Goal: Task Accomplishment & Management: Manage account settings

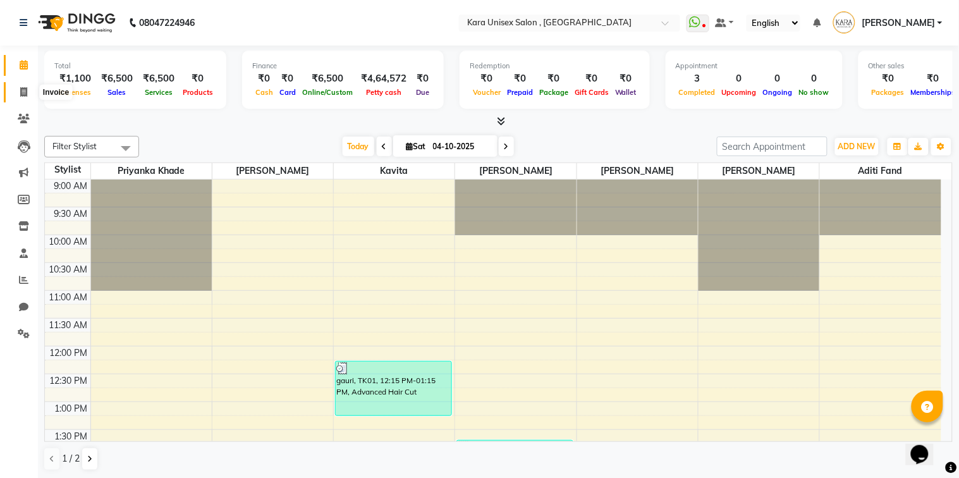
click at [18, 97] on span at bounding box center [24, 92] width 22 height 15
select select "service"
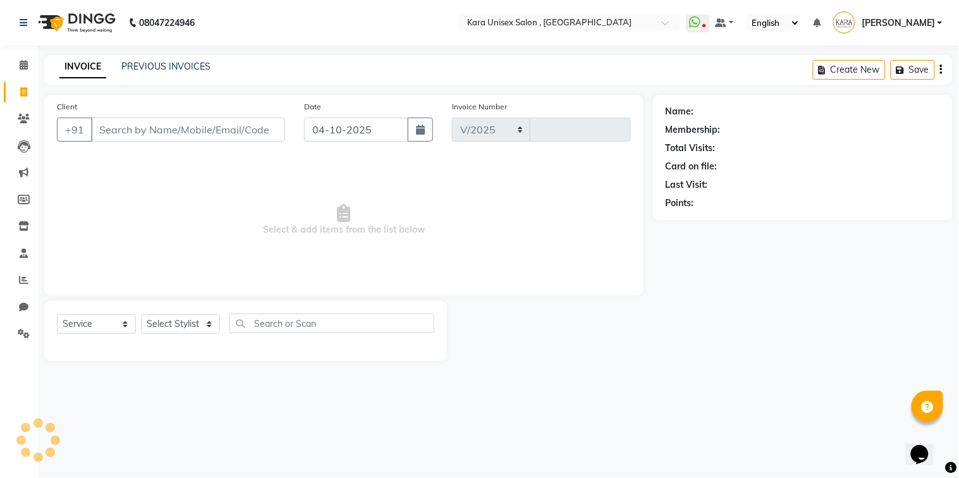
select select "7293"
type input "0623"
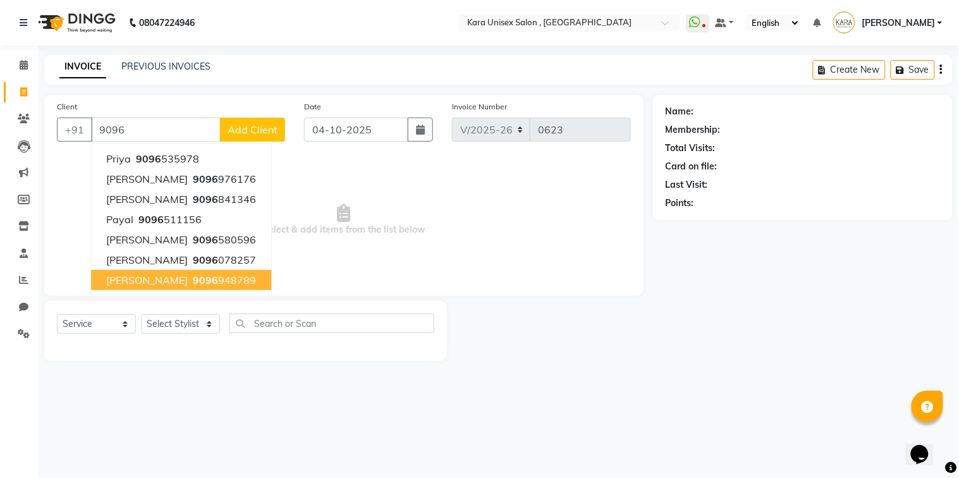
click at [190, 282] on ngb-highlight "9096 948789" at bounding box center [223, 280] width 66 height 13
type input "9096948789"
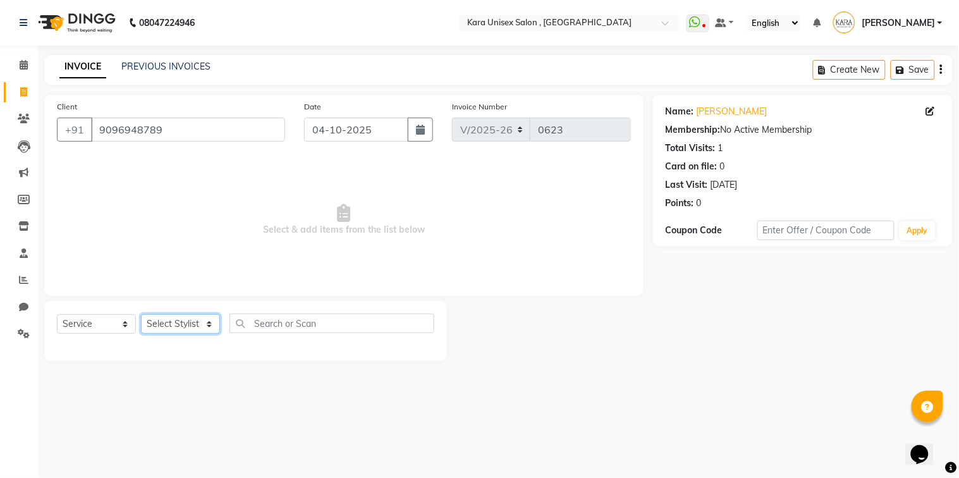
select select "70478"
click at [141, 315] on select "Select Stylist Aditi Fand [PERSON_NAME] Guru [PERSON_NAME] Neha [PERSON_NAME] […" at bounding box center [180, 324] width 79 height 20
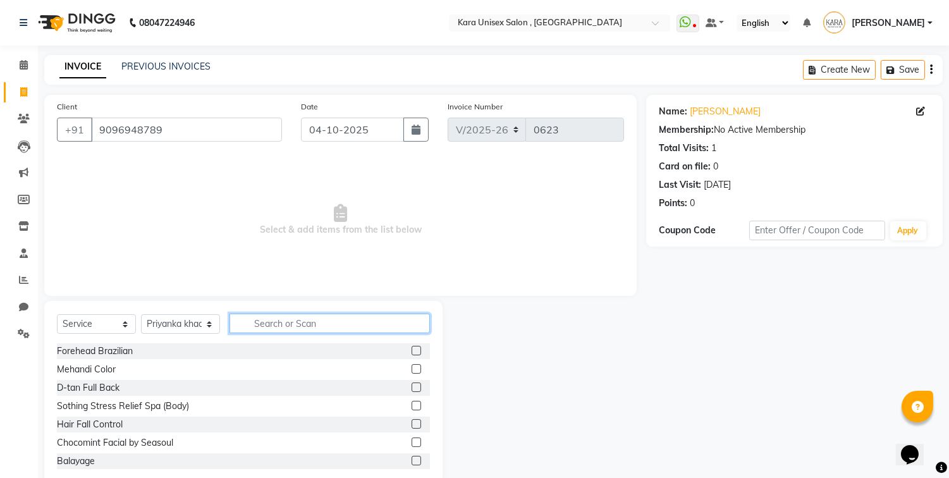
click at [286, 313] on input "text" at bounding box center [329, 323] width 200 height 20
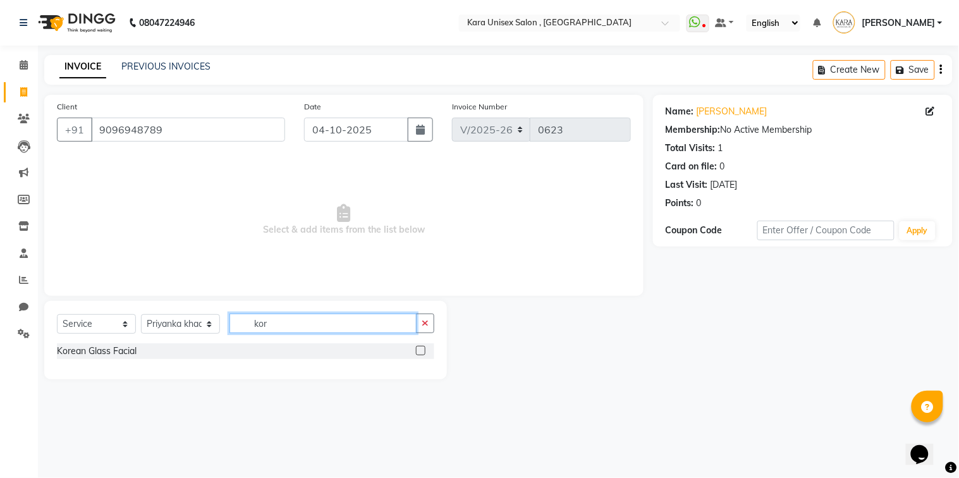
drag, startPoint x: 286, startPoint y: 313, endPoint x: 418, endPoint y: 351, distance: 137.4
click at [418, 351] on div "Select Service Product Membership Package Voucher Prepaid Gift Card Select Styl…" at bounding box center [245, 340] width 403 height 78
type input "kor"
click at [418, 351] on label at bounding box center [420, 350] width 9 height 9
click at [418, 351] on input "checkbox" at bounding box center [420, 351] width 8 height 8
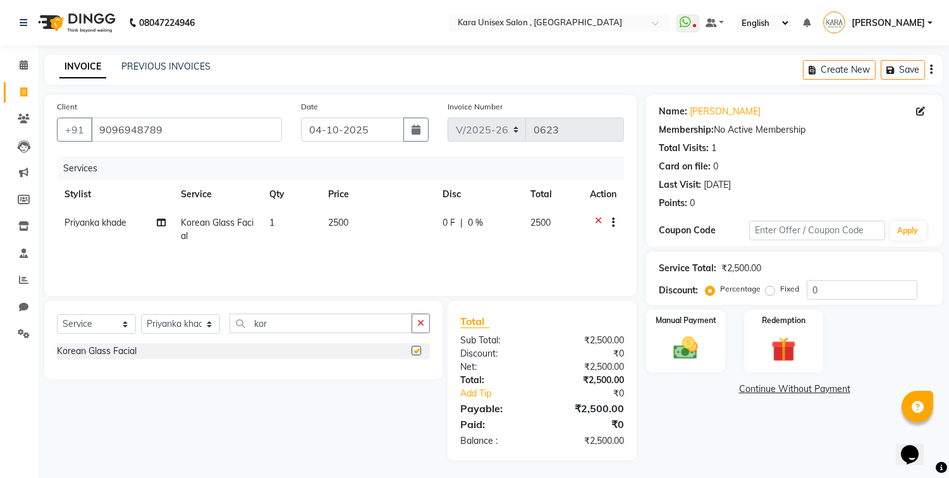
checkbox input "false"
click at [289, 310] on div "Select Service Product Membership Package Voucher Prepaid Gift Card Select Styl…" at bounding box center [243, 340] width 398 height 78
click at [289, 315] on input "kor" at bounding box center [320, 323] width 183 height 20
type input "k"
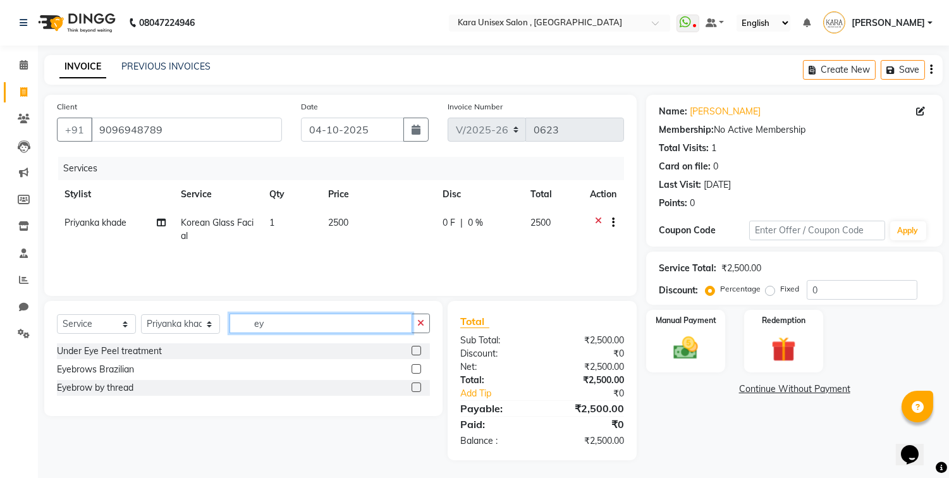
type input "ey"
click at [411, 386] on label at bounding box center [415, 386] width 9 height 9
click at [411, 386] on input "checkbox" at bounding box center [415, 388] width 8 height 8
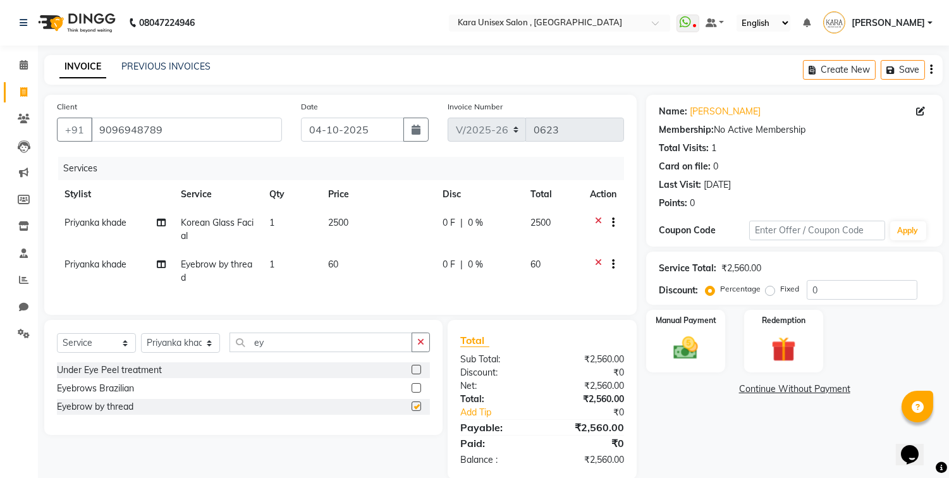
checkbox input "false"
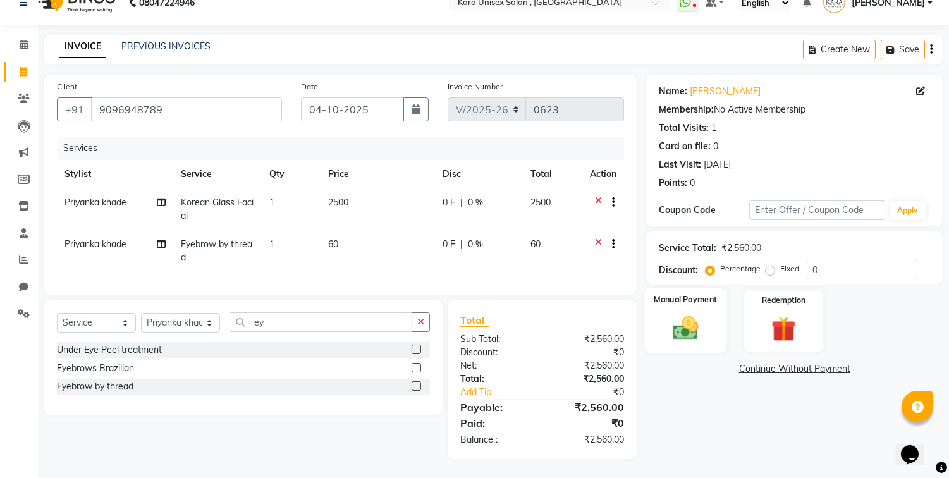
click at [693, 295] on div "Manual Payment" at bounding box center [686, 320] width 82 height 64
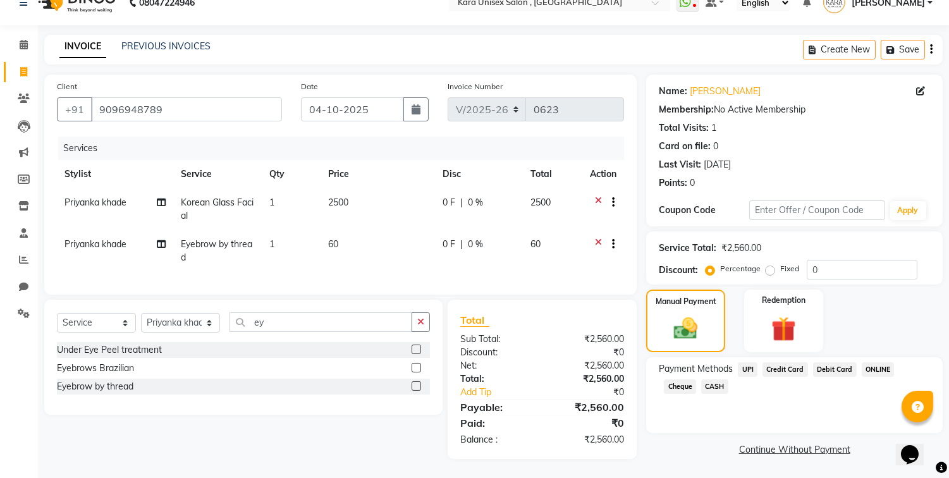
click at [747, 362] on span "UPI" at bounding box center [747, 369] width 20 height 15
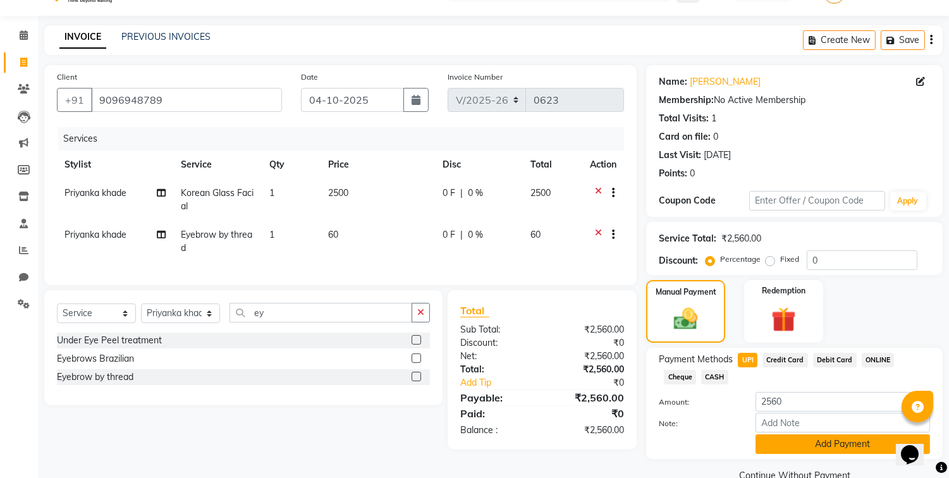
click at [803, 444] on button "Add Payment" at bounding box center [842, 444] width 174 height 20
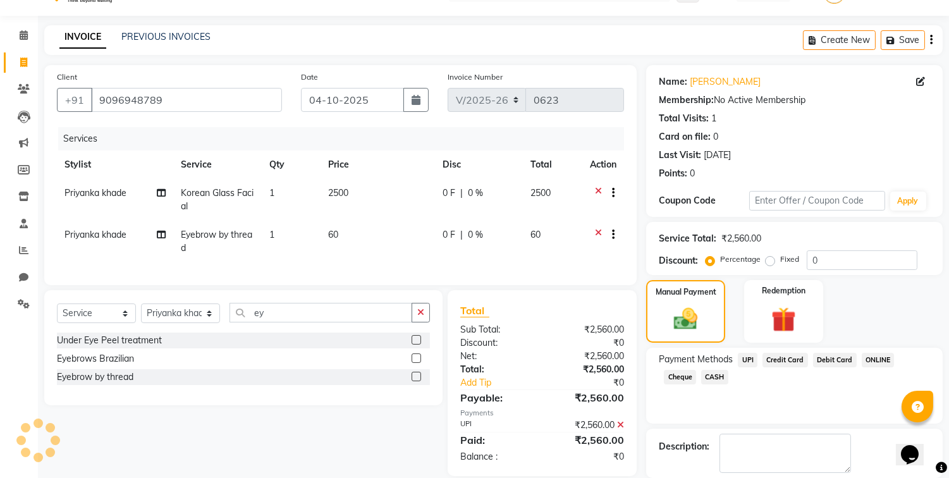
scroll to position [90, 0]
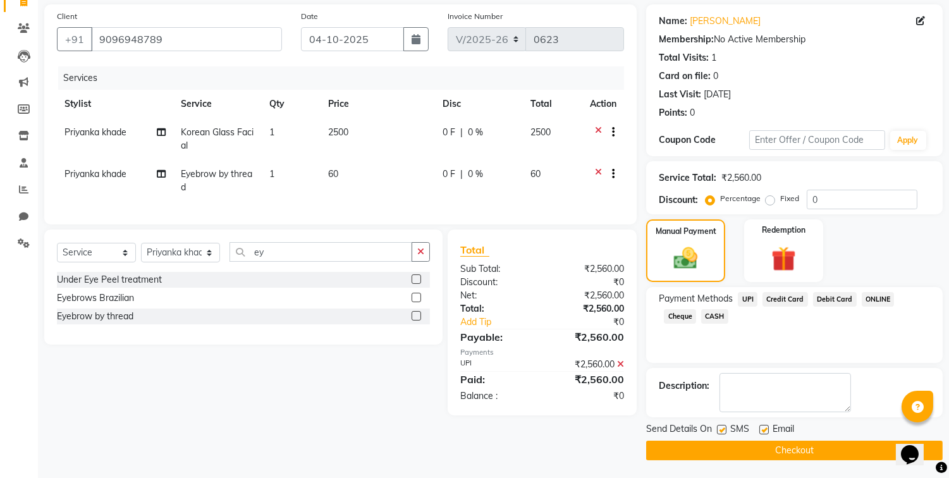
click at [780, 453] on button "Checkout" at bounding box center [794, 450] width 296 height 20
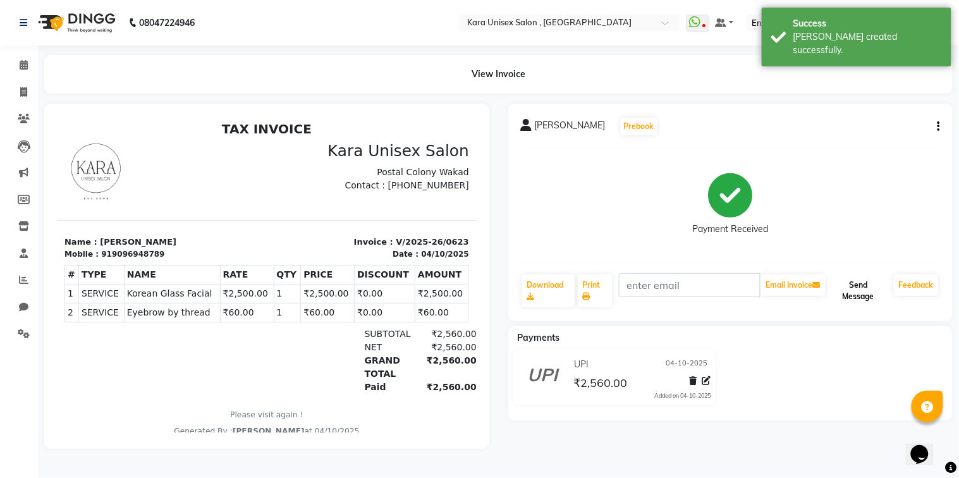
click at [853, 305] on button "Send Message" at bounding box center [858, 290] width 61 height 33
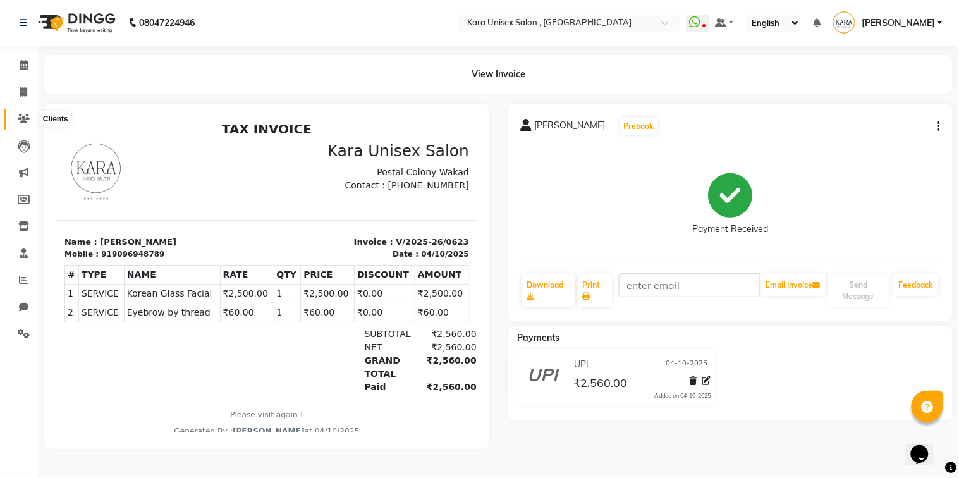
click at [21, 121] on icon at bounding box center [24, 118] width 12 height 9
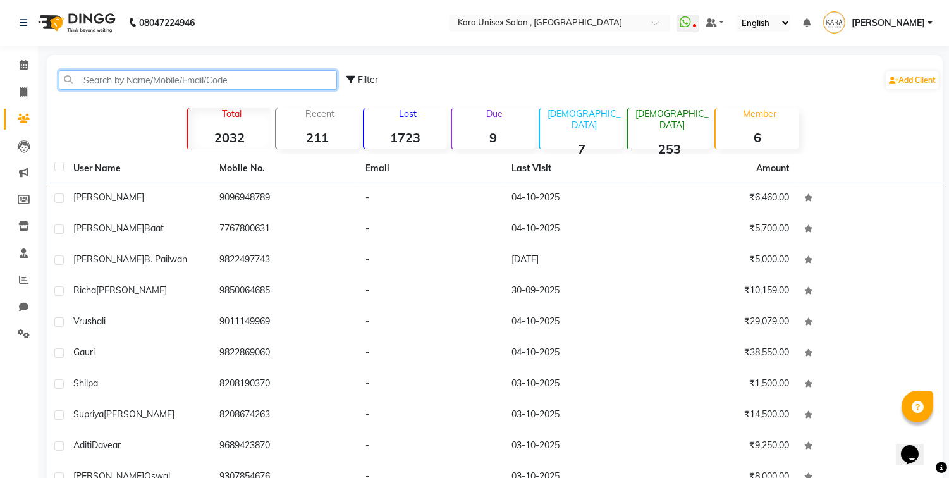
click at [161, 76] on input "text" at bounding box center [198, 80] width 278 height 20
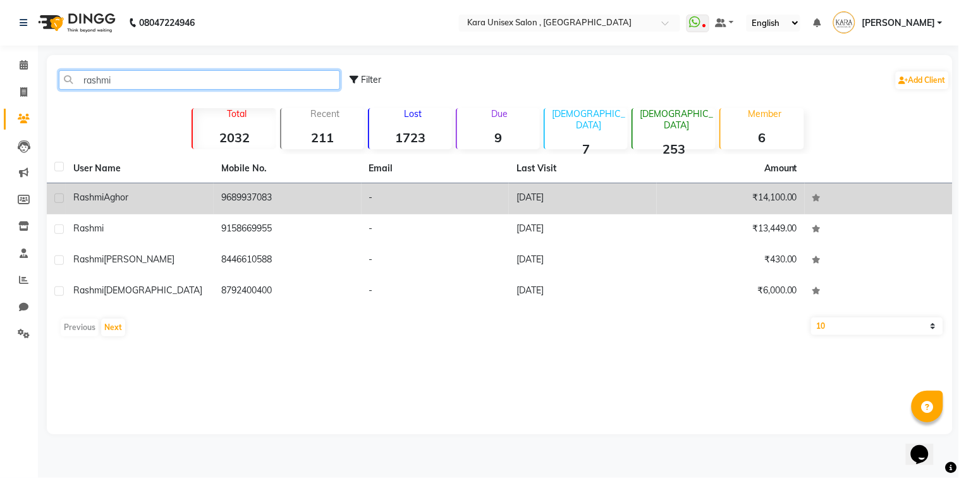
type input "rashmi"
click at [255, 193] on td "9689937083" at bounding box center [288, 198] width 148 height 31
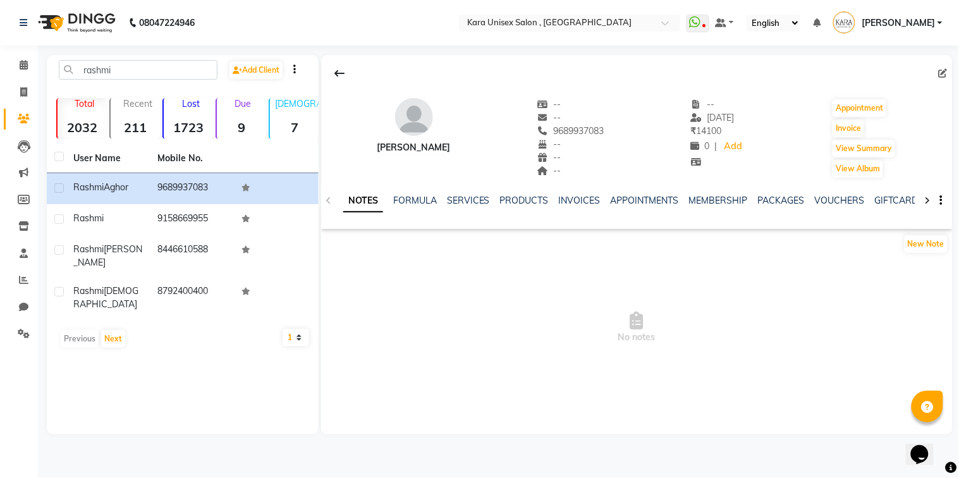
click at [924, 201] on div at bounding box center [927, 199] width 15 height 25
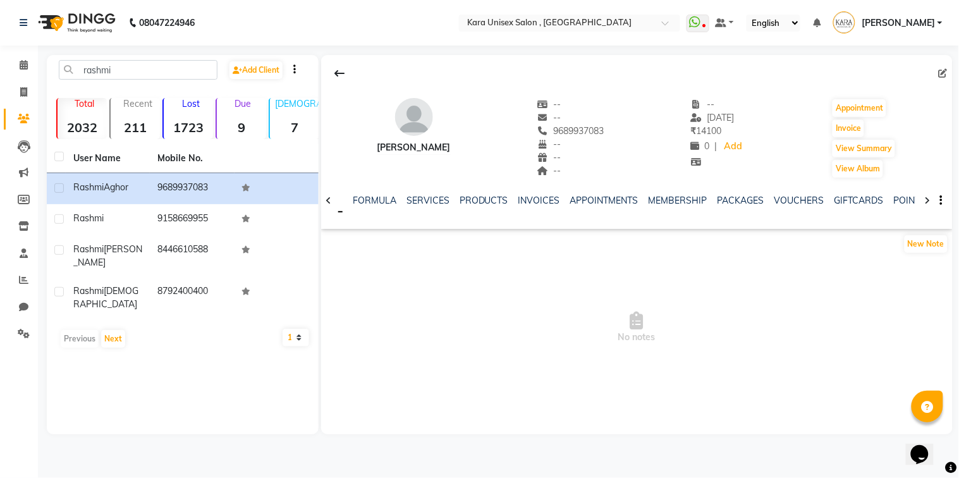
click at [924, 201] on div at bounding box center [927, 199] width 15 height 25
click at [924, 200] on div at bounding box center [927, 199] width 15 height 25
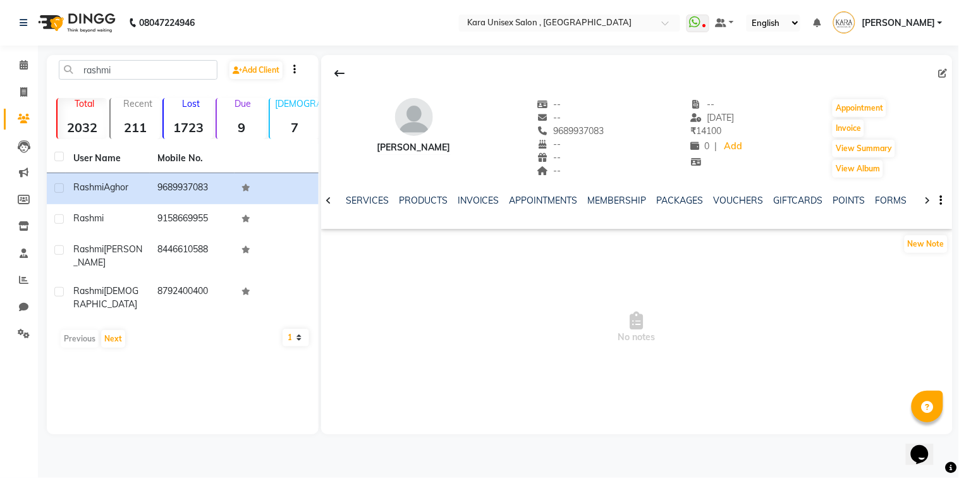
click at [924, 200] on div at bounding box center [927, 199] width 15 height 25
click at [871, 198] on link "FORMS" at bounding box center [871, 200] width 32 height 11
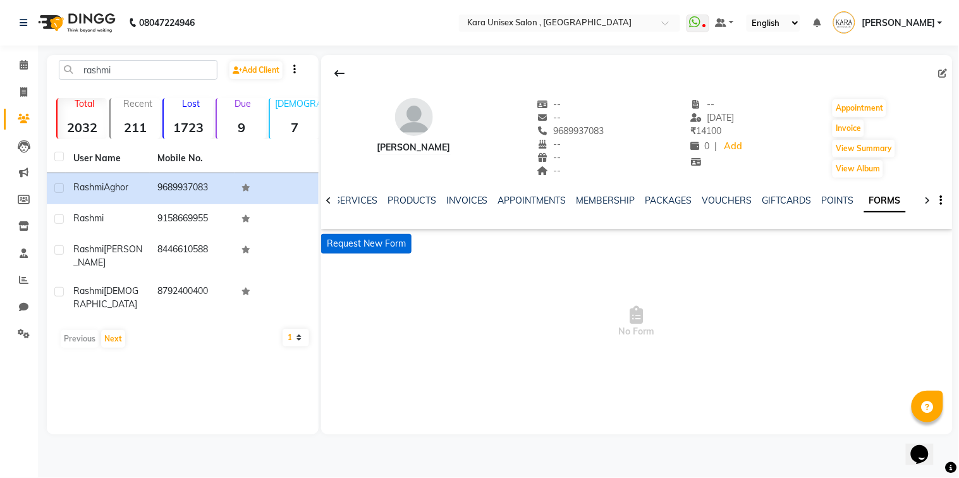
click at [395, 238] on button "Request New Form" at bounding box center [366, 244] width 90 height 20
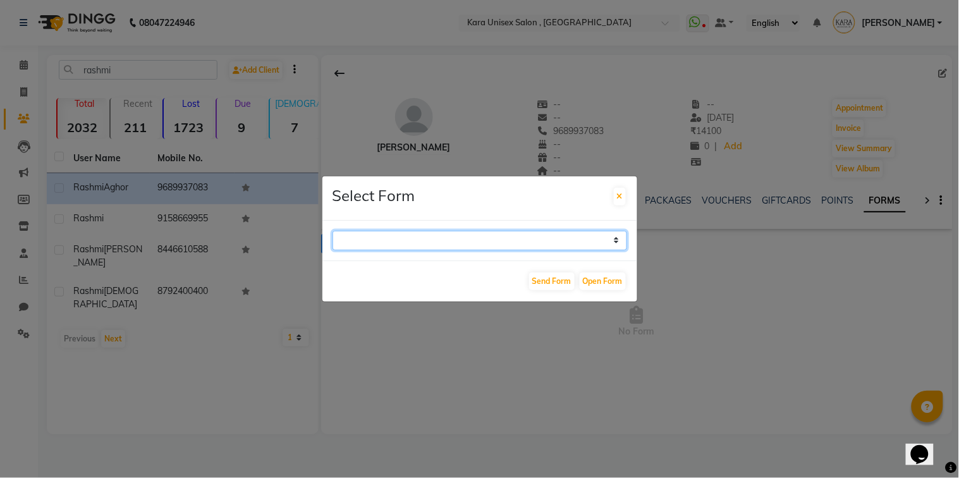
select select "212"
click at [332, 231] on select "Aqua Consent Form Kara Unisex Salon - Membership Enrollment Form Consent Form H…" at bounding box center [479, 241] width 294 height 20
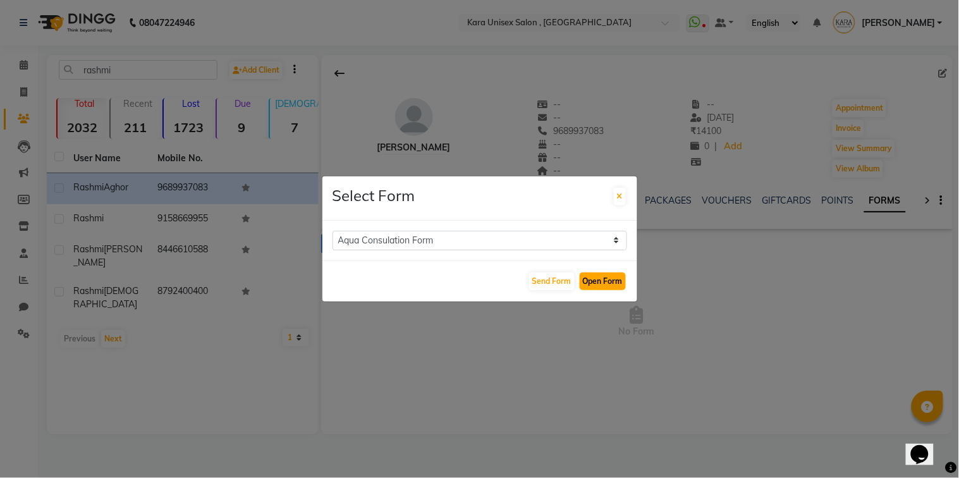
click at [599, 274] on button "Open Form" at bounding box center [602, 281] width 46 height 18
select select
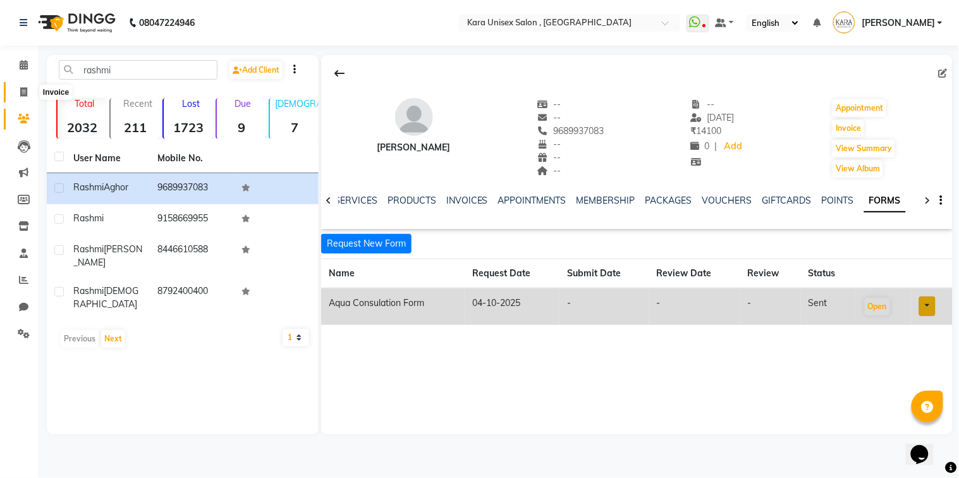
click at [23, 88] on icon at bounding box center [23, 91] width 7 height 9
select select "service"
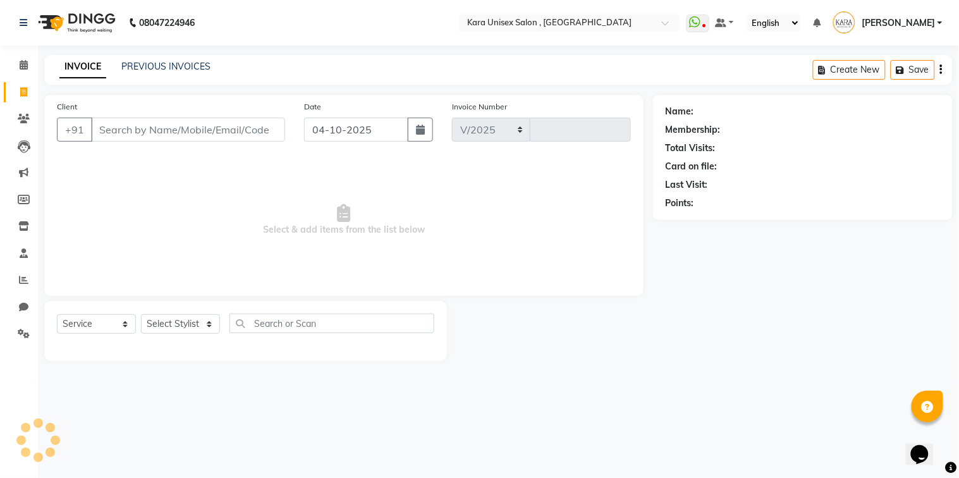
select select "7293"
type input "0624"
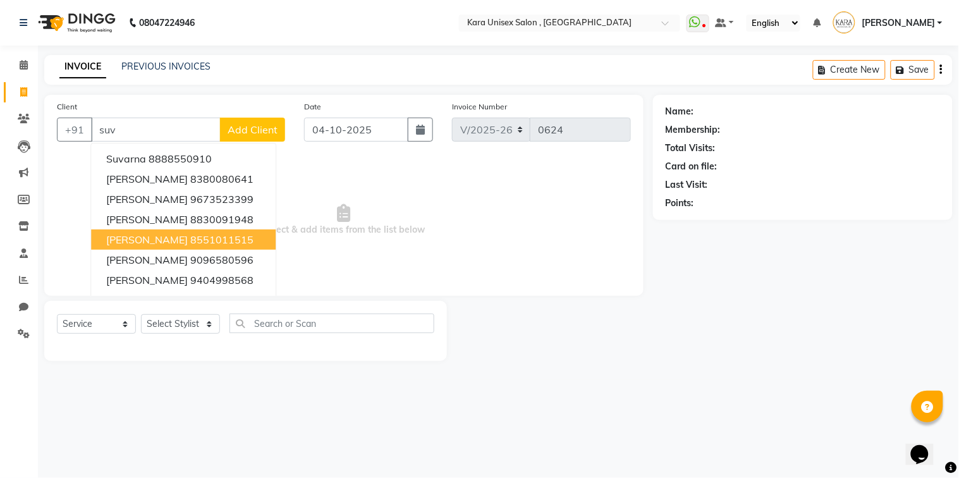
click at [203, 238] on ngb-highlight "8551011515" at bounding box center [221, 239] width 63 height 13
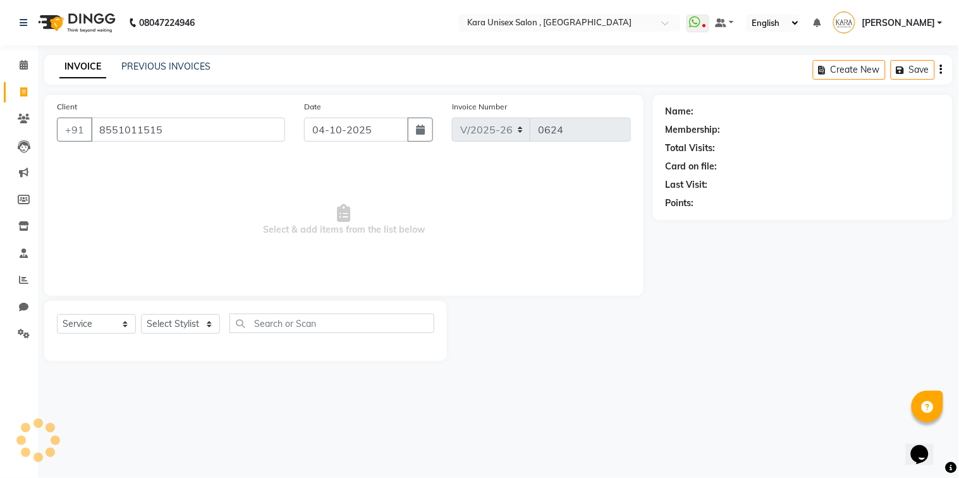
type input "8551011515"
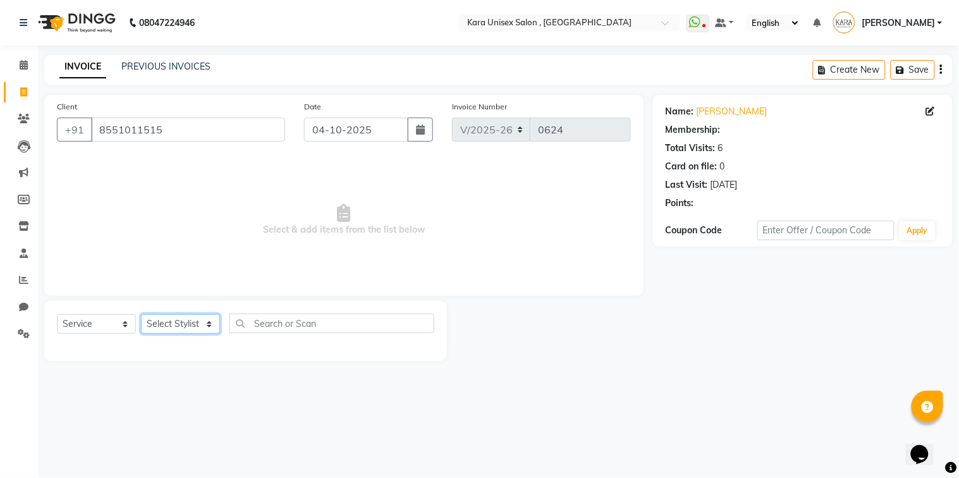
select select "1: Object"
select select "70484"
click at [141, 315] on select "Select Stylist Aditi Fand [PERSON_NAME] Guru [PERSON_NAME] Neha [PERSON_NAME] […" at bounding box center [180, 324] width 79 height 20
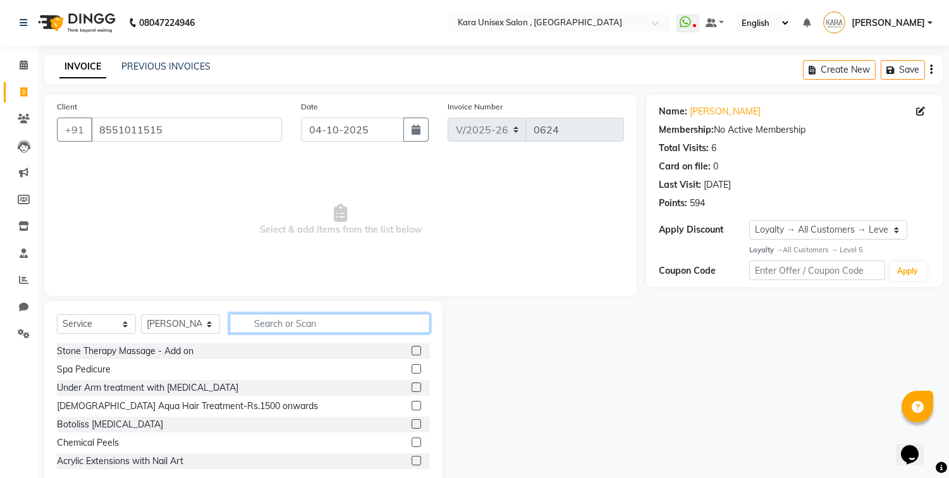
click at [301, 320] on input "text" at bounding box center [329, 323] width 200 height 20
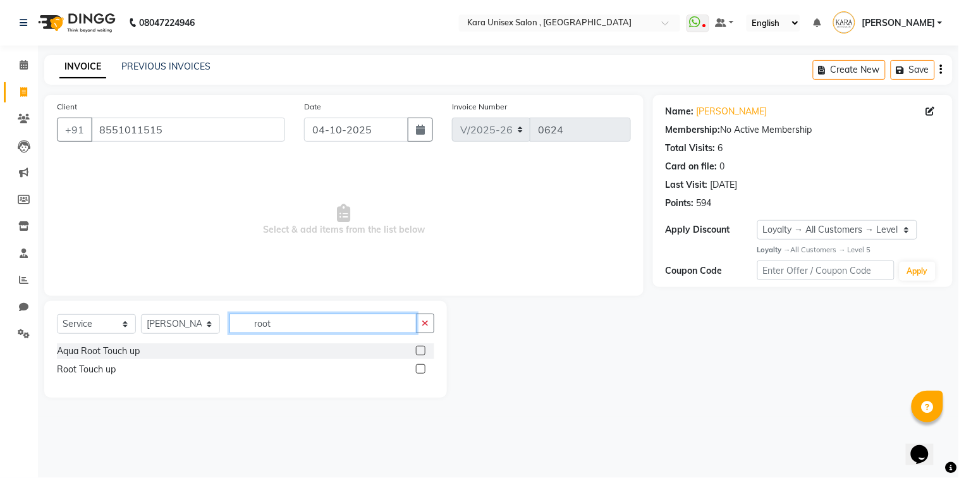
type input "root"
click at [422, 370] on label at bounding box center [420, 368] width 9 height 9
click at [422, 370] on input "checkbox" at bounding box center [420, 369] width 8 height 8
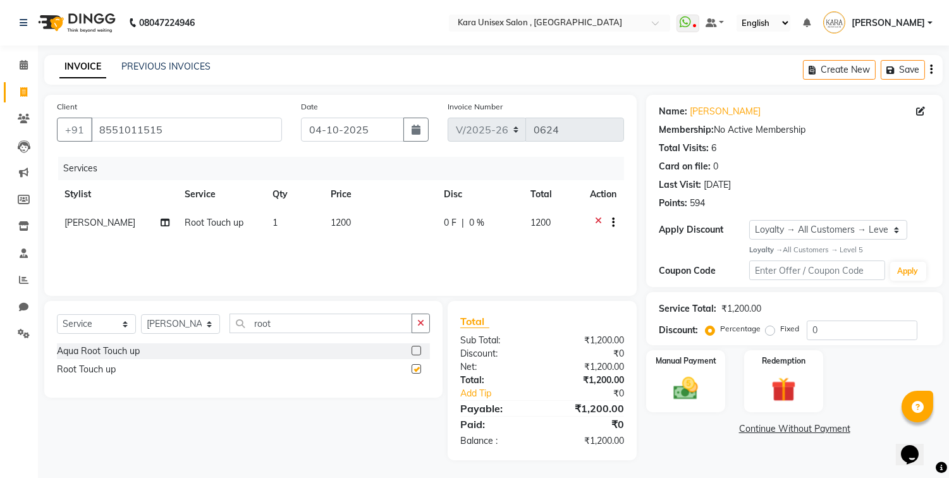
checkbox input "false"
click at [161, 225] on icon at bounding box center [165, 222] width 9 height 9
select select "70484"
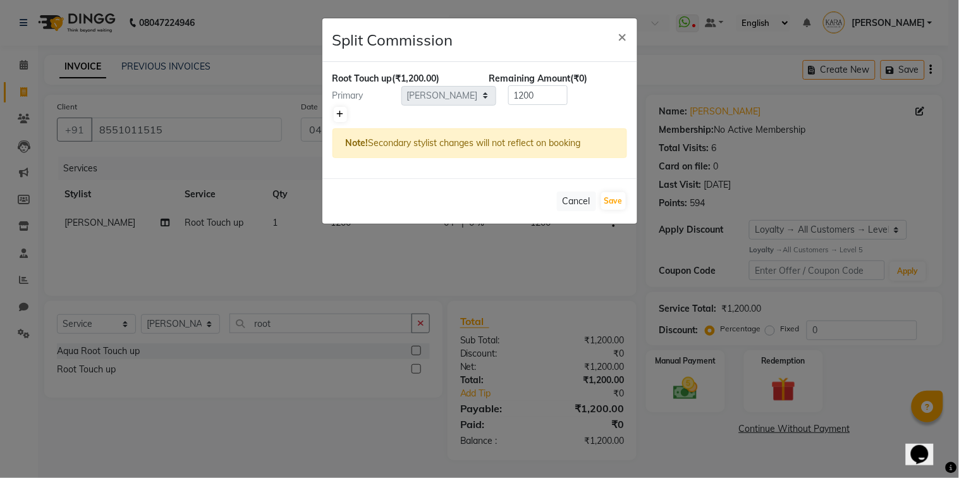
click at [337, 116] on icon at bounding box center [340, 115] width 7 height 8
type input "600"
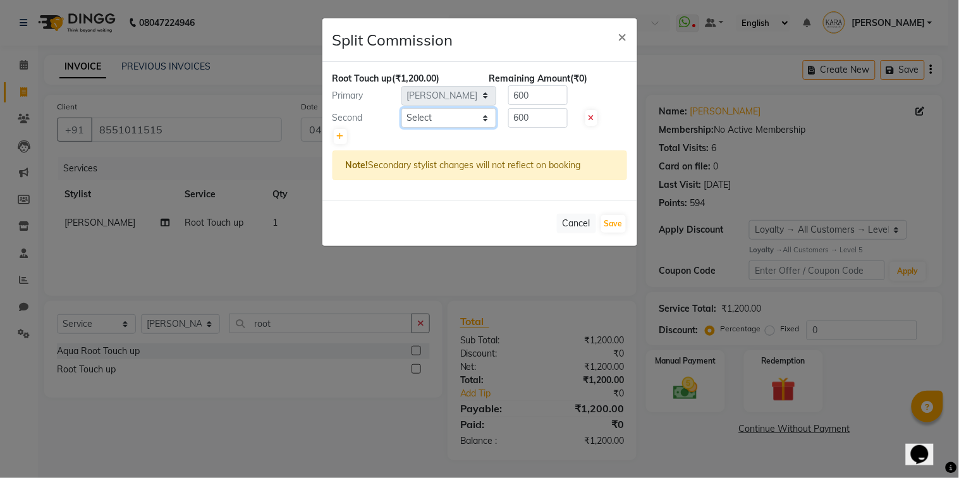
select select "84443"
click at [401, 108] on select "Select Aditi Fand [PERSON_NAME] Guru [PERSON_NAME] Neha [PERSON_NAME] [PERSON_N…" at bounding box center [448, 118] width 95 height 20
click at [613, 216] on button "Save" at bounding box center [613, 224] width 25 height 18
select select "Select"
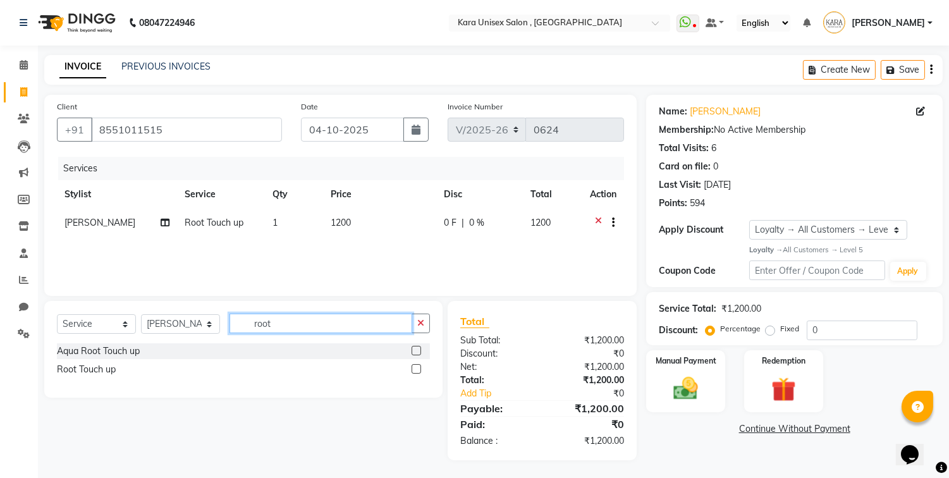
click at [311, 325] on input "root" at bounding box center [320, 323] width 183 height 20
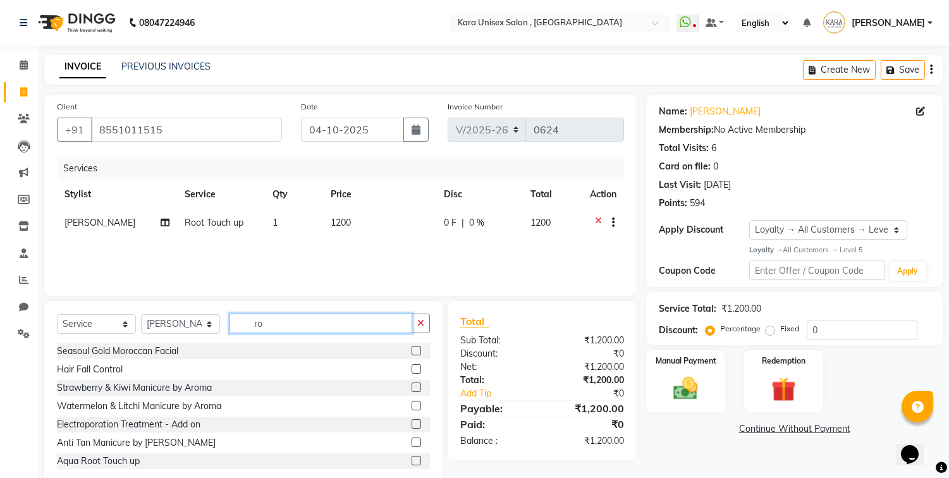
type input "r"
type input "rica"
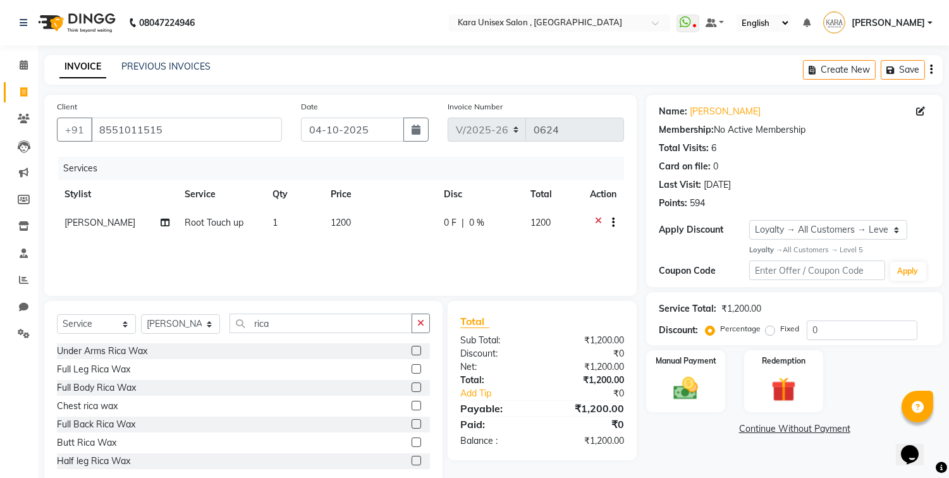
click at [411, 352] on label at bounding box center [415, 350] width 9 height 9
click at [411, 352] on input "checkbox" at bounding box center [415, 351] width 8 height 8
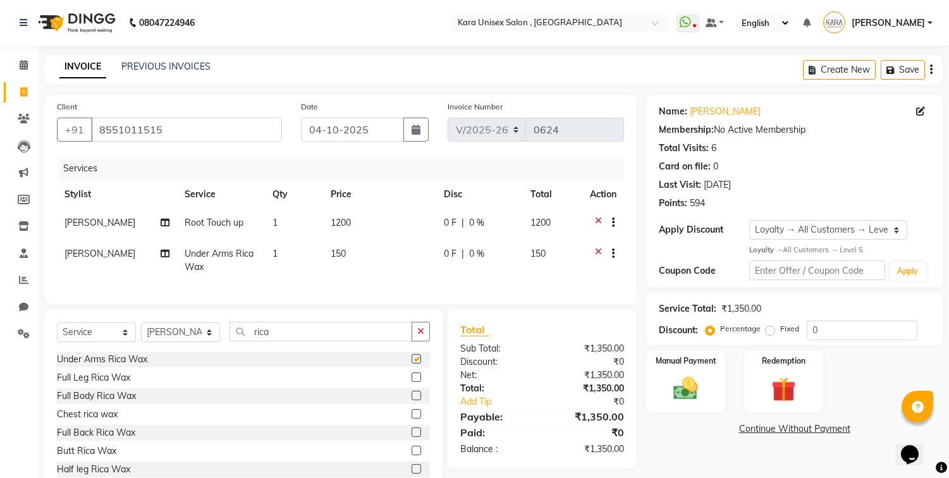
checkbox input "false"
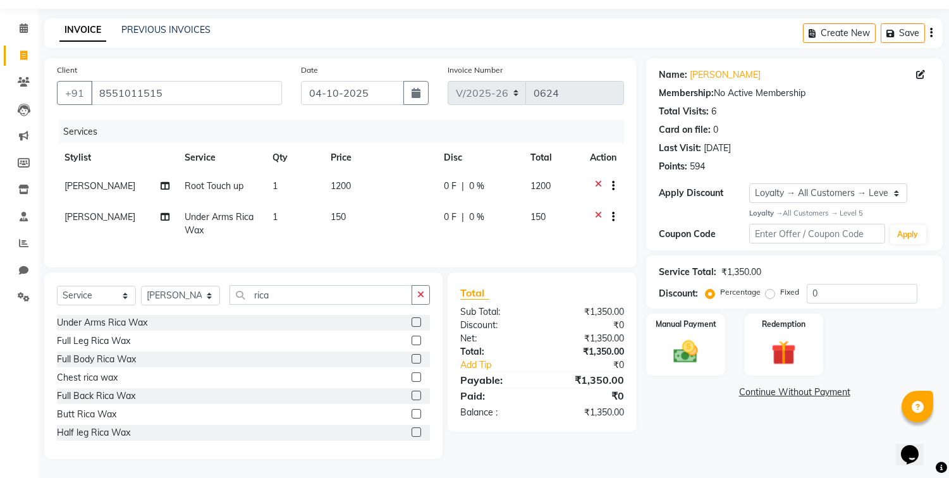
scroll to position [47, 0]
click at [411, 431] on label at bounding box center [415, 431] width 9 height 9
click at [411, 431] on input "checkbox" at bounding box center [415, 432] width 8 height 8
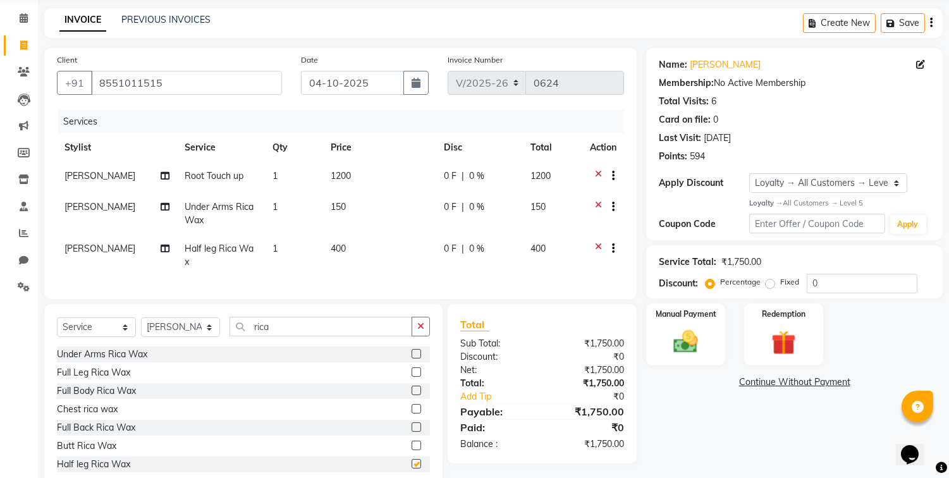
checkbox input "false"
click at [411, 430] on label at bounding box center [415, 425] width 9 height 9
click at [411, 430] on input "checkbox" at bounding box center [415, 426] width 8 height 8
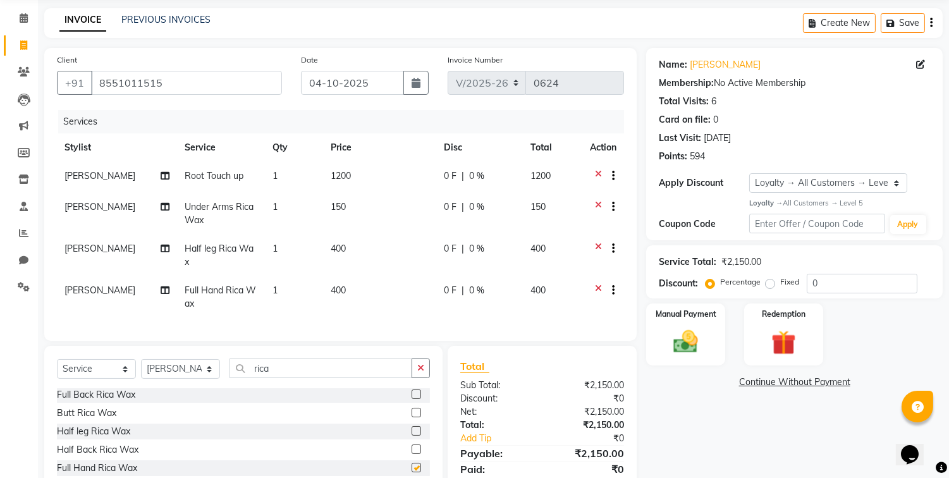
checkbox input "false"
click at [703, 444] on div "Name: [PERSON_NAME] Membership: No Active Membership Total Visits: 6 Card on fi…" at bounding box center [799, 290] width 306 height 484
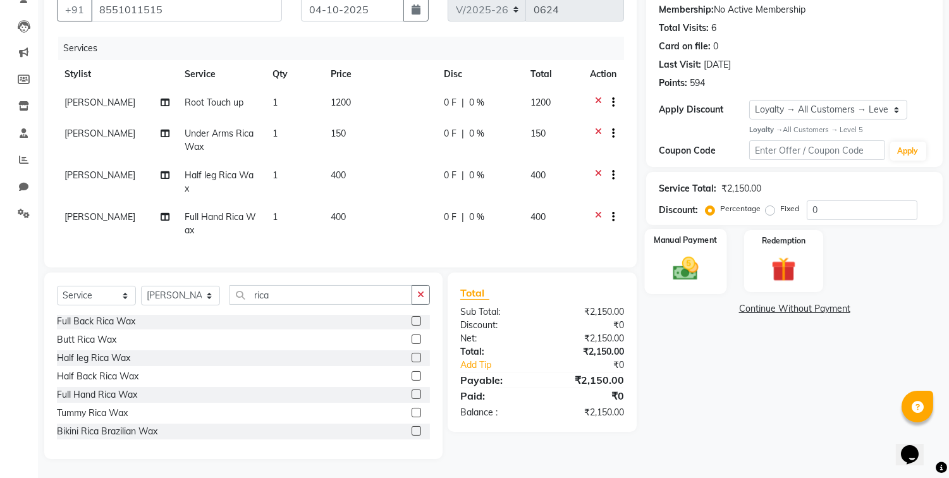
click at [689, 270] on img at bounding box center [686, 268] width 42 height 30
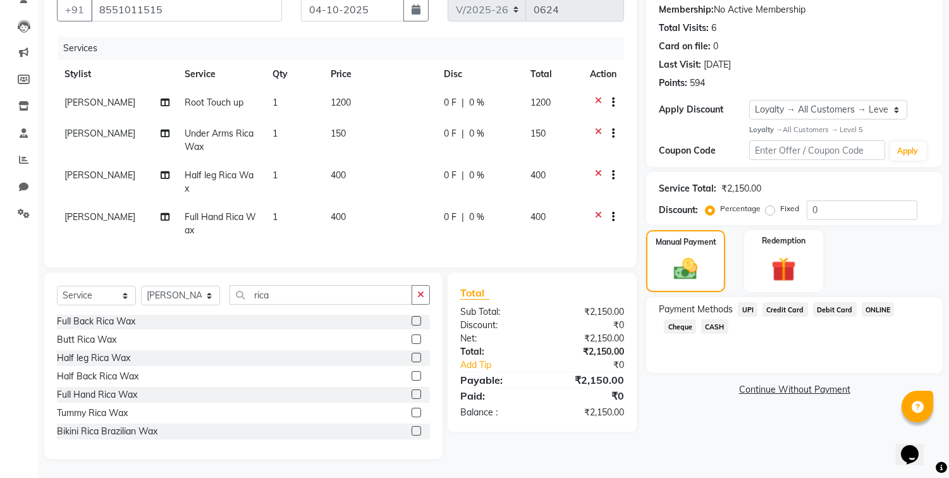
click at [748, 302] on span "UPI" at bounding box center [747, 309] width 20 height 15
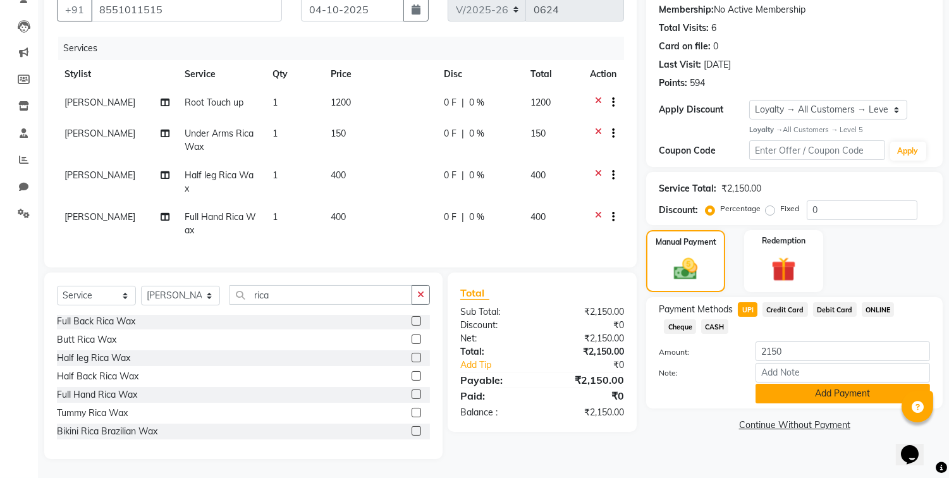
click at [798, 384] on button "Add Payment" at bounding box center [842, 394] width 174 height 20
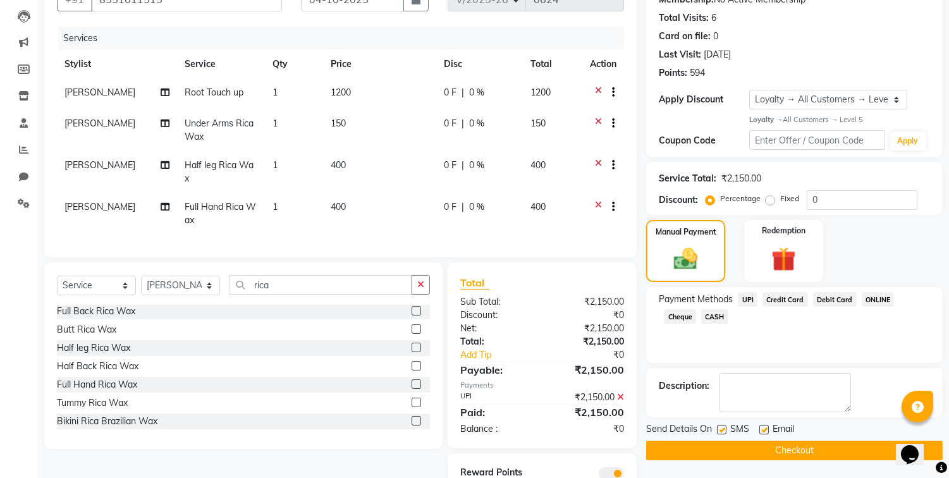
scroll to position [192, 0]
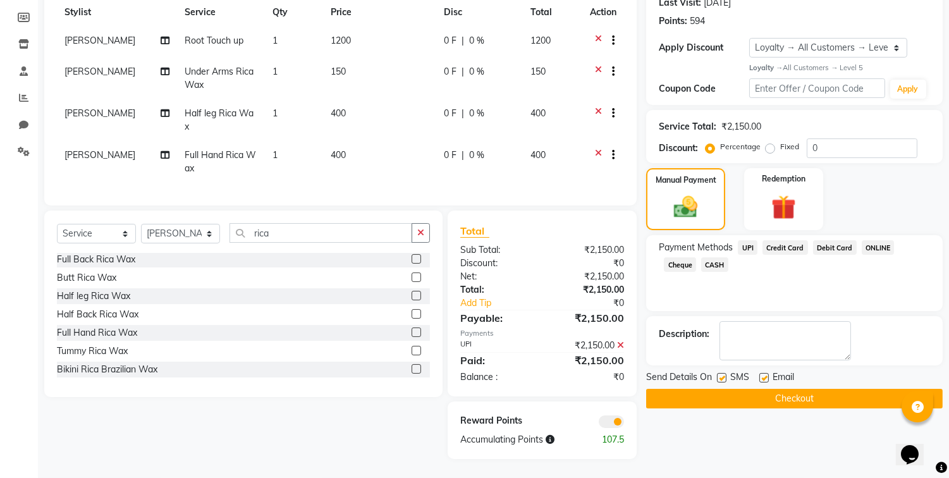
click at [792, 389] on button "Checkout" at bounding box center [794, 399] width 296 height 20
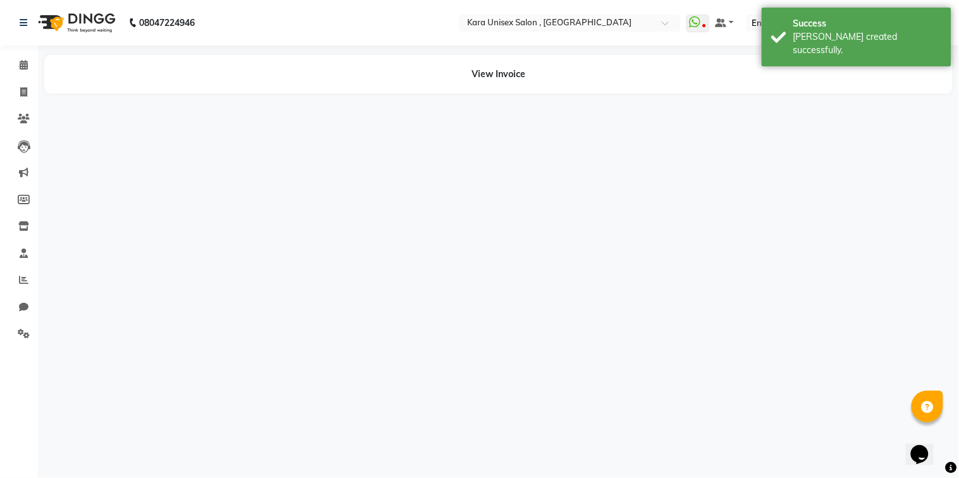
select select "70484"
select select "84443"
select select "70484"
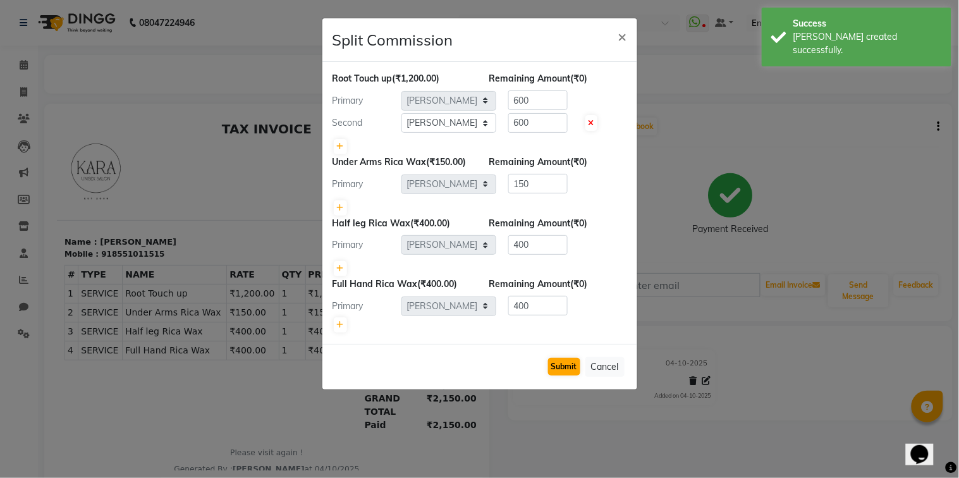
drag, startPoint x: 792, startPoint y: 387, endPoint x: 554, endPoint y: 369, distance: 238.9
click at [554, 369] on ngb-modal-window "Split Commission × Root Touch up (₹1,200.00) Remaining Amount (₹0) Primary Sele…" at bounding box center [479, 239] width 959 height 478
click at [554, 369] on button "Submit" at bounding box center [564, 367] width 32 height 18
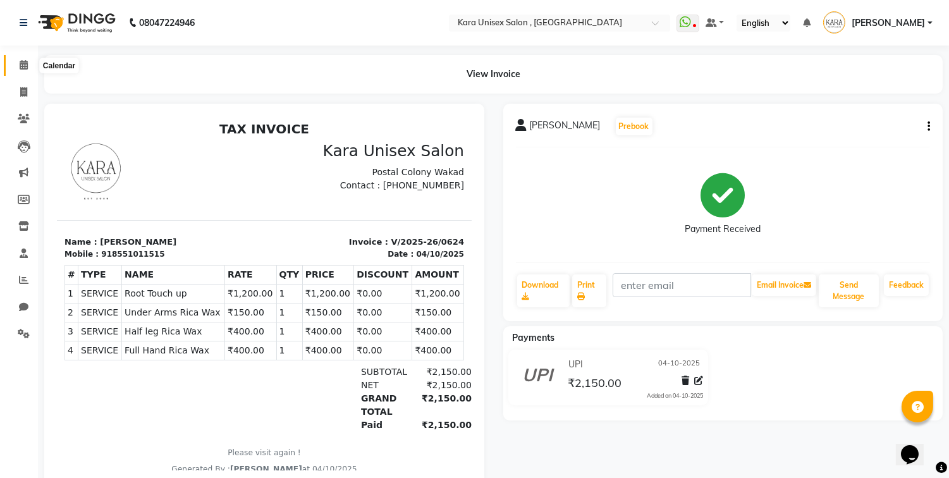
click at [20, 59] on span at bounding box center [24, 65] width 22 height 15
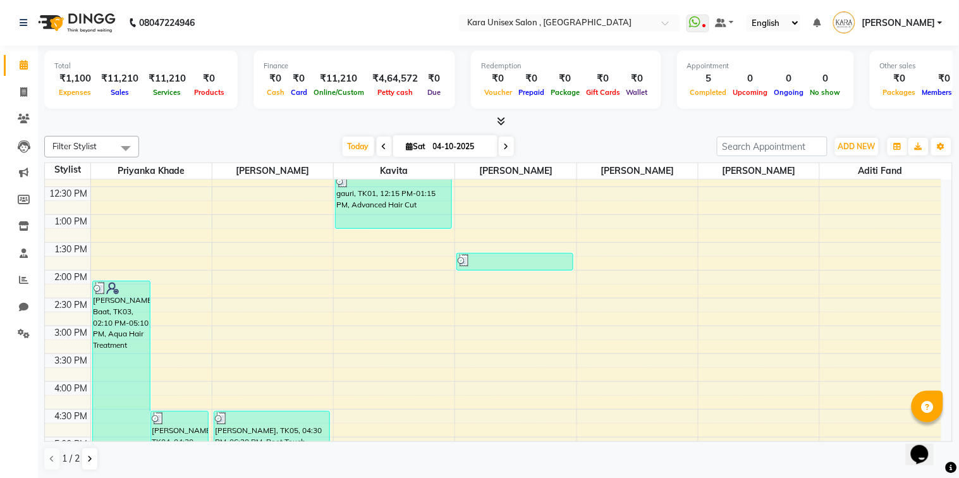
scroll to position [190, 0]
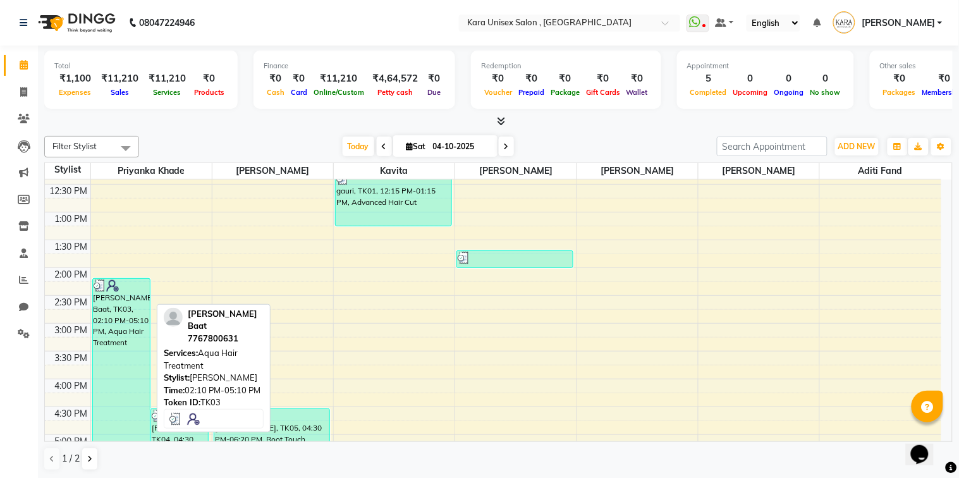
click at [134, 303] on div "[PERSON_NAME] Baat, TK03, 02:10 PM-05:10 PM, Aqua Hair Treatment" at bounding box center [121, 362] width 57 height 166
select select "3"
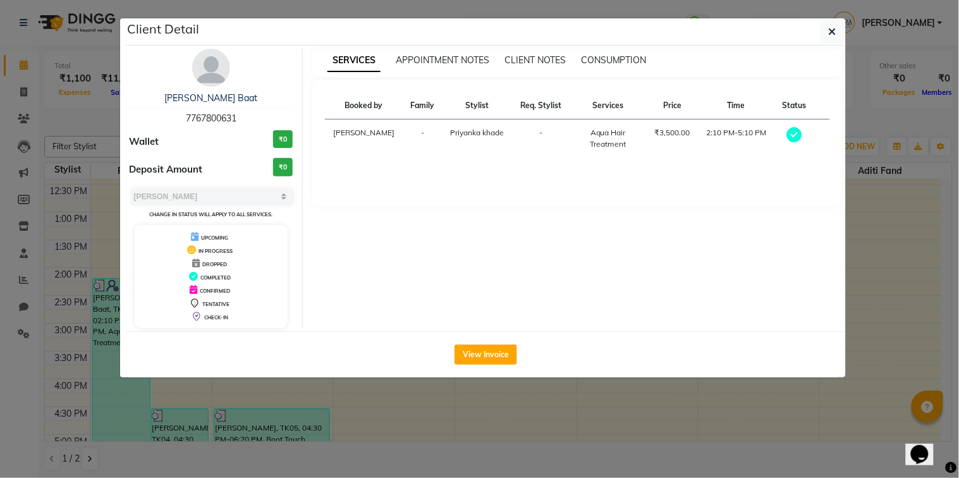
click at [626, 54] on div "CONSUMPTION" at bounding box center [614, 60] width 66 height 13
click at [626, 55] on span "CONSUMPTION" at bounding box center [614, 59] width 66 height 11
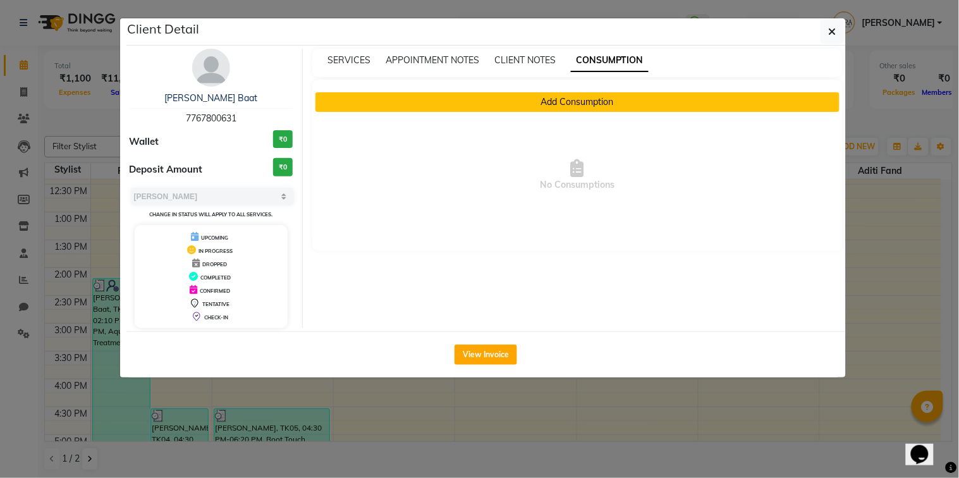
click at [605, 96] on button "Add Consumption" at bounding box center [577, 102] width 524 height 20
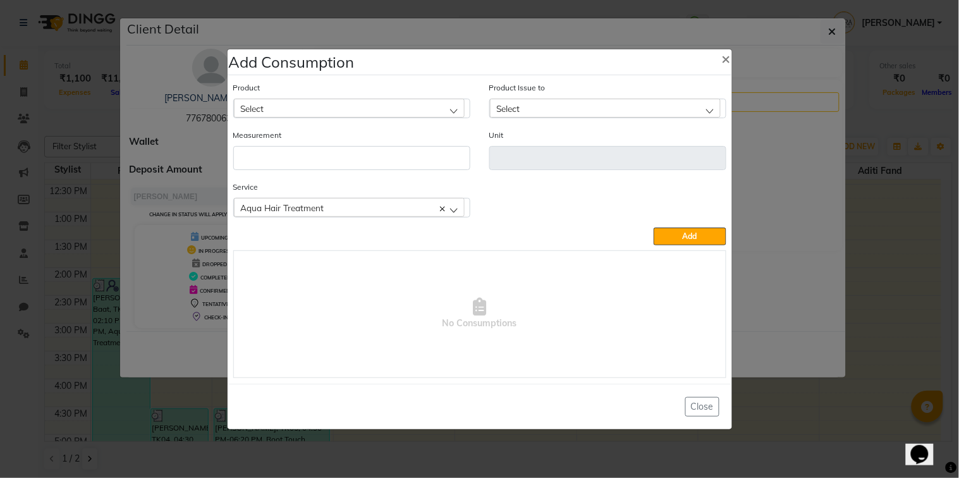
click at [417, 102] on div "Select" at bounding box center [349, 108] width 231 height 19
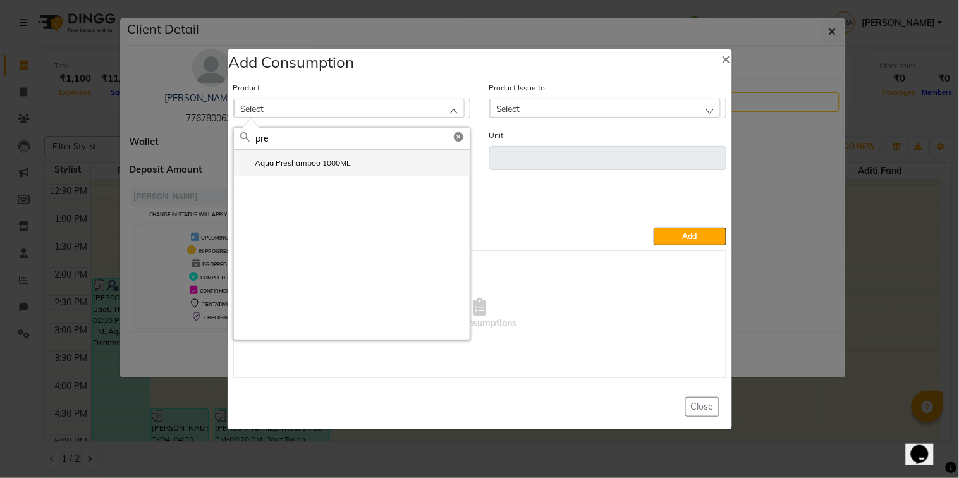
type input "pre"
click at [402, 168] on li "Aqua Preshampoo 1000ML" at bounding box center [352, 163] width 236 height 26
type input "ML"
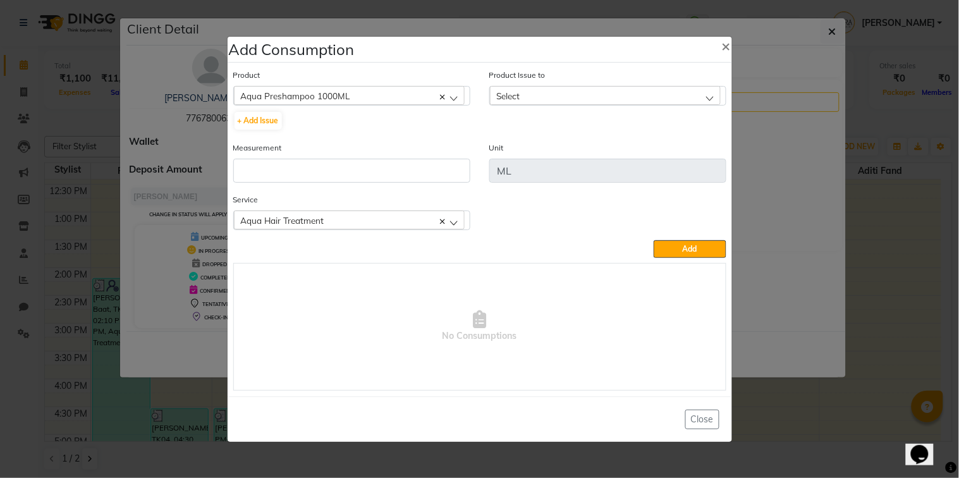
click at [558, 86] on div "Select" at bounding box center [607, 96] width 237 height 20
click at [557, 88] on div "Select" at bounding box center [605, 95] width 231 height 19
click at [580, 146] on label "[DATE], Issued to: [PERSON_NAME], Balance: 9920" at bounding box center [593, 150] width 194 height 11
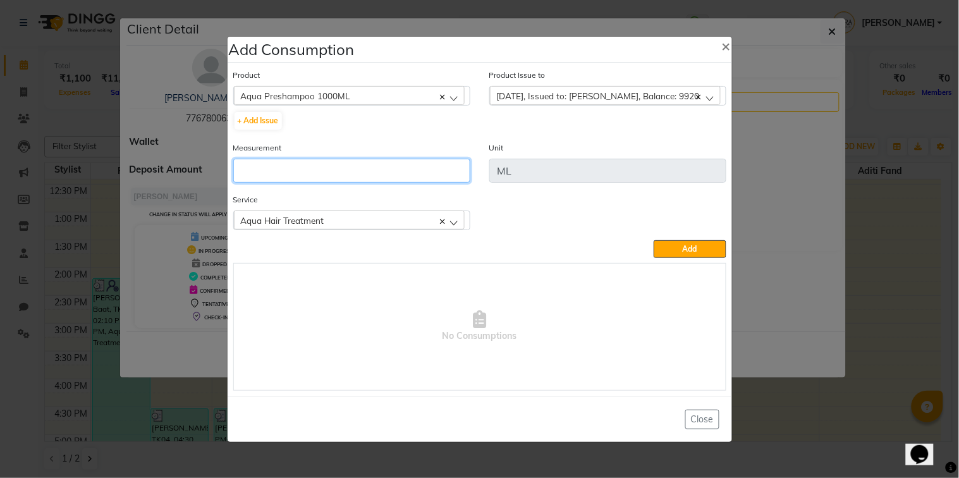
click at [432, 162] on input "number" at bounding box center [351, 171] width 237 height 24
type input "5"
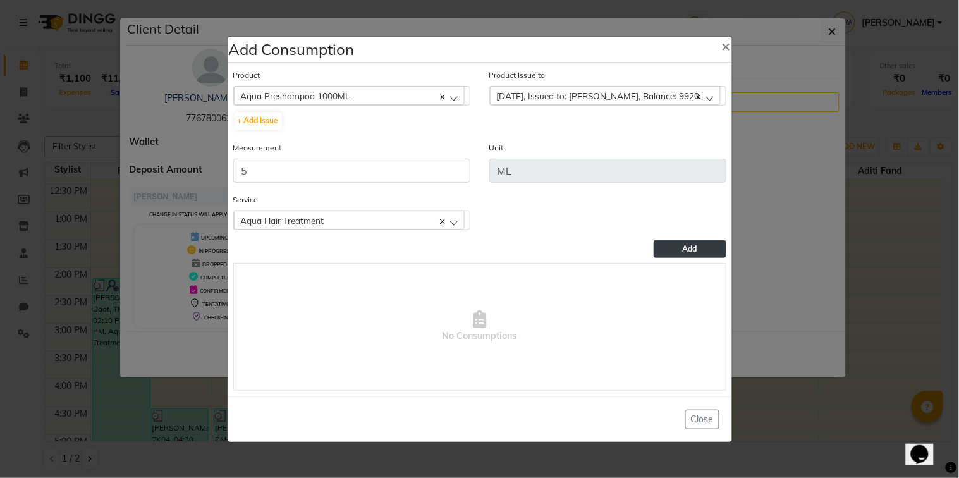
click at [709, 242] on button "Add" at bounding box center [689, 249] width 72 height 18
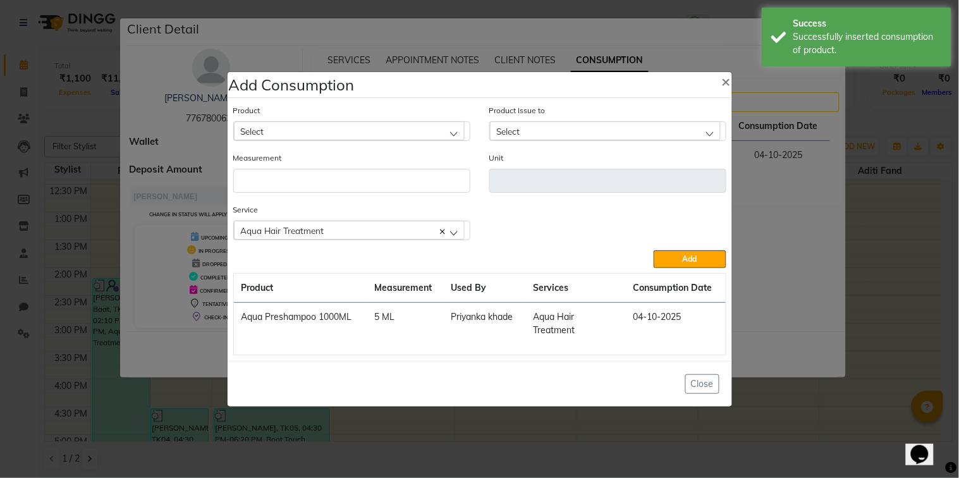
click at [409, 129] on div "Select" at bounding box center [349, 130] width 231 height 19
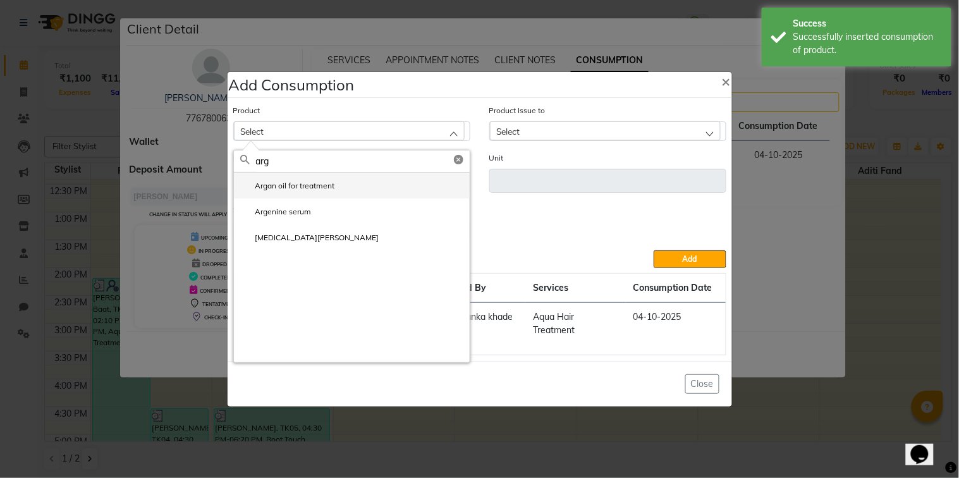
type input "arg"
click at [399, 185] on li "Argan oil for treatment" at bounding box center [352, 186] width 236 height 26
type input "ml"
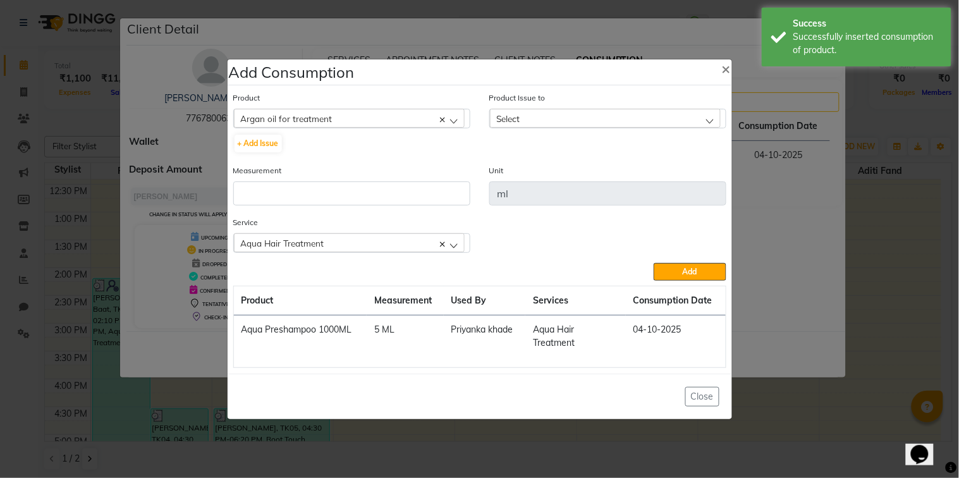
click at [552, 109] on div "Select" at bounding box center [605, 118] width 231 height 19
click at [573, 179] on li "[DATE], Issued to: [PERSON_NAME], Balance: 12" at bounding box center [608, 173] width 236 height 26
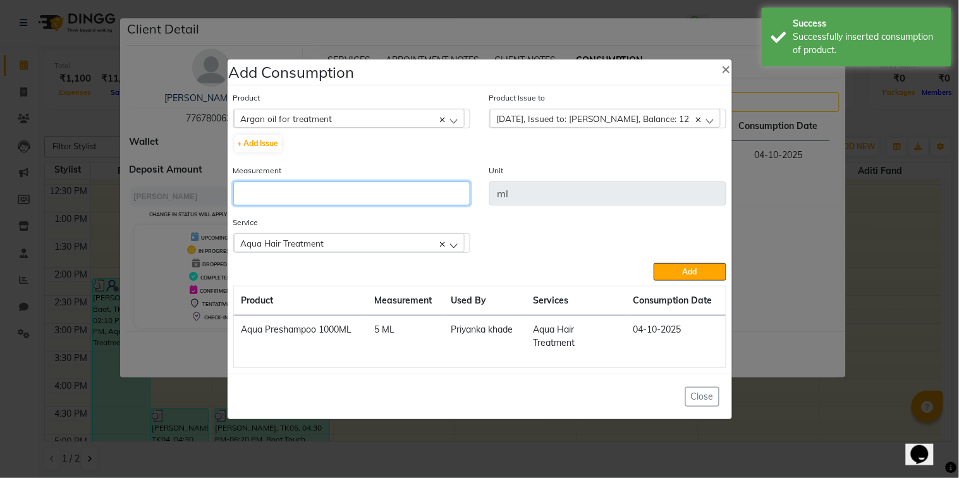
click at [425, 183] on input "number" at bounding box center [351, 193] width 237 height 24
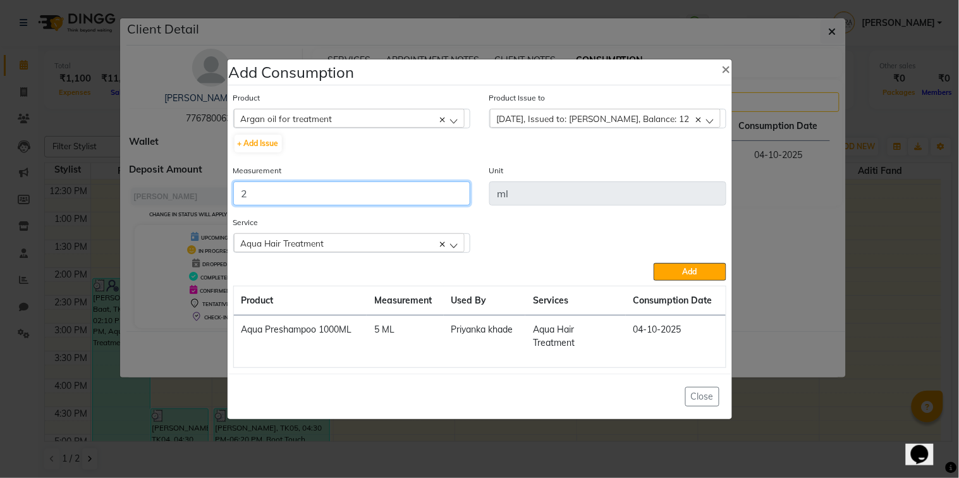
type input "2"
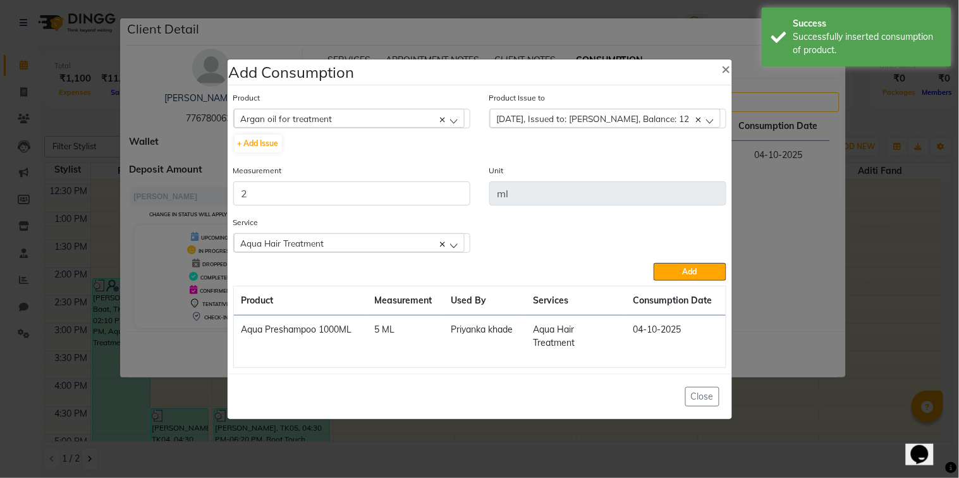
click at [665, 260] on div "Service Aqua Hair Treatment Aqua Hair Treatment" at bounding box center [480, 238] width 512 height 47
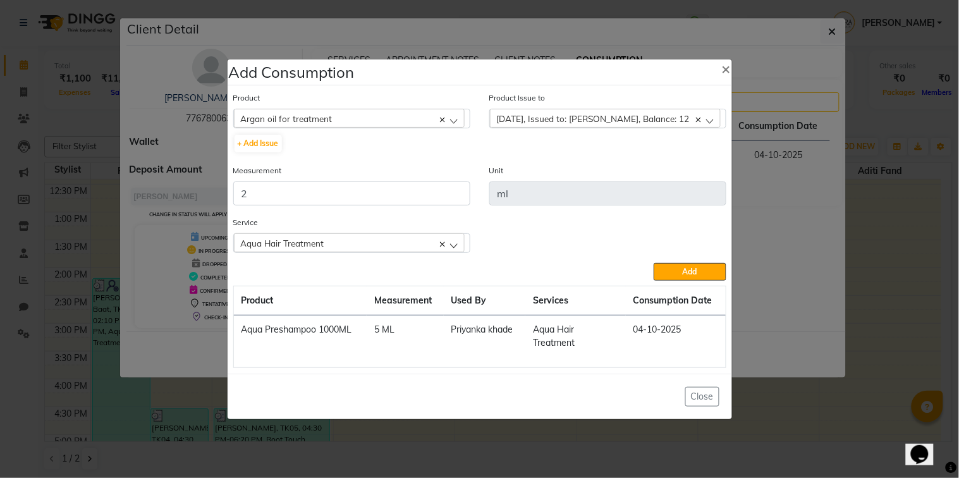
click at [665, 260] on div "Service Aqua Hair Treatment Aqua Hair Treatment" at bounding box center [480, 238] width 512 height 47
click at [667, 273] on button "Add" at bounding box center [689, 272] width 72 height 18
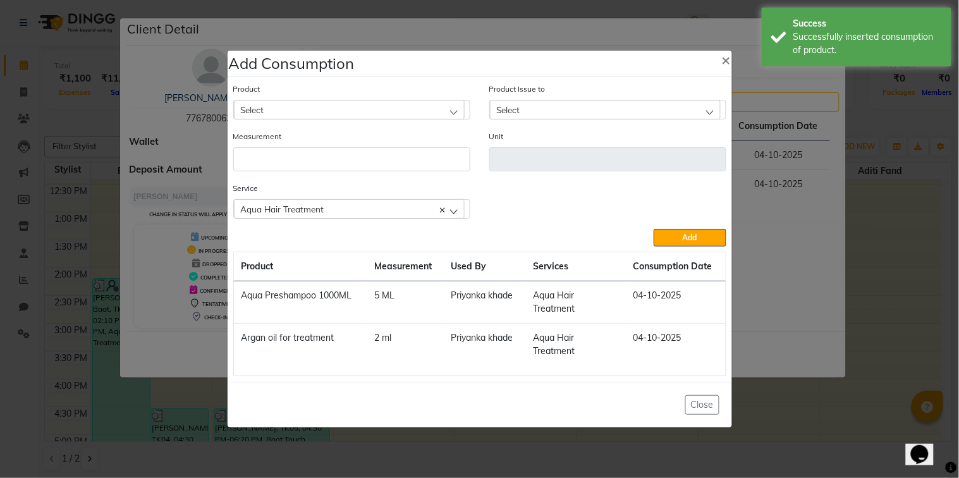
click at [446, 109] on div "Select" at bounding box center [349, 109] width 231 height 19
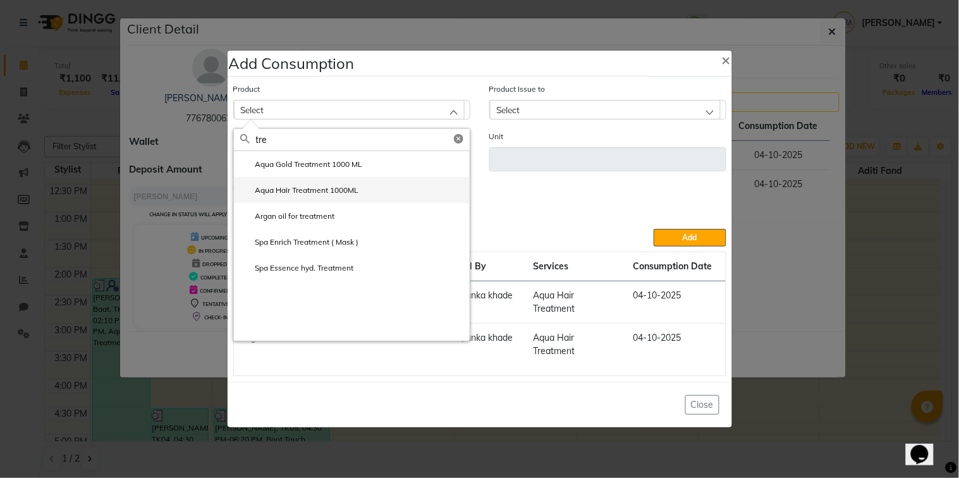
type input "tre"
click at [363, 194] on li "Aqua Hair Treatment 1000ML" at bounding box center [352, 190] width 236 height 26
type input "ml"
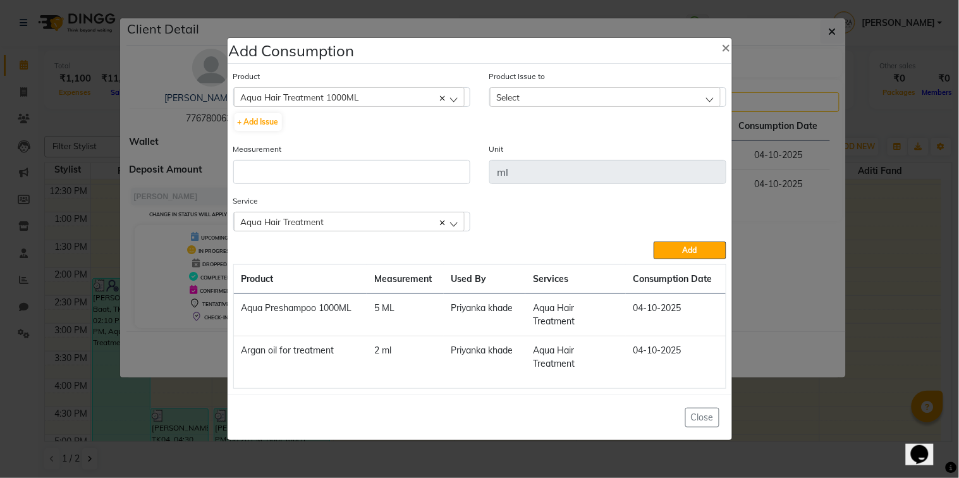
click at [586, 90] on div "Select" at bounding box center [605, 96] width 231 height 19
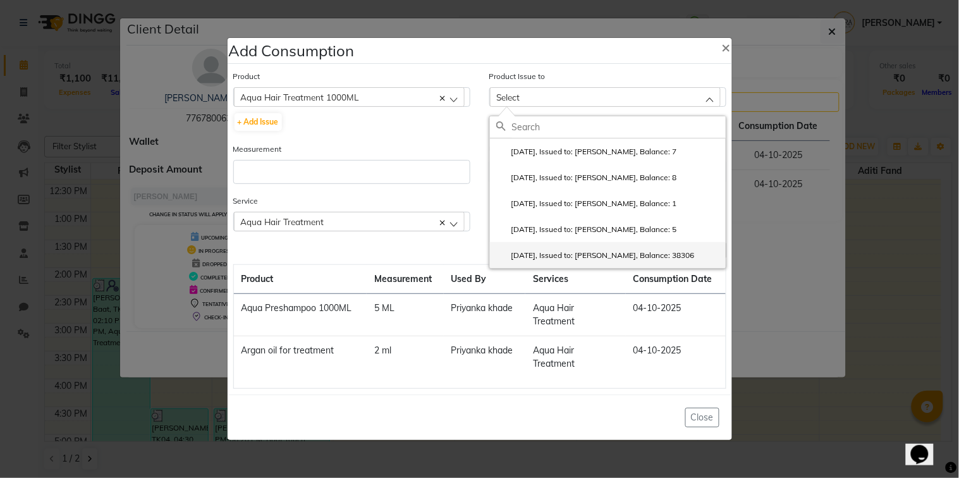
click at [636, 257] on label "[DATE], Issued to: [PERSON_NAME], Balance: 38306" at bounding box center [595, 255] width 198 height 11
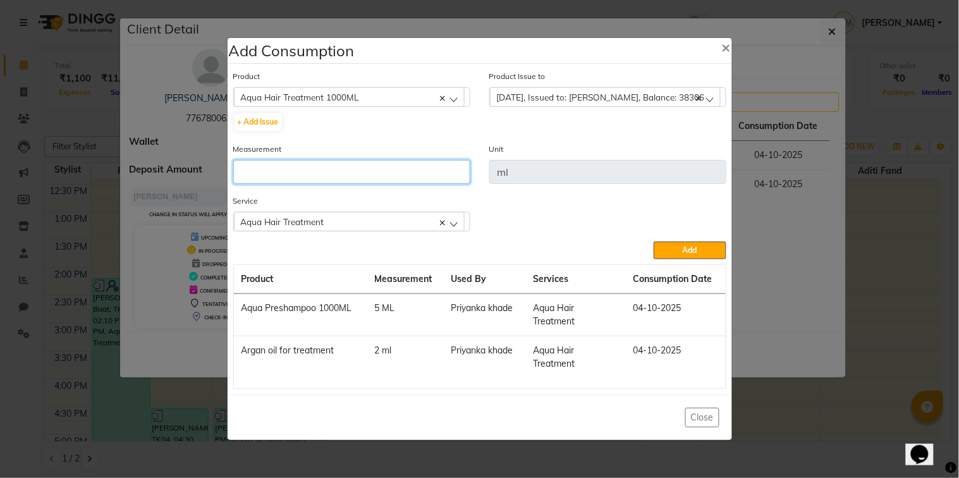
click at [418, 180] on input "number" at bounding box center [351, 172] width 237 height 24
type input "41"
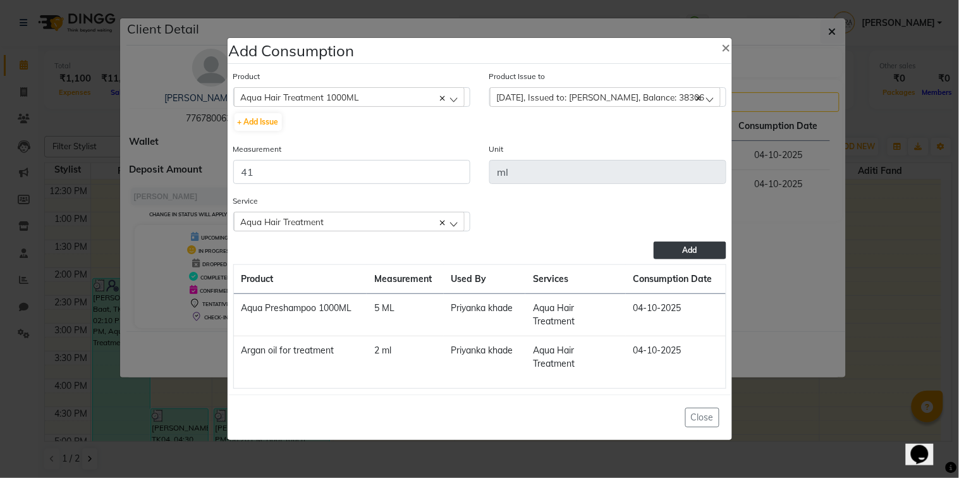
click at [668, 252] on button "Add" at bounding box center [689, 250] width 72 height 18
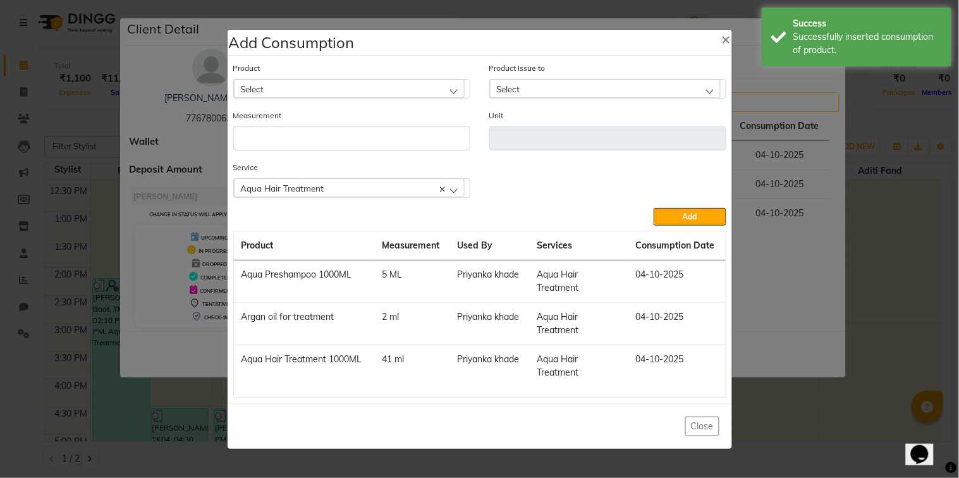
click at [445, 92] on div "Select" at bounding box center [349, 88] width 231 height 19
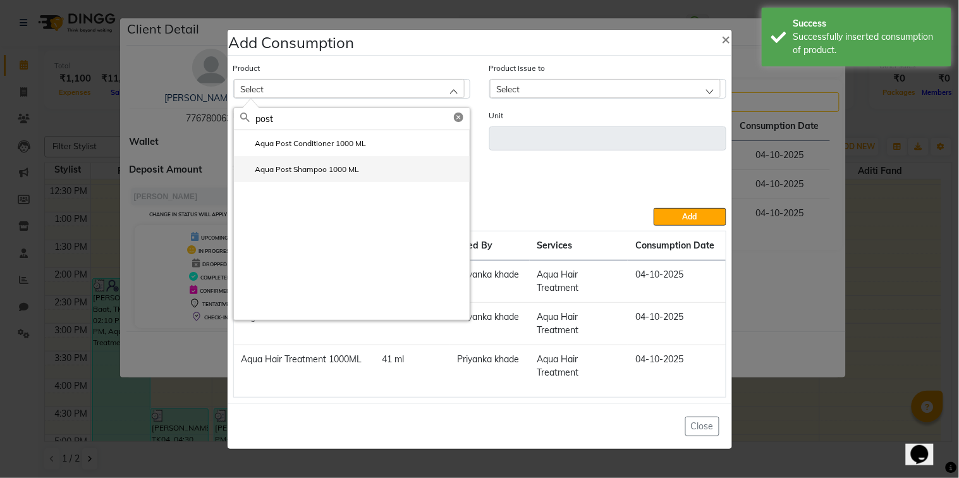
type input "post"
click at [398, 166] on li "Aqua Post Shampoo 1000 ML" at bounding box center [352, 169] width 236 height 26
type input "ml"
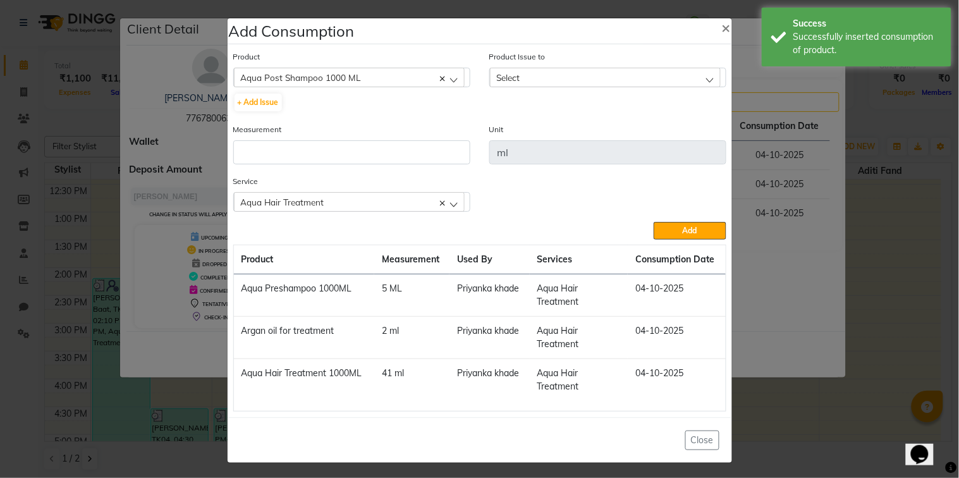
click at [506, 78] on span "Select" at bounding box center [508, 77] width 23 height 11
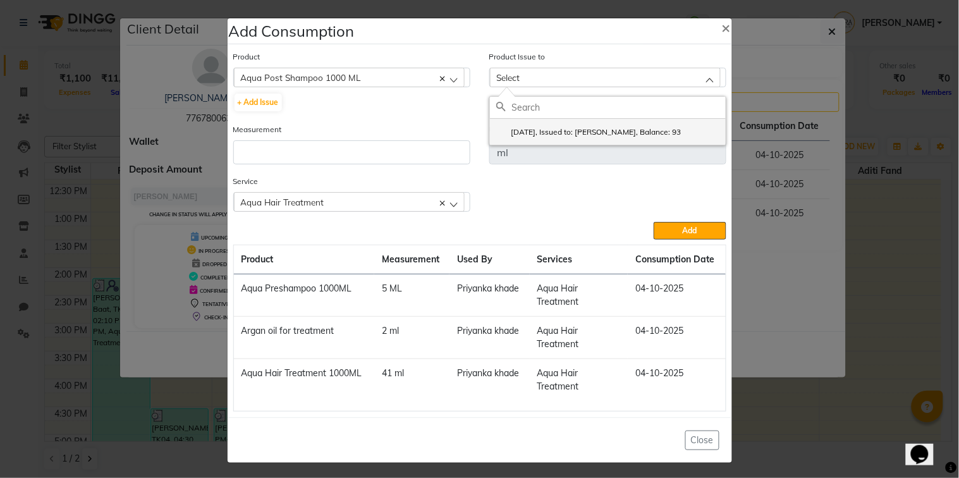
click at [533, 128] on label "[DATE], Issued to: [PERSON_NAME], Balance: 93" at bounding box center [588, 131] width 185 height 11
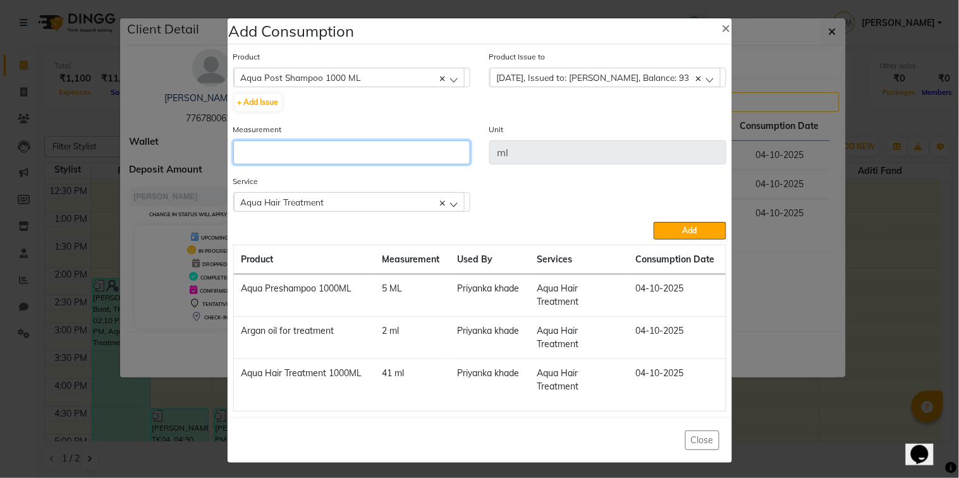
click at [428, 147] on input "number" at bounding box center [351, 152] width 237 height 24
type input "4"
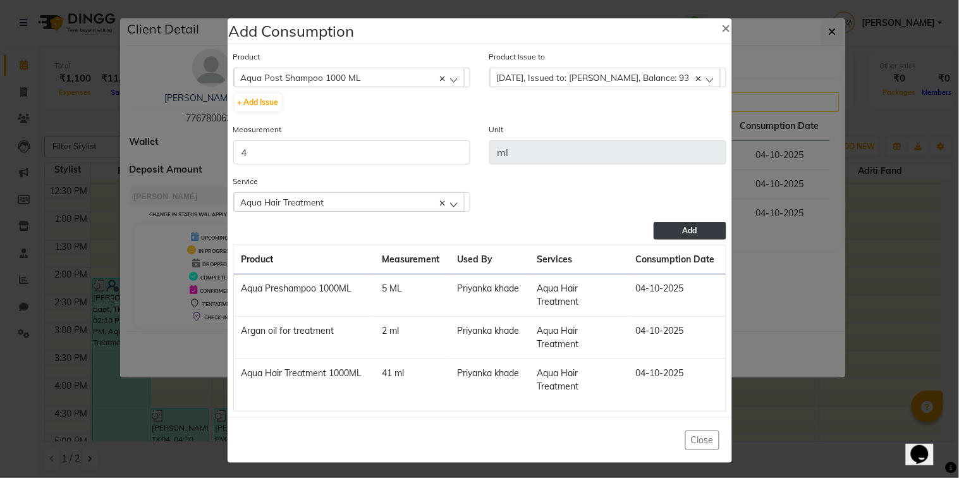
click at [669, 227] on button "Add" at bounding box center [689, 231] width 72 height 18
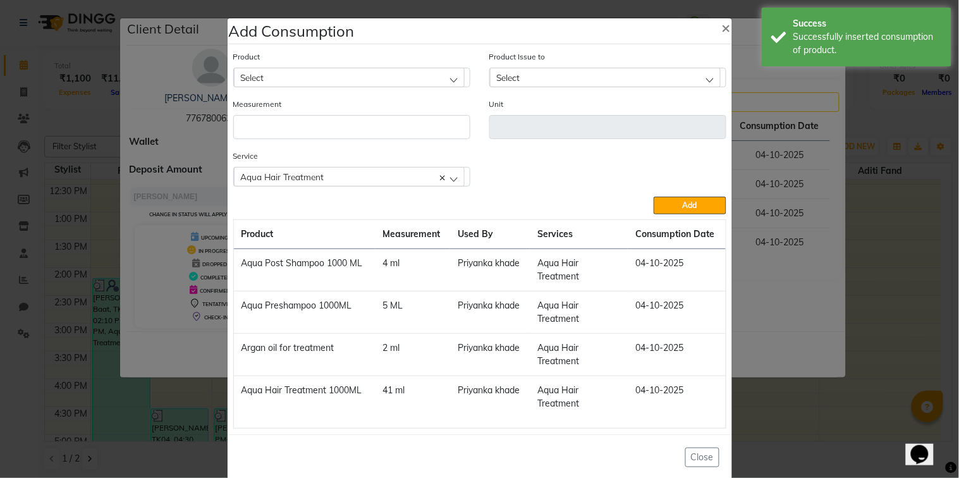
click at [409, 72] on div "Select" at bounding box center [349, 77] width 231 height 19
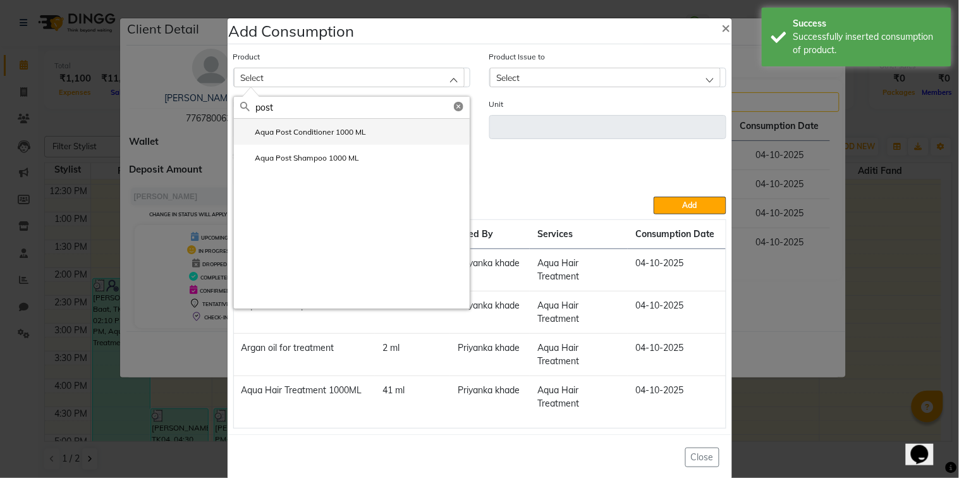
type input "post"
click at [419, 129] on li "Aqua Post Conditioner 1000 ML" at bounding box center [352, 132] width 236 height 26
type input "ml"
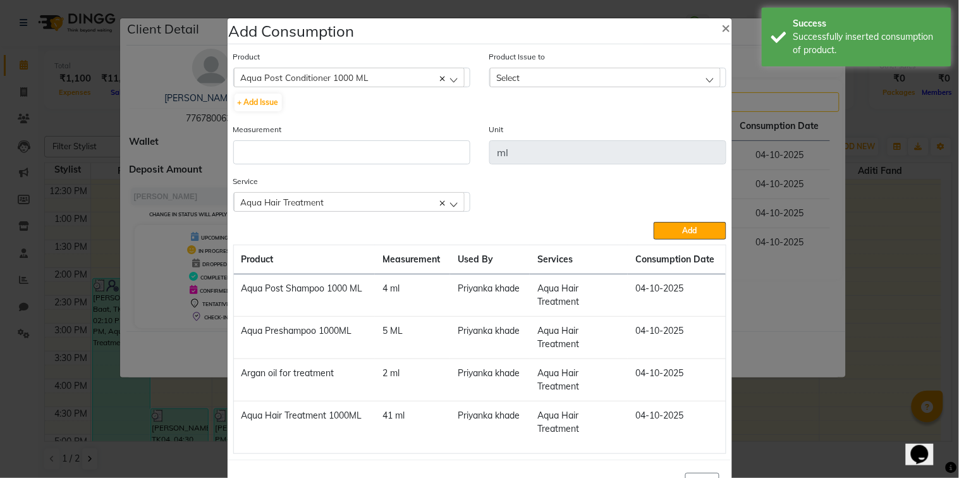
click at [529, 80] on div "Select" at bounding box center [605, 77] width 231 height 19
click at [544, 135] on label "[DATE], Issued to: [PERSON_NAME], Balance: 353" at bounding box center [591, 131] width 190 height 11
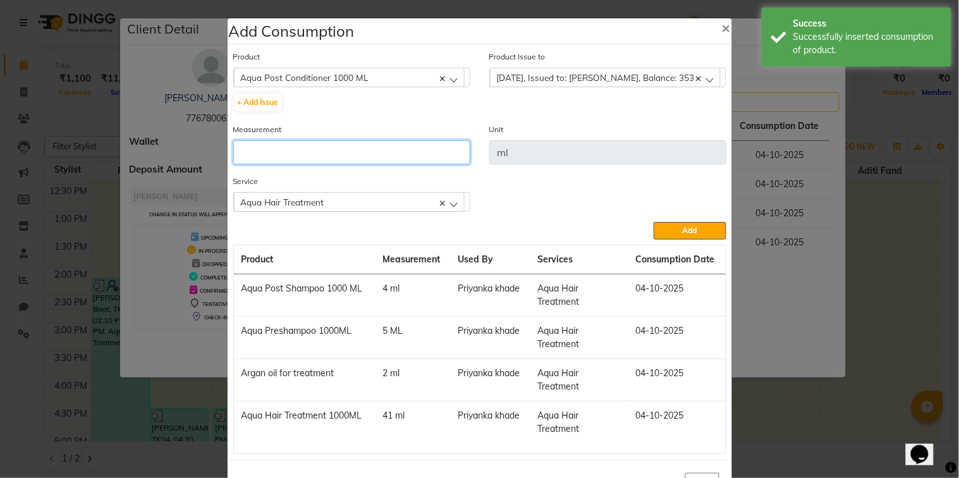
click at [430, 152] on input "number" at bounding box center [351, 152] width 237 height 24
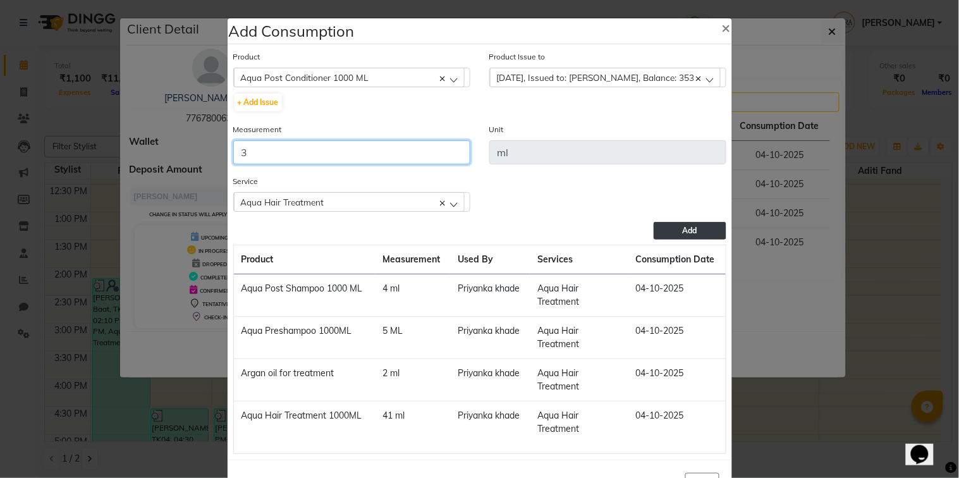
type input "3"
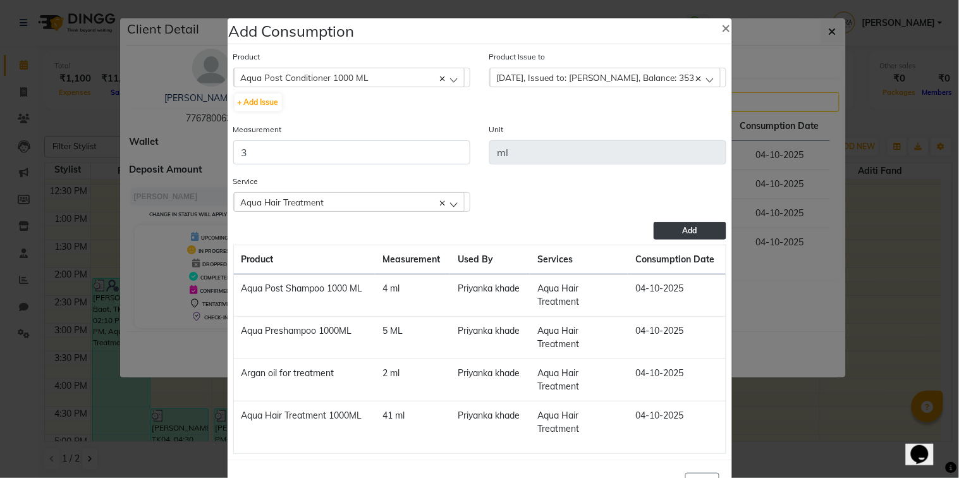
click at [671, 236] on button "Add" at bounding box center [689, 231] width 72 height 18
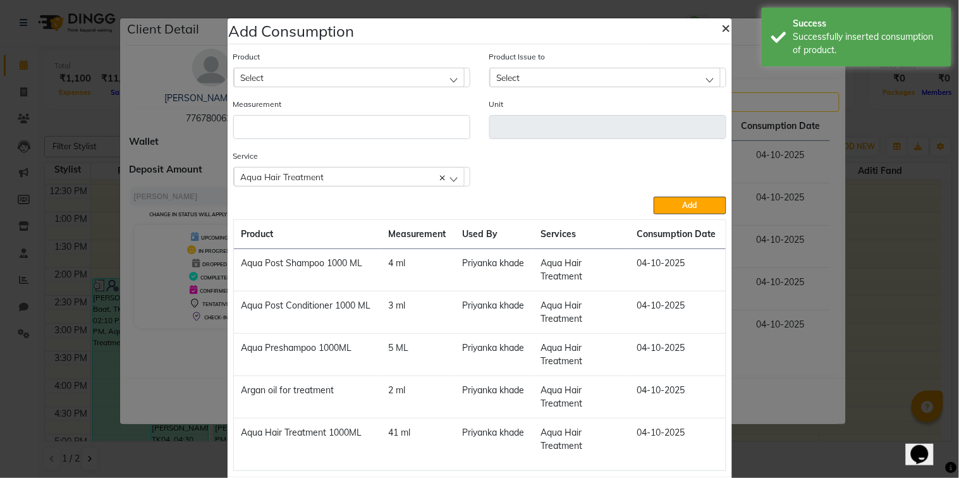
click at [722, 28] on span "×" at bounding box center [726, 27] width 9 height 19
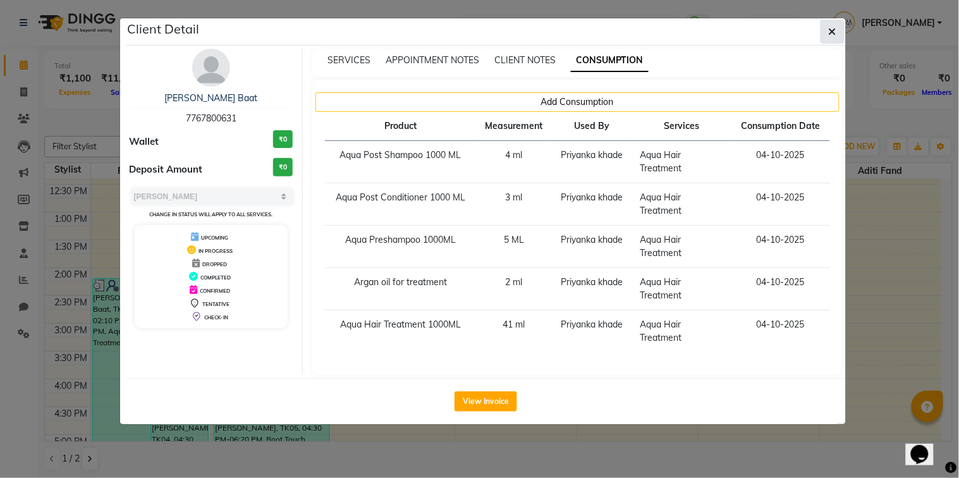
click at [838, 32] on button "button" at bounding box center [832, 32] width 24 height 24
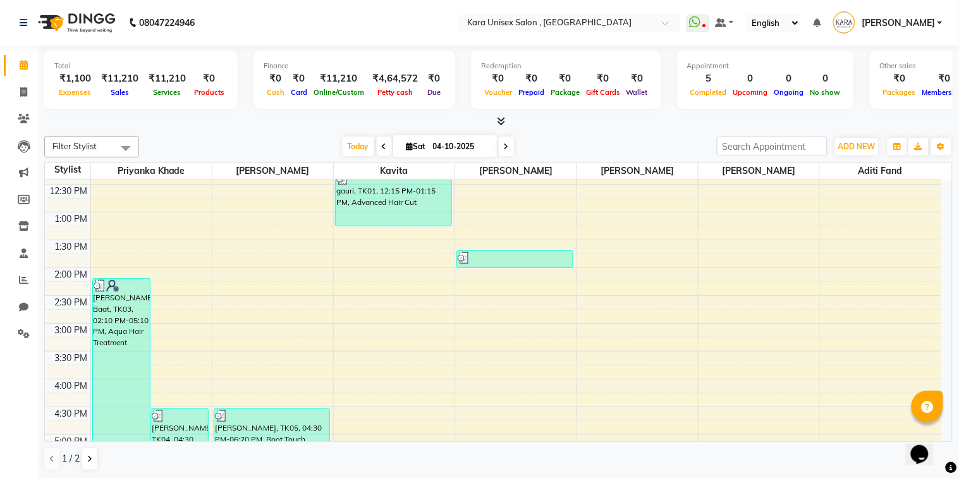
click at [382, 149] on icon at bounding box center [384, 147] width 5 height 8
type input "03-10-2025"
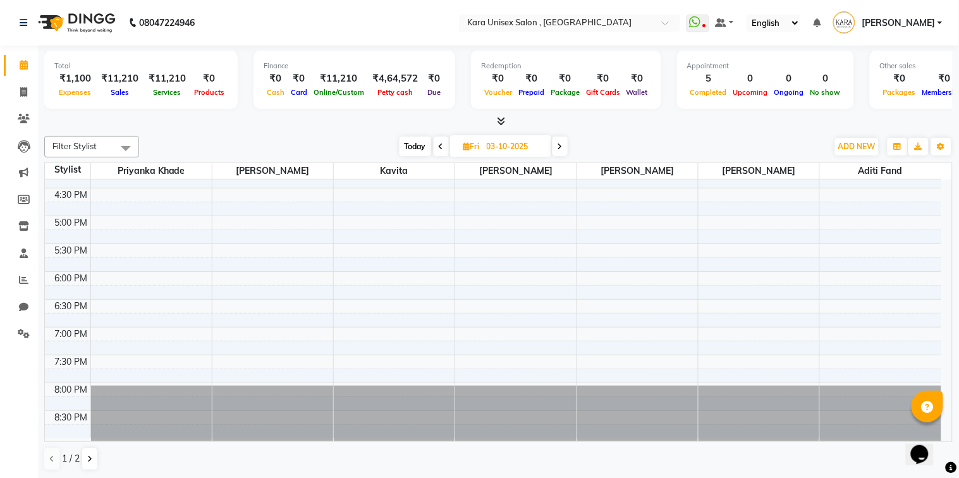
scroll to position [0, 0]
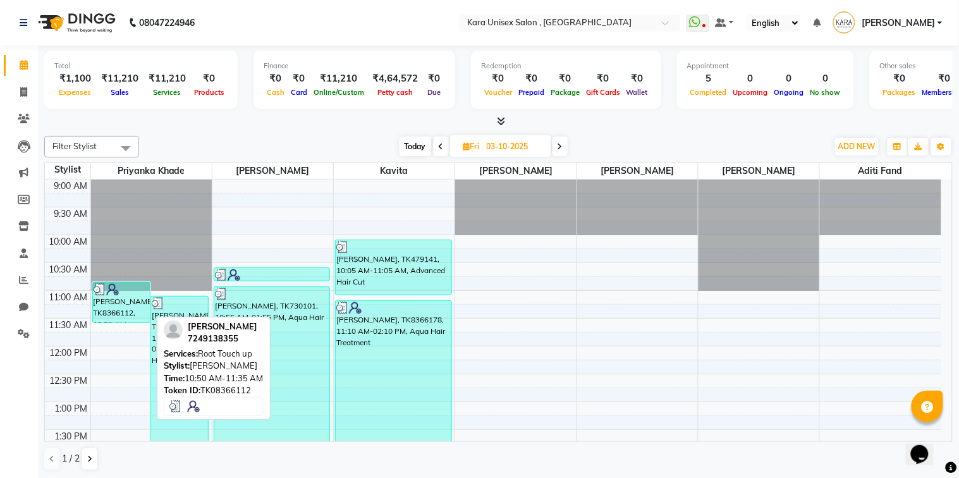
click at [129, 313] on div "[PERSON_NAME], TK8366112, 10:50 AM-11:35 AM, Root Touch up" at bounding box center [121, 302] width 57 height 40
select select "3"
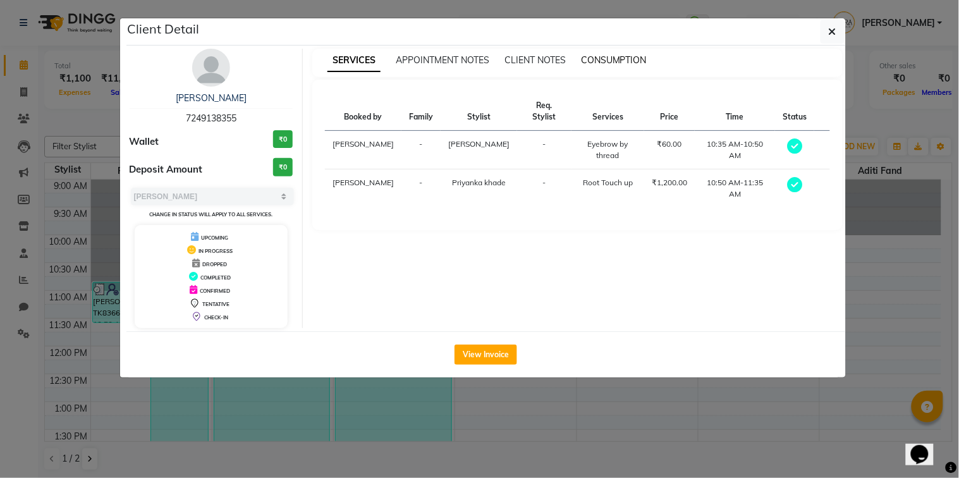
click at [630, 64] on span "CONSUMPTION" at bounding box center [614, 59] width 66 height 11
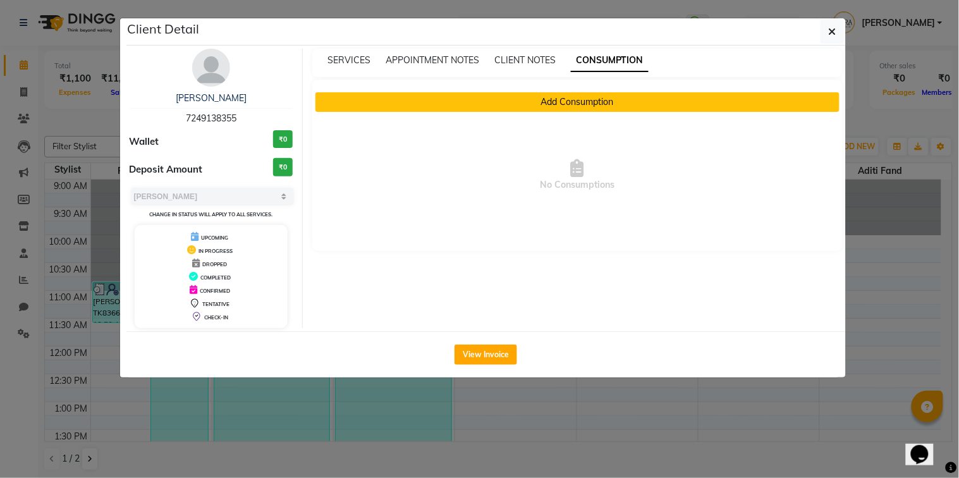
click at [608, 98] on button "Add Consumption" at bounding box center [577, 102] width 524 height 20
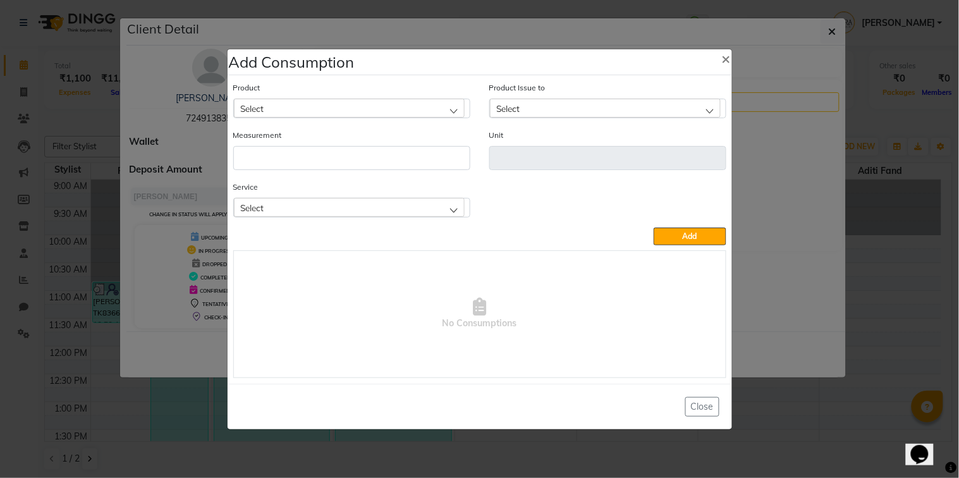
click at [406, 110] on div "Select" at bounding box center [349, 108] width 231 height 19
type input "sch"
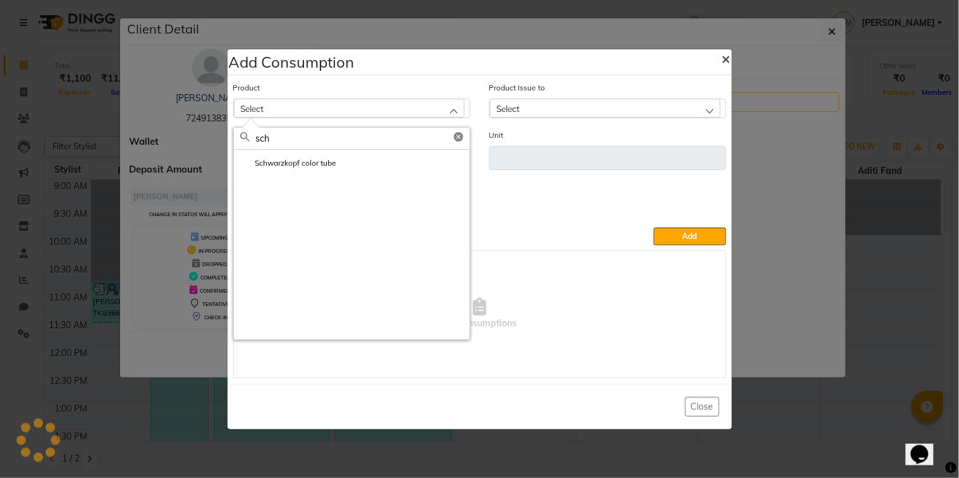
click at [727, 52] on span "×" at bounding box center [726, 58] width 9 height 19
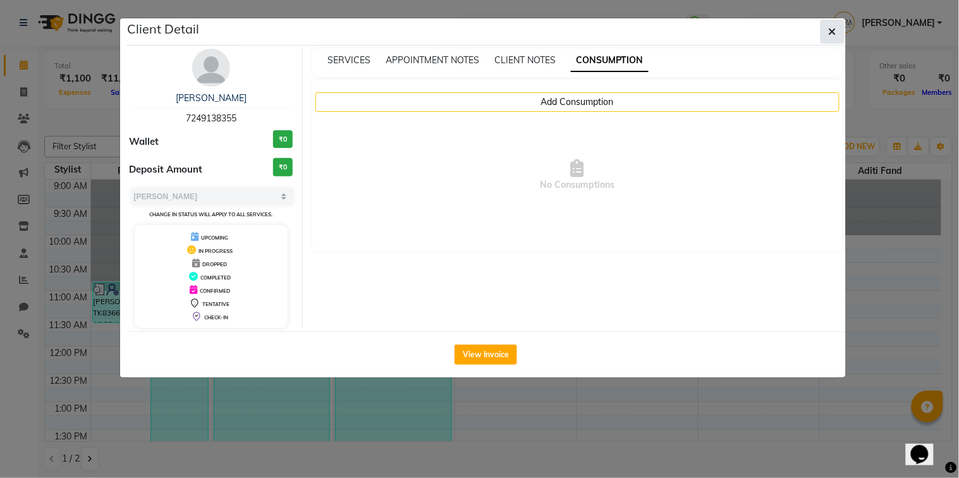
click at [833, 30] on icon "button" at bounding box center [832, 32] width 8 height 10
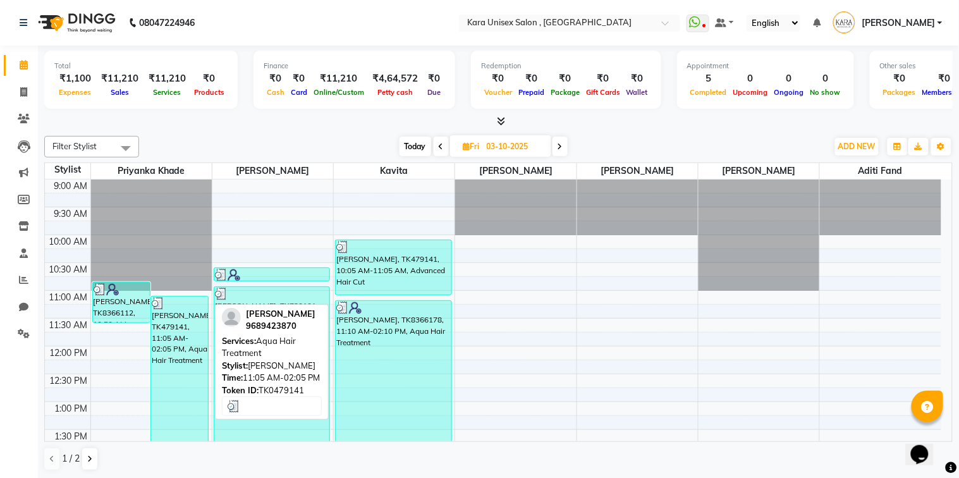
click at [165, 336] on div "[PERSON_NAME], TK479141, 11:05 AM-02:05 PM, Aqua Hair Treatment" at bounding box center [179, 379] width 57 height 166
select select "3"
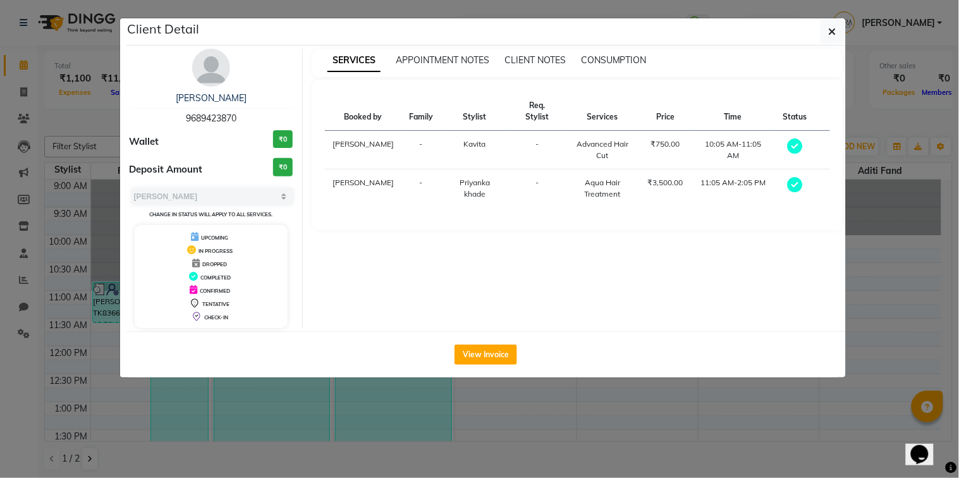
click at [612, 47] on div "[PERSON_NAME] 9689423870 Wallet ₹0 Deposit Amount ₹0 Select MARK DONE UPCOMING …" at bounding box center [485, 188] width 719 height 286
click at [612, 68] on div "SERVICES APPOINTMENT NOTES CLIENT NOTES CONSUMPTION" at bounding box center [577, 63] width 530 height 28
click at [614, 66] on div "CONSUMPTION" at bounding box center [614, 60] width 66 height 13
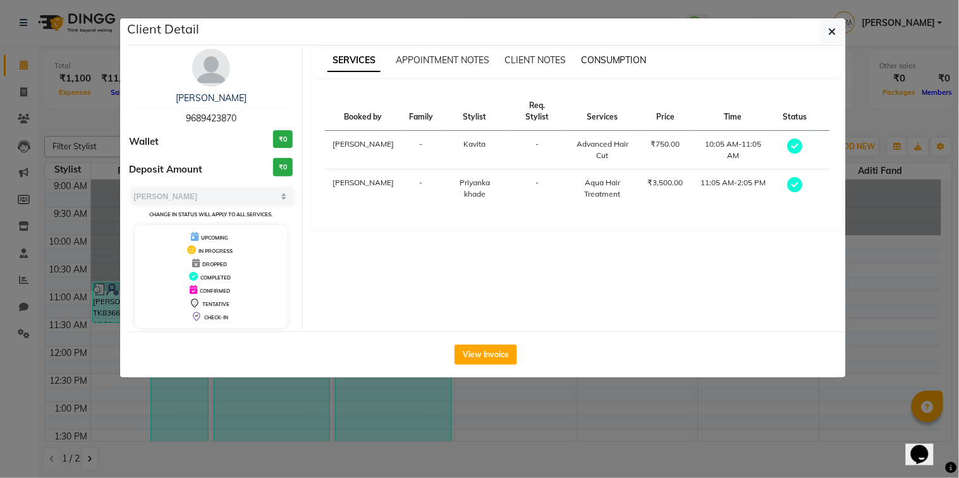
click at [614, 58] on span "CONSUMPTION" at bounding box center [614, 59] width 66 height 11
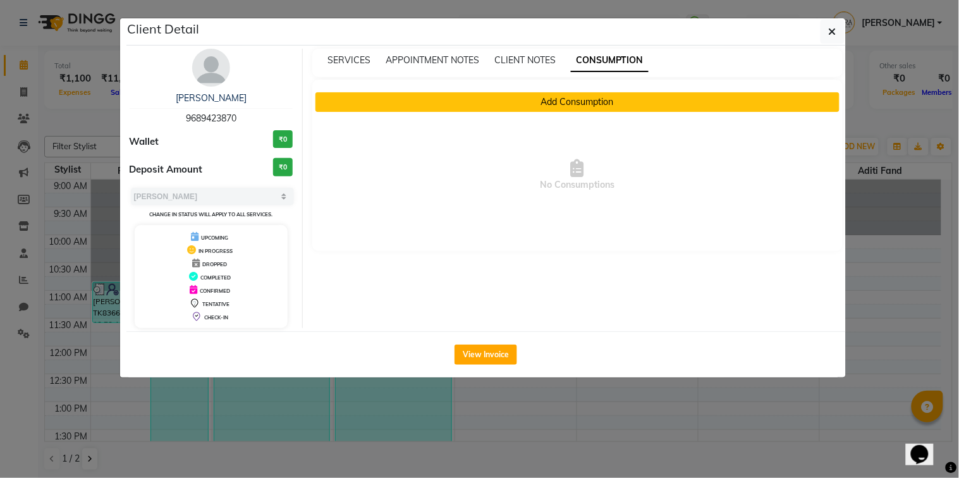
click at [595, 106] on button "Add Consumption" at bounding box center [577, 102] width 524 height 20
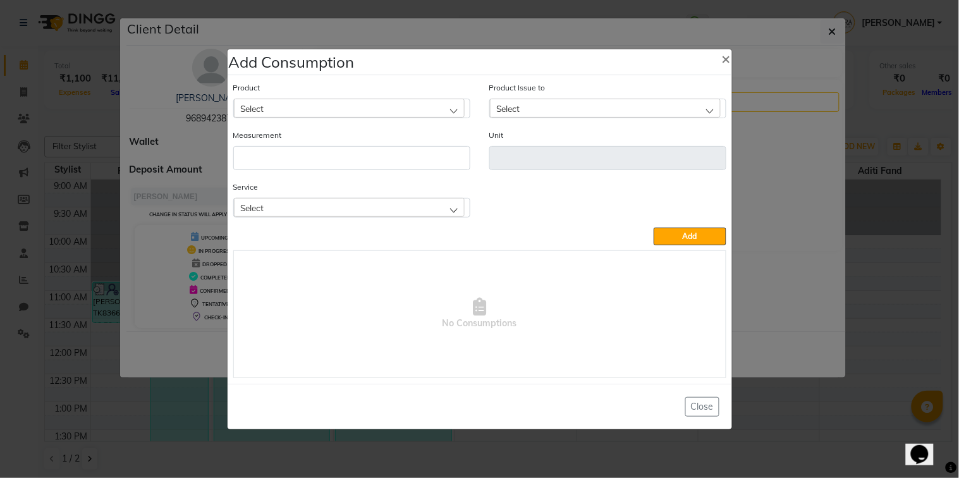
click at [418, 104] on div "Select" at bounding box center [349, 108] width 231 height 19
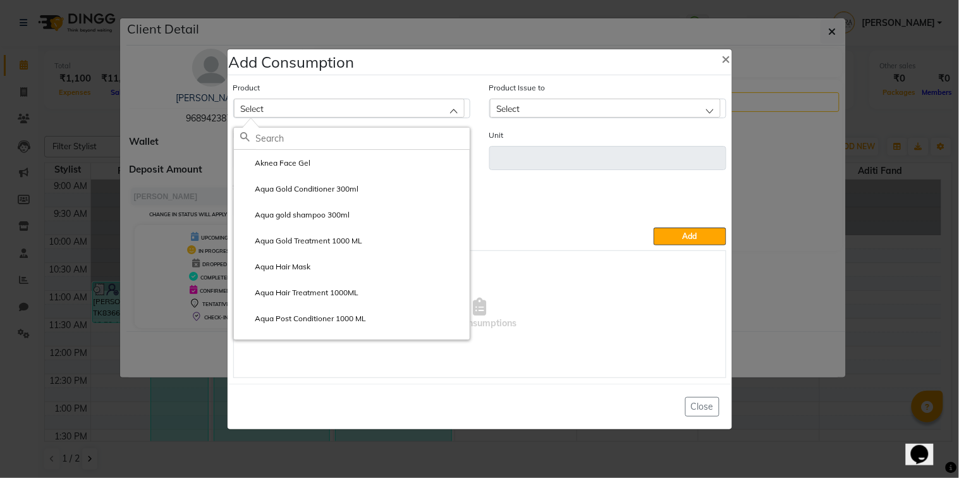
click at [418, 104] on div "Select" at bounding box center [349, 108] width 231 height 19
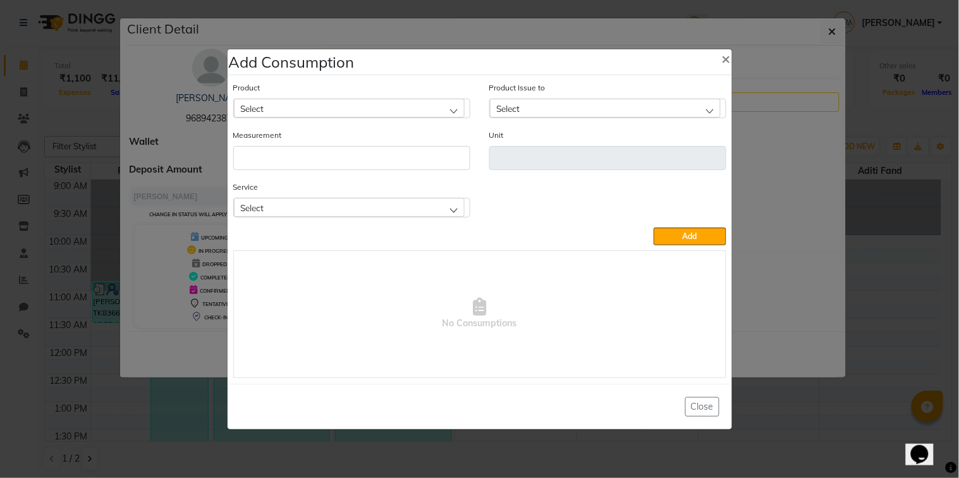
click at [418, 104] on div "Select" at bounding box center [349, 108] width 231 height 19
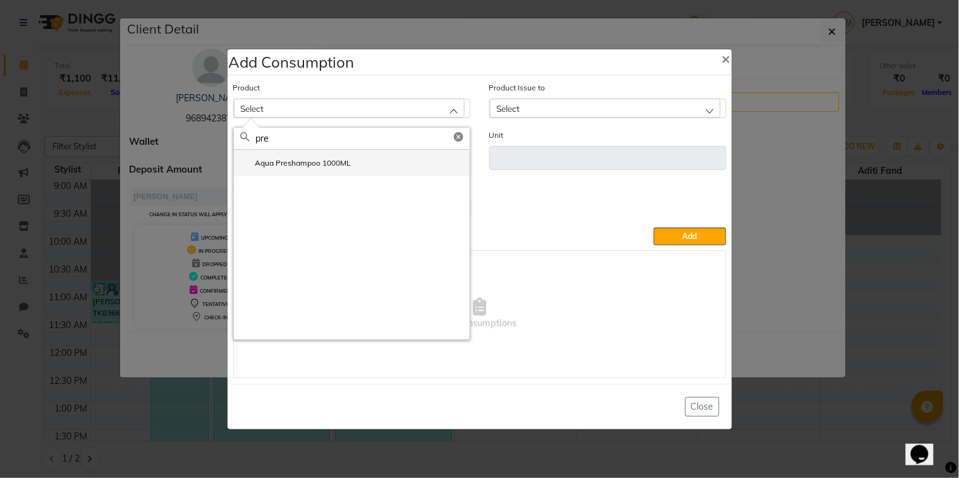
type input "pre"
click at [401, 167] on li "Aqua Preshampoo 1000ML" at bounding box center [352, 163] width 236 height 26
type input "ML"
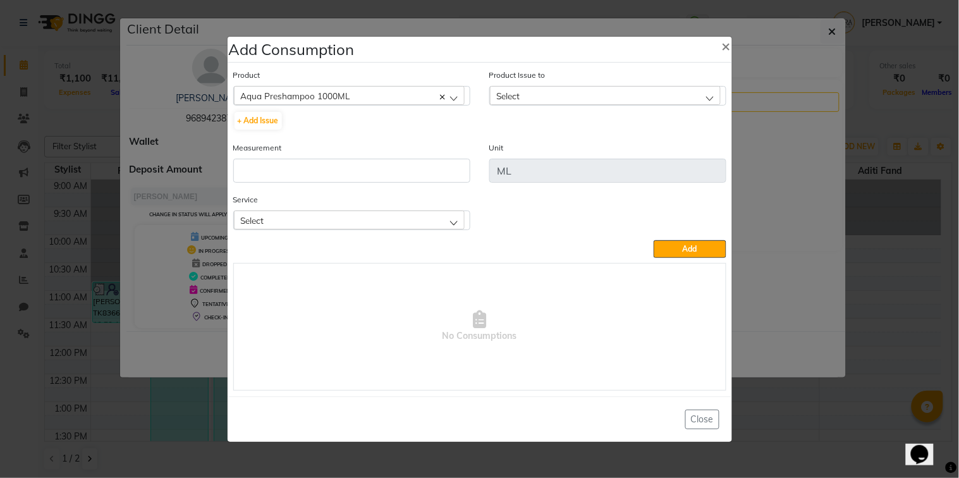
click at [560, 87] on div "Select" at bounding box center [605, 95] width 231 height 19
click at [578, 146] on label "[DATE], Issued to: [PERSON_NAME], Balance: 9915" at bounding box center [593, 150] width 194 height 11
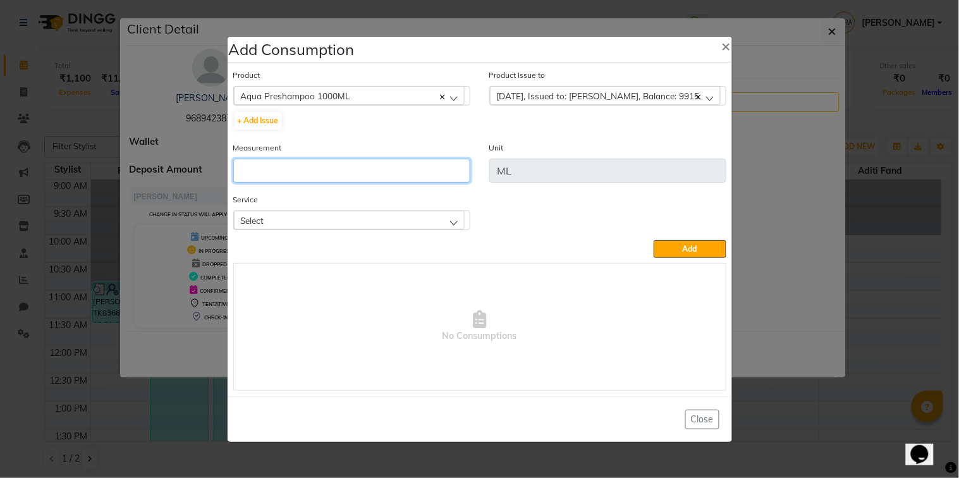
click at [406, 181] on input "number" at bounding box center [351, 171] width 237 height 24
type input "7"
click at [447, 226] on div "Select" at bounding box center [349, 219] width 231 height 19
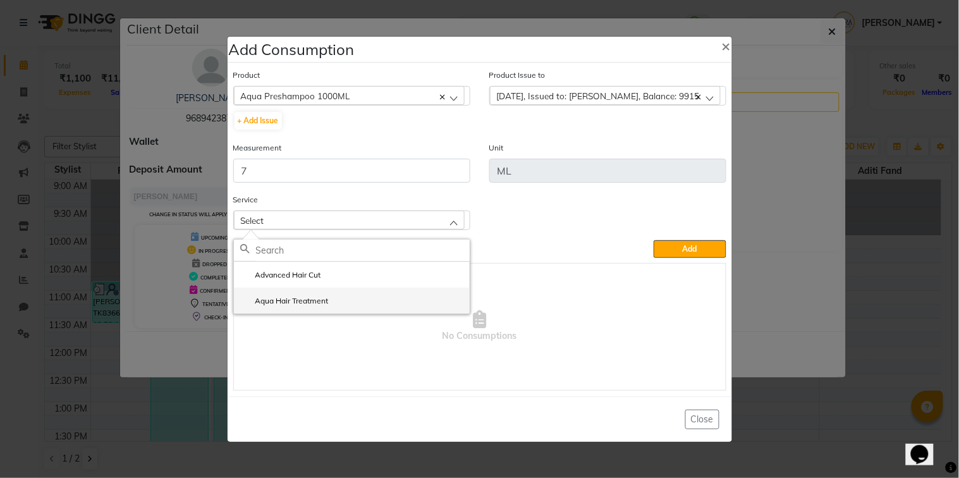
click at [402, 301] on li "Aqua Hair Treatment" at bounding box center [352, 301] width 236 height 26
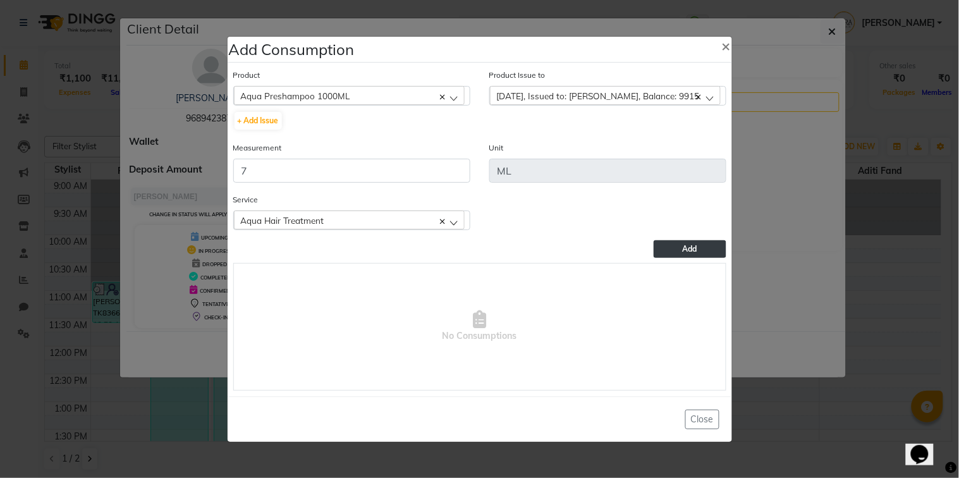
click at [680, 249] on button "Add" at bounding box center [689, 249] width 72 height 18
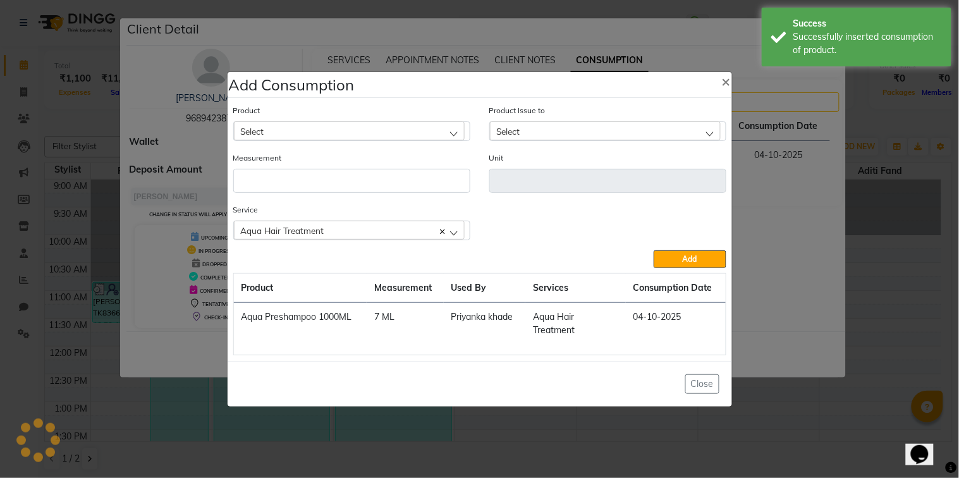
click at [427, 124] on div "Select" at bounding box center [349, 130] width 231 height 19
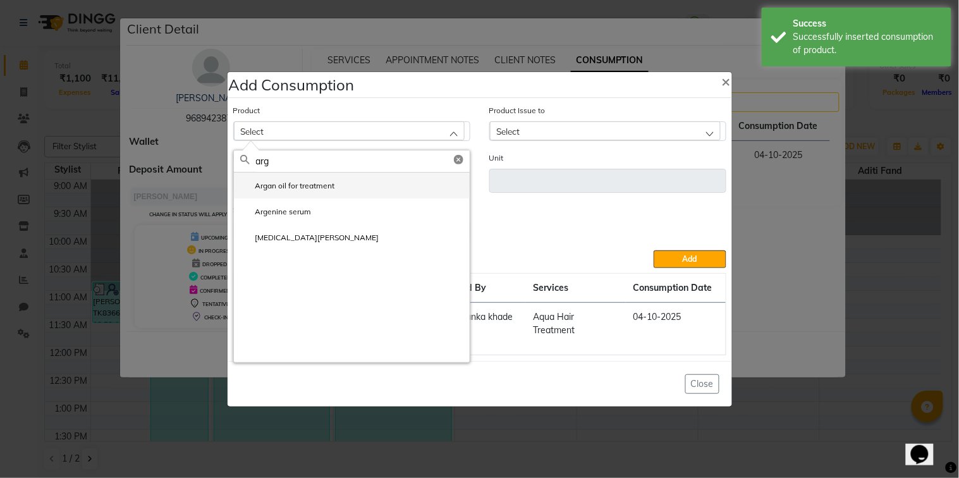
type input "arg"
click at [418, 176] on li "Argan oil for treatment" at bounding box center [352, 186] width 236 height 26
type input "ml"
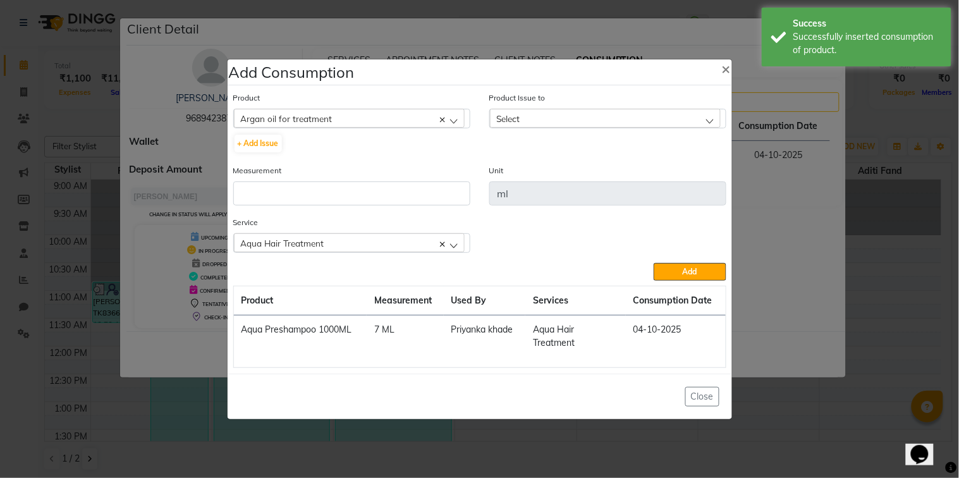
click at [566, 110] on div "Select" at bounding box center [605, 118] width 231 height 19
click at [578, 160] on li "[DATE], Issued to: [PERSON_NAME], Balance: 10" at bounding box center [608, 173] width 236 height 26
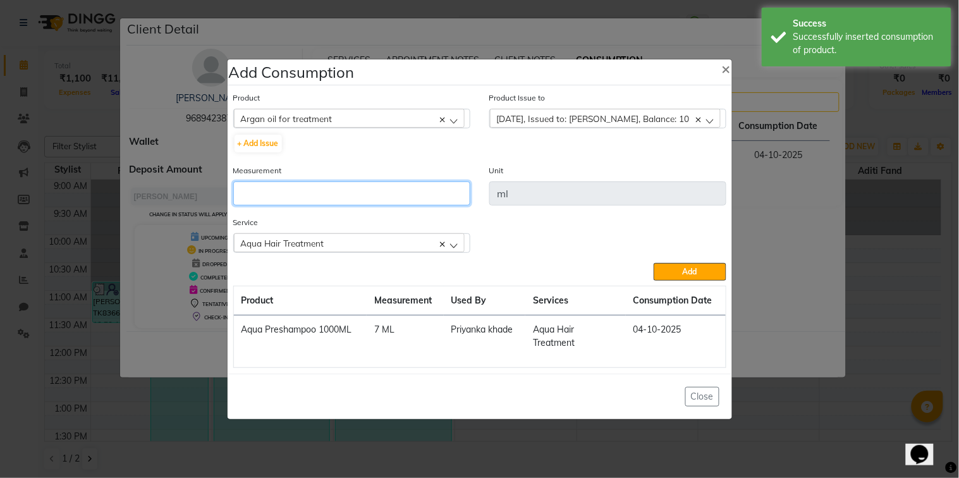
click at [440, 188] on input "number" at bounding box center [351, 193] width 237 height 24
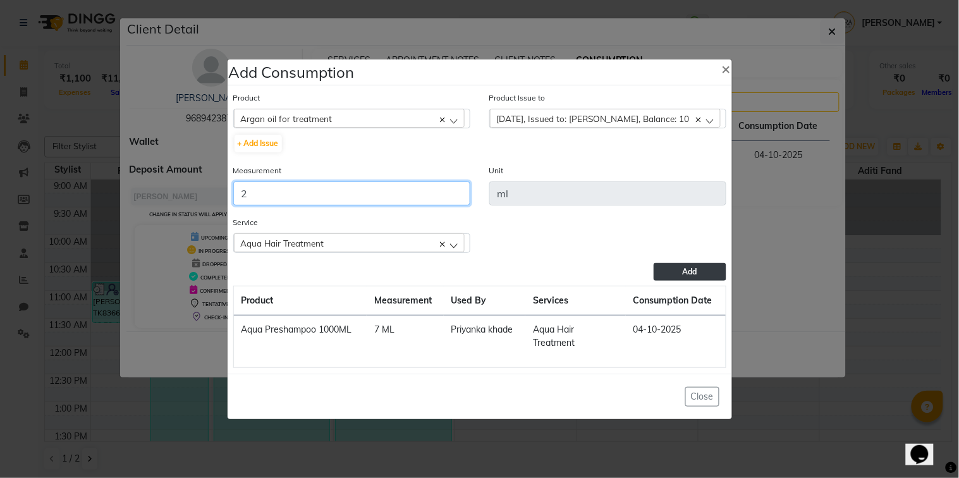
type input "2"
click at [699, 279] on button "Add" at bounding box center [689, 272] width 72 height 18
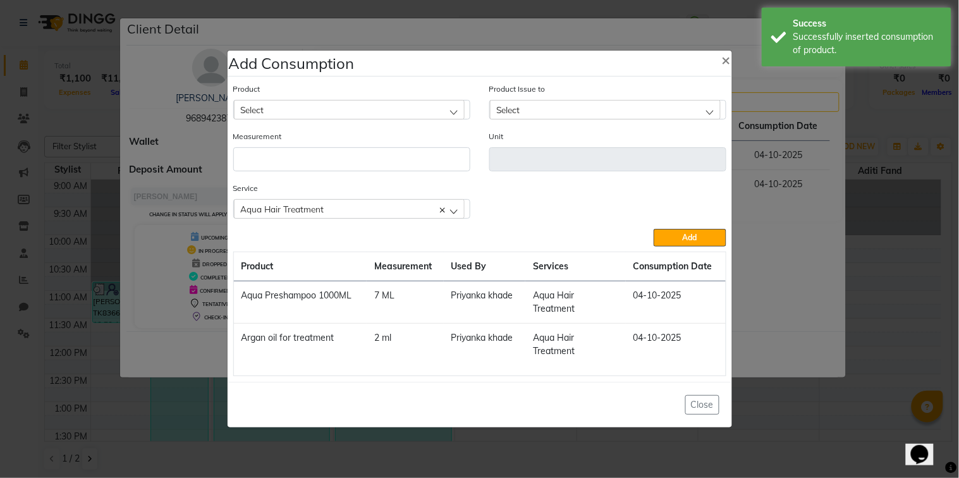
click at [380, 104] on div "Select" at bounding box center [349, 109] width 231 height 19
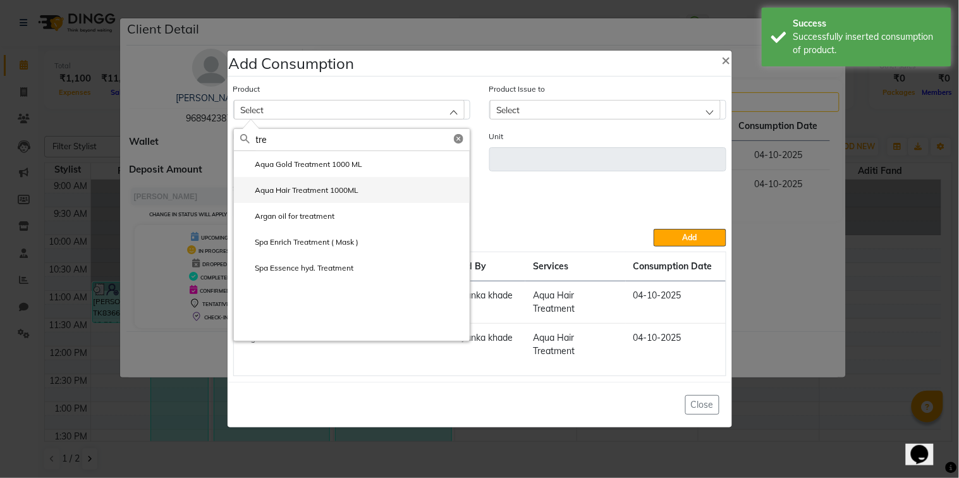
type input "tre"
click at [371, 192] on li "Aqua Hair Treatment 1000ML" at bounding box center [352, 190] width 236 height 26
type input "ml"
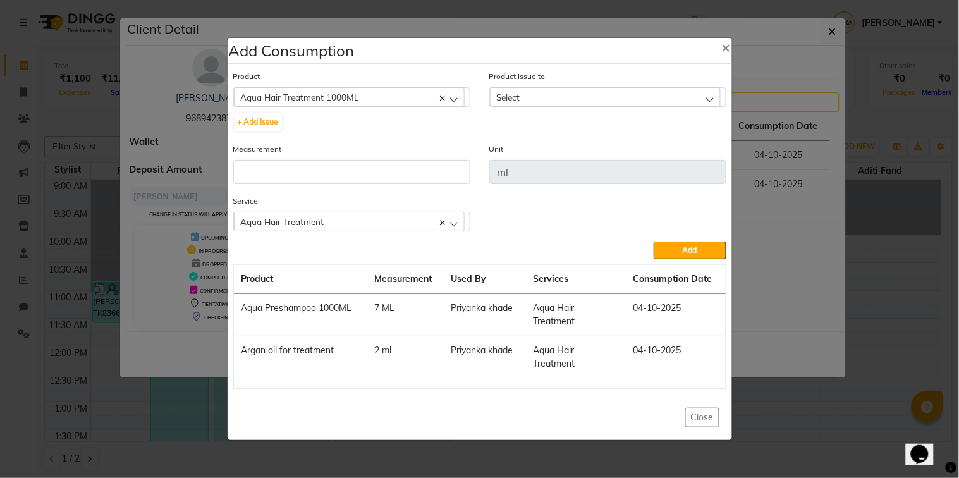
click at [593, 96] on div "Select" at bounding box center [605, 96] width 231 height 19
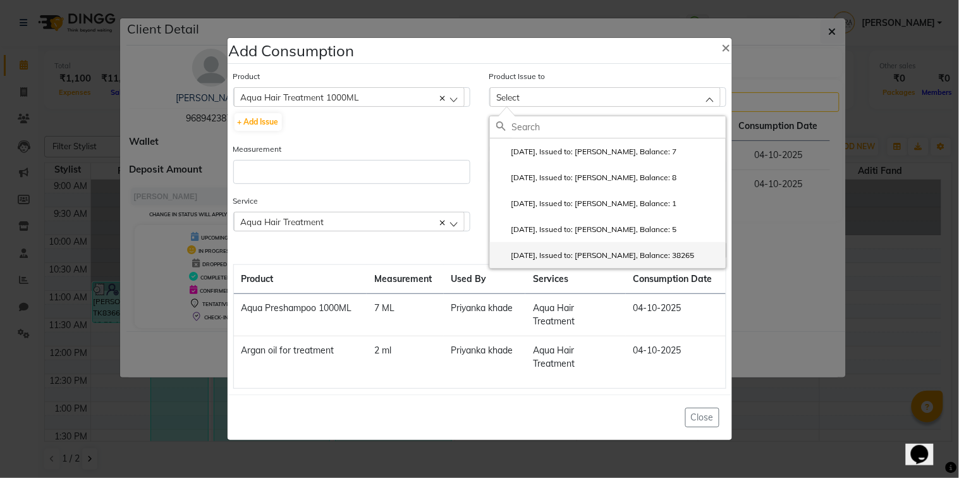
click at [608, 244] on li "[DATE], Issued to: [PERSON_NAME], Balance: 38265" at bounding box center [608, 255] width 236 height 26
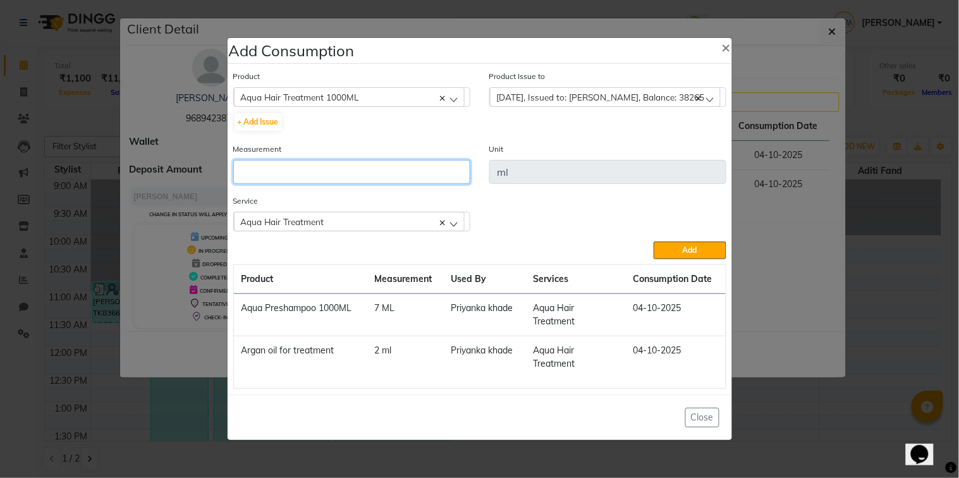
click at [415, 167] on input "number" at bounding box center [351, 172] width 237 height 24
type input "50"
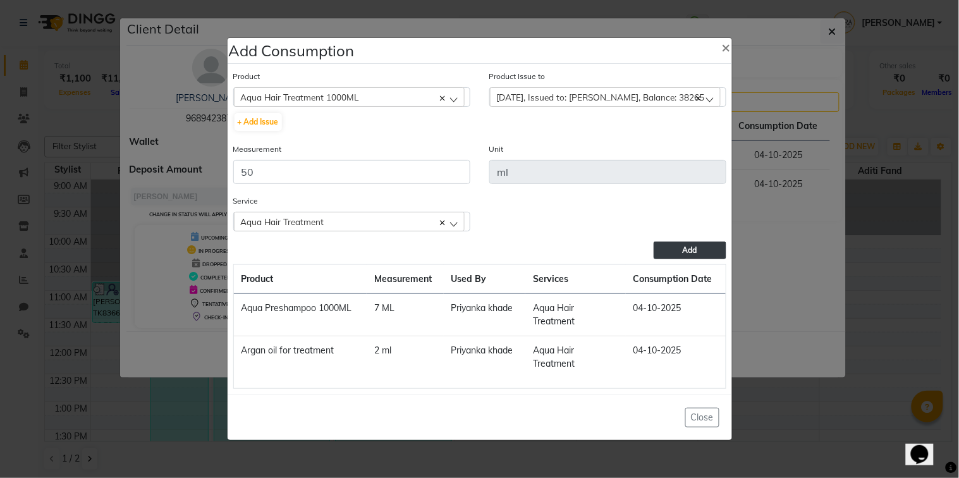
click at [695, 247] on span "Add" at bounding box center [689, 249] width 15 height 9
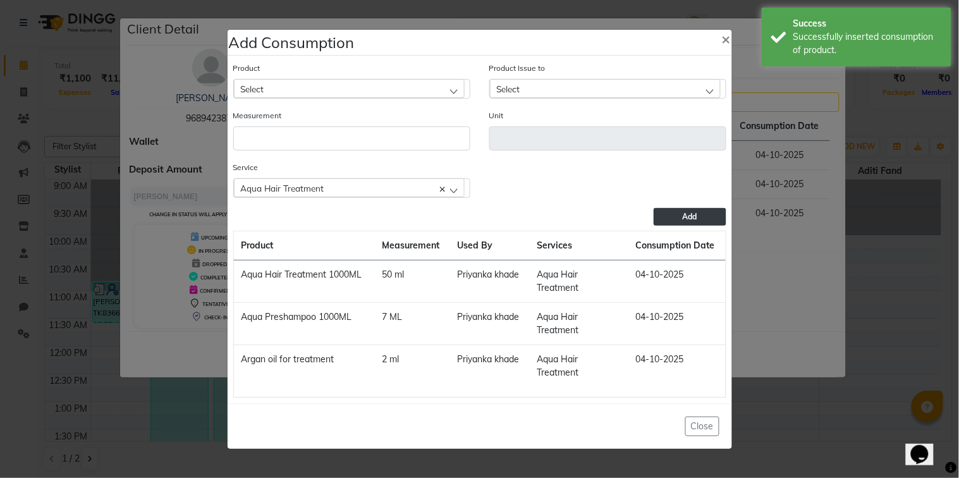
click at [428, 94] on div "Select" at bounding box center [349, 88] width 231 height 19
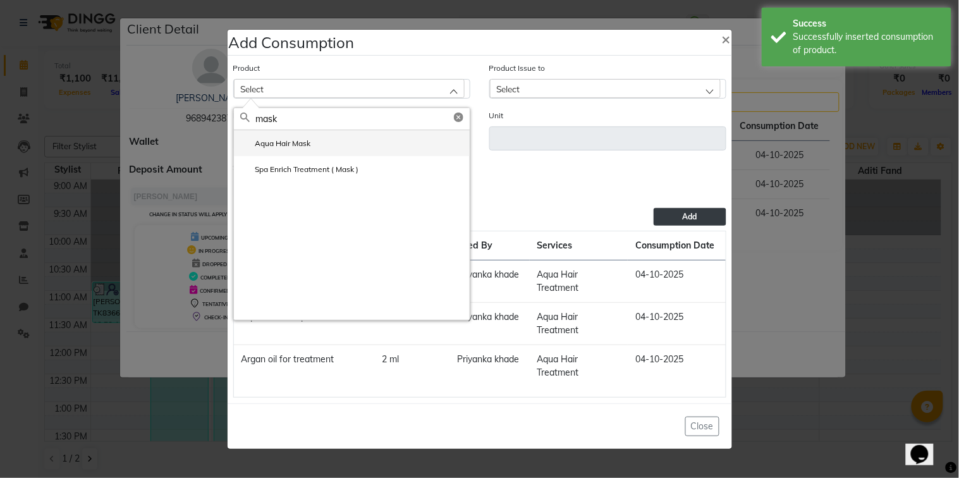
type input "mask"
click at [408, 136] on li "Aqua Hair Mask" at bounding box center [352, 143] width 236 height 26
type input "gms"
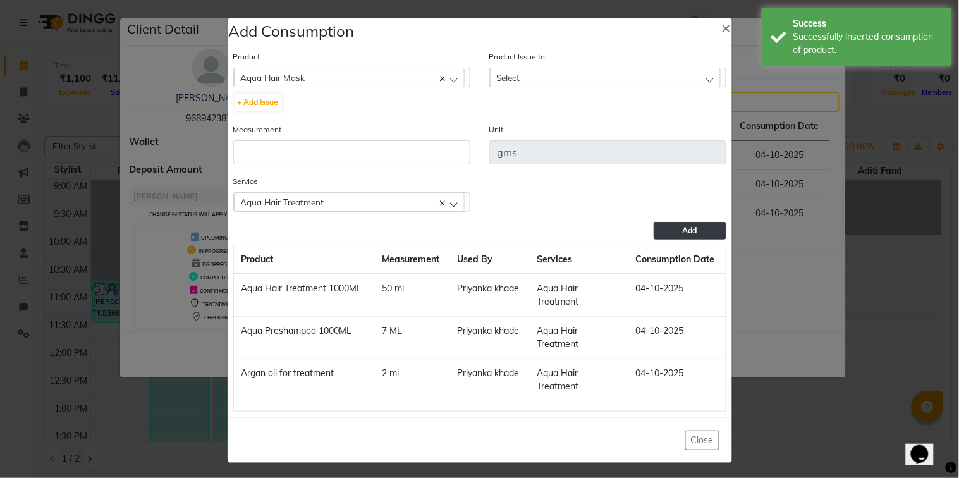
click at [585, 76] on div "Select" at bounding box center [605, 77] width 231 height 19
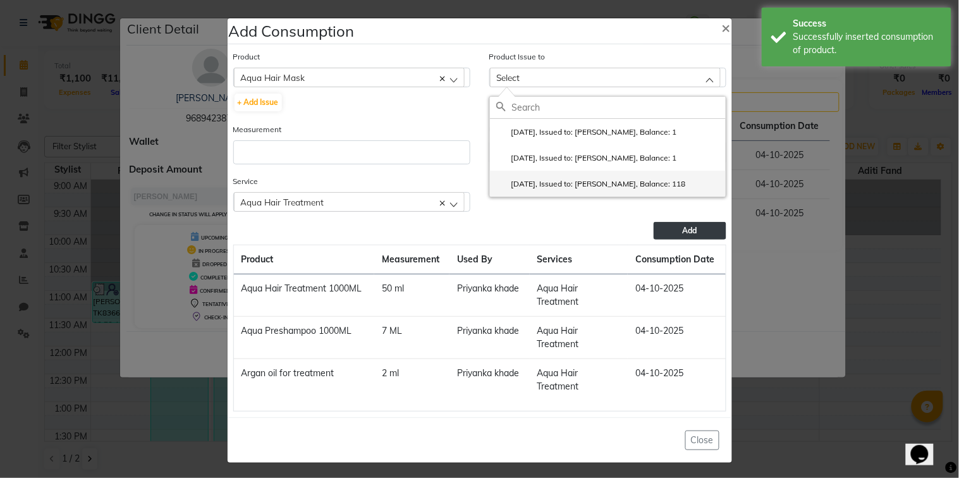
click at [622, 174] on li "[DATE], Issued to: [PERSON_NAME], Balance: 118" at bounding box center [608, 184] width 236 height 26
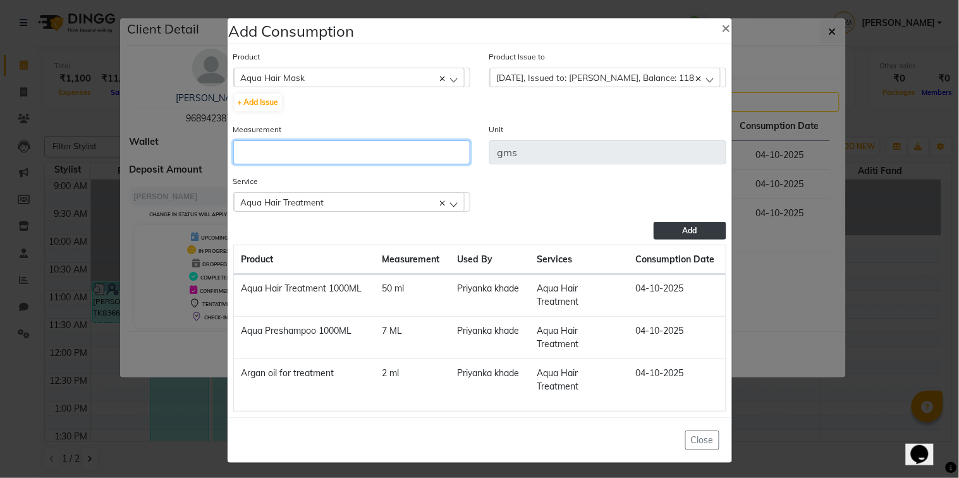
click at [433, 155] on input "number" at bounding box center [351, 152] width 237 height 24
click at [433, 155] on input "8" at bounding box center [351, 152] width 237 height 24
type input "8"
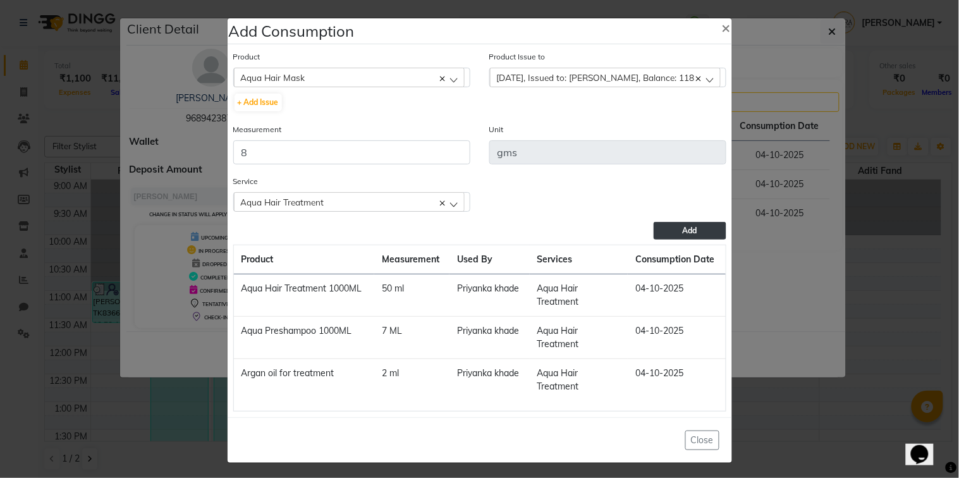
click at [670, 225] on button "Add" at bounding box center [689, 231] width 72 height 18
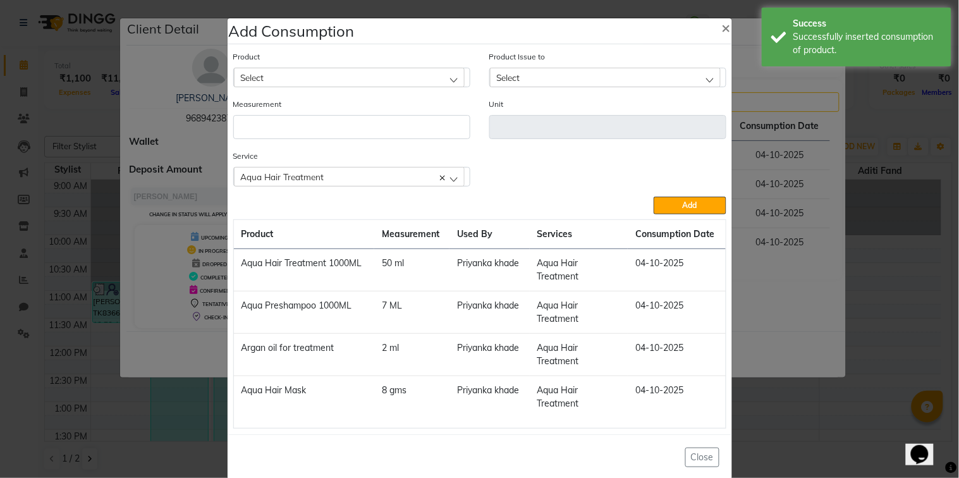
click at [440, 72] on div "Select" at bounding box center [349, 77] width 231 height 19
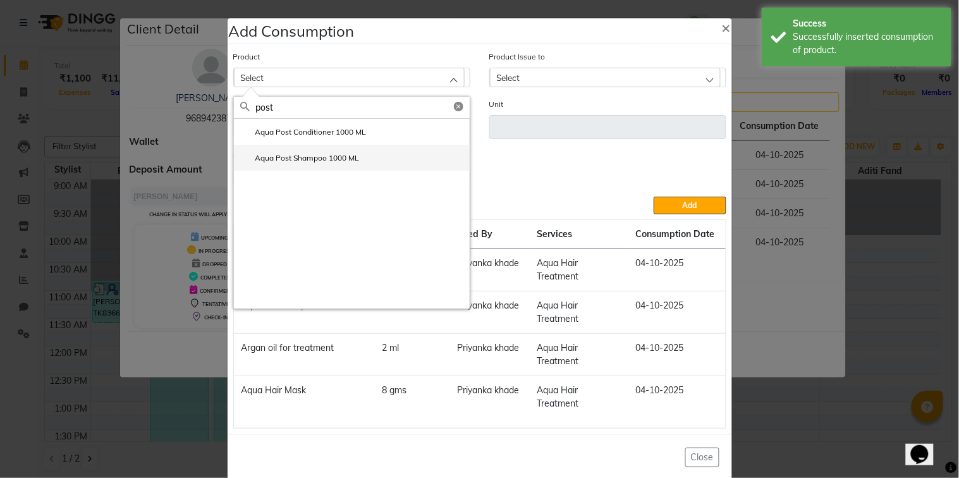
type input "post"
click at [414, 145] on li "Aqua Post Shampoo 1000 ML" at bounding box center [352, 158] width 236 height 26
type input "ml"
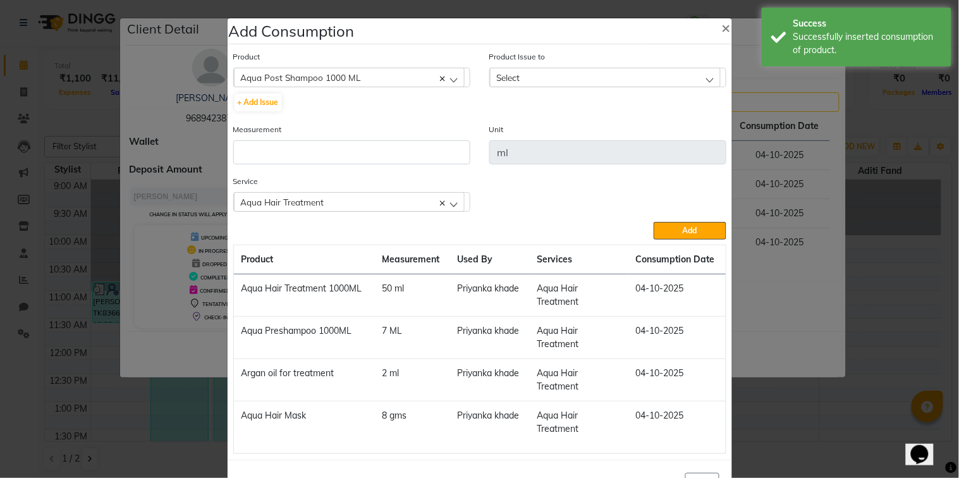
click at [559, 80] on div "Select" at bounding box center [605, 77] width 231 height 19
click at [570, 140] on li "[DATE], Issued to: [PERSON_NAME], Balance: 89" at bounding box center [608, 132] width 236 height 26
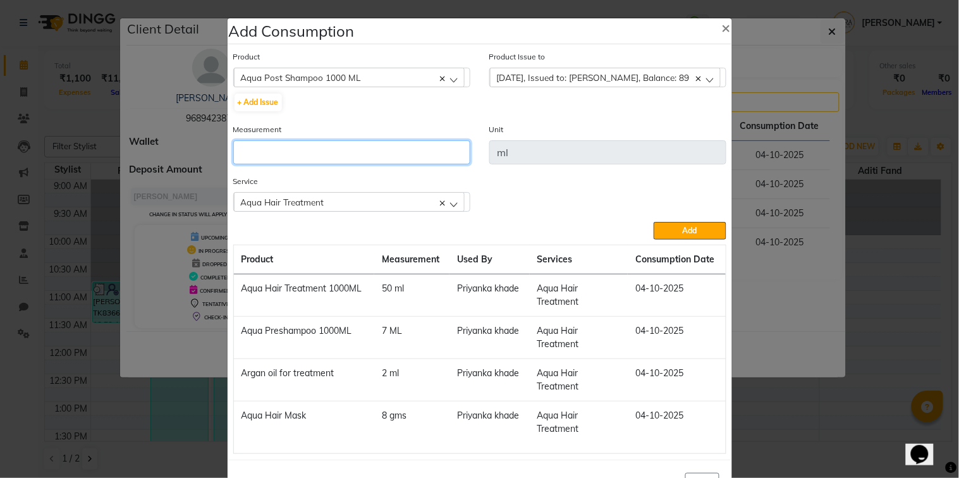
click at [422, 155] on input "number" at bounding box center [351, 152] width 237 height 24
type input "6"
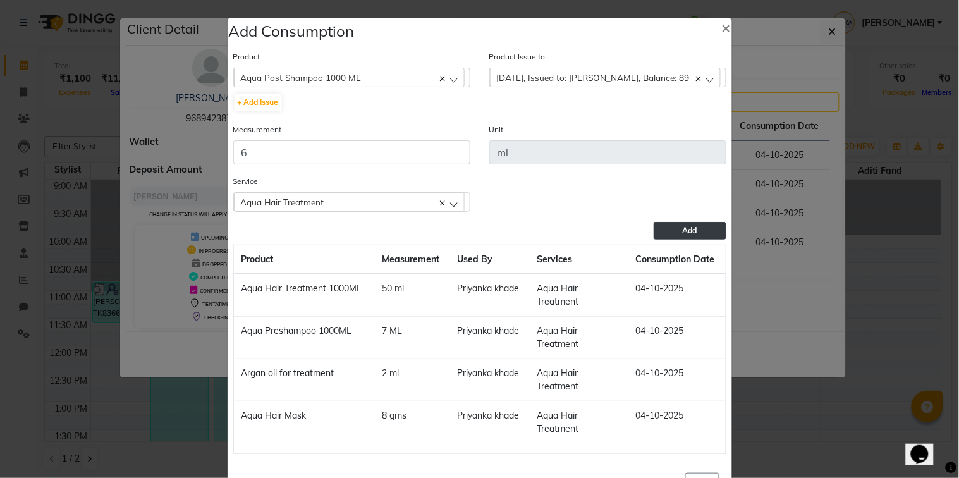
click at [653, 224] on button "Add" at bounding box center [689, 231] width 72 height 18
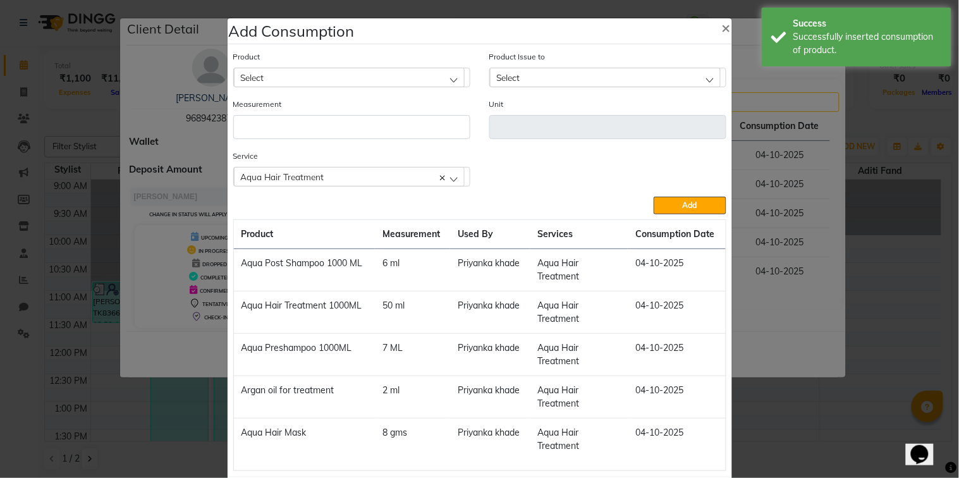
click at [433, 81] on div "Select" at bounding box center [349, 77] width 231 height 19
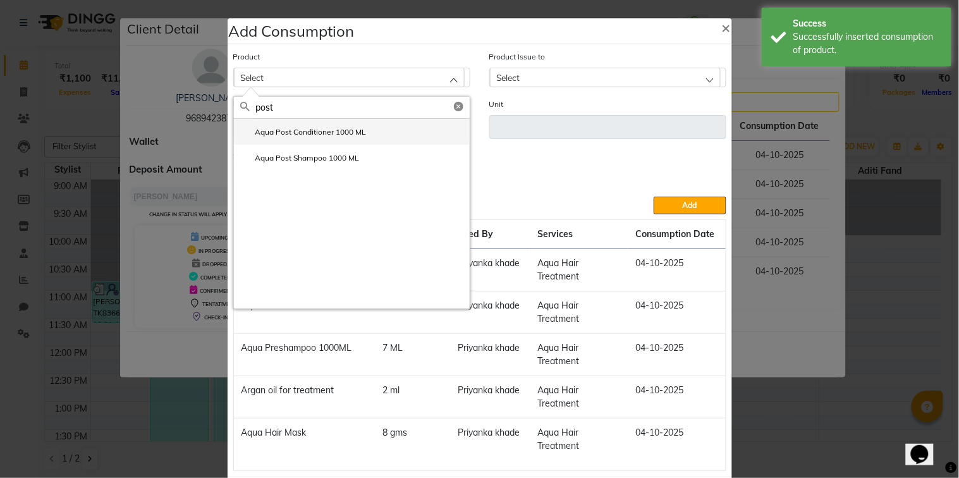
type input "post"
click at [404, 136] on li "Aqua Post Conditioner 1000 ML" at bounding box center [352, 132] width 236 height 26
type input "ml"
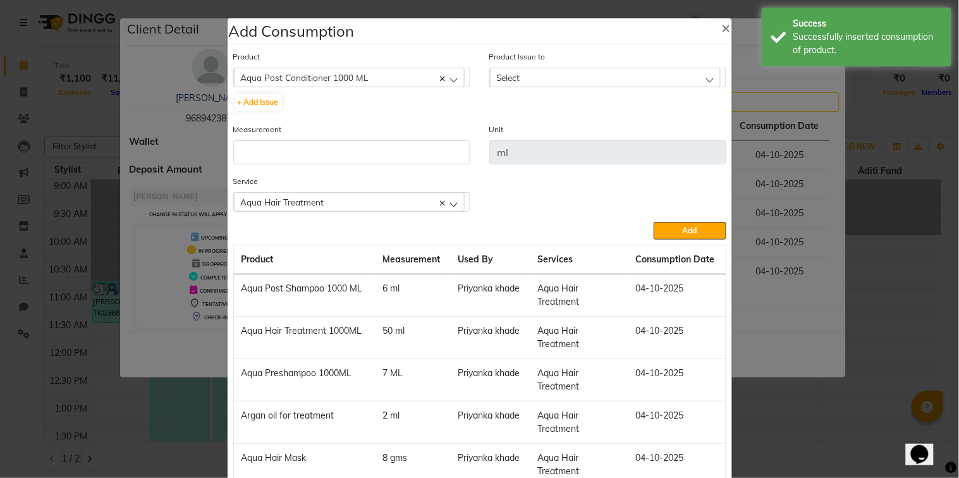
click at [560, 68] on div "Select" at bounding box center [605, 77] width 231 height 19
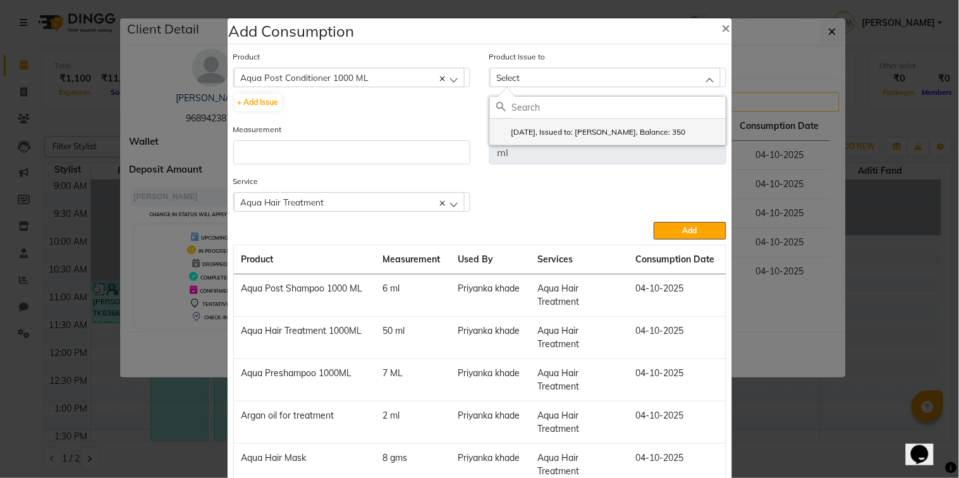
click at [579, 136] on label "[DATE], Issued to: [PERSON_NAME], Balance: 350" at bounding box center [591, 131] width 190 height 11
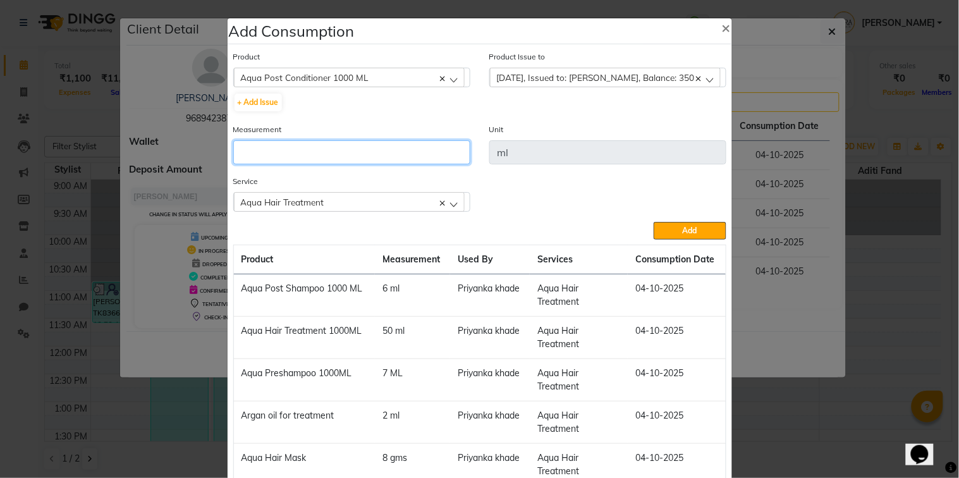
click at [423, 157] on input "number" at bounding box center [351, 152] width 237 height 24
type input "5"
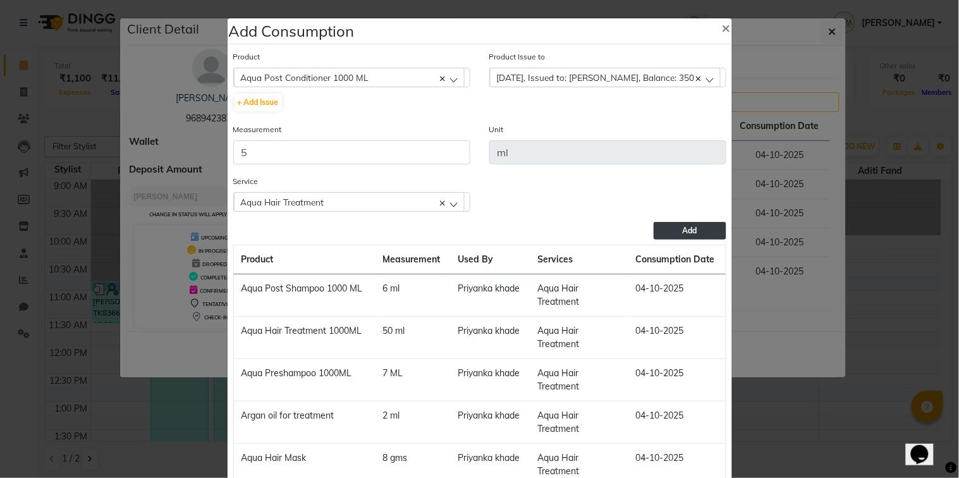
click at [695, 231] on button "Add" at bounding box center [689, 231] width 72 height 18
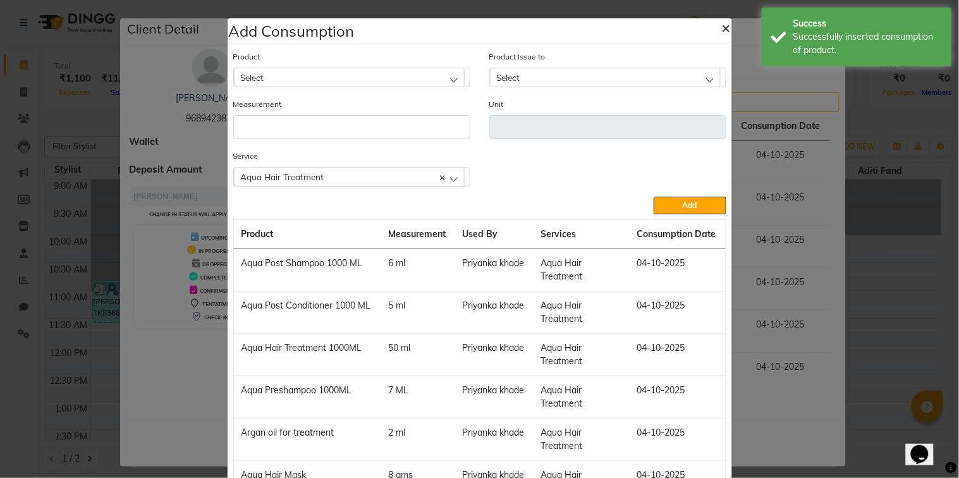
click at [722, 30] on span "×" at bounding box center [726, 27] width 9 height 19
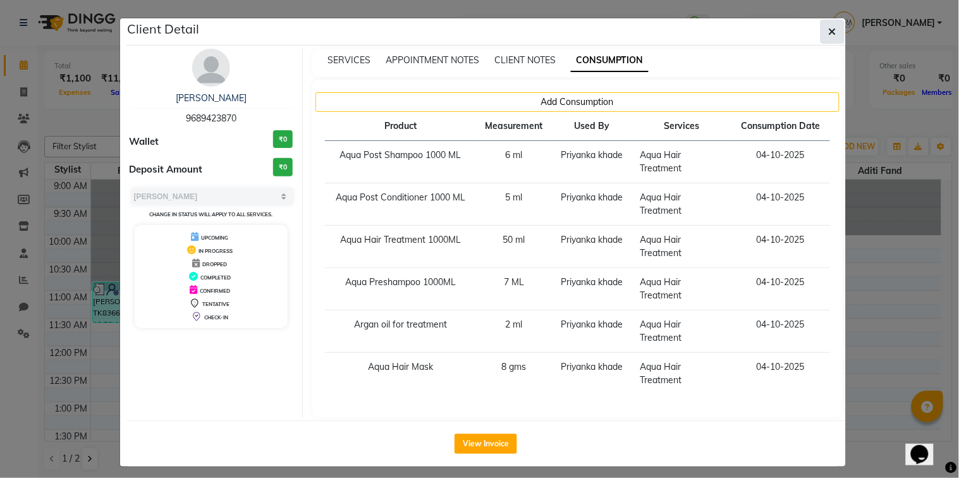
click at [825, 37] on button "button" at bounding box center [832, 32] width 24 height 24
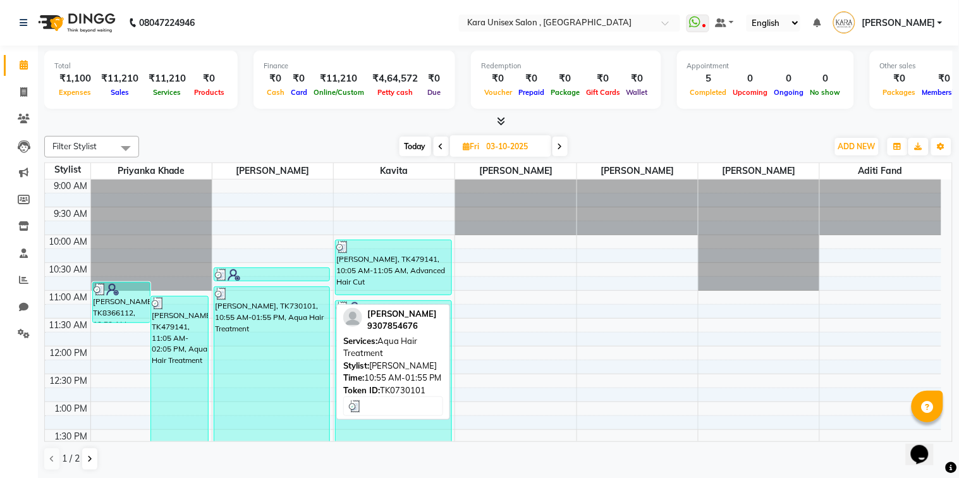
click at [287, 306] on div "[PERSON_NAME], TK730101, 10:55 AM-01:55 PM, Aqua Hair Treatment" at bounding box center [272, 370] width 116 height 166
select select "3"
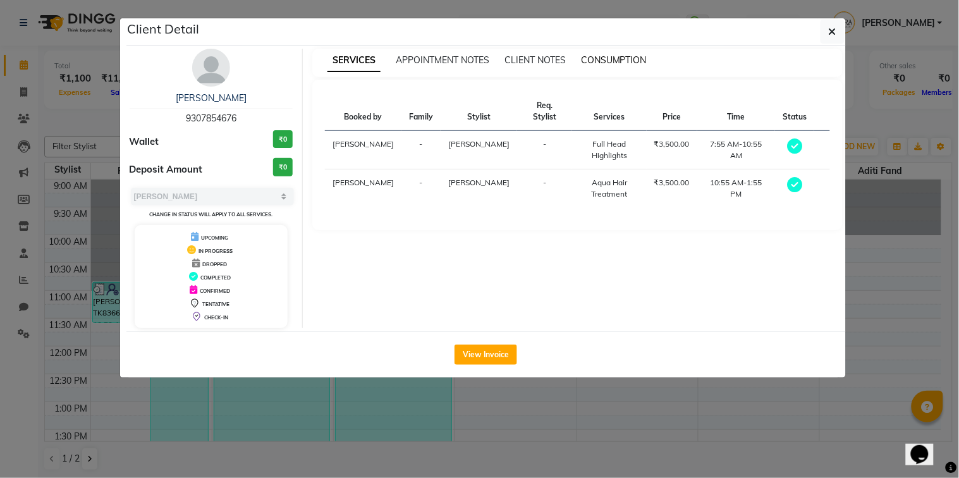
click at [607, 56] on span "CONSUMPTION" at bounding box center [614, 59] width 66 height 11
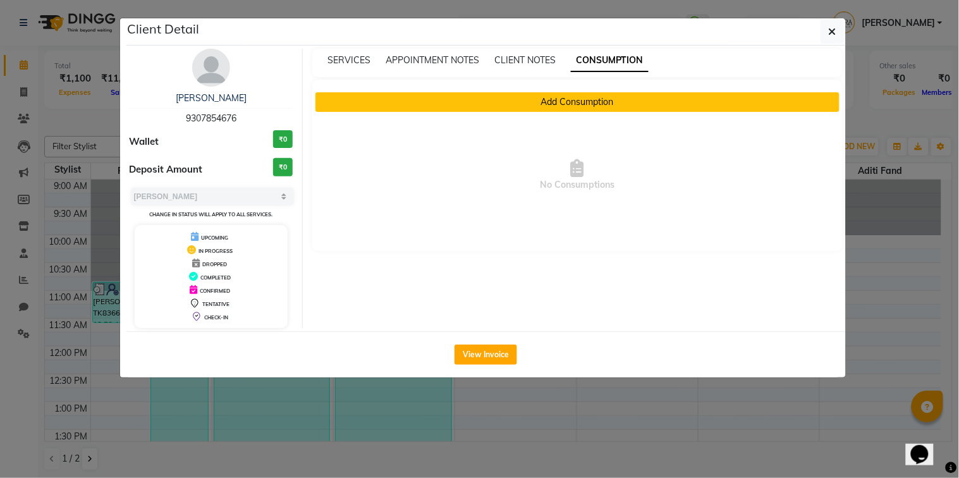
click at [575, 107] on button "Add Consumption" at bounding box center [577, 102] width 524 height 20
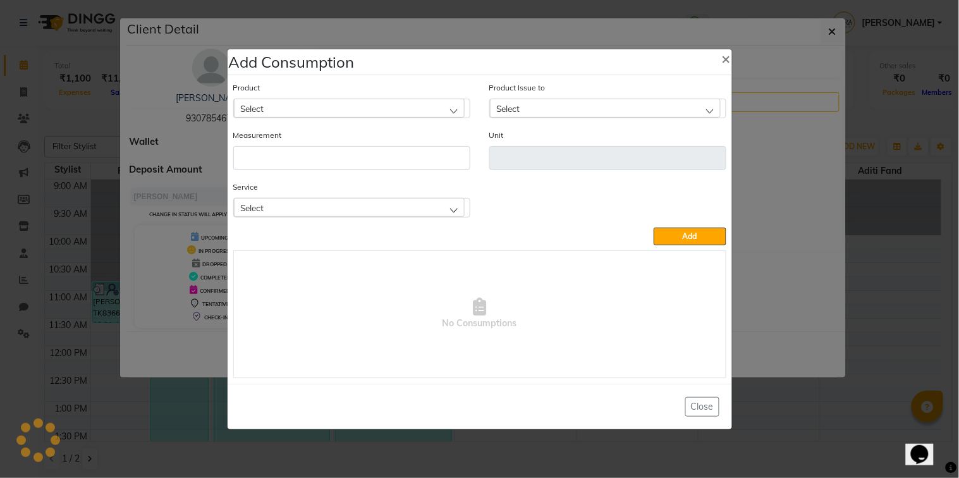
click at [425, 101] on div "Select" at bounding box center [349, 108] width 231 height 19
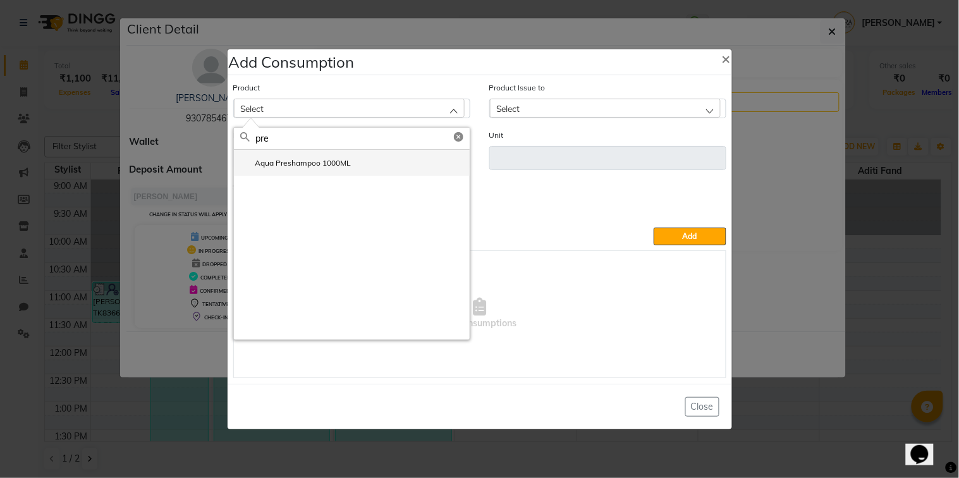
type input "pre"
click at [408, 161] on li "Aqua Preshampoo 1000ML" at bounding box center [352, 163] width 236 height 26
type input "ML"
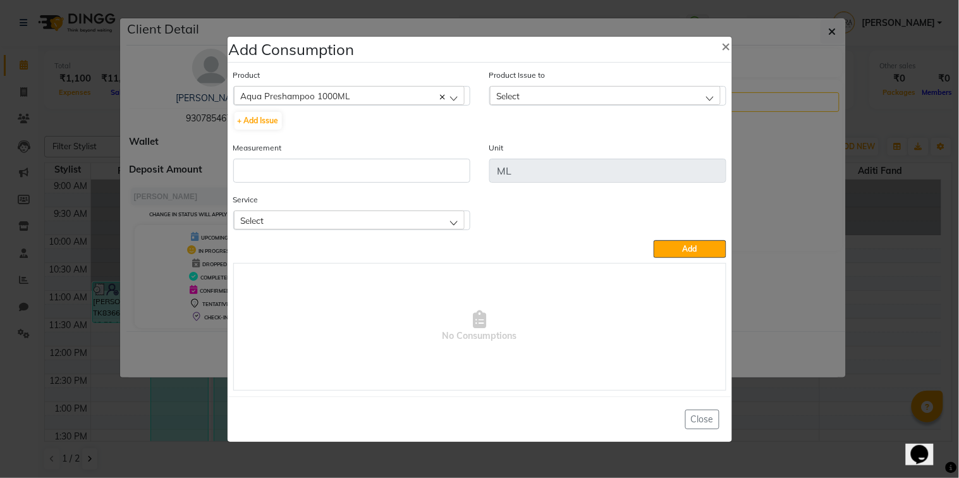
click at [569, 96] on div "Select" at bounding box center [605, 95] width 231 height 19
click at [573, 139] on li "[DATE], Issued to: [PERSON_NAME], Balance: 9908" at bounding box center [608, 150] width 236 height 26
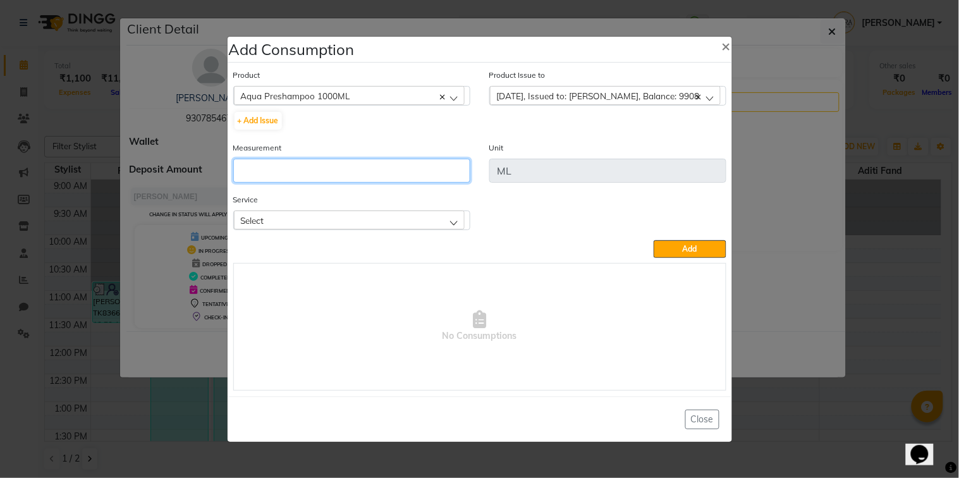
click at [416, 179] on input "number" at bounding box center [351, 171] width 237 height 24
type input "7"
click at [423, 212] on div "Select" at bounding box center [349, 219] width 231 height 19
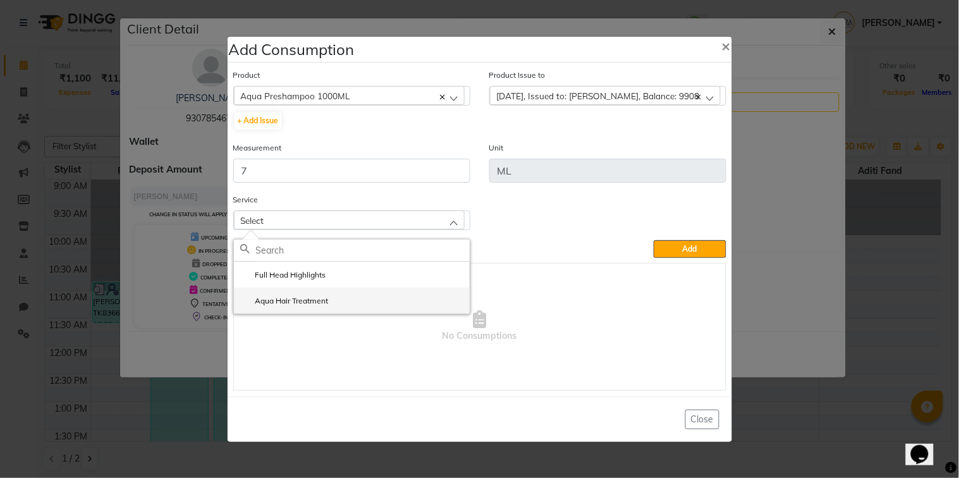
click at [401, 299] on li "Aqua Hair Treatment" at bounding box center [352, 301] width 236 height 26
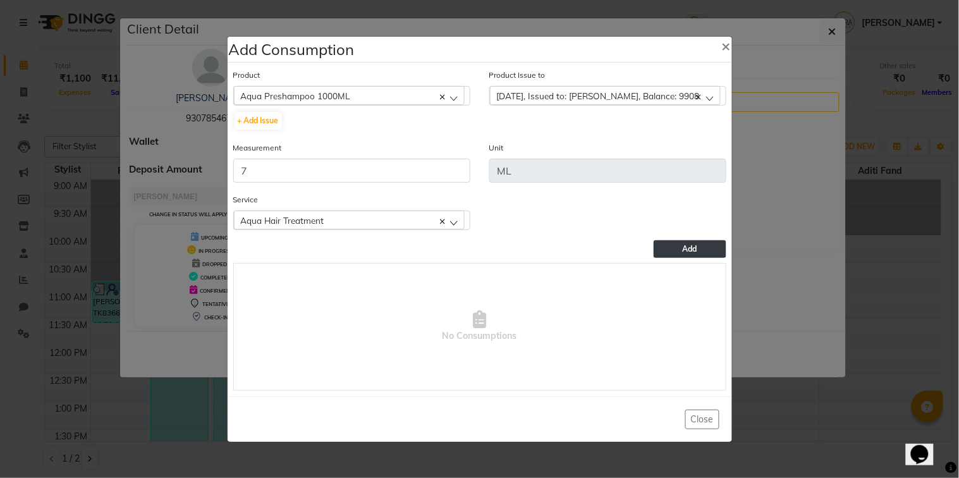
click at [689, 250] on span "Add" at bounding box center [689, 248] width 15 height 9
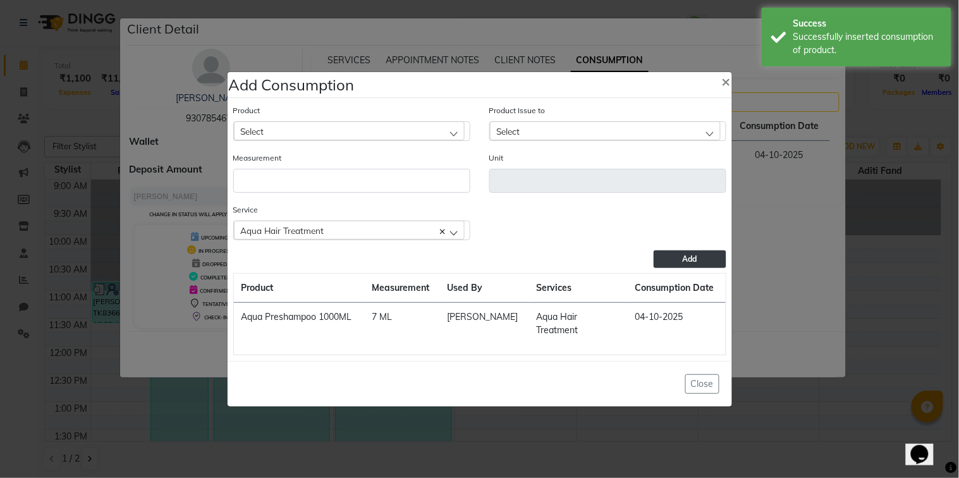
click at [454, 131] on div "Select" at bounding box center [349, 130] width 231 height 19
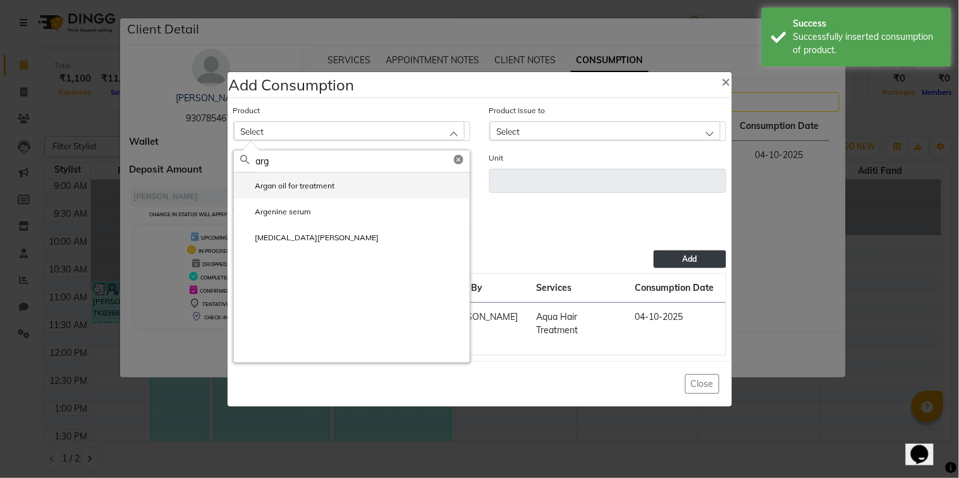
type input "arg"
click at [396, 195] on li "Argan oil for treatment" at bounding box center [352, 186] width 236 height 26
type input "ml"
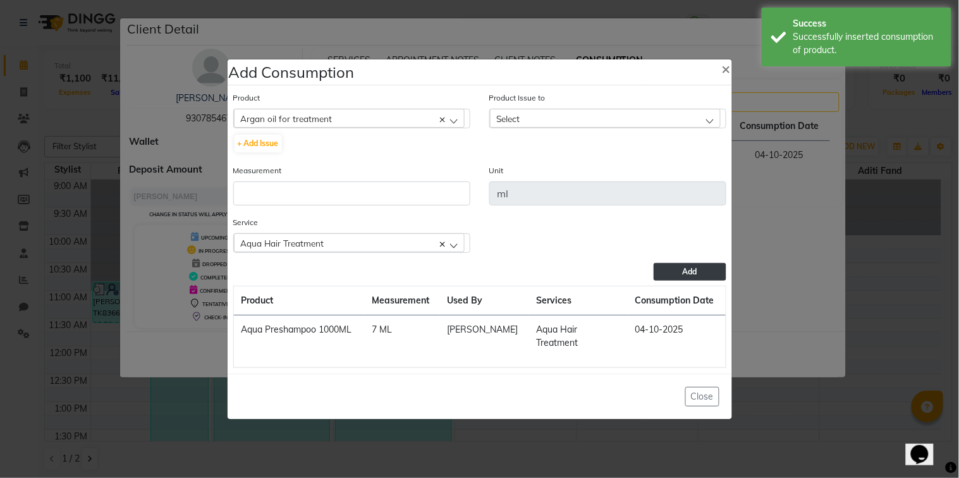
click at [547, 122] on div "Select" at bounding box center [605, 118] width 231 height 19
click at [561, 172] on li "[DATE], Issued to: [PERSON_NAME], Balance: 8" at bounding box center [608, 173] width 236 height 26
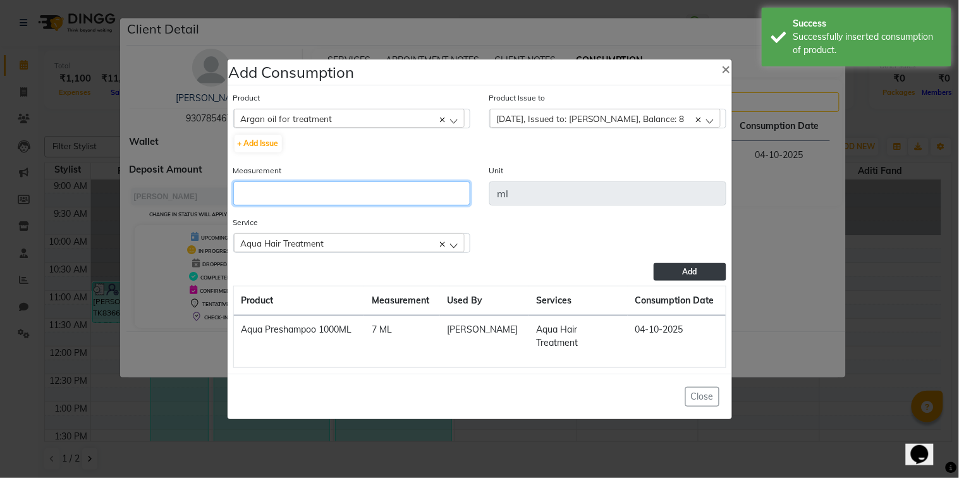
click at [442, 193] on input "number" at bounding box center [351, 193] width 237 height 24
type input "3"
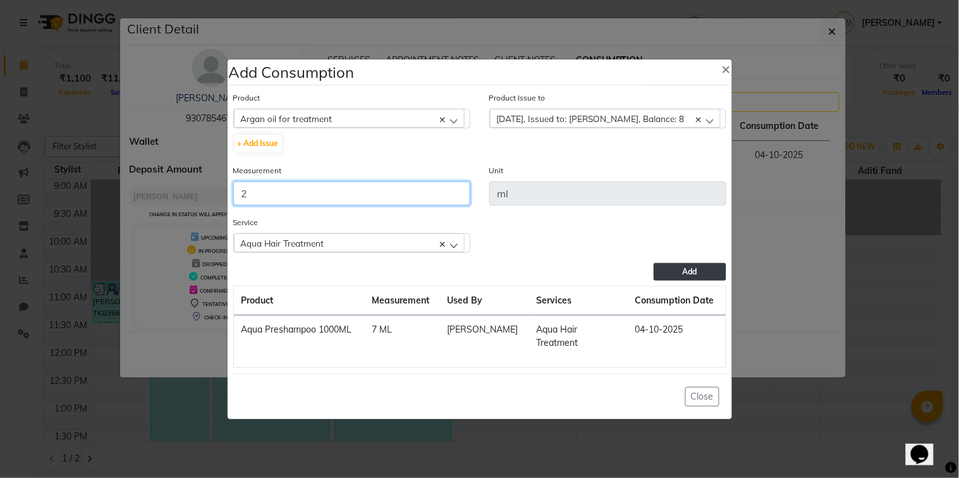
type input "2"
click at [673, 269] on button "Add" at bounding box center [689, 272] width 72 height 18
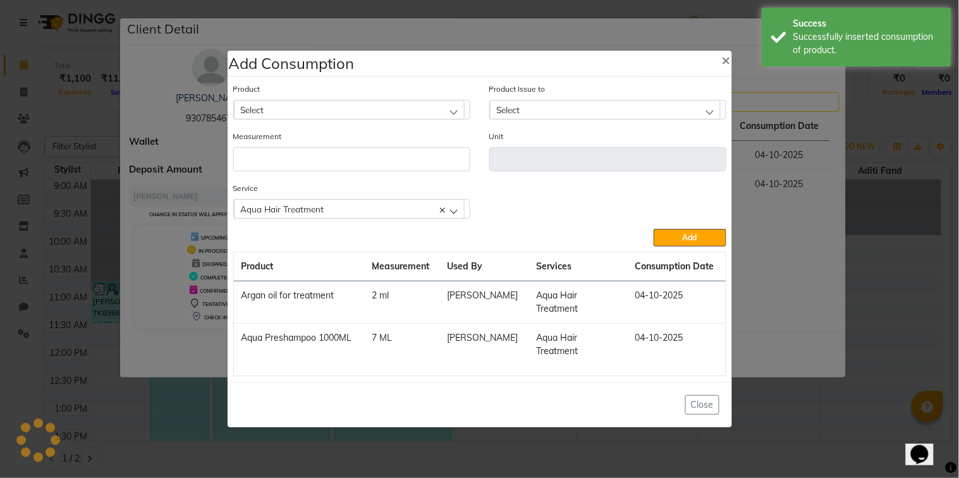
click at [411, 119] on div "Select" at bounding box center [349, 109] width 231 height 19
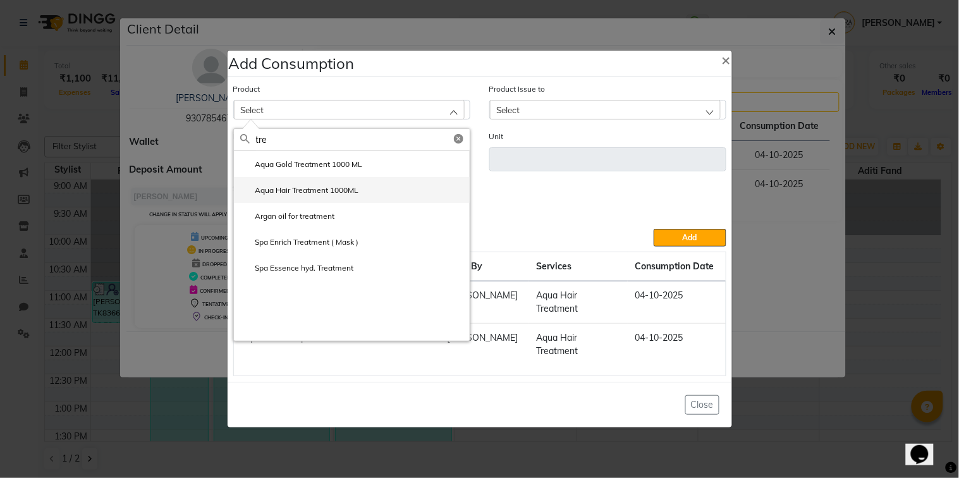
type input "tre"
click at [367, 191] on li "Aqua Hair Treatment 1000ML" at bounding box center [352, 190] width 236 height 26
type input "ml"
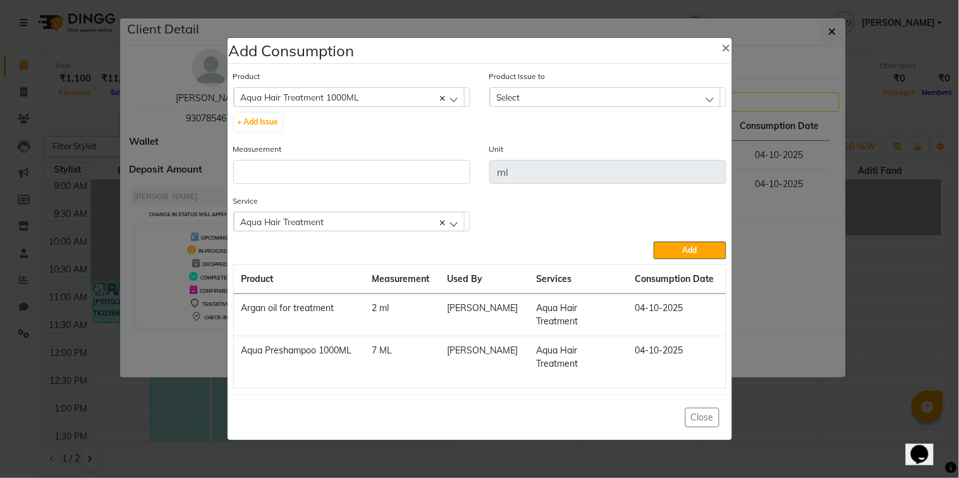
click at [590, 106] on div "Select" at bounding box center [605, 96] width 231 height 19
type input "3"
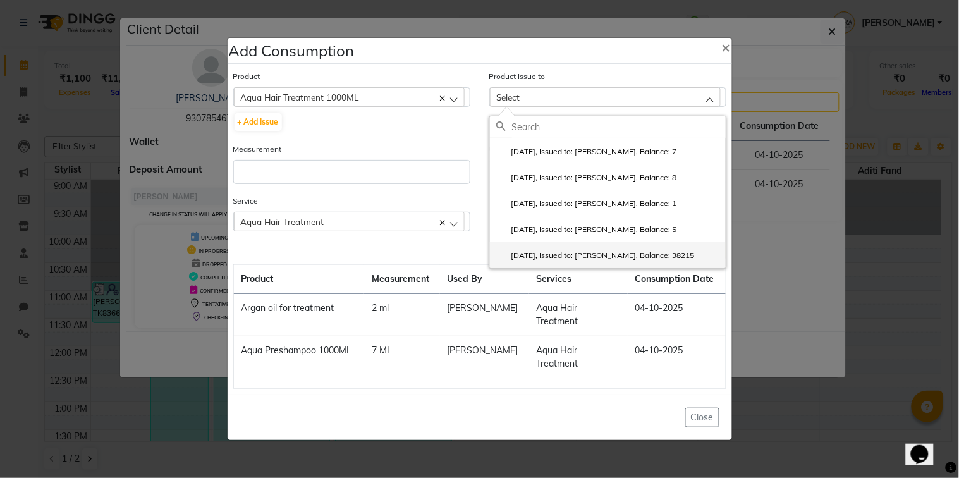
click at [586, 261] on label "[DATE], Issued to: [PERSON_NAME], Balance: 38215" at bounding box center [595, 255] width 198 height 11
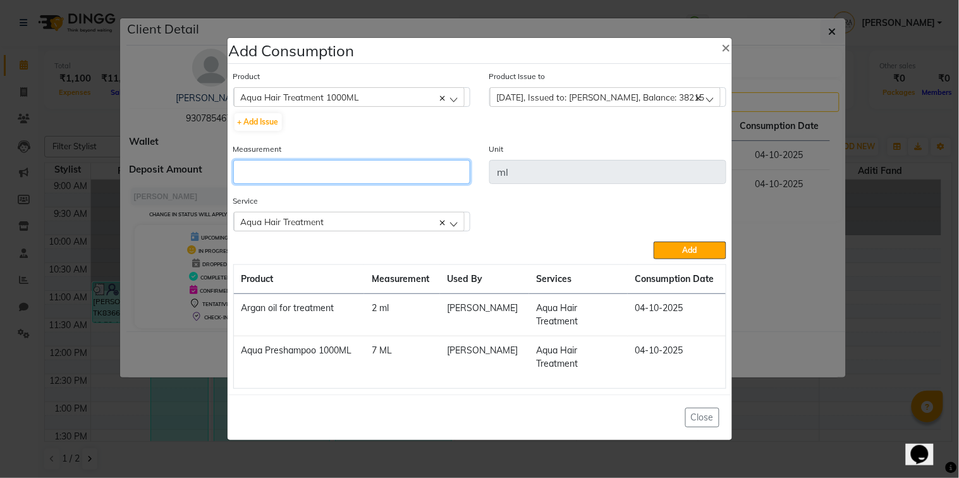
click at [421, 184] on input "number" at bounding box center [351, 172] width 237 height 24
type input "30"
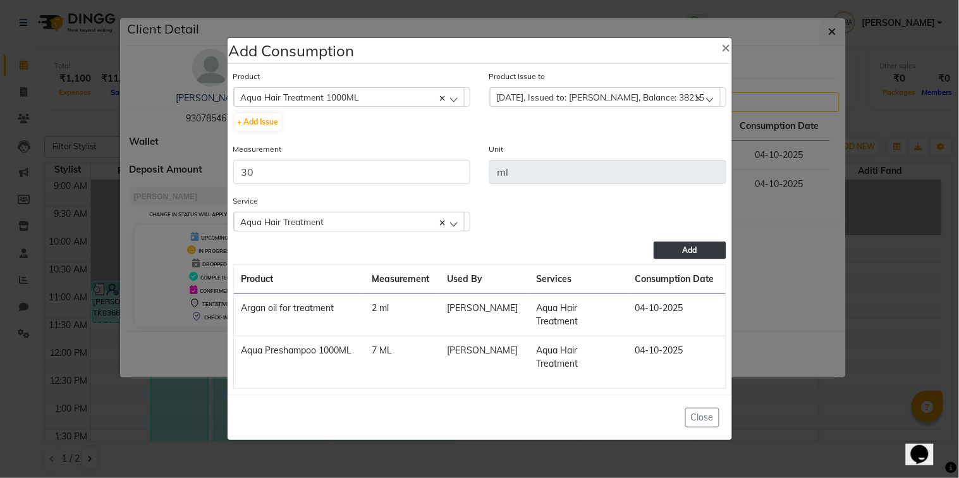
click at [658, 259] on button "Add" at bounding box center [689, 250] width 72 height 18
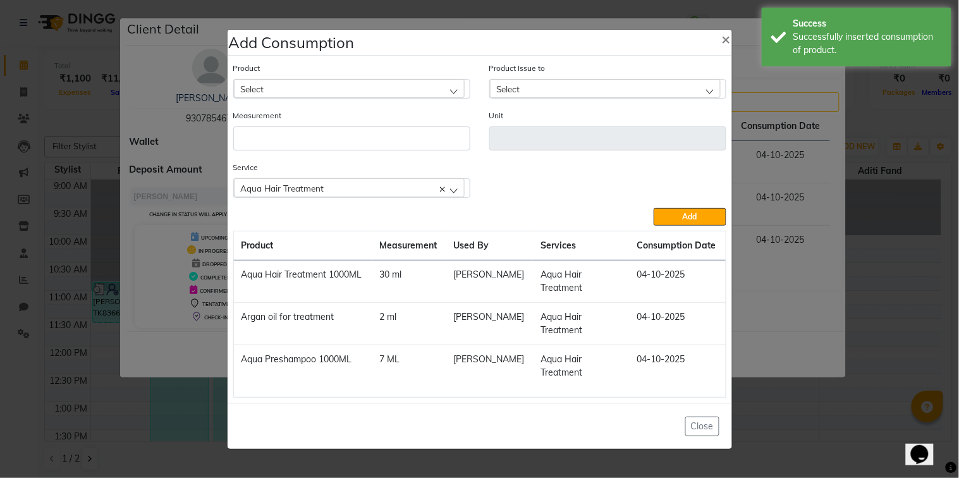
click at [452, 93] on div "Select" at bounding box center [349, 88] width 231 height 19
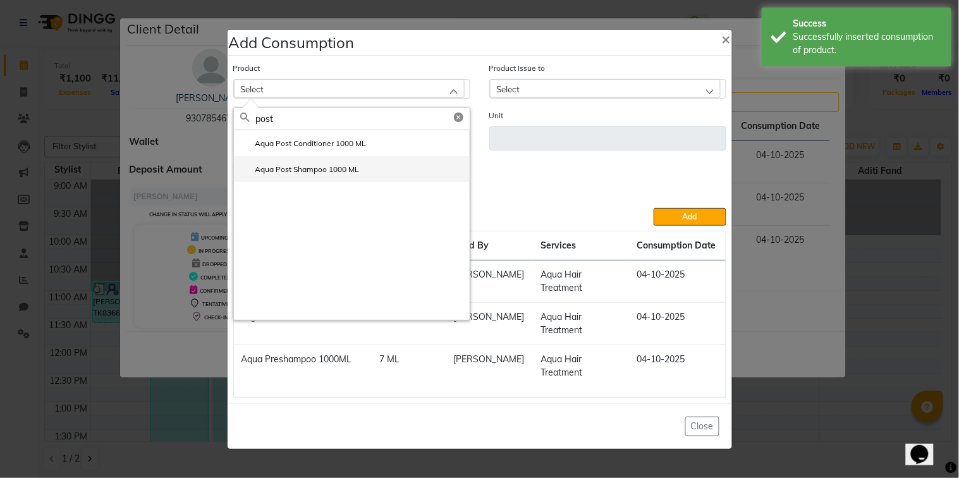
type input "post"
click at [444, 161] on li "Aqua Post Shampoo 1000 ML" at bounding box center [352, 169] width 236 height 26
type input "ml"
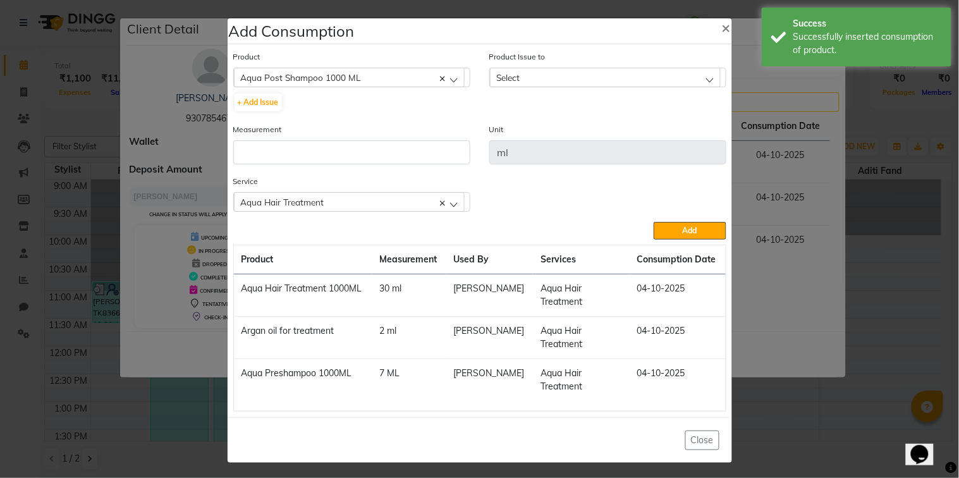
click at [556, 78] on div "Select" at bounding box center [605, 77] width 231 height 19
click at [561, 127] on label "[DATE], Issued to: [PERSON_NAME], Balance: 83" at bounding box center [588, 131] width 185 height 11
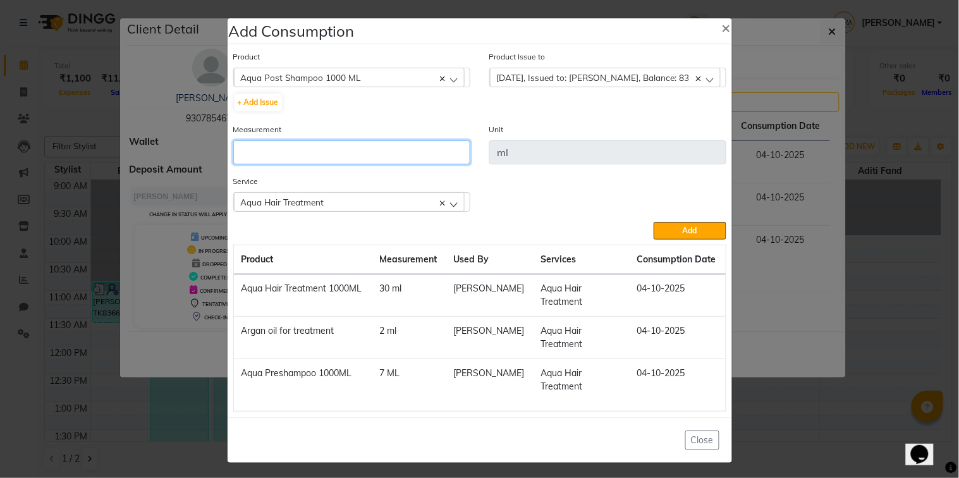
click at [422, 150] on input "number" at bounding box center [351, 152] width 237 height 24
type input "4"
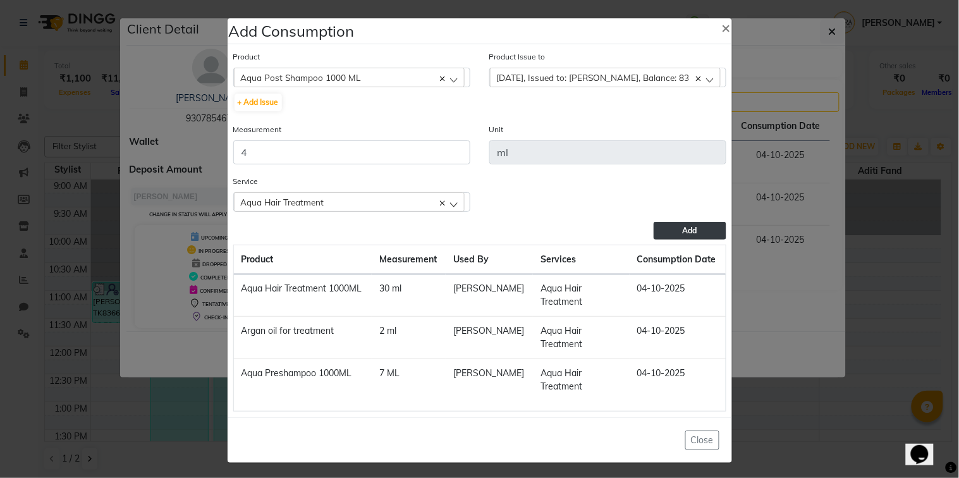
click at [671, 234] on button "Add" at bounding box center [689, 231] width 72 height 18
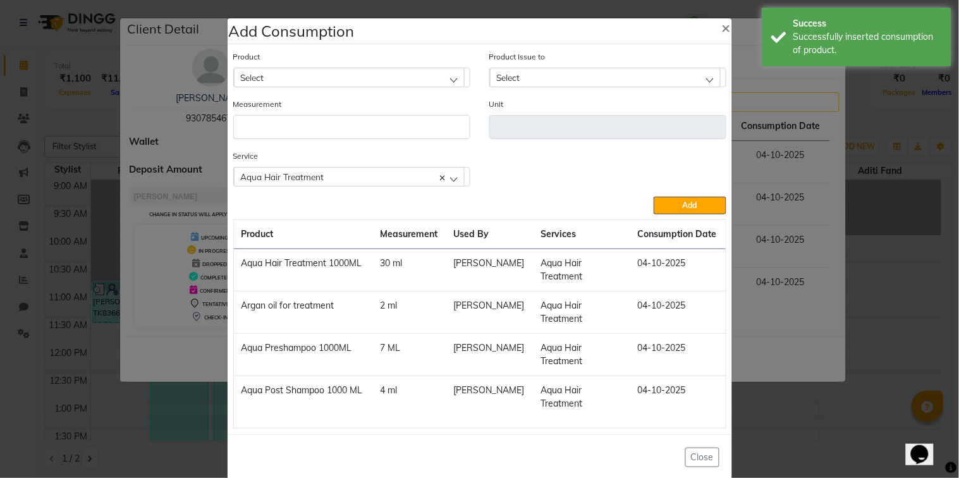
click at [438, 88] on div "Product Select Aknea Face Gel" at bounding box center [352, 73] width 256 height 47
click at [440, 80] on div "Select" at bounding box center [349, 77] width 231 height 19
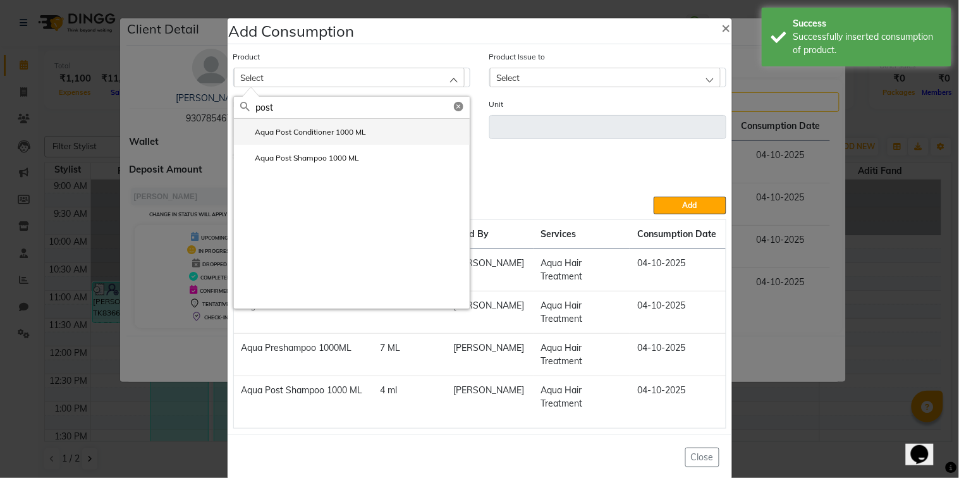
type input "post"
click at [424, 133] on li "Aqua Post Conditioner 1000 ML" at bounding box center [352, 132] width 236 height 26
type input "ml"
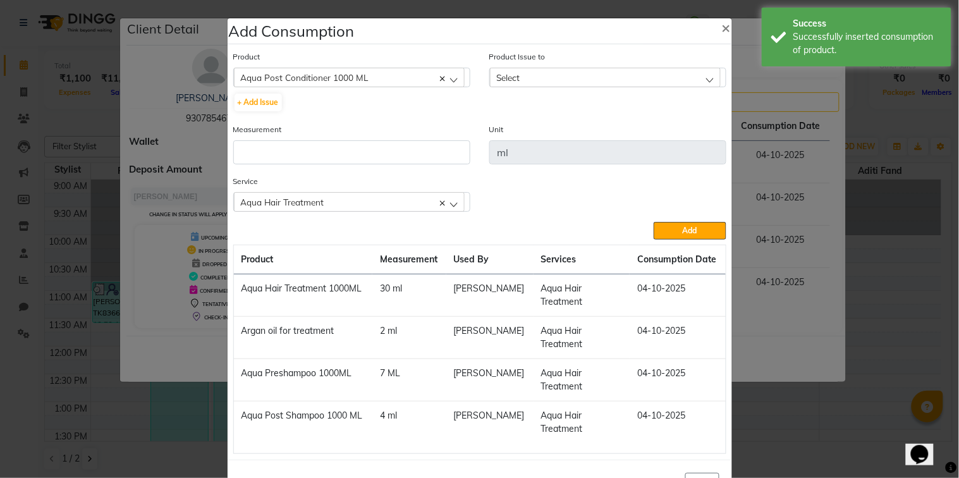
click at [561, 78] on div "Select" at bounding box center [605, 77] width 231 height 19
click at [567, 123] on li "[DATE], Issued to: [PERSON_NAME], Balance: 345" at bounding box center [608, 132] width 236 height 26
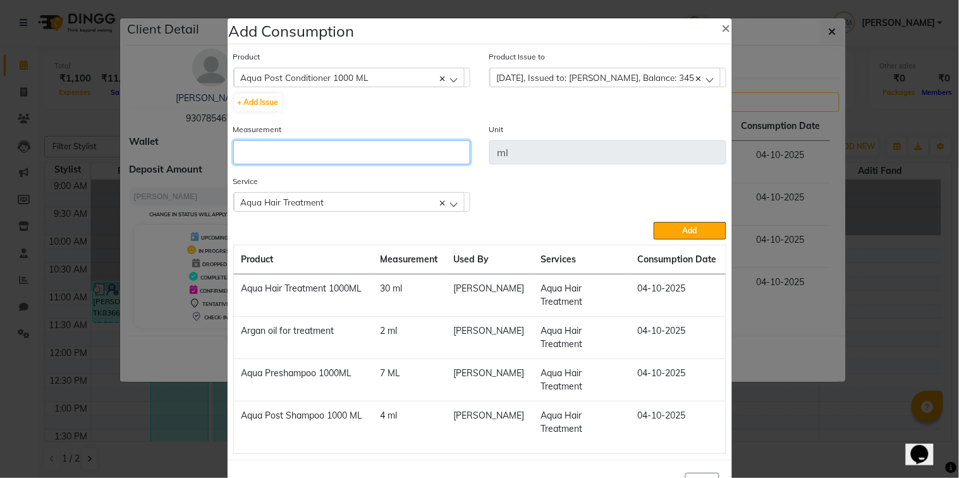
click at [403, 147] on input "number" at bounding box center [351, 152] width 237 height 24
type input "3"
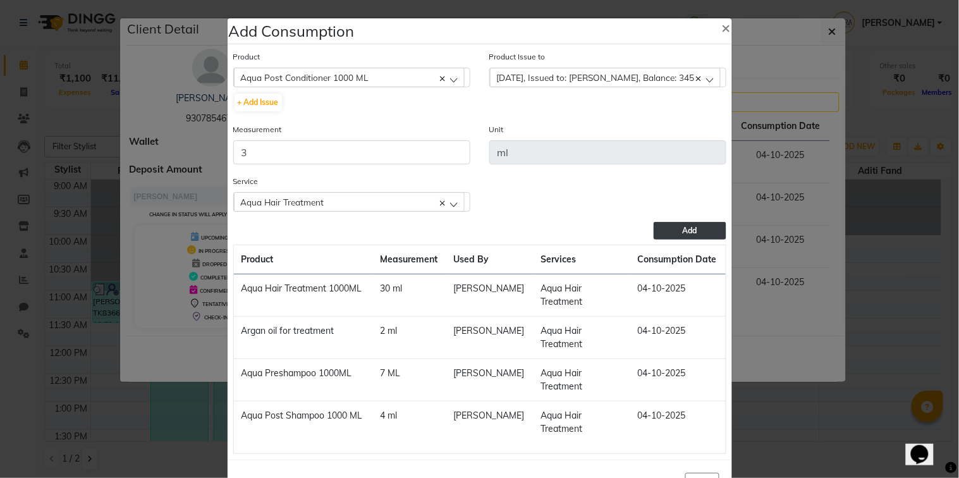
click at [682, 231] on span "Add" at bounding box center [689, 230] width 15 height 9
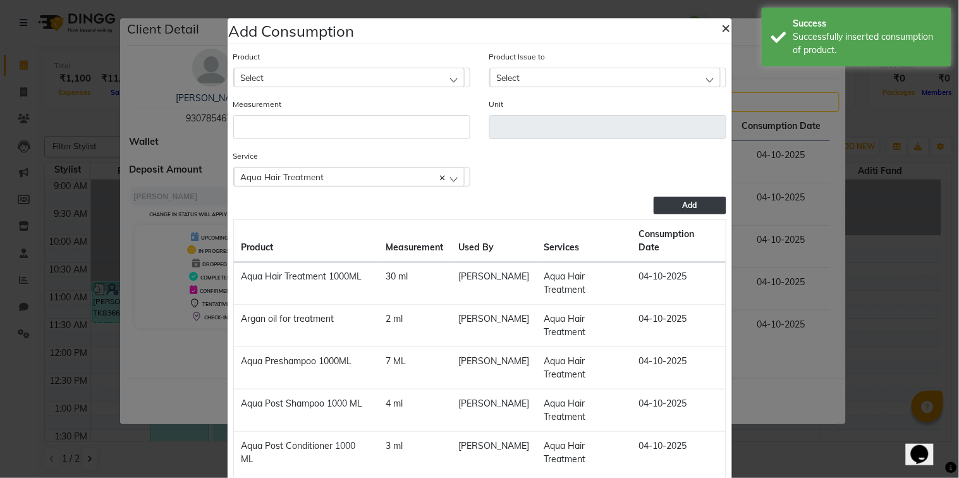
click at [722, 33] on span "×" at bounding box center [726, 27] width 9 height 19
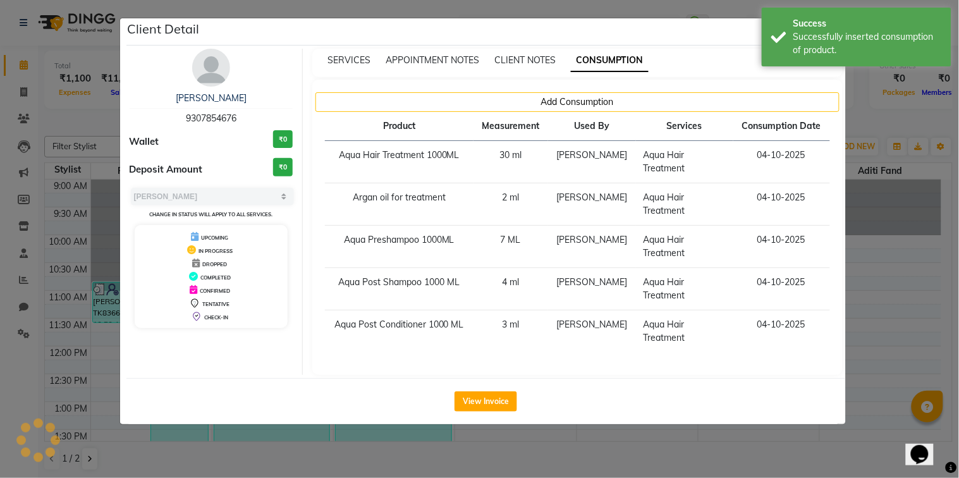
click at [708, 44] on div "Client Detail" at bounding box center [485, 31] width 719 height 27
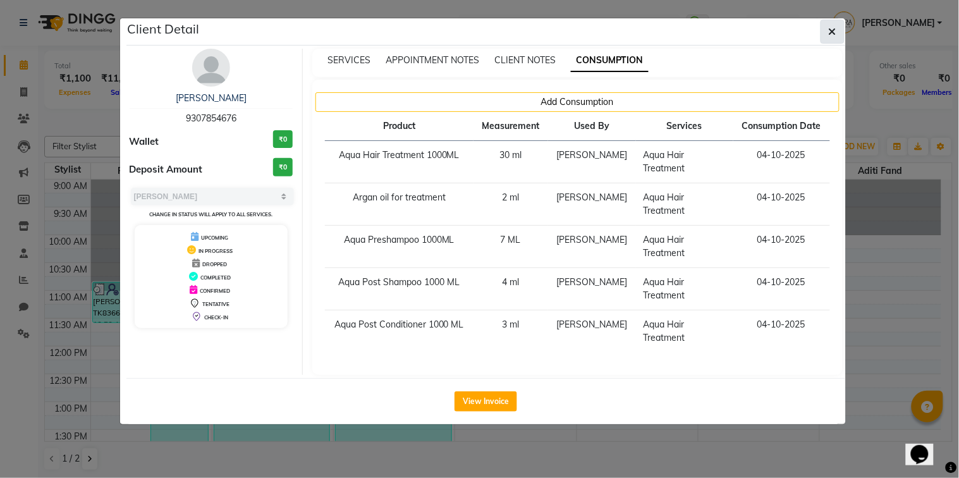
click at [837, 32] on button "button" at bounding box center [832, 32] width 24 height 24
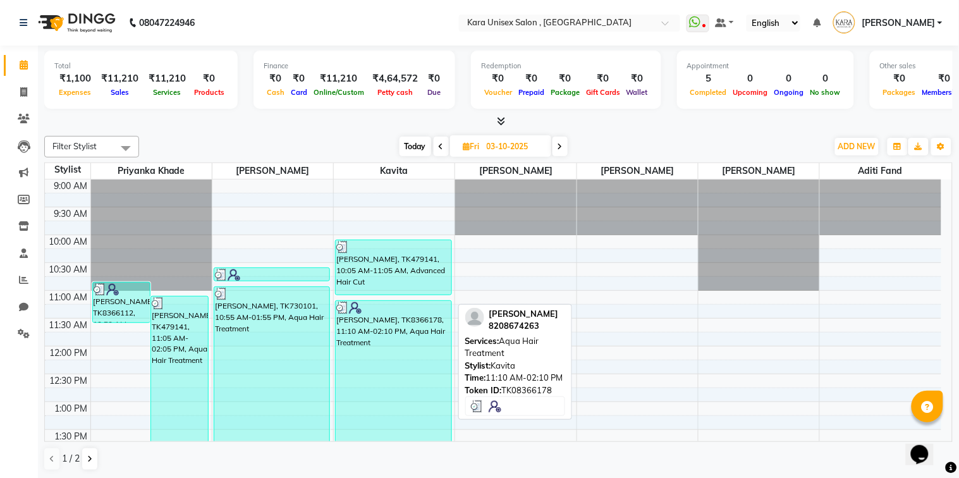
click at [403, 332] on div "[PERSON_NAME], TK8366178, 11:10 AM-02:10 PM, Aqua Hair Treatment" at bounding box center [394, 384] width 116 height 166
select select "3"
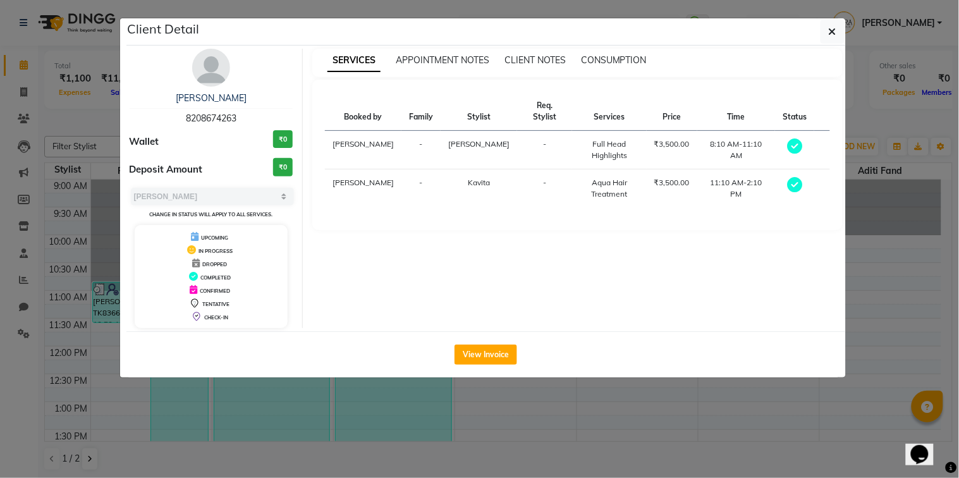
click at [621, 52] on div "SERVICES APPOINTMENT NOTES CLIENT NOTES CONSUMPTION" at bounding box center [577, 63] width 530 height 28
click at [620, 57] on span "CONSUMPTION" at bounding box center [614, 59] width 66 height 11
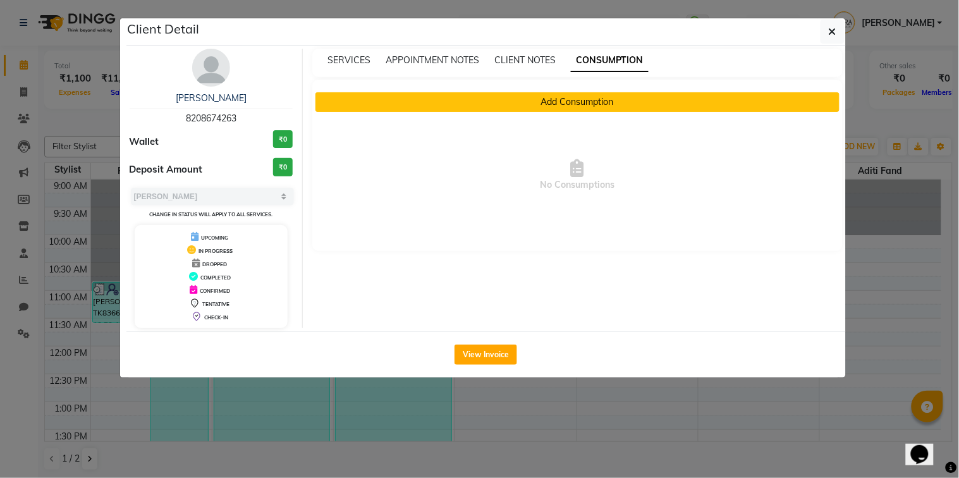
click at [596, 99] on button "Add Consumption" at bounding box center [577, 102] width 524 height 20
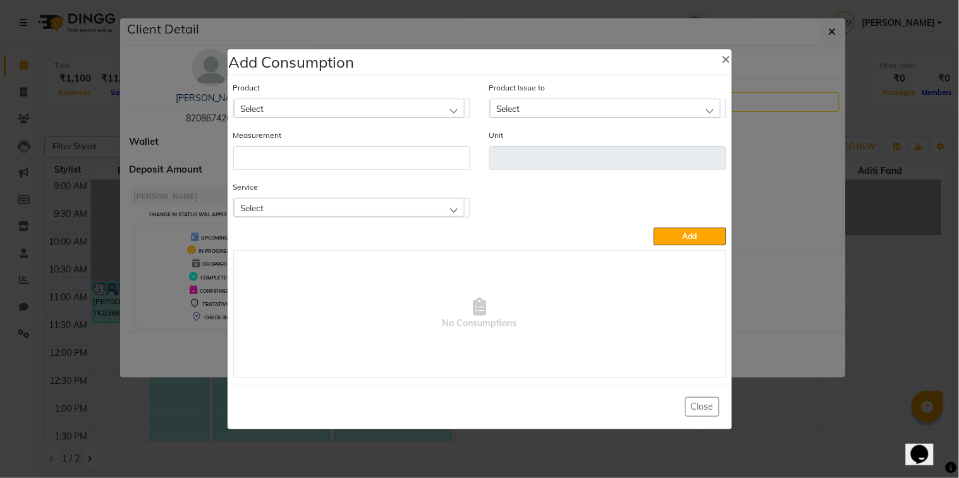
click at [457, 102] on div "Select" at bounding box center [349, 108] width 231 height 19
type input "pre"
click at [427, 153] on li "Aqua Preshampoo 1000ML" at bounding box center [352, 163] width 236 height 26
type input "ML"
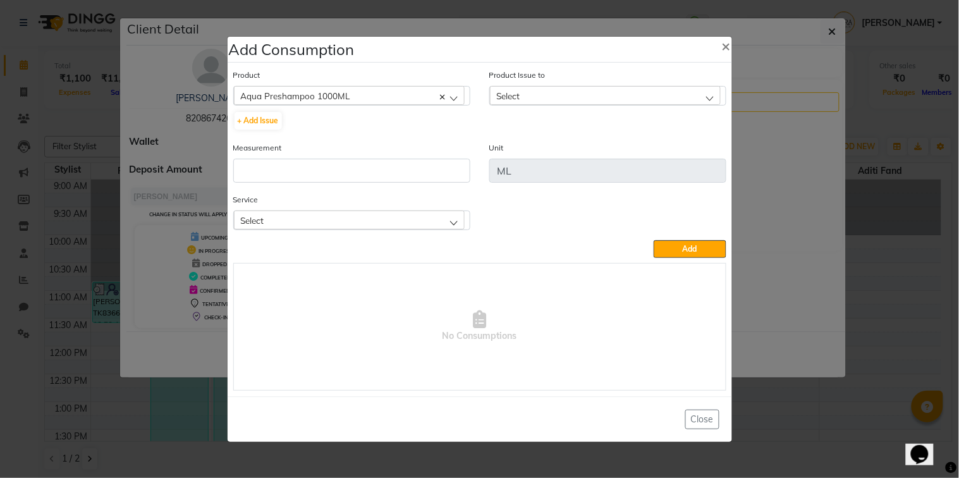
click at [534, 86] on div "Select" at bounding box center [605, 95] width 231 height 19
click at [552, 147] on label "[DATE], Issued to: [PERSON_NAME], Balance: 9901" at bounding box center [593, 150] width 194 height 11
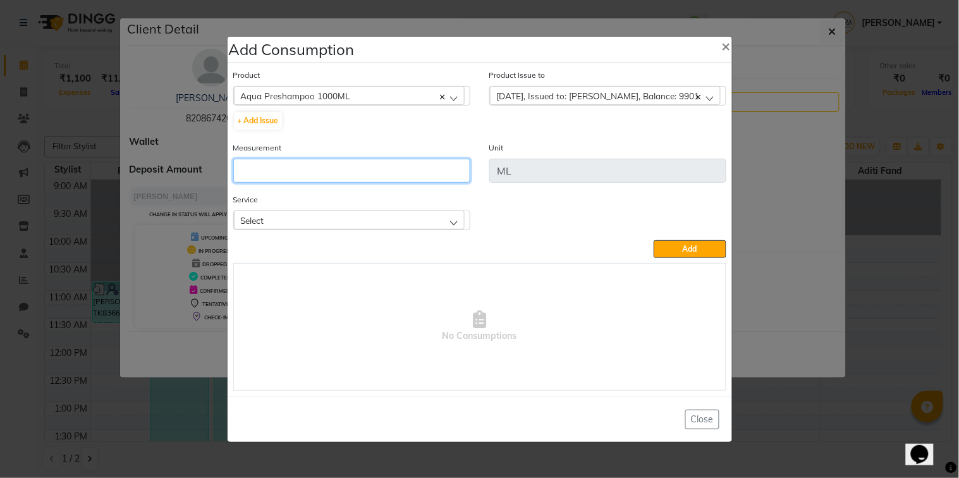
click at [447, 165] on input "number" at bounding box center [351, 171] width 237 height 24
type input "7"
click at [454, 222] on div "Select" at bounding box center [349, 219] width 231 height 19
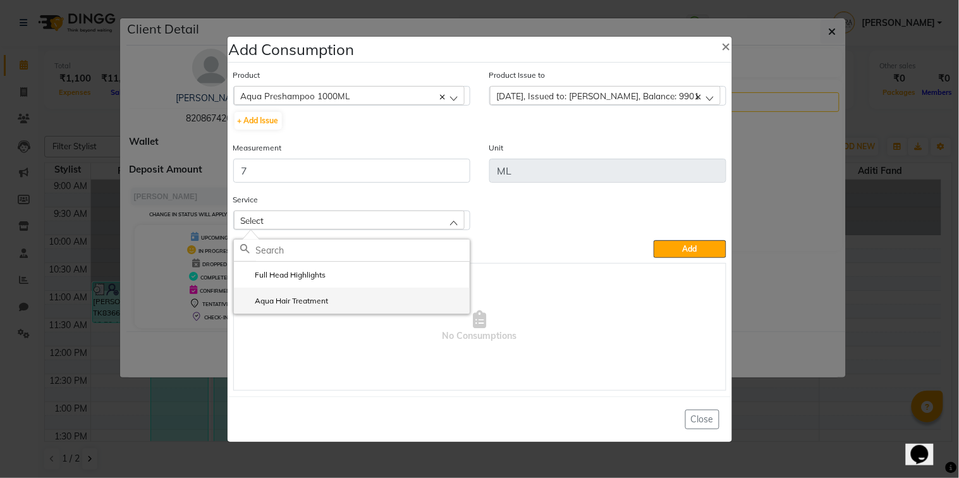
click at [387, 301] on li "Aqua Hair Treatment" at bounding box center [352, 301] width 236 height 26
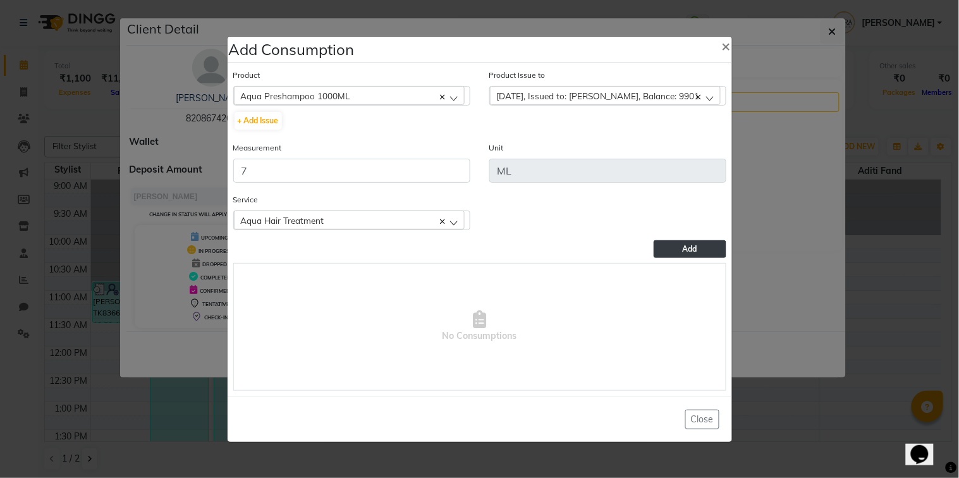
click at [665, 241] on button "Add" at bounding box center [689, 249] width 72 height 18
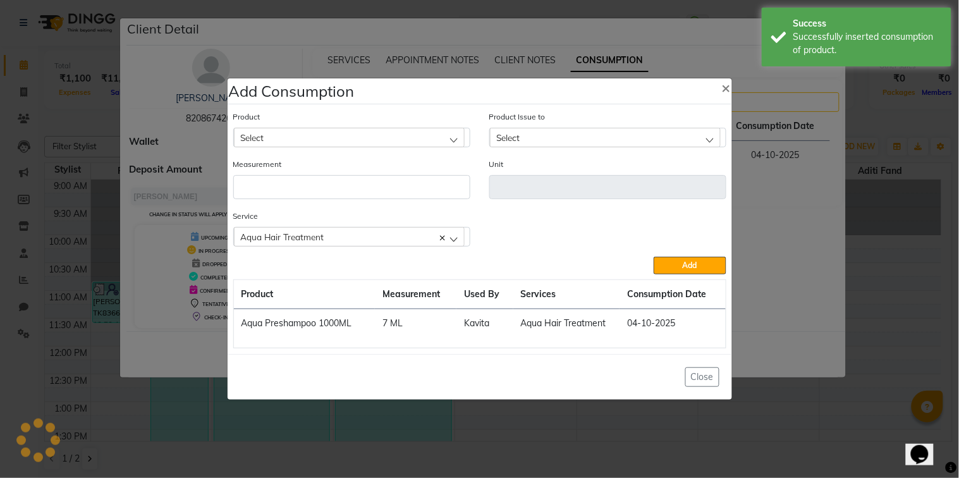
click at [413, 110] on div "Product Select Aknea Face Gel" at bounding box center [351, 128] width 237 height 37
click at [411, 138] on div "Select" at bounding box center [349, 137] width 231 height 19
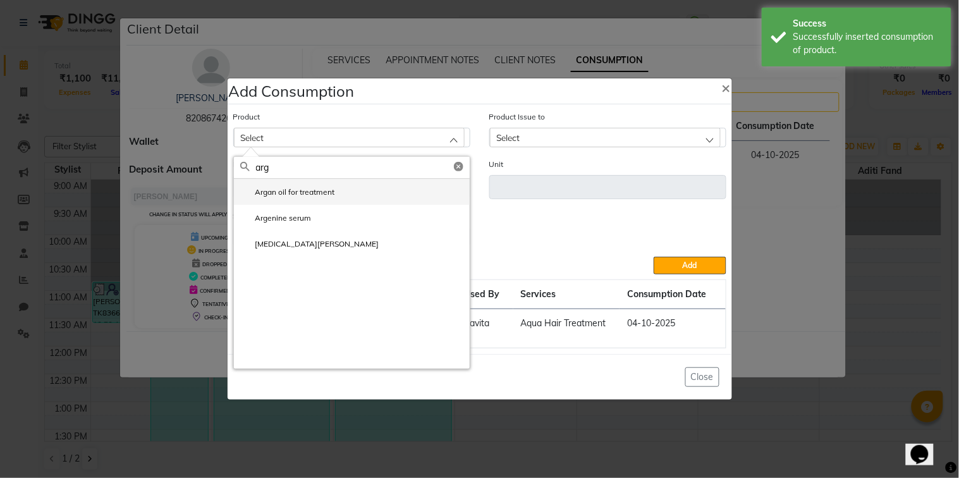
type input "arg"
click at [401, 182] on li "Argan oil for treatment" at bounding box center [352, 192] width 236 height 26
type input "ml"
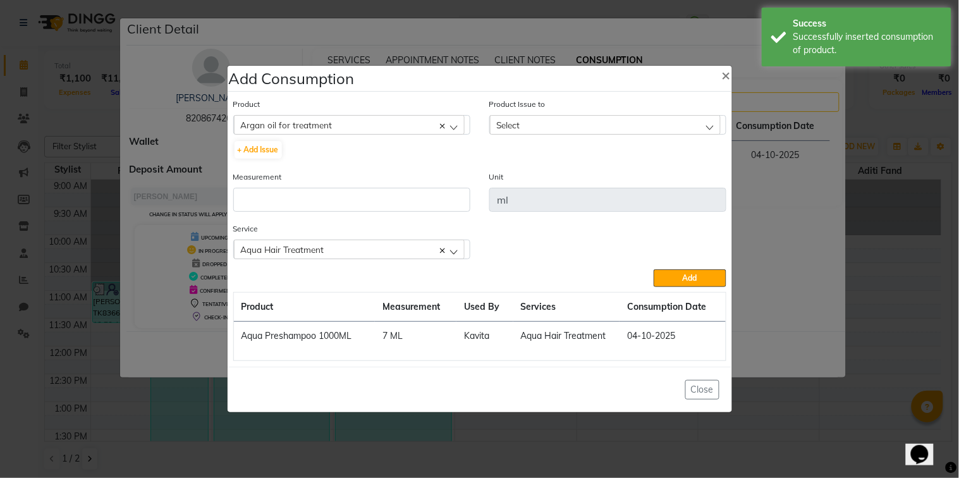
click at [534, 123] on div "Select" at bounding box center [605, 124] width 231 height 19
click at [547, 173] on li "[DATE], Issued to: [PERSON_NAME], Balance: 6" at bounding box center [608, 179] width 236 height 26
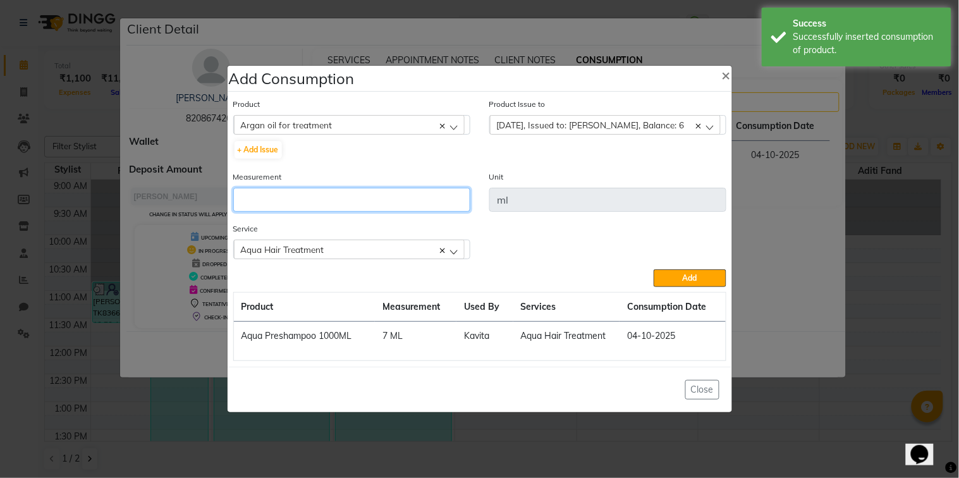
click at [428, 201] on input "number" at bounding box center [351, 200] width 237 height 24
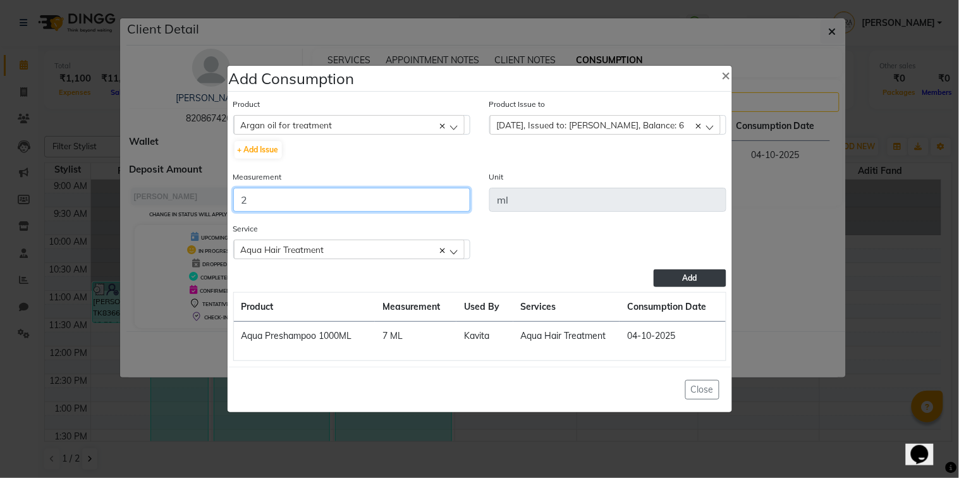
type input "2"
click at [693, 280] on span "Add" at bounding box center [689, 277] width 15 height 9
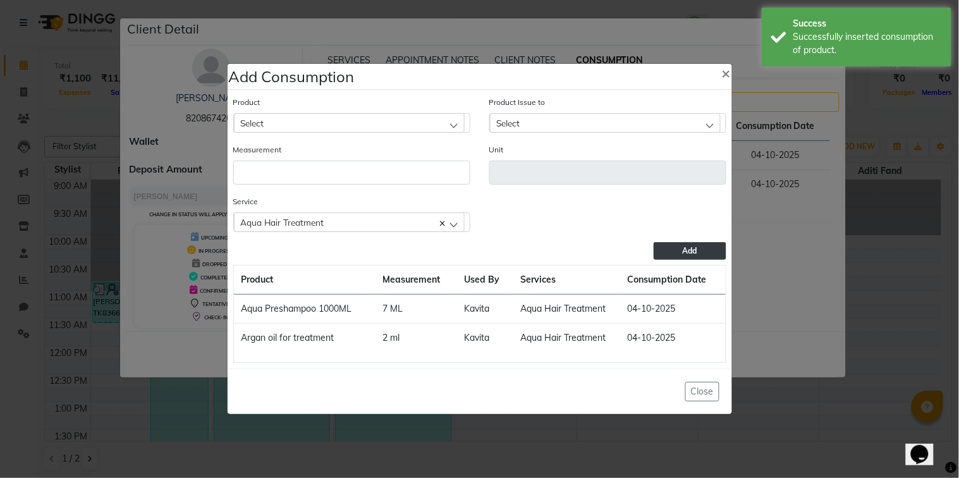
click at [420, 124] on div "Select" at bounding box center [349, 122] width 231 height 19
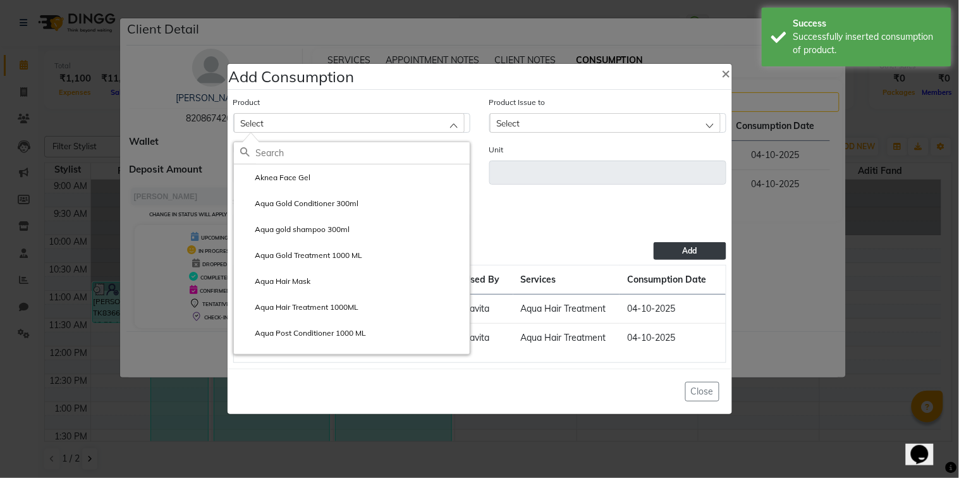
click at [420, 124] on div "Select" at bounding box center [349, 122] width 231 height 19
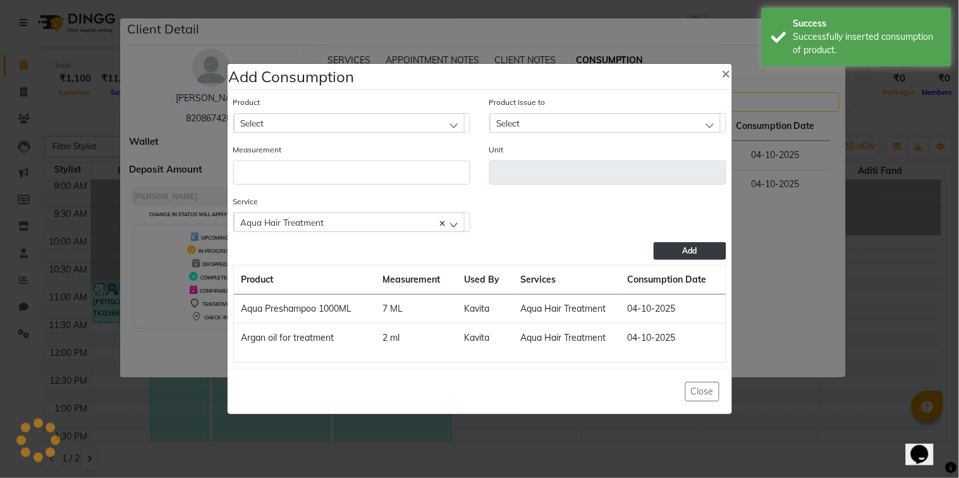
click at [420, 124] on div "Select" at bounding box center [349, 122] width 231 height 19
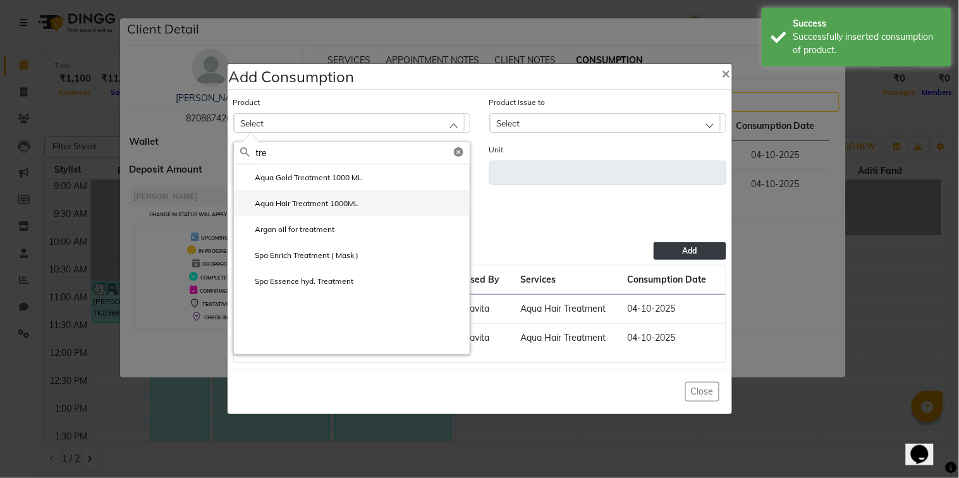
type input "tre"
click at [387, 197] on li "Aqua Hair Treatment 1000ML" at bounding box center [352, 203] width 236 height 26
type input "ml"
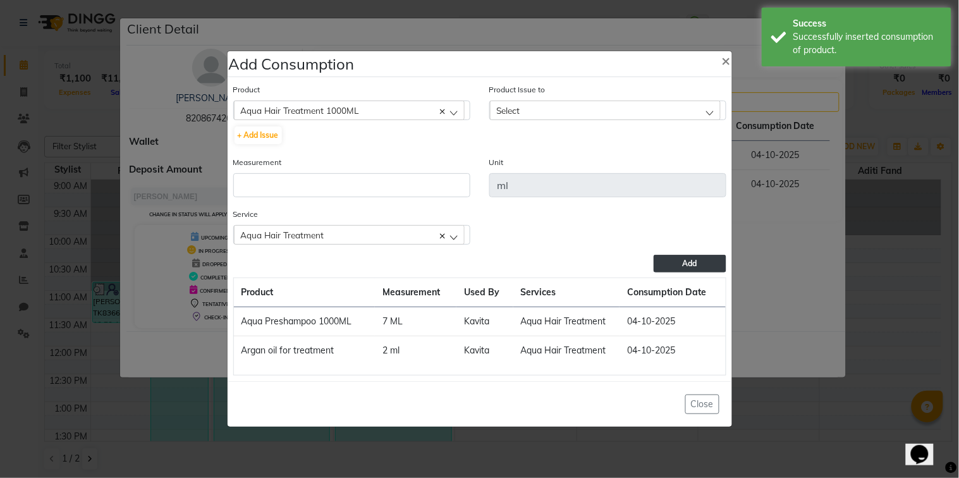
click at [564, 103] on div "Select" at bounding box center [605, 109] width 231 height 19
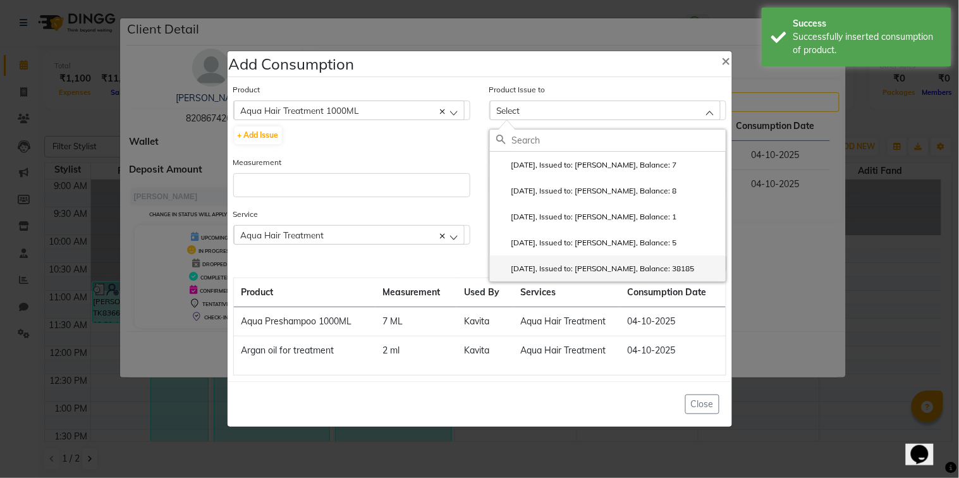
click at [598, 272] on label "[DATE], Issued to: [PERSON_NAME], Balance: 38185" at bounding box center [595, 268] width 198 height 11
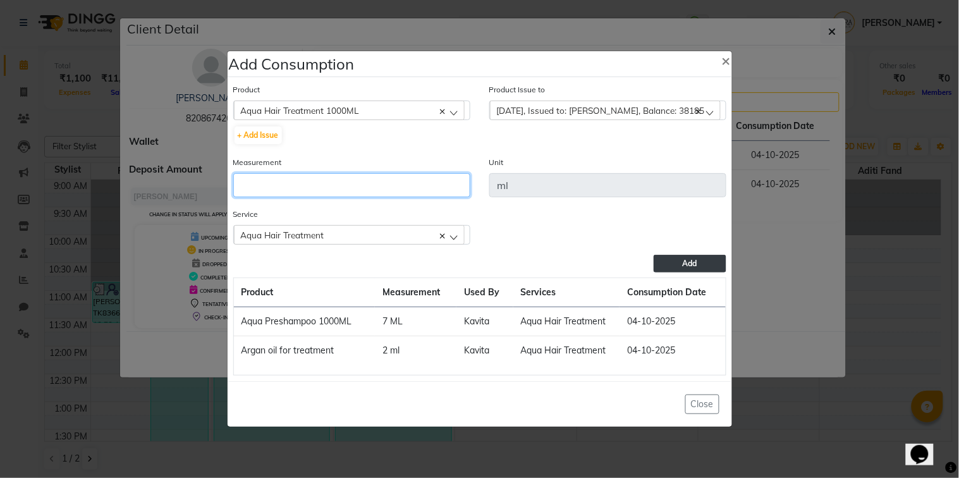
click at [432, 188] on input "number" at bounding box center [351, 185] width 237 height 24
type input "50"
click at [688, 265] on span "Add" at bounding box center [689, 262] width 15 height 9
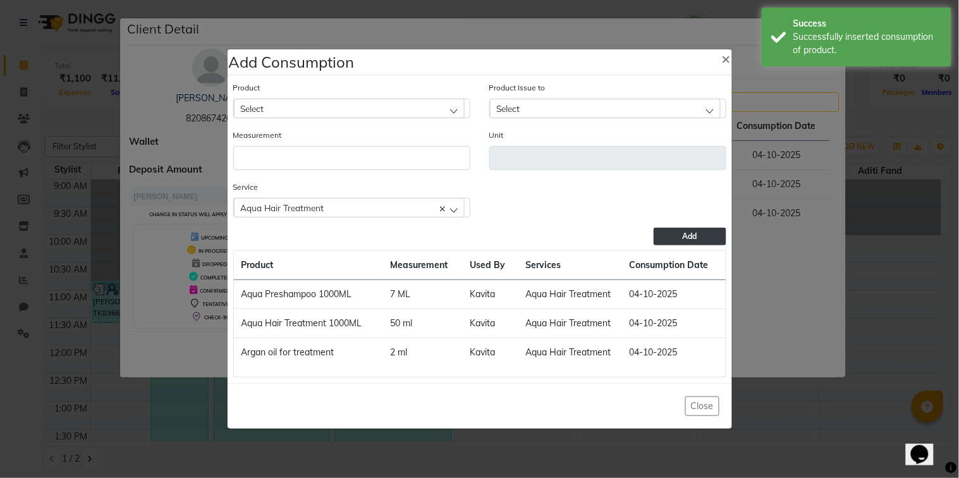
click at [418, 106] on div "Select" at bounding box center [349, 108] width 231 height 19
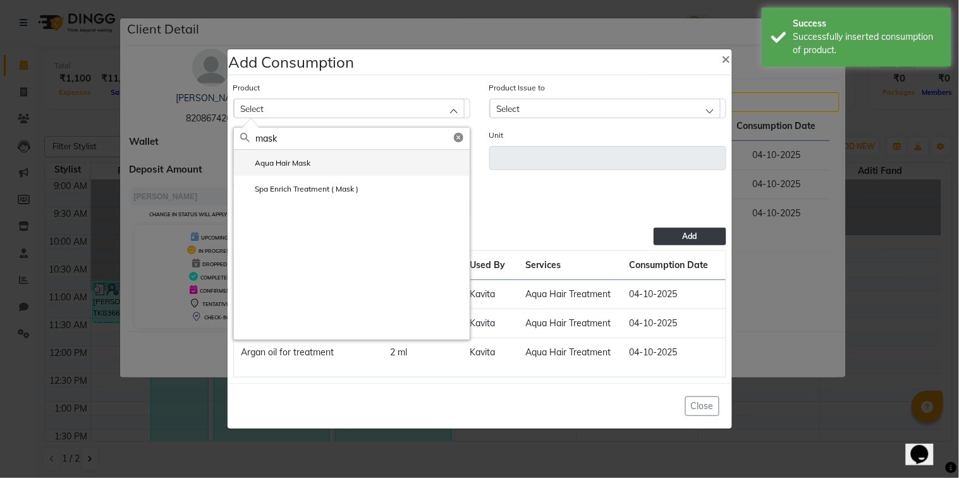
type input "mask"
click at [375, 169] on li "Aqua Hair Mask" at bounding box center [352, 163] width 236 height 26
type input "gms"
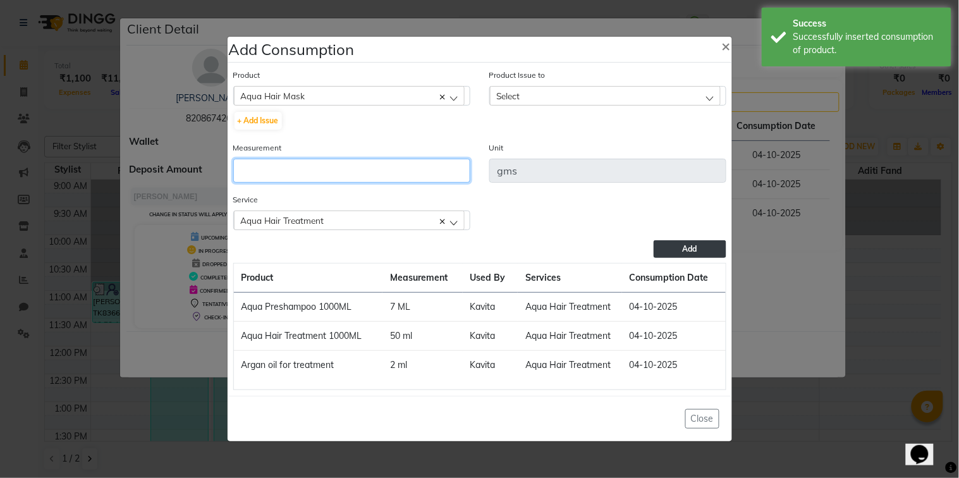
click at [375, 169] on input "number" at bounding box center [351, 171] width 237 height 24
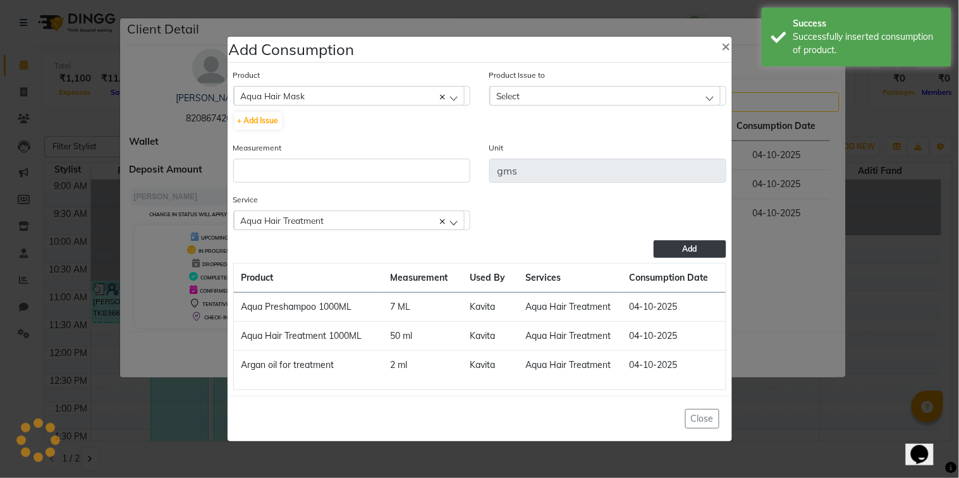
click at [557, 91] on div "Select" at bounding box center [605, 95] width 231 height 19
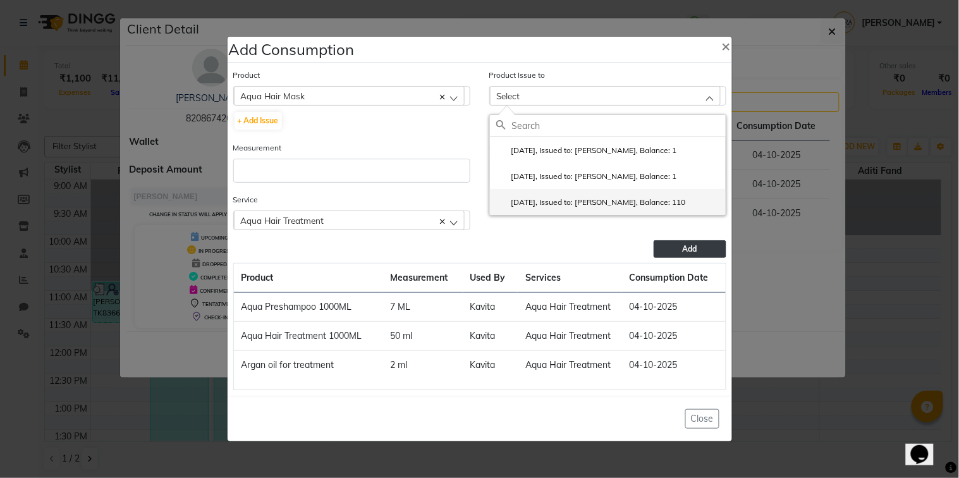
click at [605, 193] on li "[DATE], Issued to: [PERSON_NAME], Balance: 110" at bounding box center [608, 202] width 236 height 26
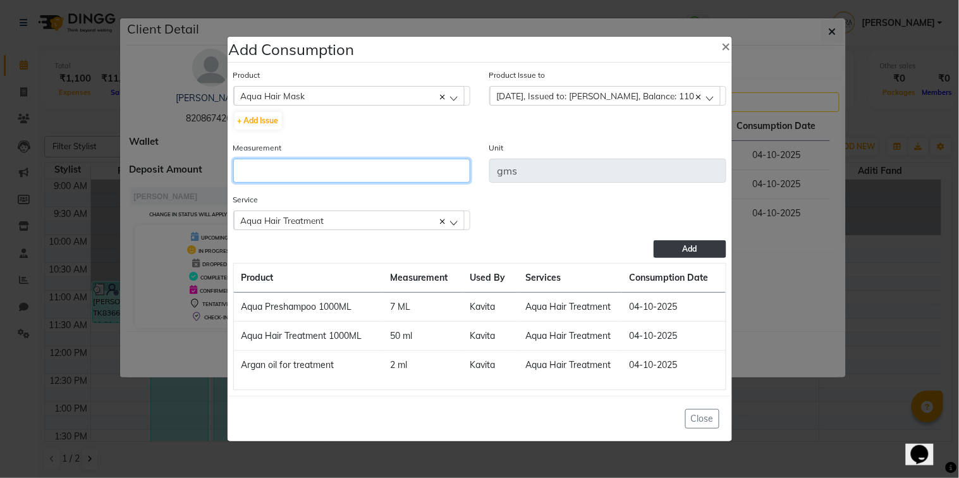
click at [432, 178] on input "number" at bounding box center [351, 171] width 237 height 24
type input "8"
click at [666, 247] on button "Add" at bounding box center [689, 249] width 72 height 18
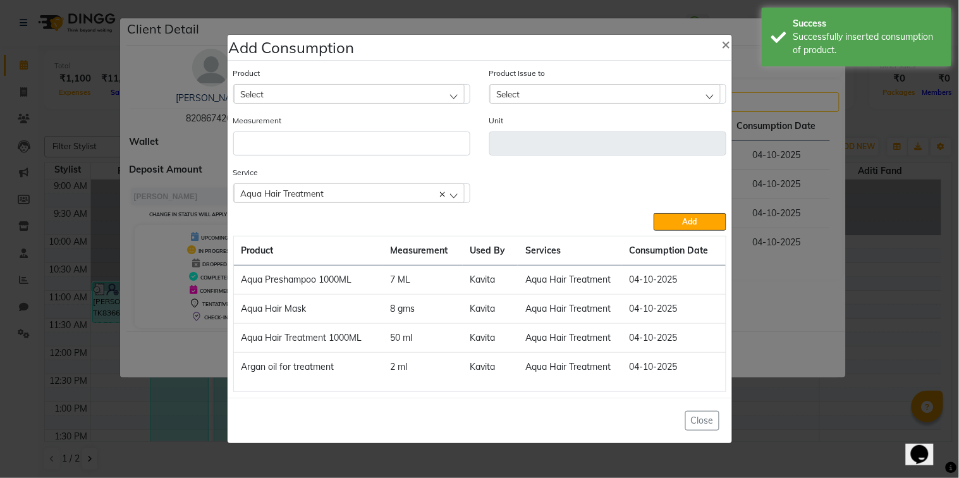
click at [364, 90] on div "Select" at bounding box center [349, 93] width 231 height 19
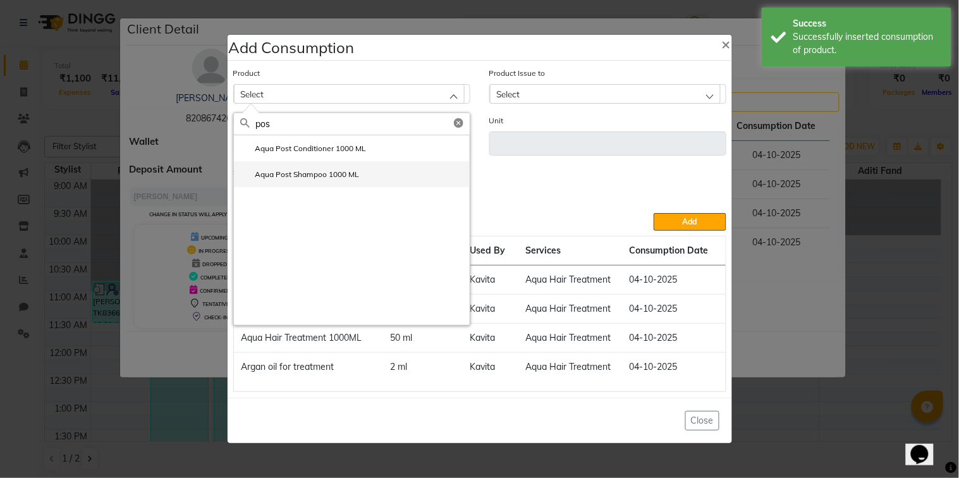
type input "pos"
click at [351, 167] on li "Aqua Post Shampoo 1000 ML" at bounding box center [352, 174] width 236 height 26
type input "ml"
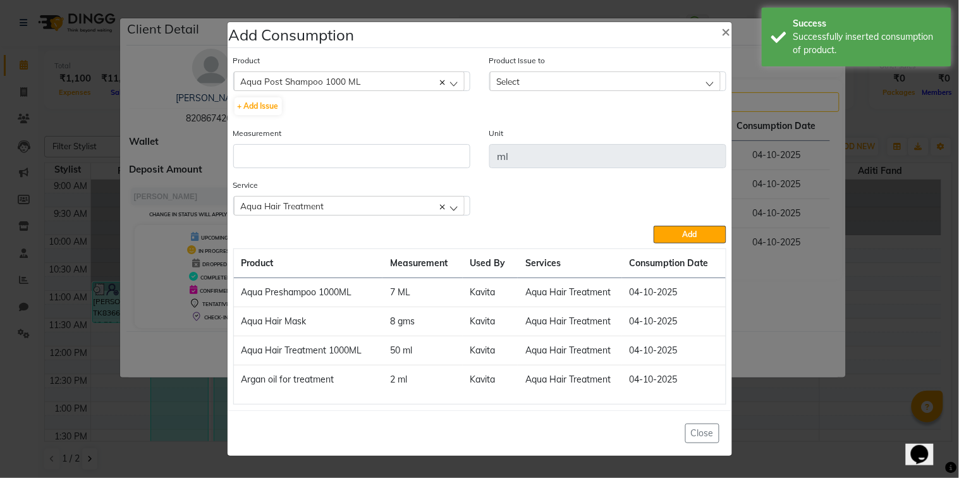
click at [561, 80] on div "Select" at bounding box center [605, 80] width 231 height 19
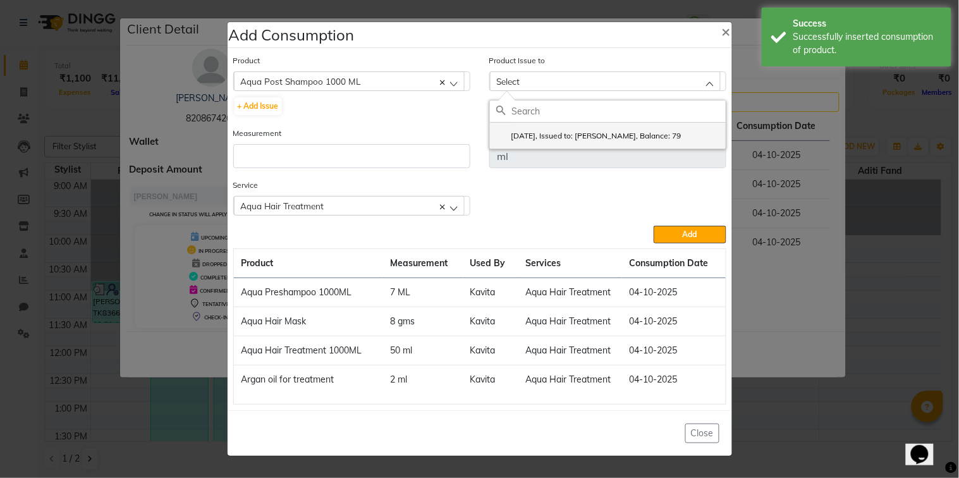
click at [571, 134] on label "[DATE], Issued to: [PERSON_NAME], Balance: 79" at bounding box center [588, 135] width 185 height 11
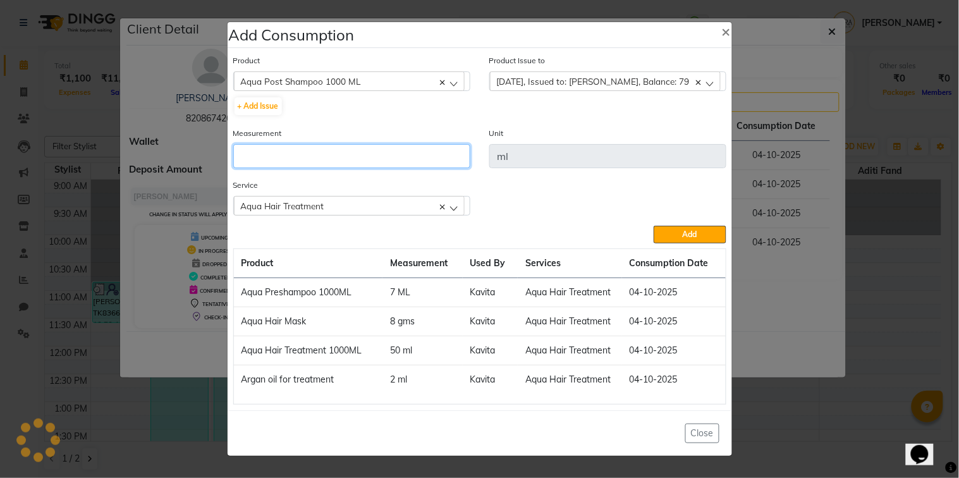
click at [414, 153] on input "number" at bounding box center [351, 156] width 237 height 24
type input "6"
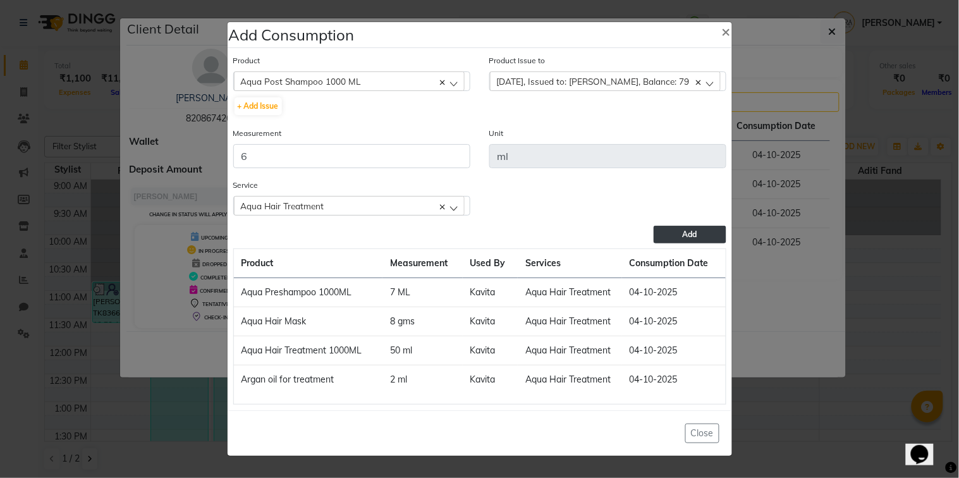
click at [673, 236] on button "Add" at bounding box center [689, 235] width 72 height 18
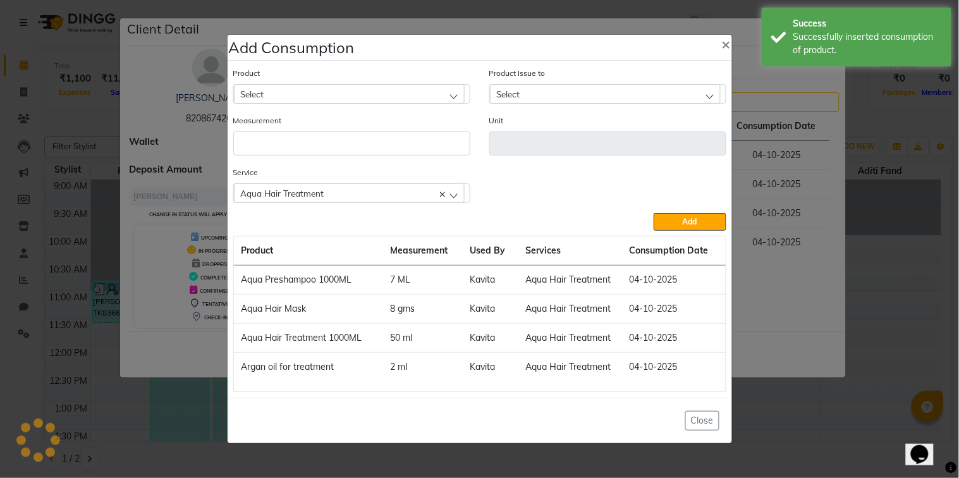
click at [439, 88] on div "Select" at bounding box center [349, 93] width 231 height 19
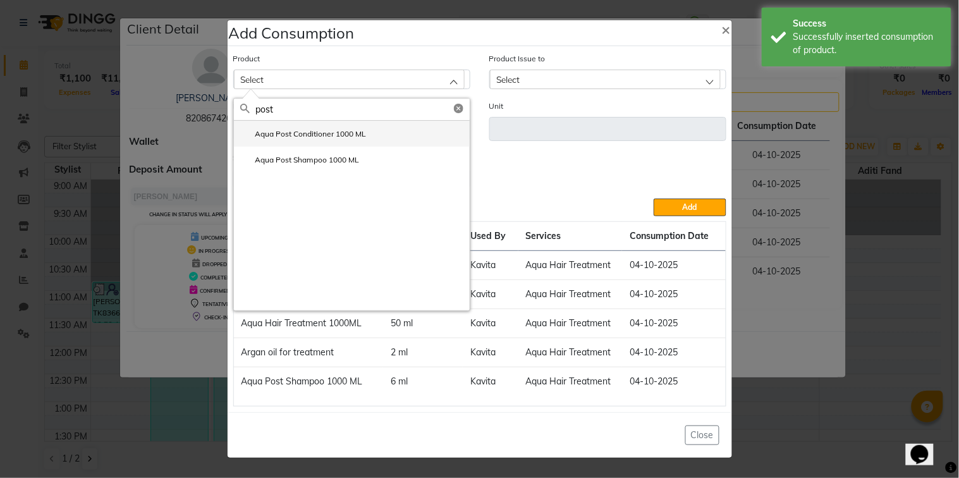
type input "post"
click at [425, 138] on li "Aqua Post Conditioner 1000 ML" at bounding box center [352, 134] width 236 height 26
type input "ml"
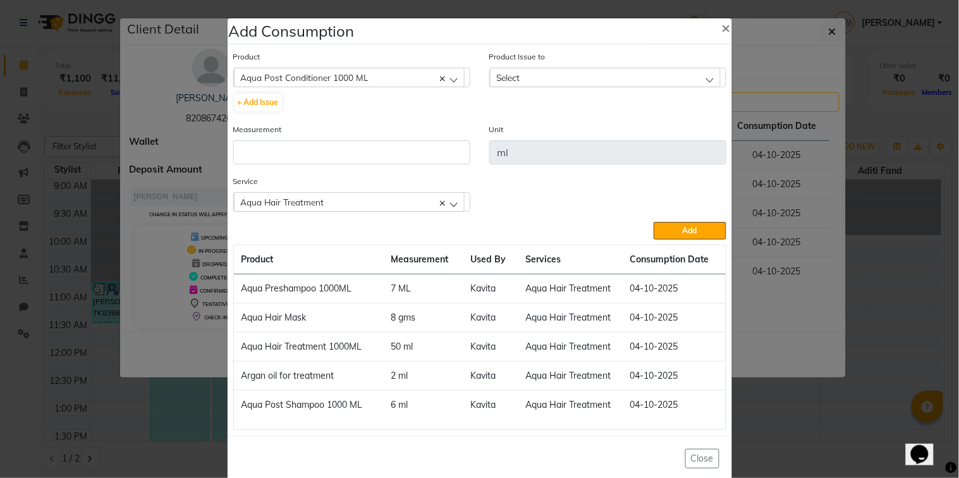
click at [528, 71] on div "Select" at bounding box center [605, 77] width 231 height 19
click at [564, 128] on label "[DATE], Issued to: [PERSON_NAME], Balance: 342" at bounding box center [591, 131] width 190 height 11
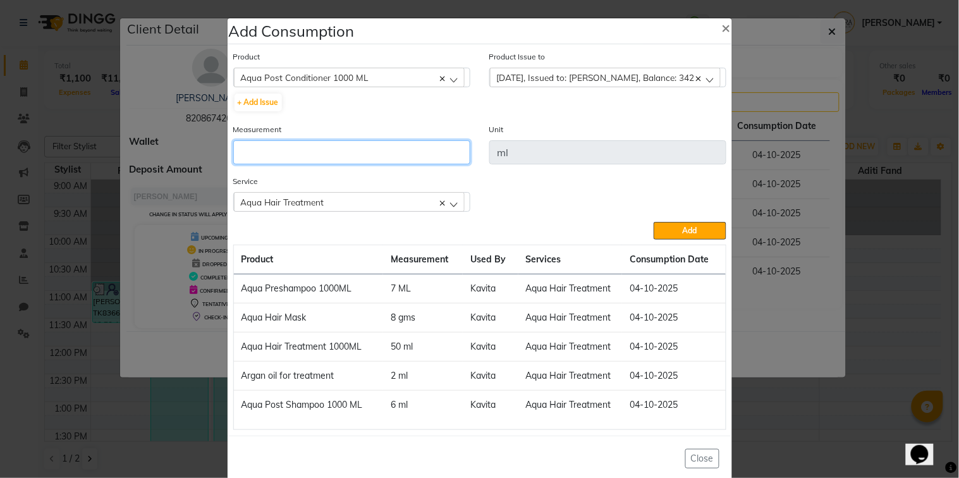
click at [423, 142] on input "number" at bounding box center [351, 152] width 237 height 24
type input "5"
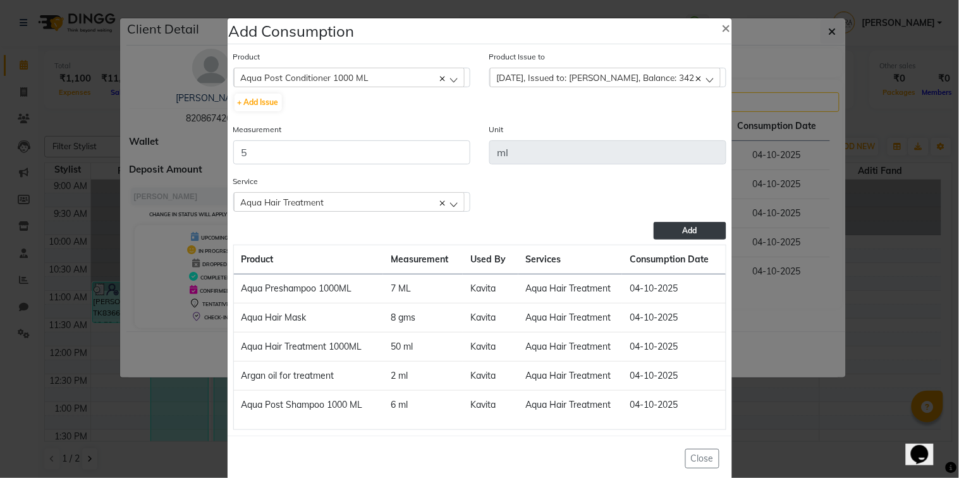
click at [655, 232] on button "Add" at bounding box center [689, 231] width 72 height 18
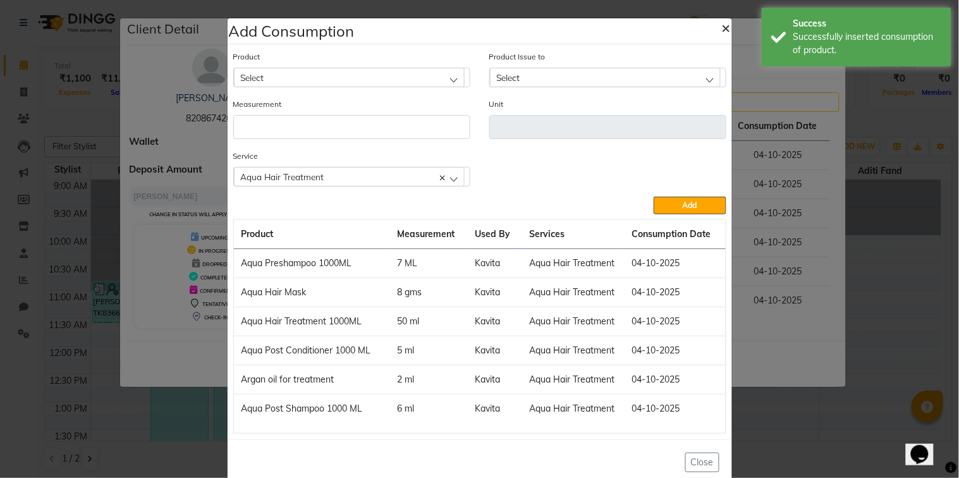
click at [724, 23] on span "×" at bounding box center [726, 27] width 9 height 19
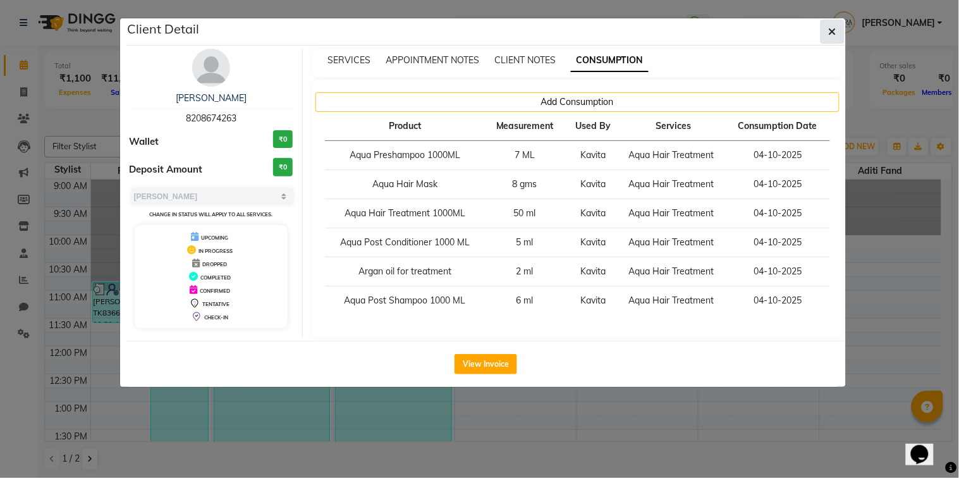
click at [835, 22] on button "button" at bounding box center [832, 32] width 24 height 24
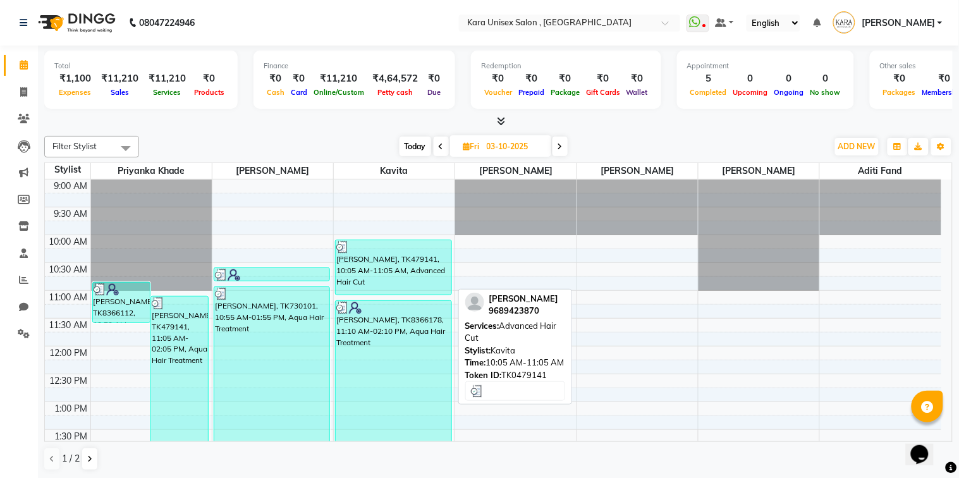
click at [384, 272] on div "[PERSON_NAME], TK479141, 10:05 AM-11:05 AM, Advanced Hair Cut" at bounding box center [394, 267] width 116 height 54
select select "3"
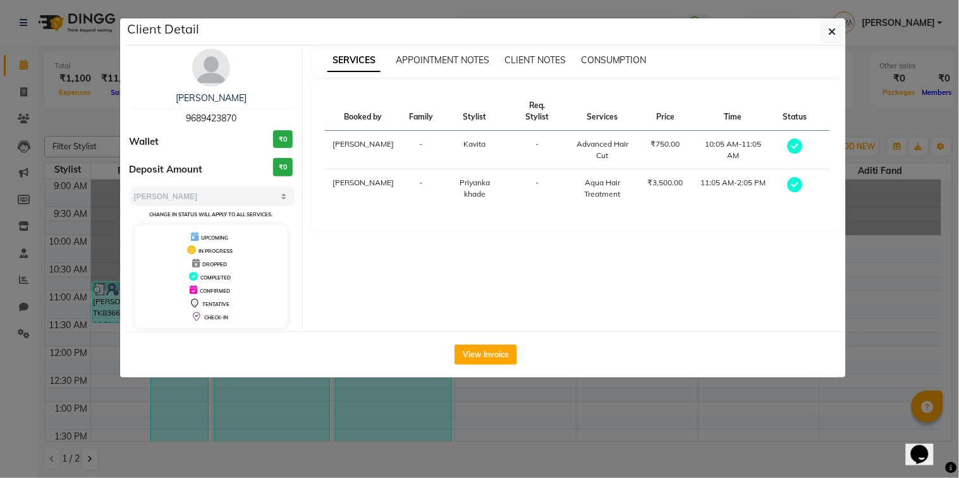
click at [616, 54] on div "CONSUMPTION" at bounding box center [614, 60] width 66 height 13
click at [616, 56] on span "CONSUMPTION" at bounding box center [614, 59] width 66 height 11
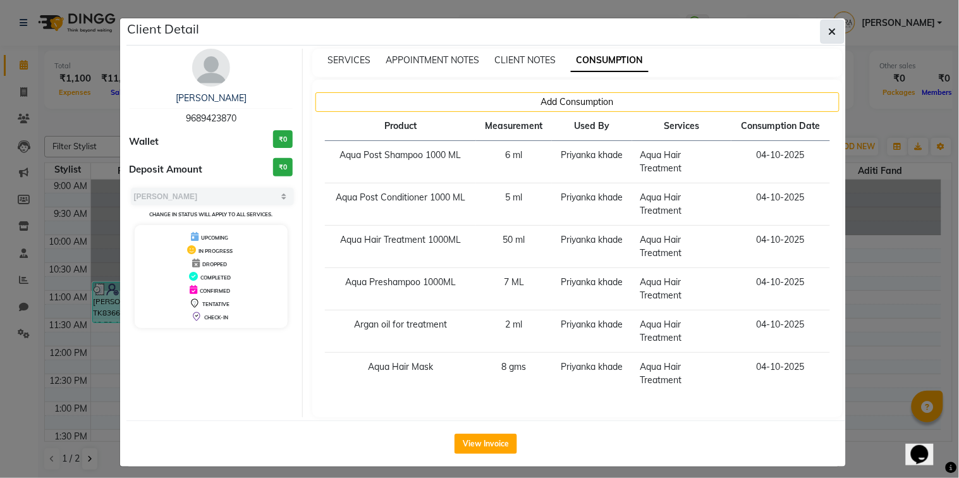
click at [833, 23] on button "button" at bounding box center [832, 32] width 24 height 24
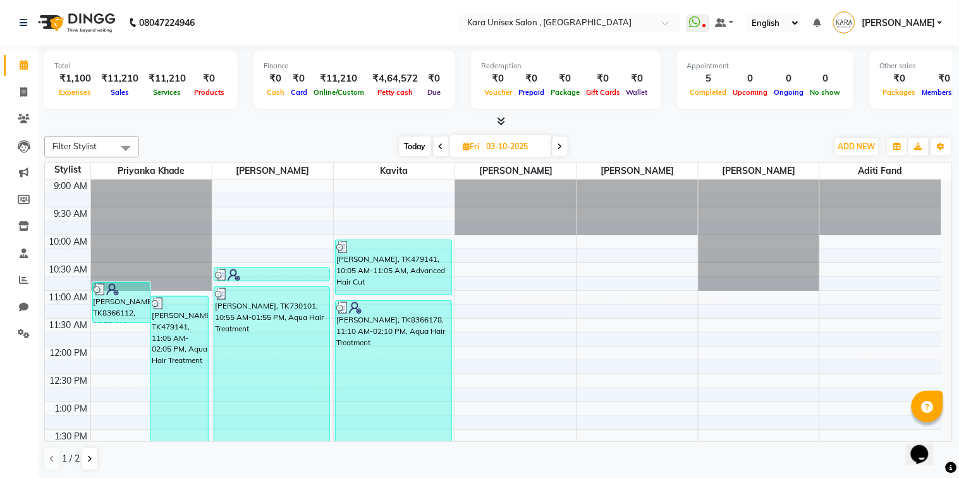
click at [408, 147] on span "Today" at bounding box center [415, 146] width 32 height 20
type input "04-10-2025"
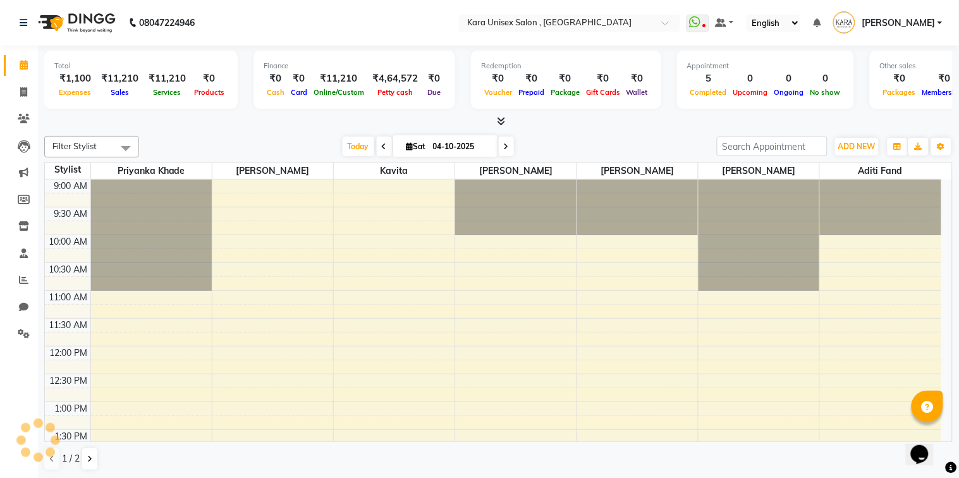
scroll to position [408, 0]
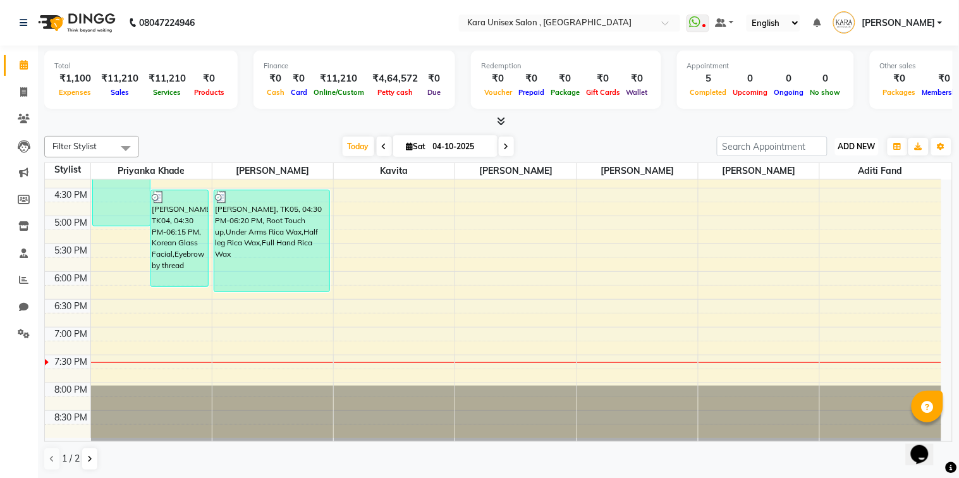
click at [854, 150] on span "ADD NEW" at bounding box center [856, 146] width 37 height 9
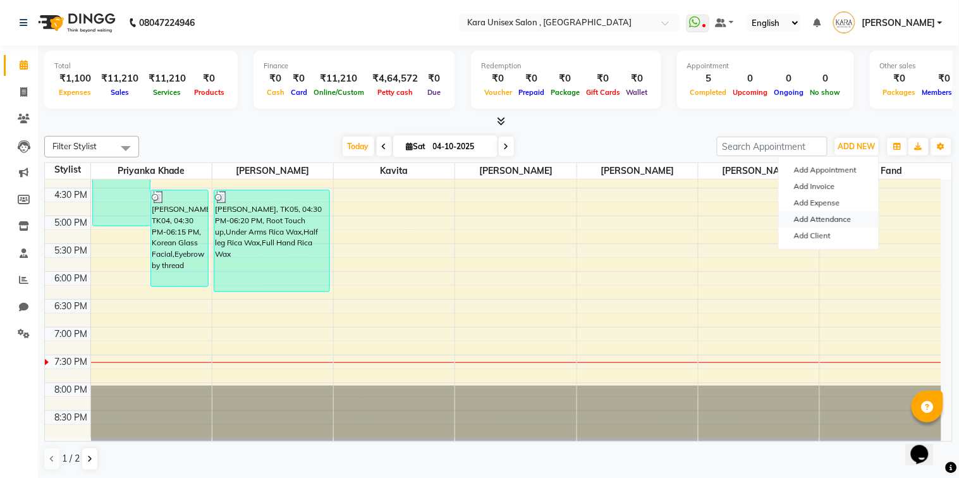
click at [853, 215] on link "Add Attendance" at bounding box center [829, 219] width 100 height 16
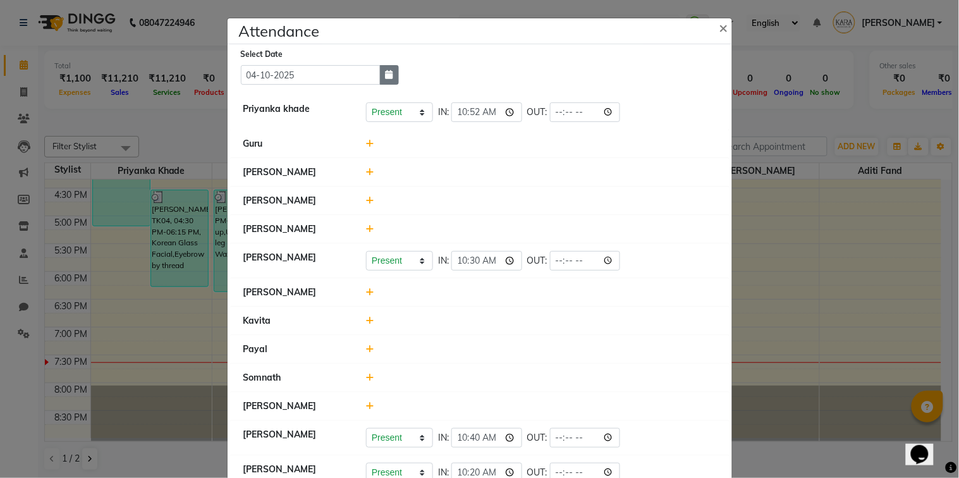
click at [385, 79] on icon "button" at bounding box center [389, 74] width 8 height 9
select select "10"
select select "2025"
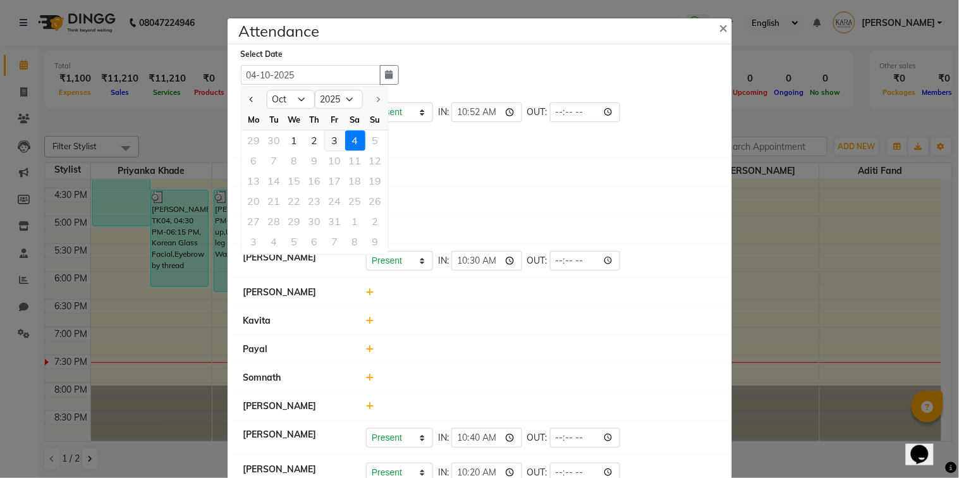
click at [329, 140] on div "3" at bounding box center [335, 140] width 20 height 20
type input "03-10-2025"
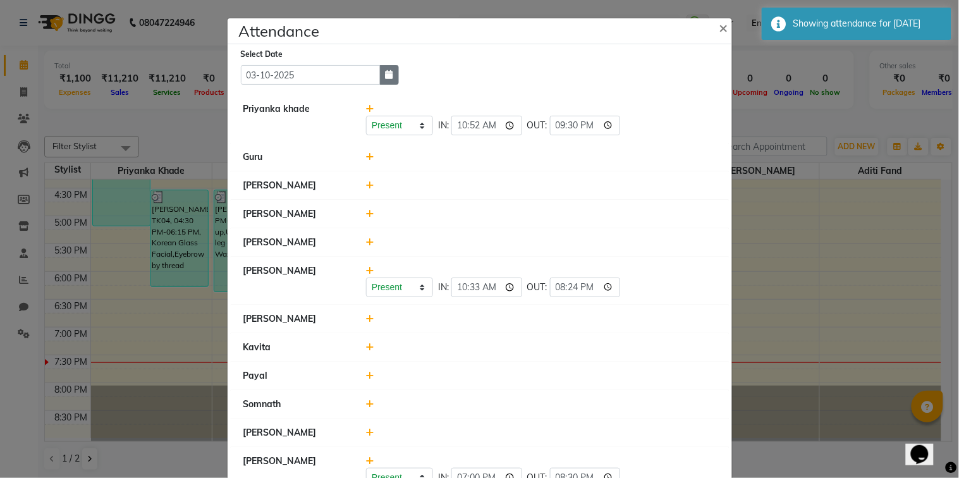
click at [380, 75] on button "button" at bounding box center [389, 75] width 19 height 20
select select "10"
select select "2025"
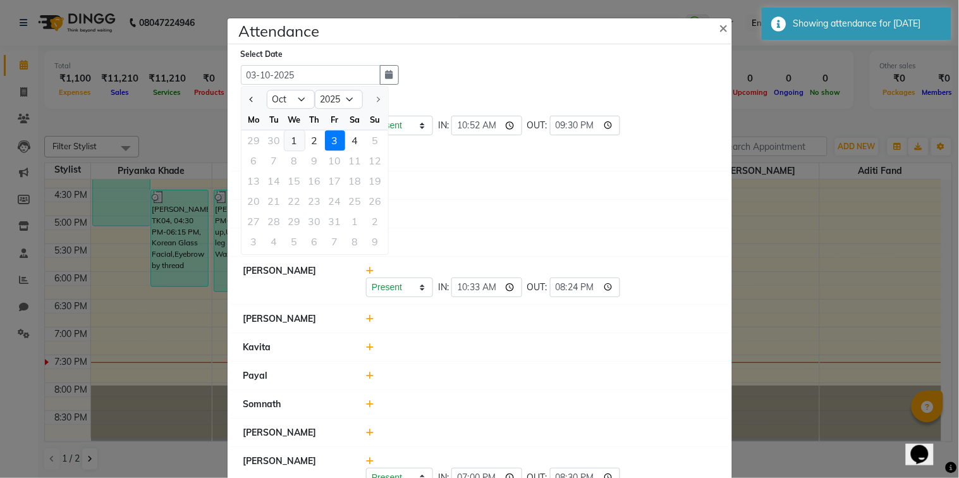
click at [288, 143] on div "1" at bounding box center [294, 140] width 20 height 20
type input "01-10-2025"
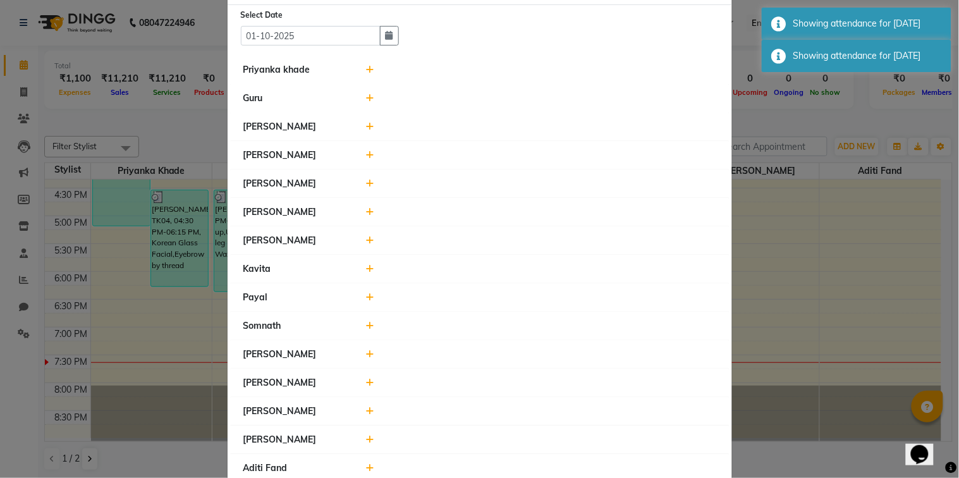
scroll to position [0, 0]
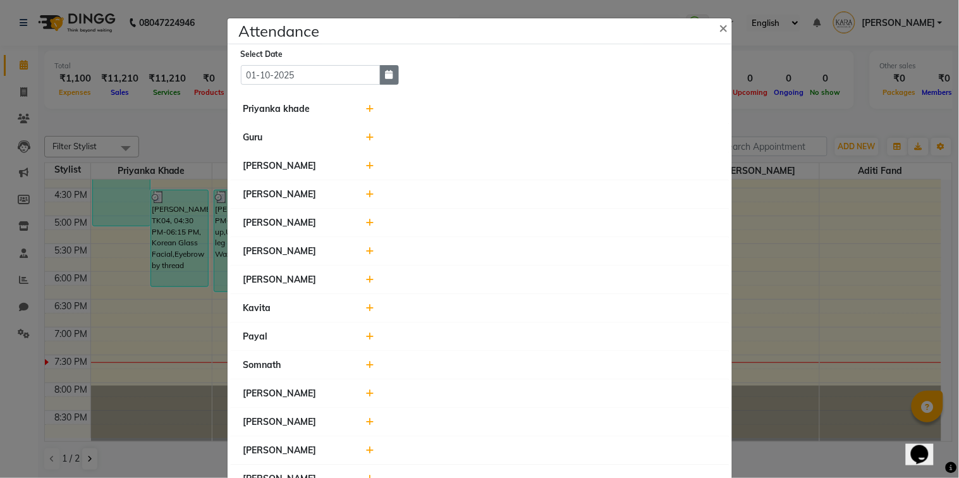
click at [385, 79] on icon "button" at bounding box center [389, 74] width 8 height 9
select select "10"
select select "2025"
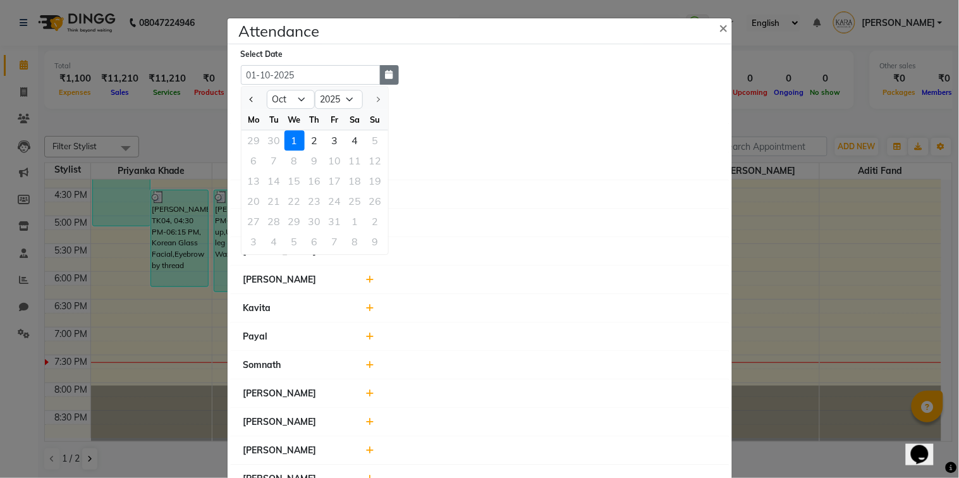
click at [385, 79] on icon "button" at bounding box center [389, 74] width 8 height 9
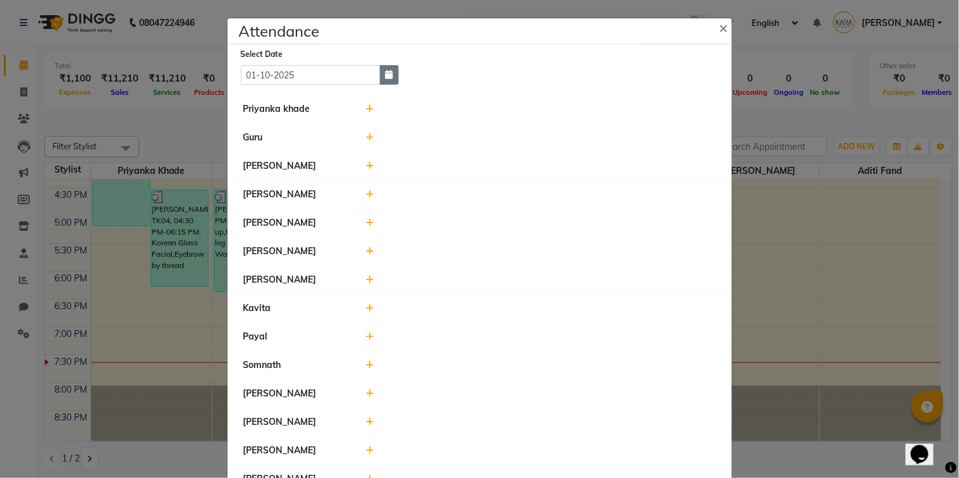
click at [385, 79] on icon "button" at bounding box center [389, 74] width 8 height 9
select select "10"
select select "2025"
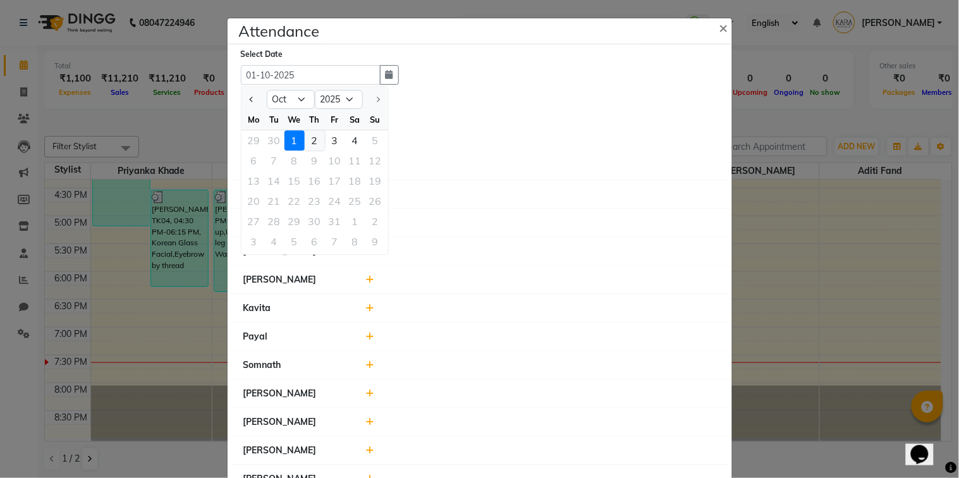
click at [305, 143] on div "2" at bounding box center [315, 140] width 20 height 20
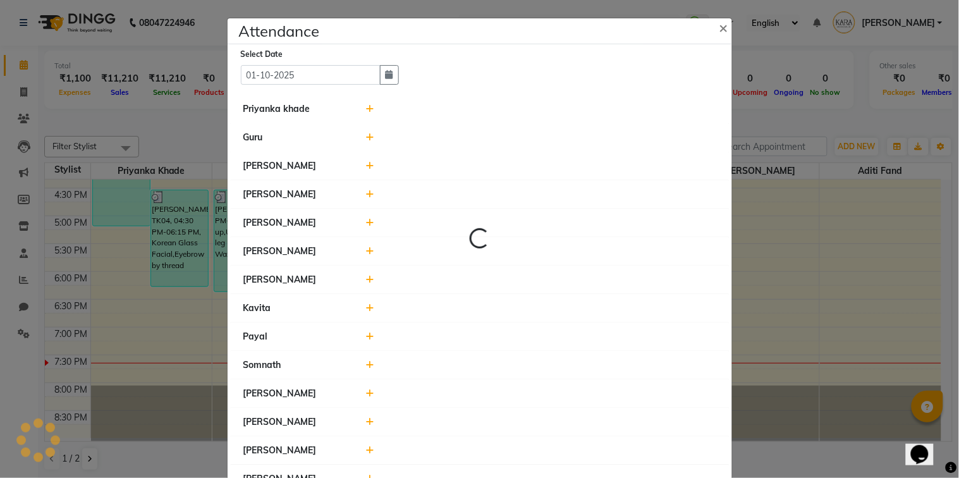
type input "02-10-2025"
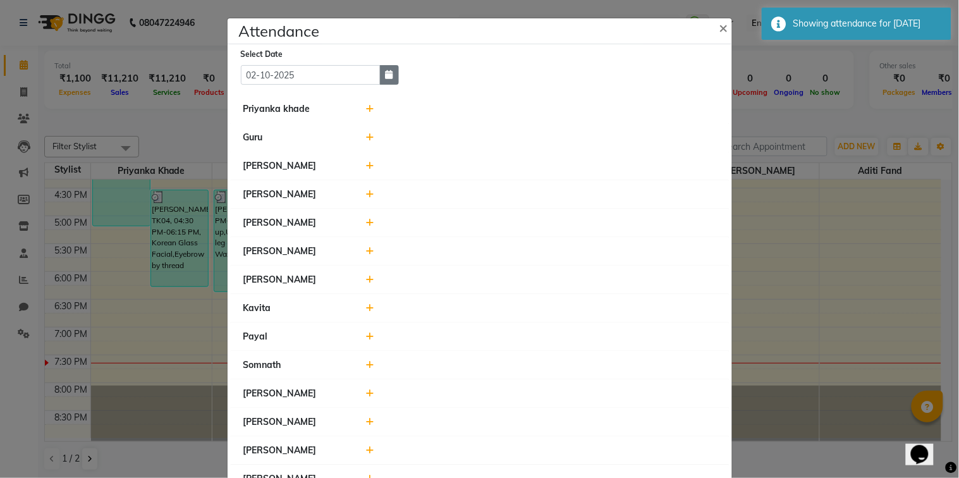
click at [385, 73] on icon "button" at bounding box center [389, 74] width 8 height 9
select select "10"
select select "2025"
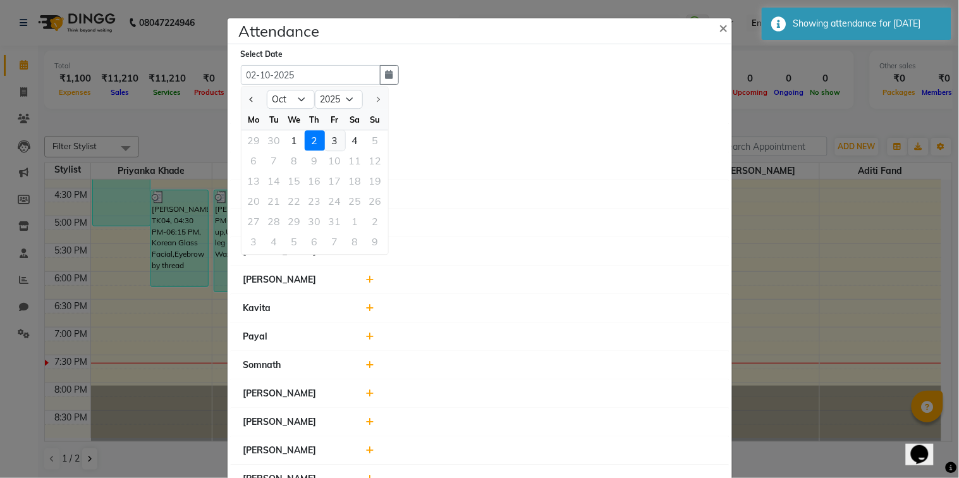
click at [327, 145] on div "3" at bounding box center [335, 140] width 20 height 20
type input "03-10-2025"
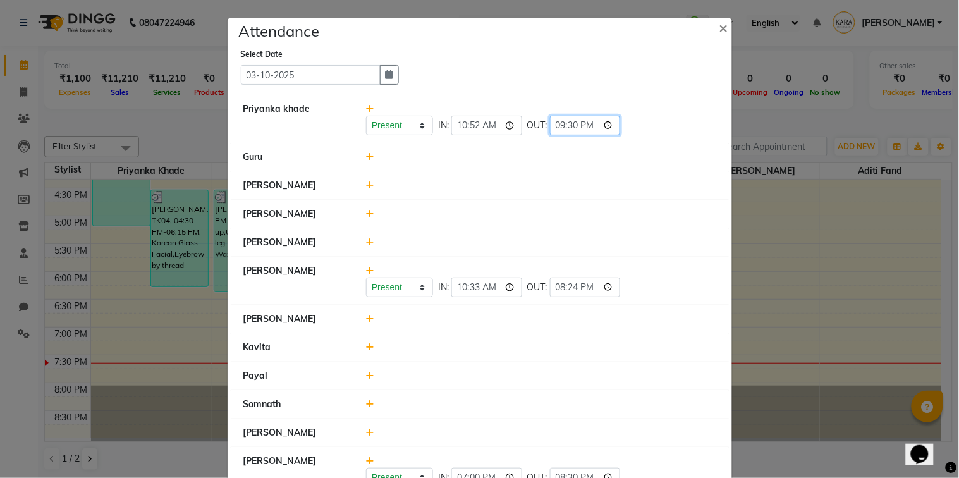
click at [557, 125] on input "21:30" at bounding box center [585, 126] width 71 height 20
type input "21:10"
click at [595, 157] on div at bounding box center [540, 156] width 369 height 13
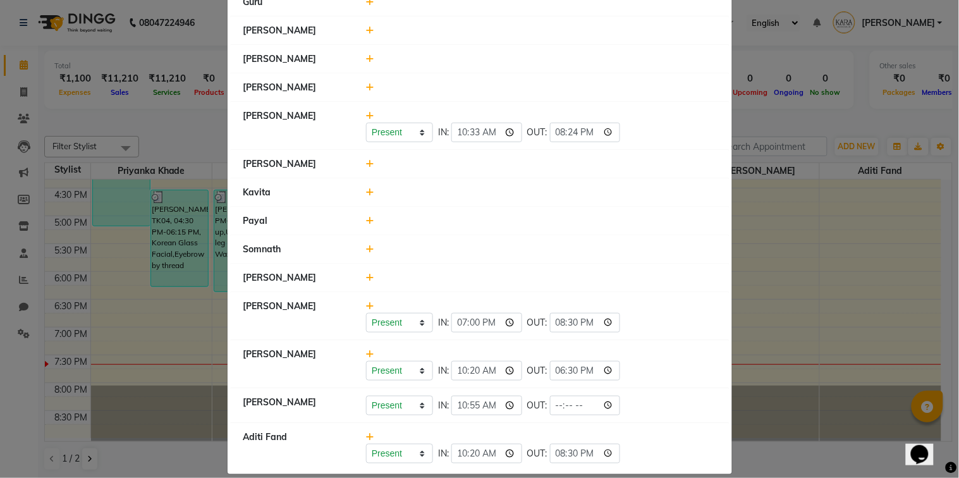
scroll to position [169, 0]
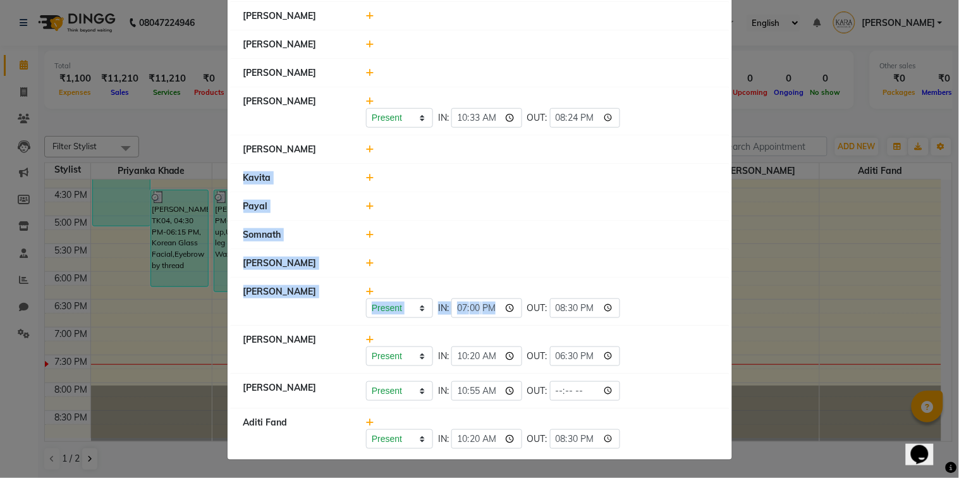
drag, startPoint x: 595, startPoint y: 157, endPoint x: 561, endPoint y: 310, distance: 157.2
click at [561, 310] on ul "Priyanka khade Present Absent Late Half Day Weekly Off IN: 10:52 OUT: 21:10 Gur…" at bounding box center [480, 190] width 498 height 531
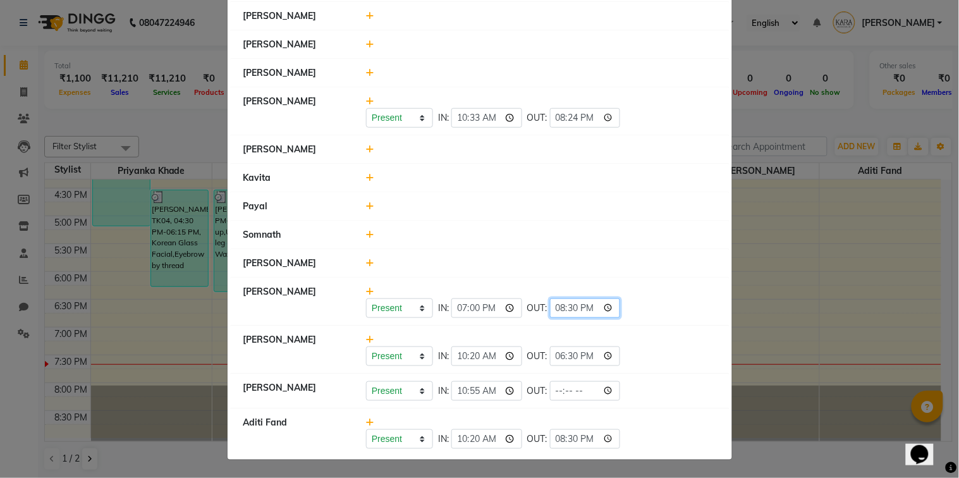
click at [561, 310] on input "20:30" at bounding box center [585, 308] width 71 height 20
click at [557, 307] on input "20:30" at bounding box center [585, 308] width 71 height 20
type input "20:40"
click at [616, 414] on li "Aditi Fand Present Absent Late Half Day Weekly Off IN: 10:20 OUT: 20:30" at bounding box center [480, 432] width 498 height 48
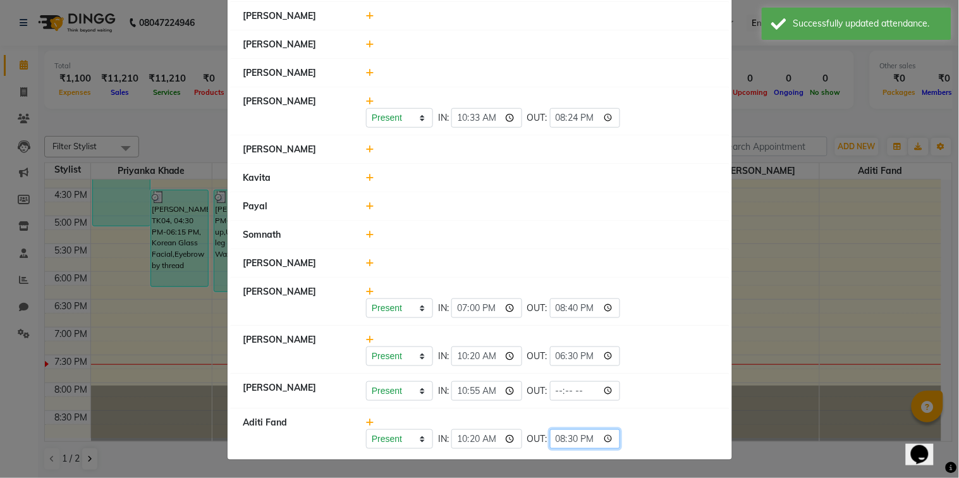
click at [556, 444] on input "20:30" at bounding box center [585, 439] width 71 height 20
type input "20:40"
click at [654, 382] on div "Present Absent Late Half Day Weekly Off IN: 10:55 OUT:" at bounding box center [541, 391] width 350 height 20
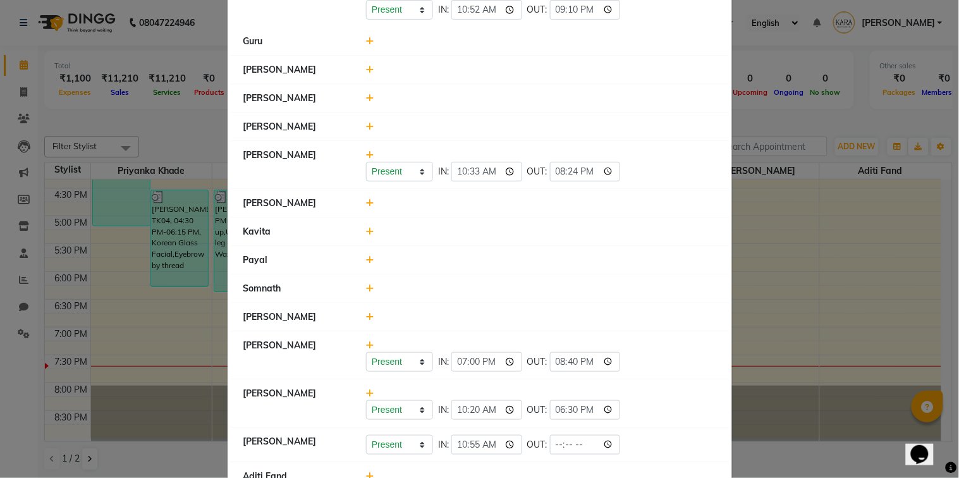
scroll to position [0, 0]
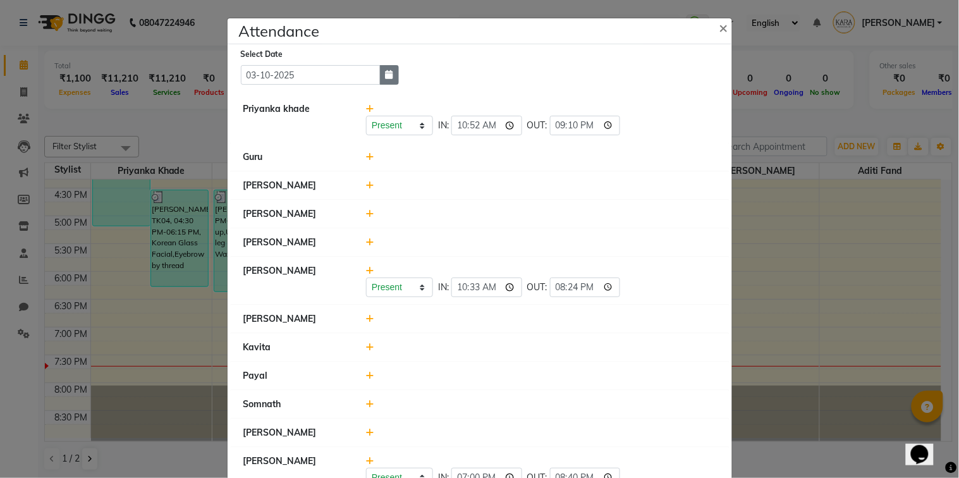
click at [389, 67] on button "button" at bounding box center [389, 75] width 19 height 20
select select "10"
select select "2025"
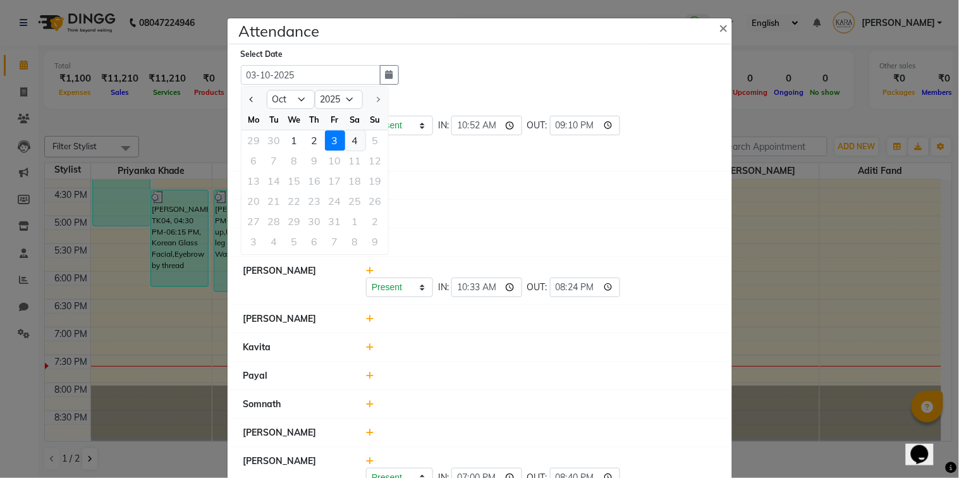
click at [353, 140] on div "4" at bounding box center [355, 140] width 20 height 20
type input "04-10-2025"
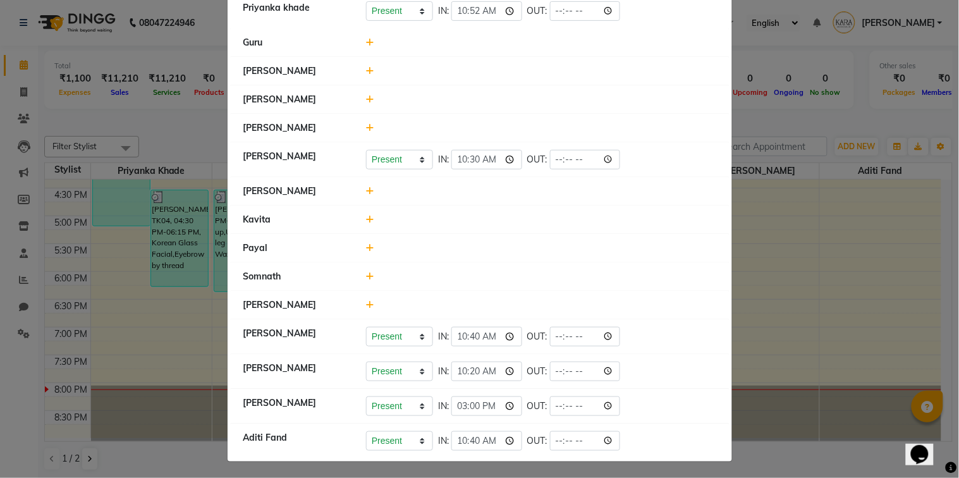
scroll to position [104, 0]
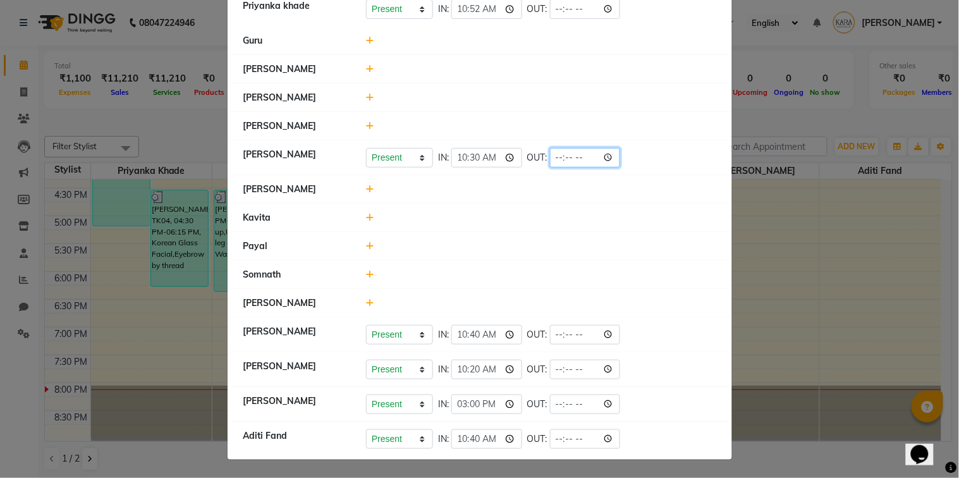
click at [550, 155] on input "time" at bounding box center [585, 158] width 71 height 20
type input "20:00"
click at [564, 203] on li "Kavita" at bounding box center [480, 217] width 498 height 29
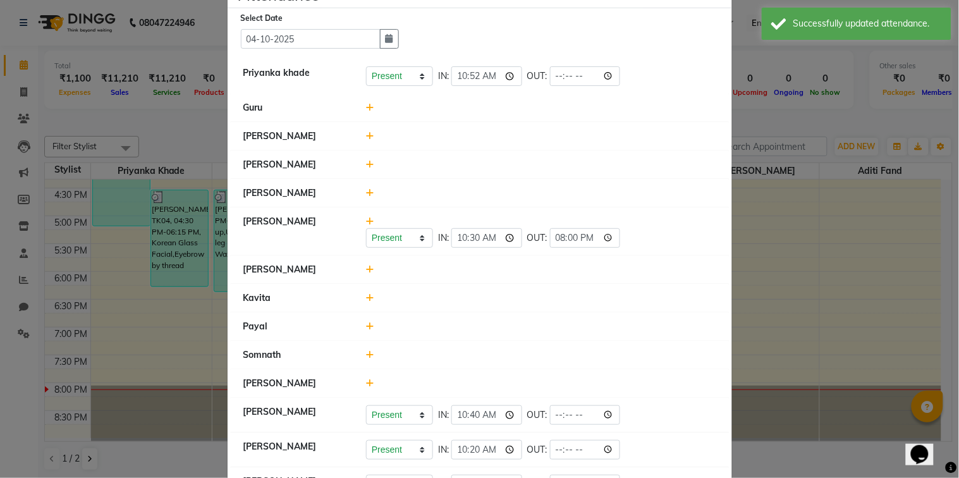
scroll to position [117, 0]
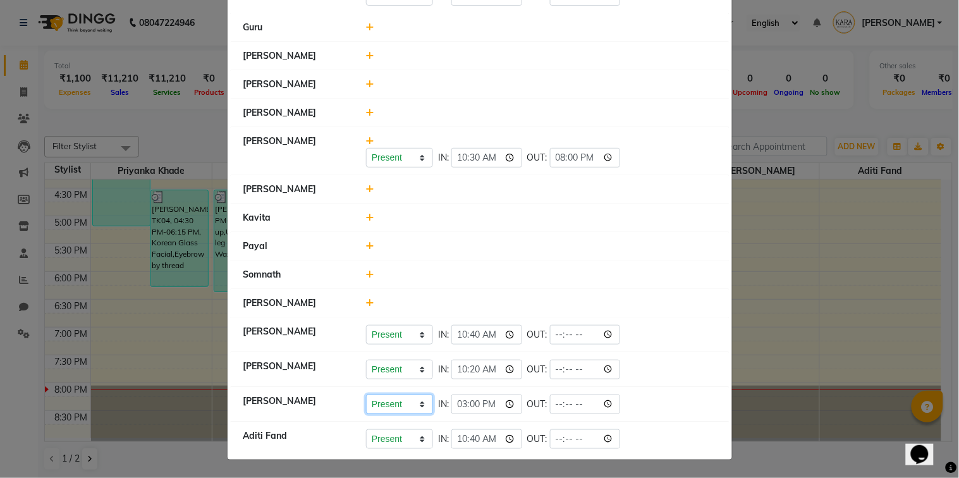
select select "H"
click at [366, 394] on select "Present Absent Late Half Day Weekly Off" at bounding box center [399, 404] width 67 height 20
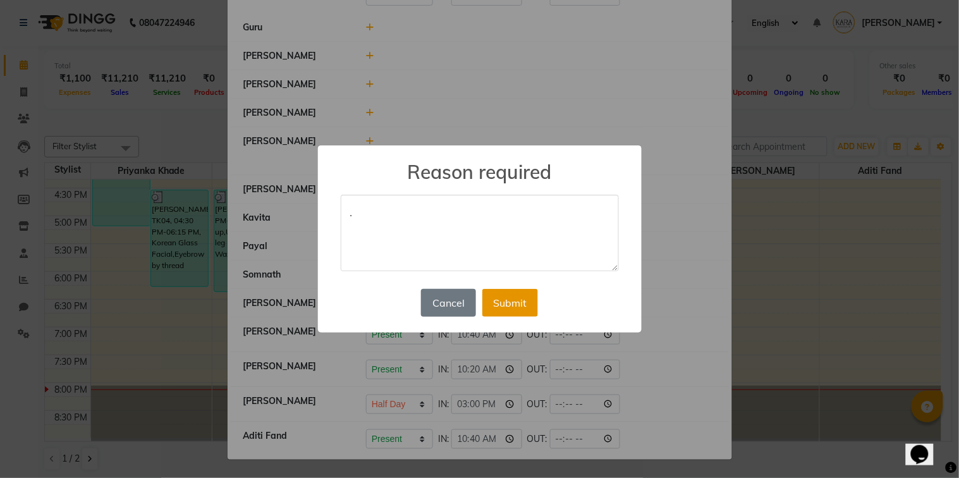
type textarea "."
click at [526, 315] on button "Submit" at bounding box center [510, 303] width 56 height 28
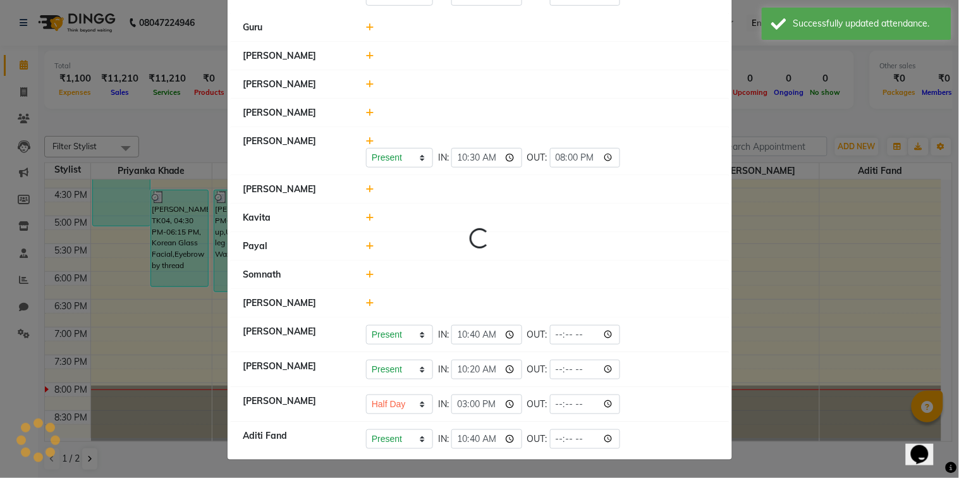
scroll to position [0, 0]
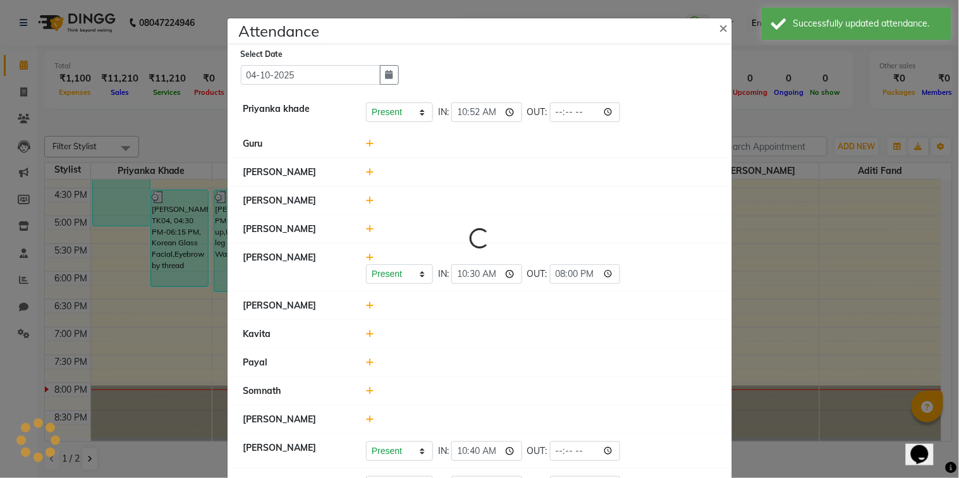
select select "H"
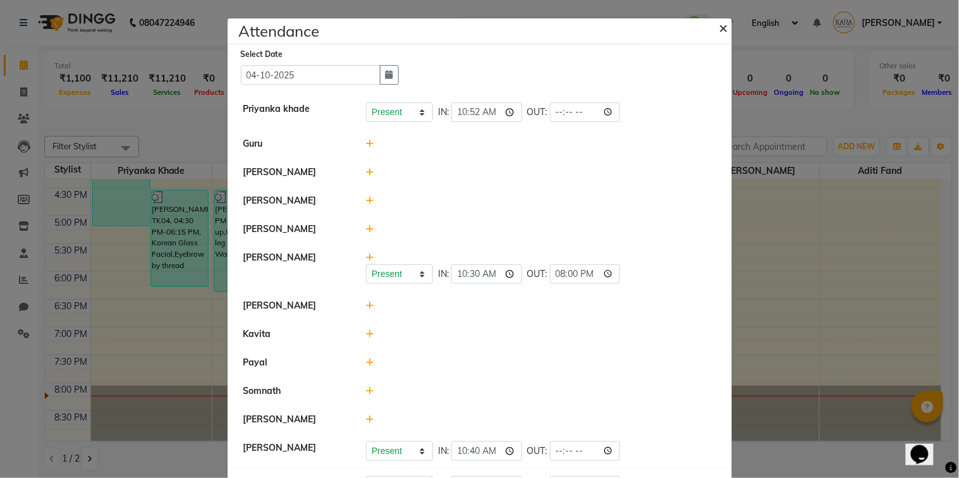
click at [720, 28] on span "×" at bounding box center [723, 27] width 9 height 19
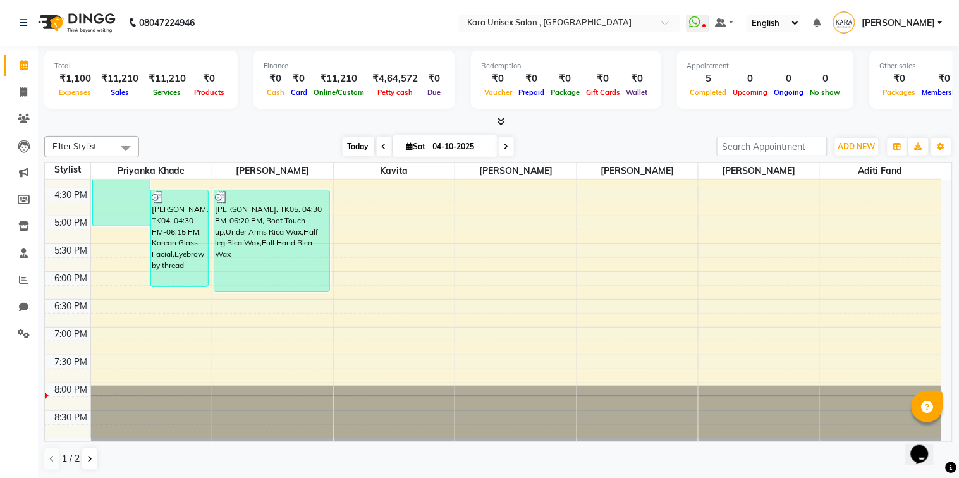
click at [355, 149] on span "Today" at bounding box center [359, 146] width 32 height 20
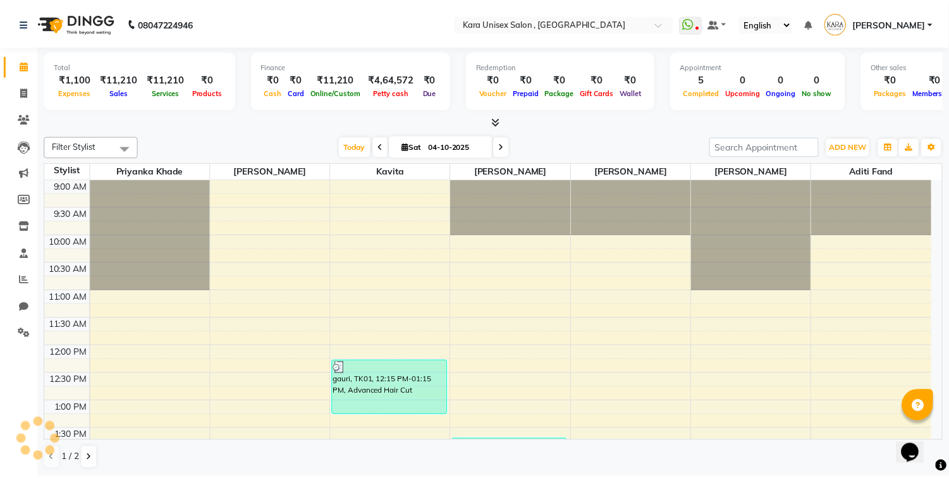
scroll to position [408, 0]
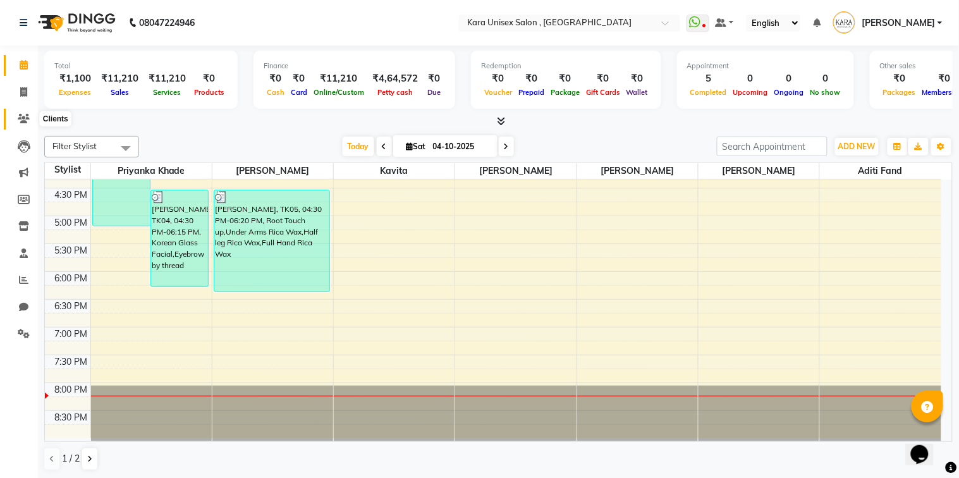
click at [24, 116] on icon at bounding box center [24, 118] width 12 height 9
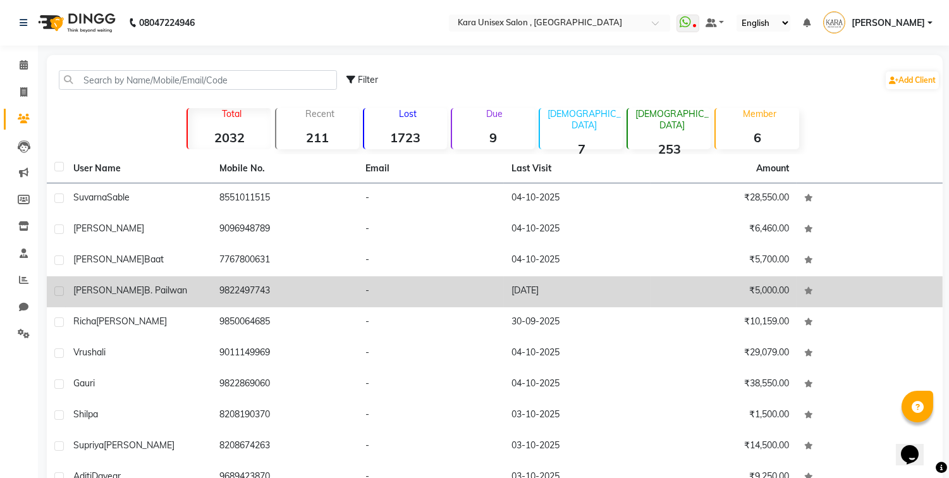
click at [266, 282] on td "9822497743" at bounding box center [285, 291] width 146 height 31
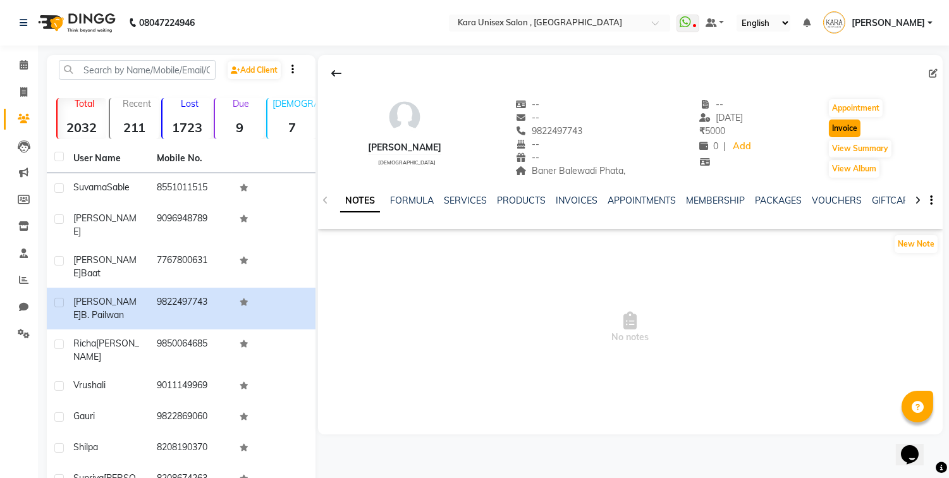
click at [854, 123] on button "Invoice" at bounding box center [844, 128] width 32 height 18
select select "service"
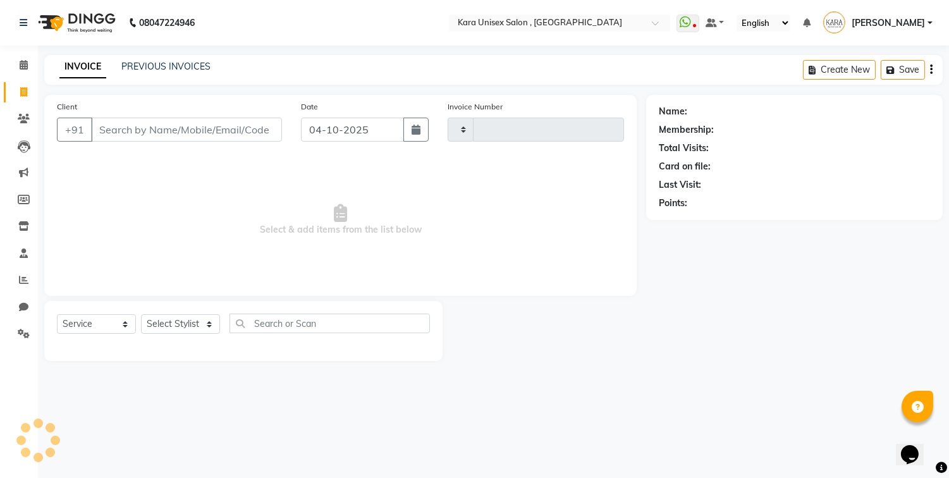
type input "0625"
select select "7293"
type input "9822497743"
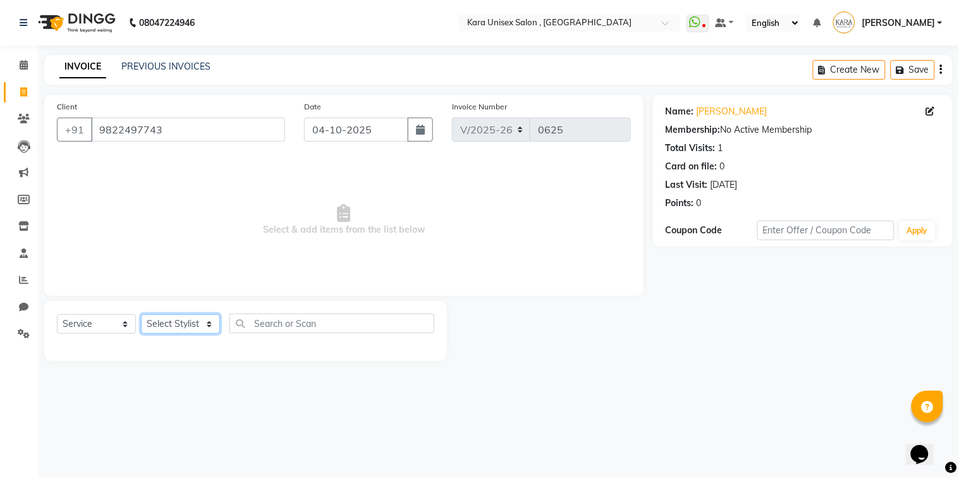
select select "70478"
click at [141, 315] on select "Select Stylist Aditi Fand [PERSON_NAME] Guru [PERSON_NAME] Neha [PERSON_NAME] […" at bounding box center [180, 324] width 79 height 20
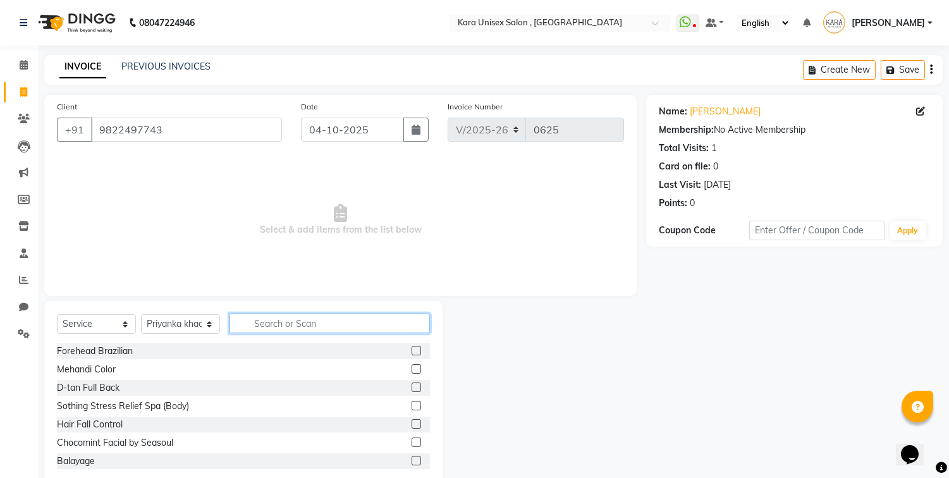
click at [274, 320] on input "text" at bounding box center [329, 323] width 200 height 20
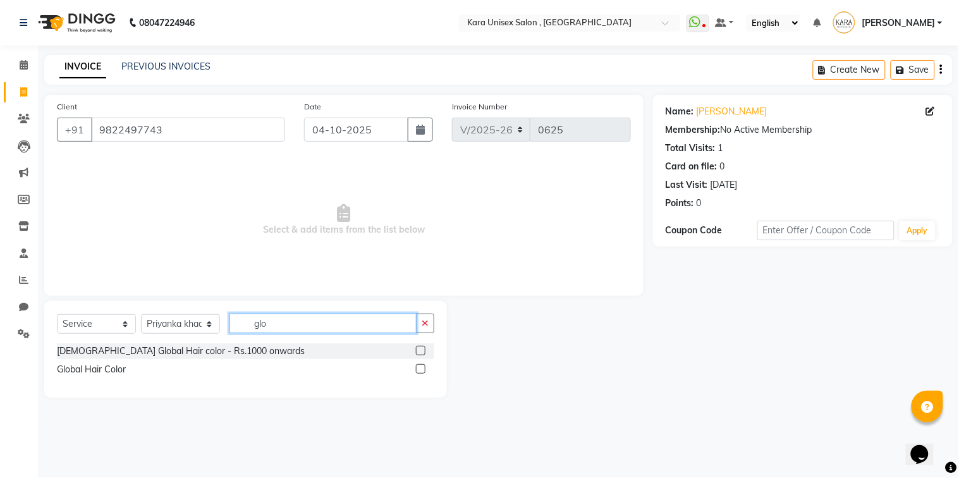
type input "glo"
click at [423, 368] on label at bounding box center [420, 368] width 9 height 9
click at [423, 368] on input "checkbox" at bounding box center [420, 369] width 8 height 8
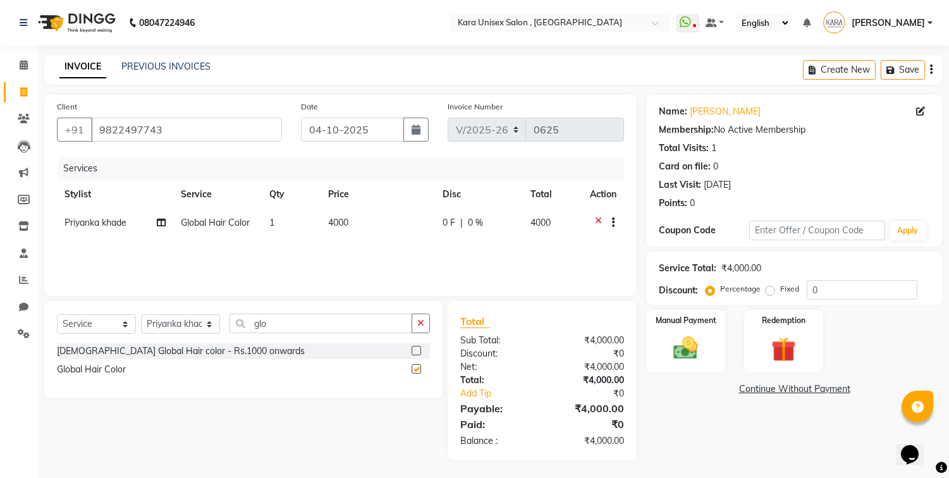
checkbox input "false"
click at [317, 317] on input "glo" at bounding box center [320, 323] width 183 height 20
type input "g"
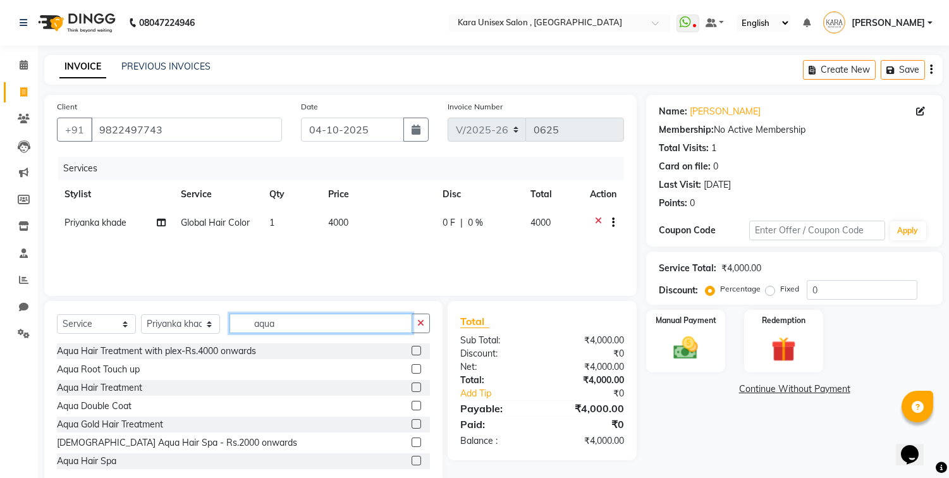
type input "aqua"
click at [141, 315] on select "Select Stylist Aditi Fand [PERSON_NAME] Guru [PERSON_NAME] Neha [PERSON_NAME] […" at bounding box center [180, 324] width 79 height 20
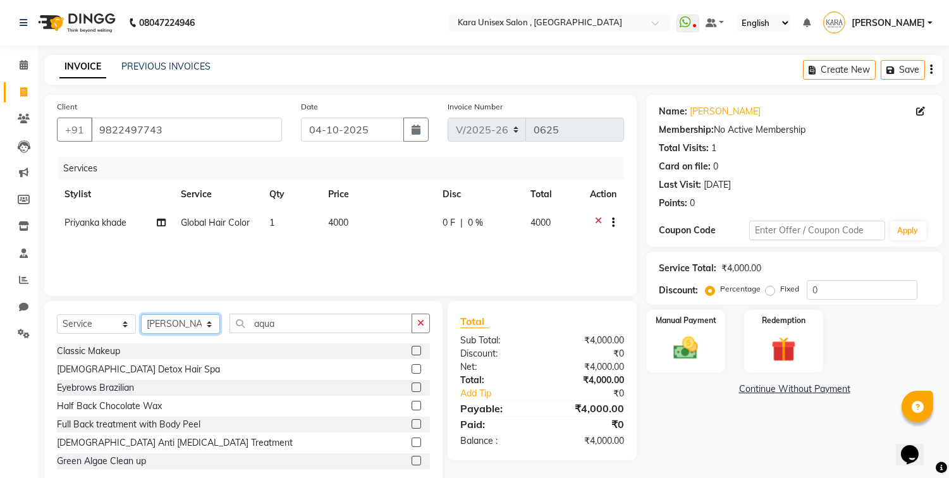
select select "70484"
click at [141, 315] on select "Select Stylist Aditi Fand [PERSON_NAME] Guru [PERSON_NAME] Neha [PERSON_NAME] […" at bounding box center [180, 324] width 79 height 20
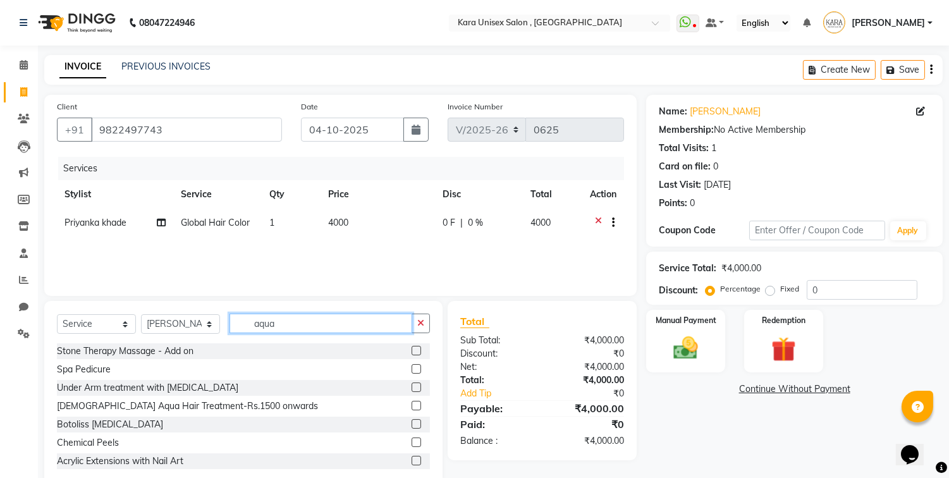
click at [362, 322] on input "aqua" at bounding box center [320, 323] width 183 height 20
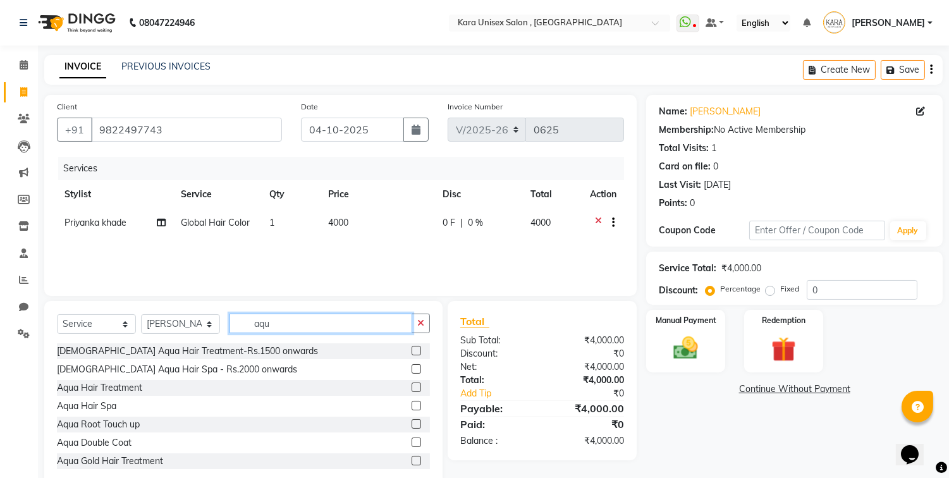
type input "aqu"
click at [411, 384] on label at bounding box center [415, 386] width 9 height 9
click at [411, 384] on input "checkbox" at bounding box center [415, 388] width 8 height 8
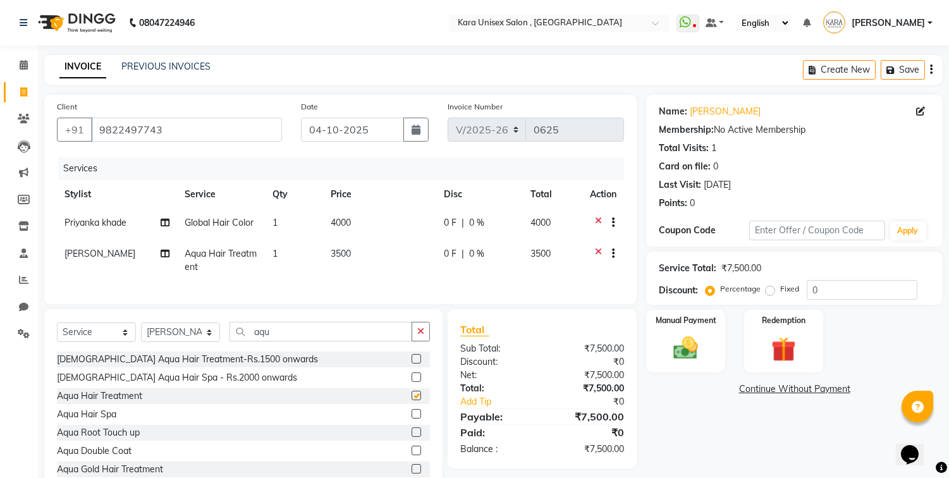
checkbox input "false"
click at [161, 257] on icon at bounding box center [165, 253] width 9 height 9
select select "70484"
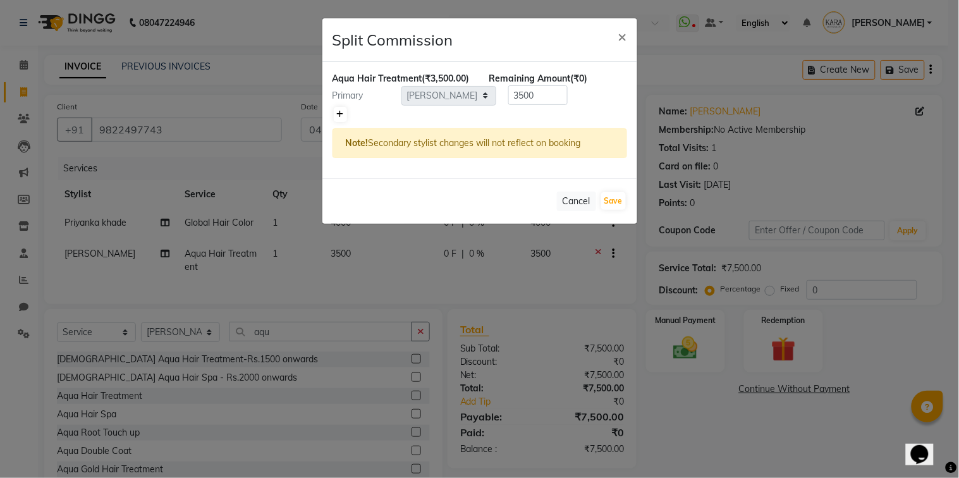
click at [343, 118] on icon at bounding box center [340, 115] width 7 height 8
type input "1750"
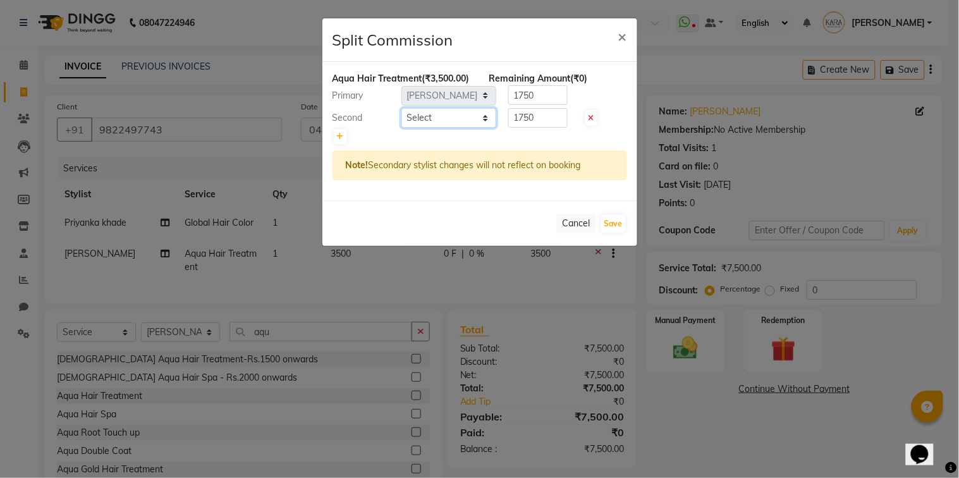
select select "70478"
click at [401, 121] on select "Select Aditi Fand [PERSON_NAME] Guru [PERSON_NAME] Neha [PERSON_NAME] [PERSON_N…" at bounding box center [448, 118] width 95 height 20
click at [341, 140] on icon at bounding box center [340, 137] width 7 height 8
type input "1166.67"
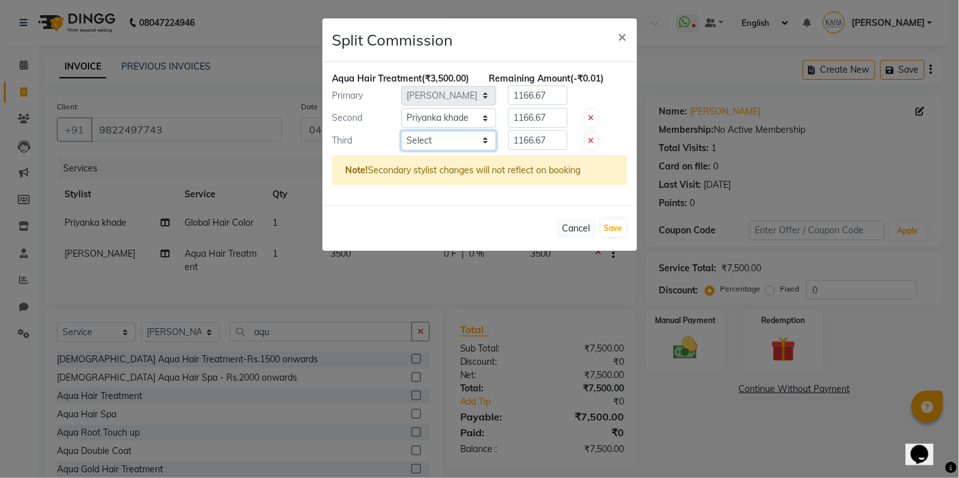
select select "90398"
click at [401, 143] on select "Select Aditi Fand [PERSON_NAME] Guru [PERSON_NAME] Neha [PERSON_NAME] [PERSON_N…" at bounding box center [448, 141] width 95 height 20
click at [618, 231] on div "Cancel Save" at bounding box center [479, 227] width 315 height 45
click at [618, 237] on button "Save" at bounding box center [613, 228] width 25 height 18
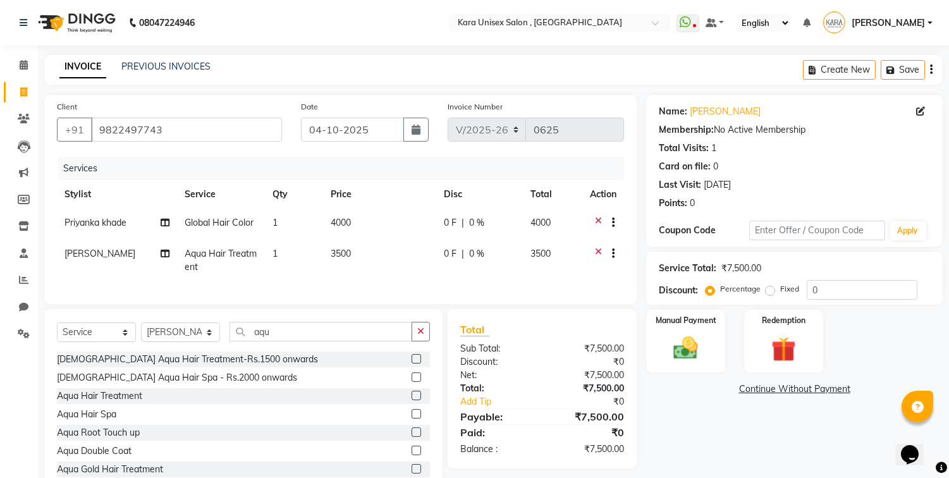
click at [346, 248] on span "3500" at bounding box center [341, 253] width 20 height 11
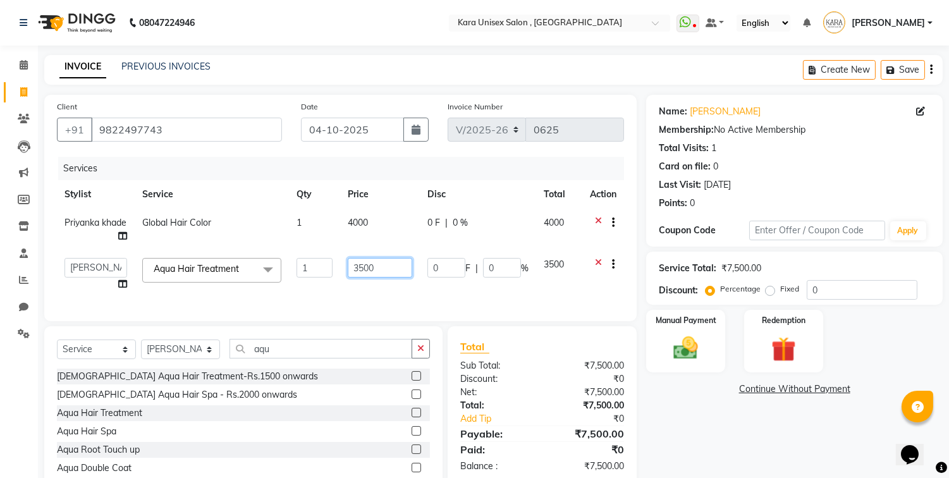
click at [381, 272] on input "3500" at bounding box center [380, 268] width 64 height 20
click at [123, 282] on div "Services Stylist Service Qty Price Disc Total Action Priyanka khade Global Hair…" at bounding box center [340, 233] width 567 height 152
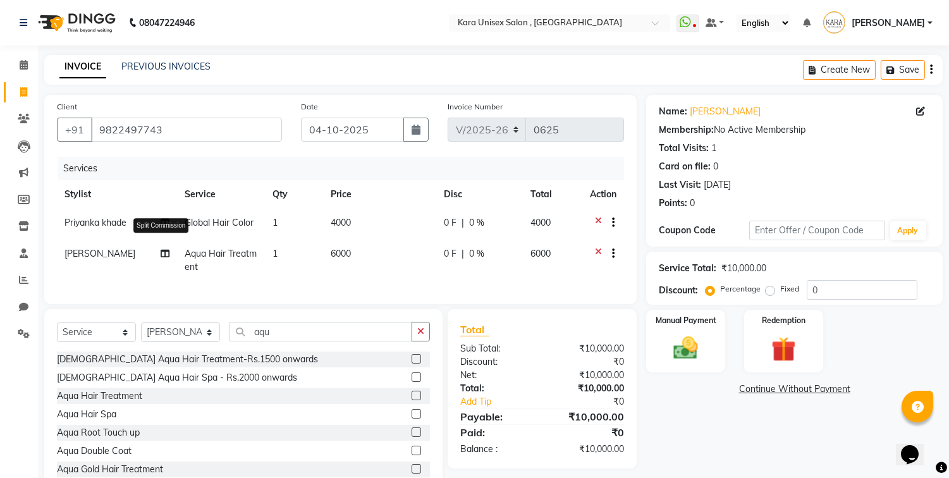
click at [161, 255] on icon at bounding box center [165, 253] width 9 height 9
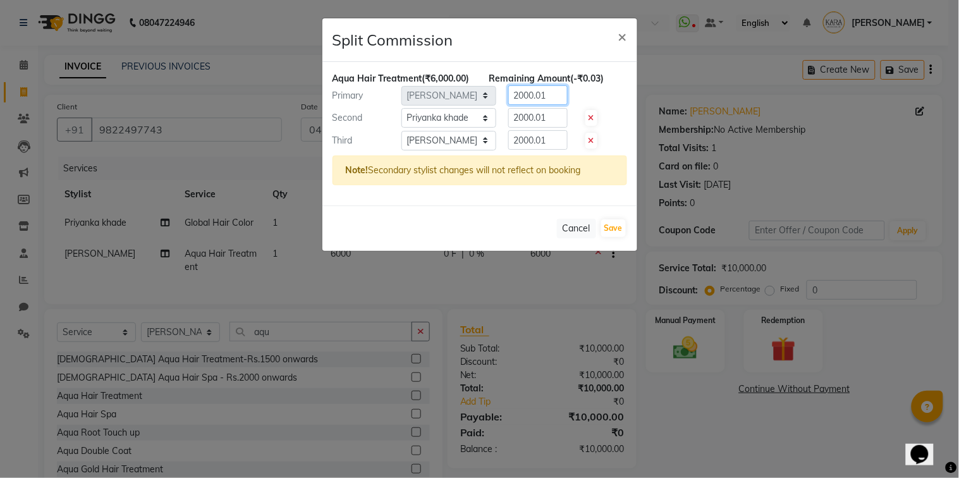
click at [559, 104] on input "2000.01" at bounding box center [537, 95] width 59 height 20
drag, startPoint x: 559, startPoint y: 104, endPoint x: 507, endPoint y: 109, distance: 51.4
click at [508, 105] on input "2000.01" at bounding box center [537, 95] width 59 height 20
drag, startPoint x: 547, startPoint y: 130, endPoint x: 511, endPoint y: 130, distance: 36.7
click at [511, 128] on input "2000.01" at bounding box center [537, 118] width 59 height 20
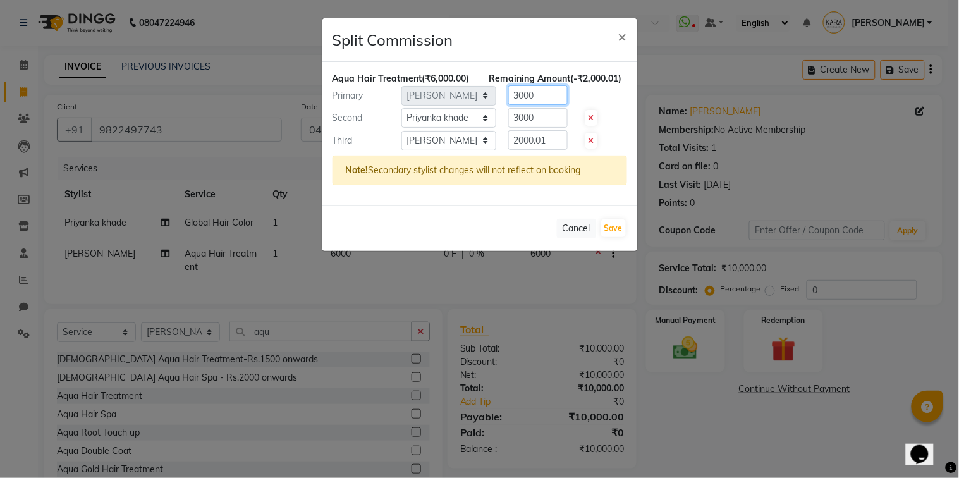
click at [519, 105] on input "3000" at bounding box center [537, 95] width 59 height 20
click at [521, 128] on input "3000" at bounding box center [537, 118] width 59 height 20
click at [550, 150] on input "2000.01" at bounding box center [537, 140] width 59 height 20
drag, startPoint x: 550, startPoint y: 153, endPoint x: 610, endPoint y: 238, distance: 104.7
click at [610, 238] on div "Split Commission × Aqua Hair Treatment (₹6,000.00) Remaining Amount (₹0) Primar…" at bounding box center [480, 135] width 316 height 234
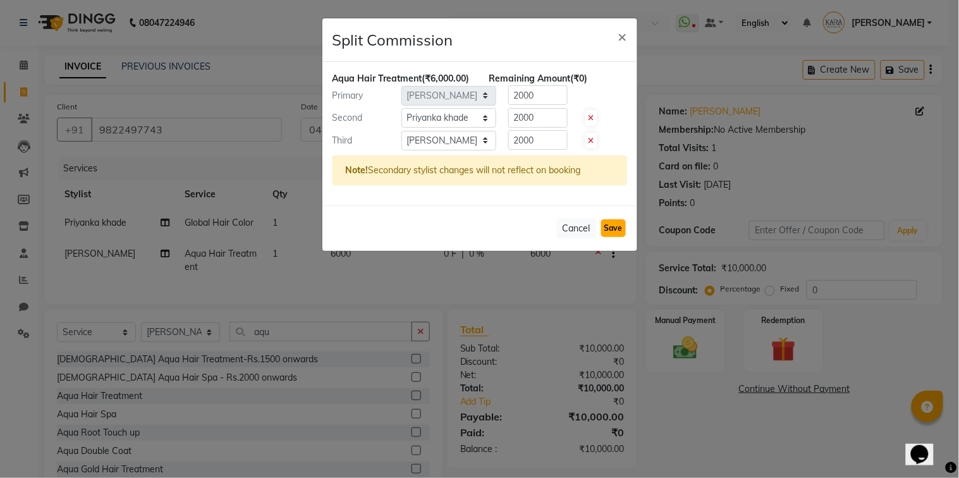
click at [610, 237] on button "Save" at bounding box center [613, 228] width 25 height 18
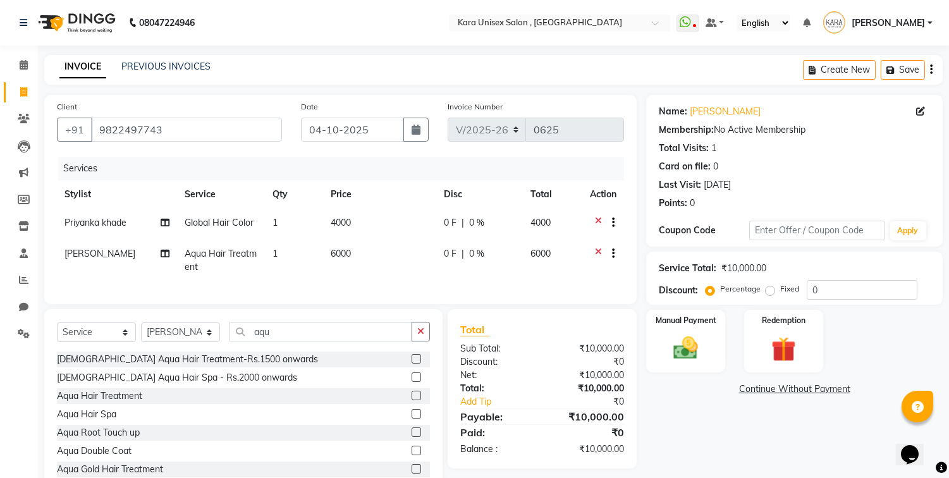
click at [695, 415] on div "Name: [PERSON_NAME] Membership: No Active Membership Total Visits: 1 Card on fi…" at bounding box center [799, 295] width 306 height 401
click at [685, 351] on img at bounding box center [686, 349] width 42 height 30
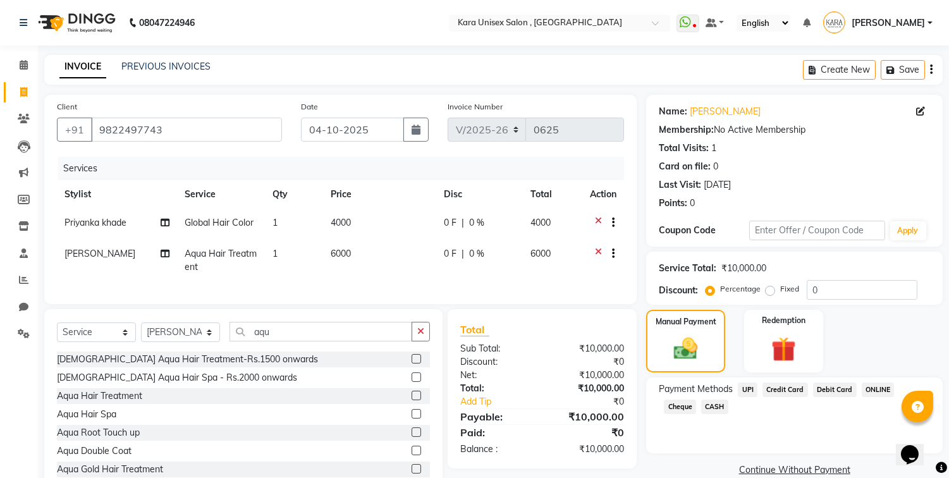
click at [755, 390] on span "UPI" at bounding box center [747, 389] width 20 height 15
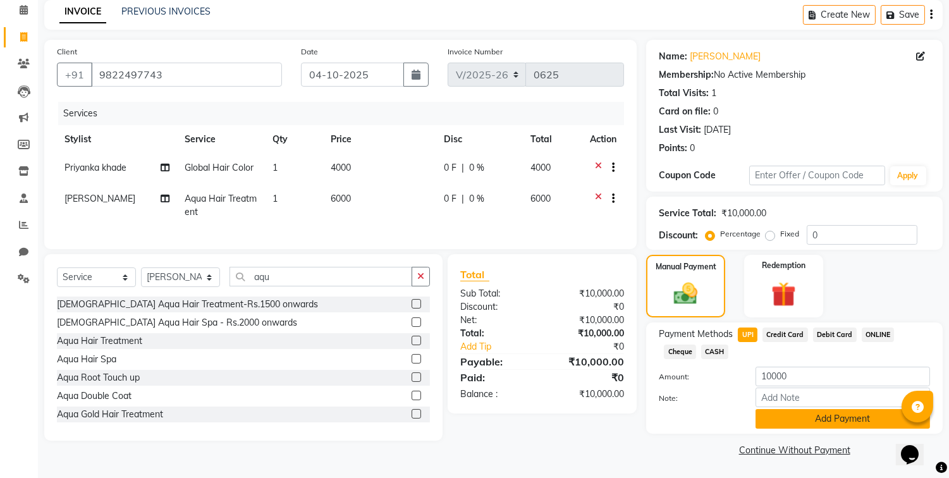
click at [788, 411] on button "Add Payment" at bounding box center [842, 419] width 174 height 20
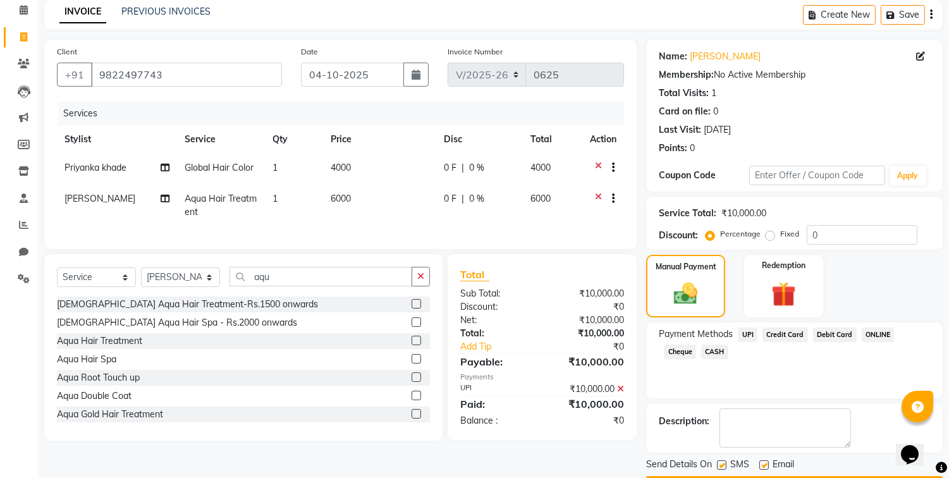
scroll to position [90, 0]
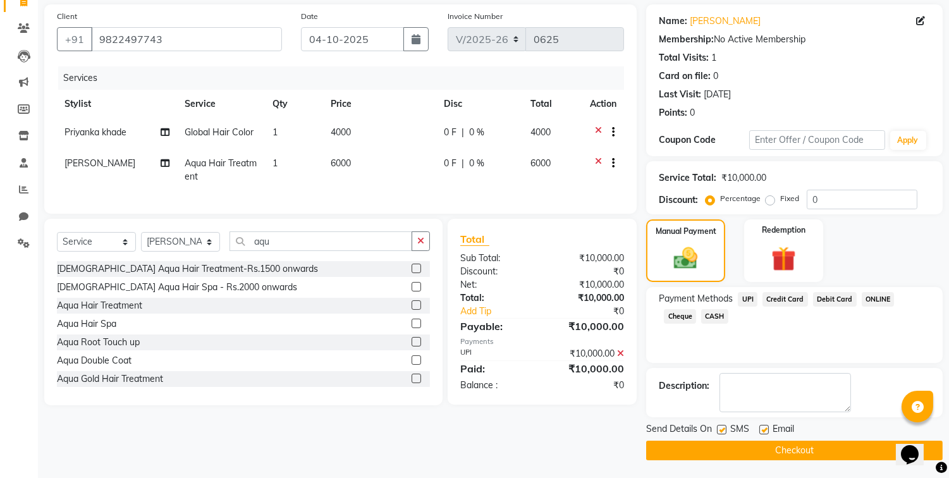
click at [794, 459] on button "Checkout" at bounding box center [794, 450] width 296 height 20
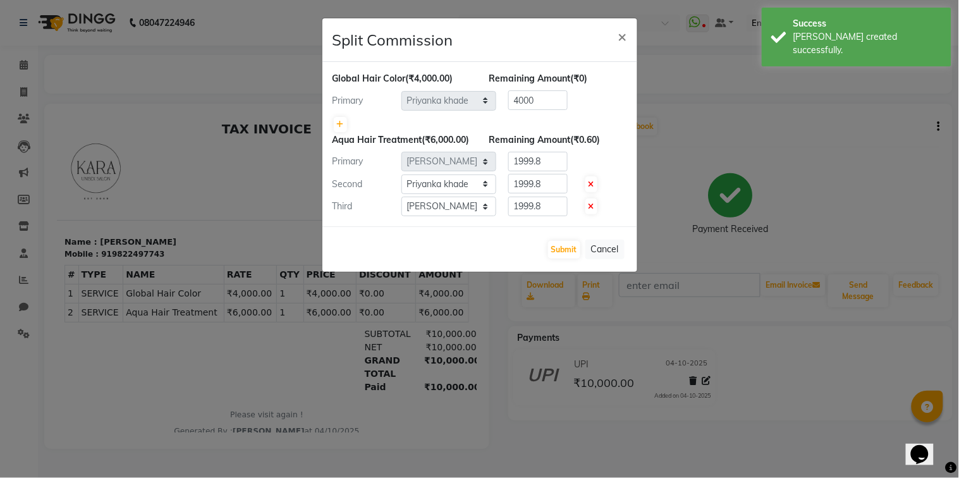
drag, startPoint x: 794, startPoint y: 459, endPoint x: 623, endPoint y: 311, distance: 225.8
click at [623, 311] on ngb-modal-window "Split Commission × Global Hair Color (₹4,000.00) Remaining Amount (₹0) Primary …" at bounding box center [479, 239] width 959 height 478
drag, startPoint x: 554, startPoint y: 178, endPoint x: 515, endPoint y: 173, distance: 38.9
click at [515, 171] on input "1999.8" at bounding box center [537, 162] width 59 height 20
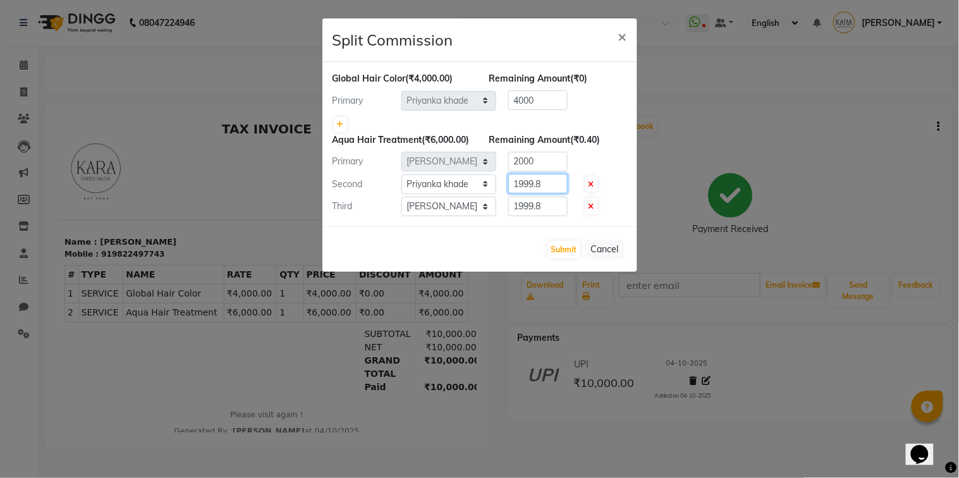
drag, startPoint x: 554, startPoint y: 192, endPoint x: 501, endPoint y: 191, distance: 52.5
click at [501, 191] on div "1999.8" at bounding box center [535, 184] width 78 height 20
drag, startPoint x: 546, startPoint y: 217, endPoint x: 502, endPoint y: 213, distance: 44.4
click at [502, 213] on div "1999.8" at bounding box center [535, 207] width 78 height 20
click at [567, 258] on button "Submit" at bounding box center [564, 250] width 32 height 18
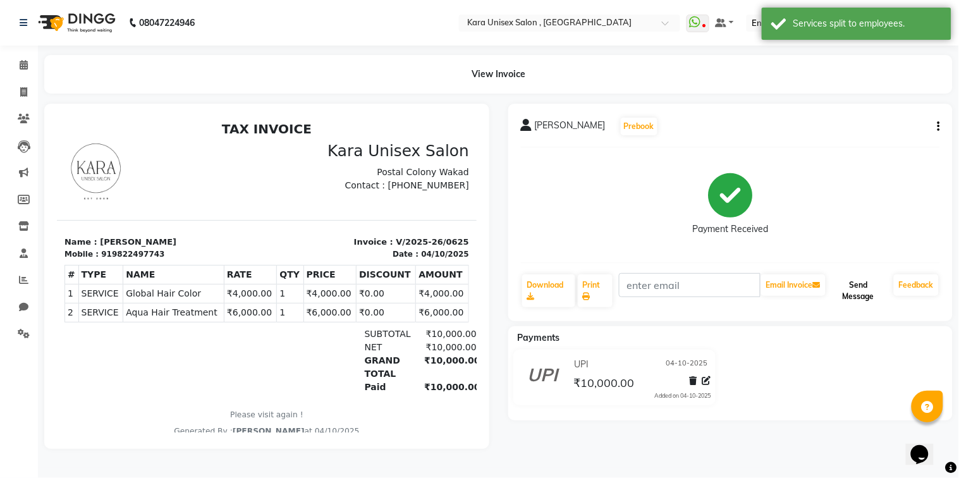
click at [844, 282] on button "Send Message" at bounding box center [858, 290] width 61 height 33
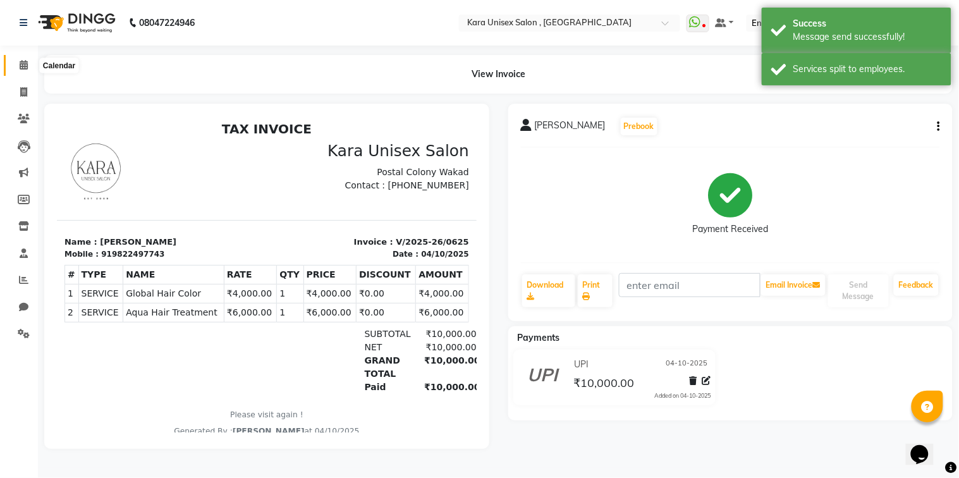
click at [20, 58] on span at bounding box center [24, 65] width 22 height 15
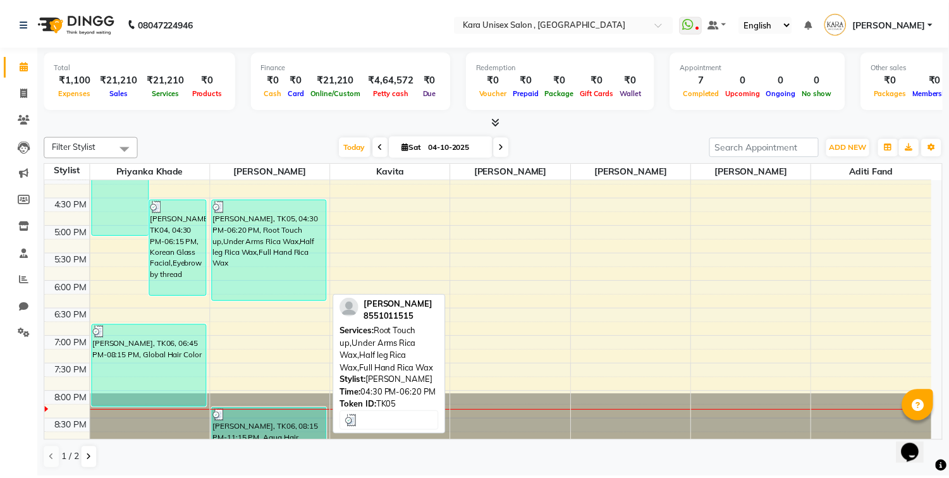
scroll to position [408, 0]
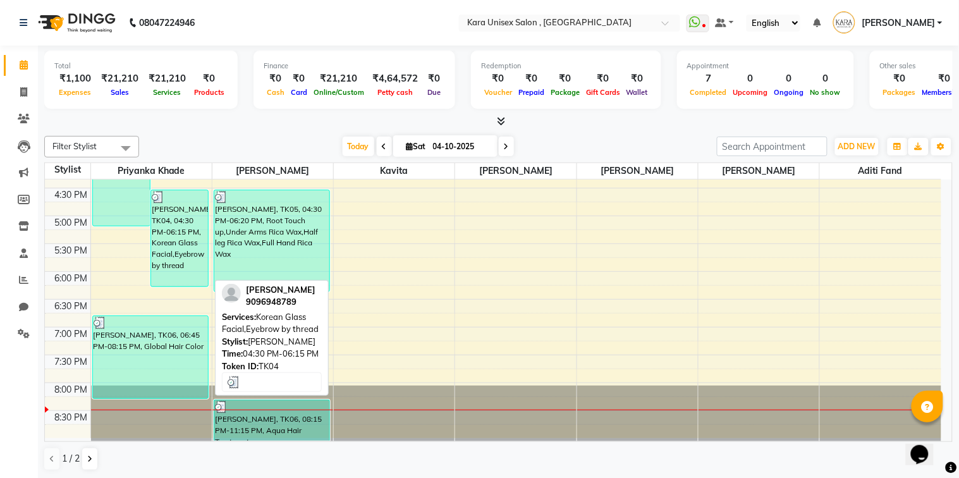
click at [166, 225] on div "[PERSON_NAME], TK04, 04:30 PM-06:15 PM, Korean Glass Facial,Eyebrow by thread" at bounding box center [179, 238] width 57 height 96
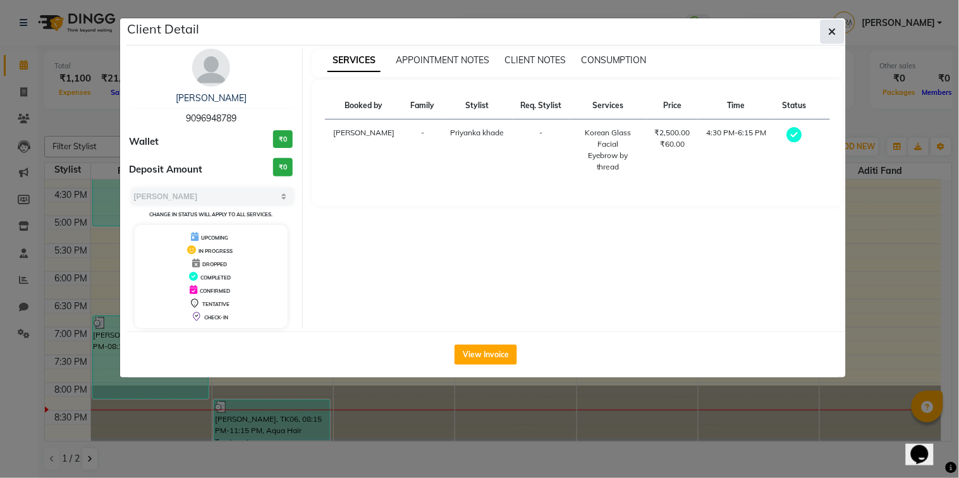
click at [832, 40] on button "button" at bounding box center [832, 32] width 24 height 24
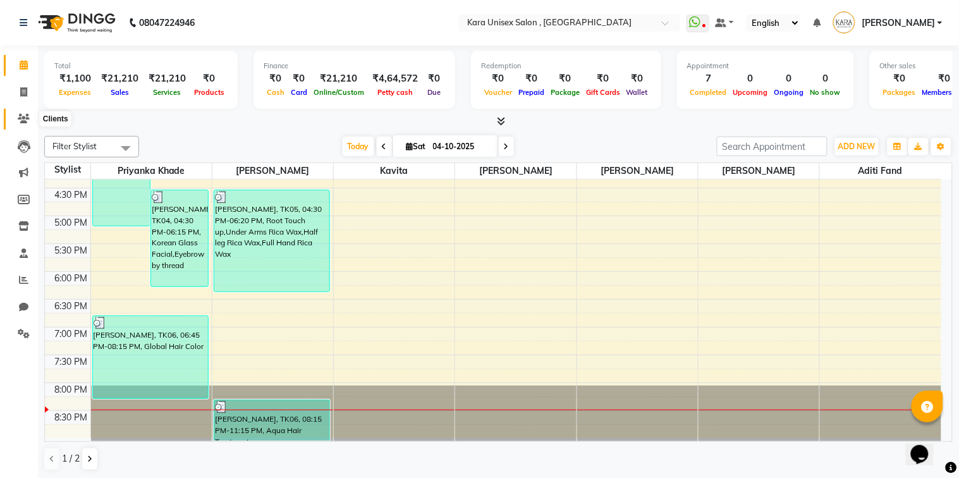
click at [20, 112] on span at bounding box center [24, 119] width 22 height 15
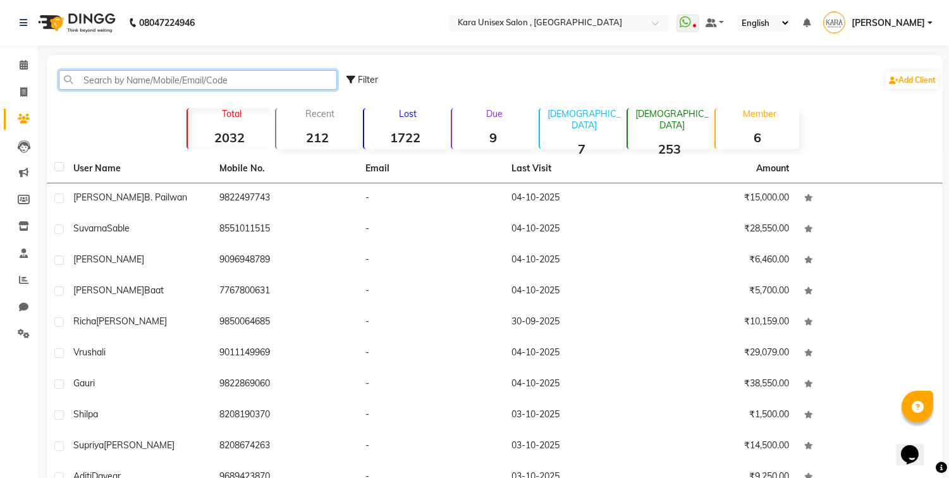
click at [305, 80] on input "text" at bounding box center [198, 80] width 278 height 20
click at [21, 93] on icon at bounding box center [23, 91] width 7 height 9
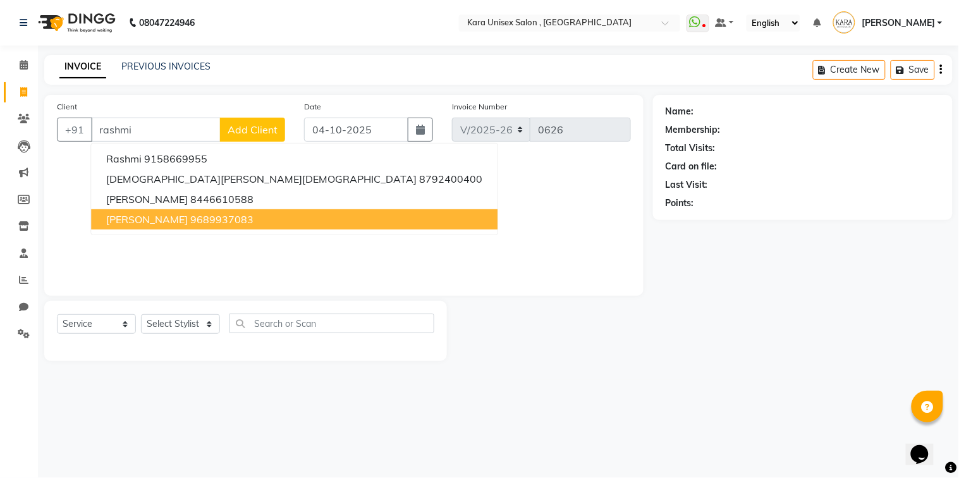
click at [194, 219] on ngb-highlight "9689937083" at bounding box center [221, 219] width 63 height 13
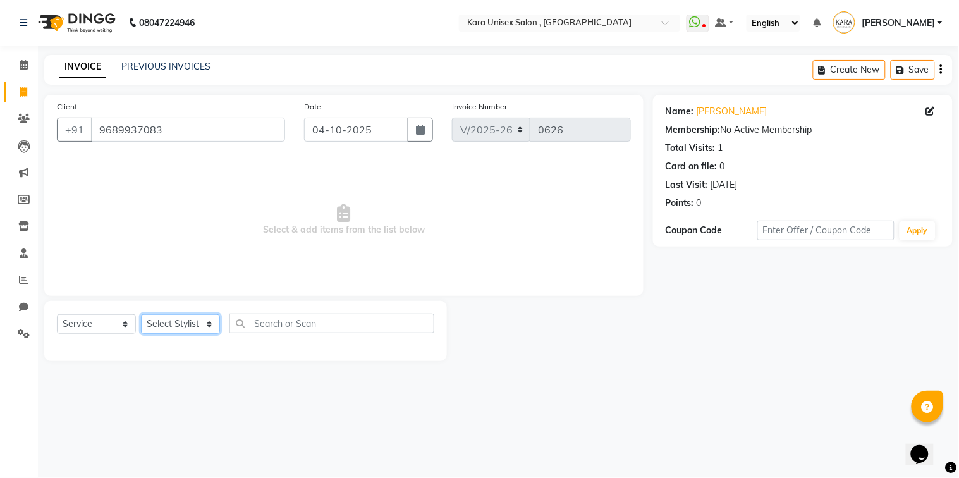
drag, startPoint x: 209, startPoint y: 319, endPoint x: 205, endPoint y: 312, distance: 7.9
click at [205, 312] on div "Select Service Product Membership Package Voucher Prepaid Gift Card Select Styl…" at bounding box center [245, 331] width 403 height 60
drag, startPoint x: 215, startPoint y: 327, endPoint x: 204, endPoint y: 320, distance: 12.5
click at [204, 320] on select "Select Stylist Aditi Fand [PERSON_NAME] Guru [PERSON_NAME] Neha [PERSON_NAME] […" at bounding box center [180, 324] width 79 height 20
click at [141, 315] on select "Select Stylist Aditi Fand [PERSON_NAME] Guru [PERSON_NAME] Neha [PERSON_NAME] […" at bounding box center [180, 324] width 79 height 20
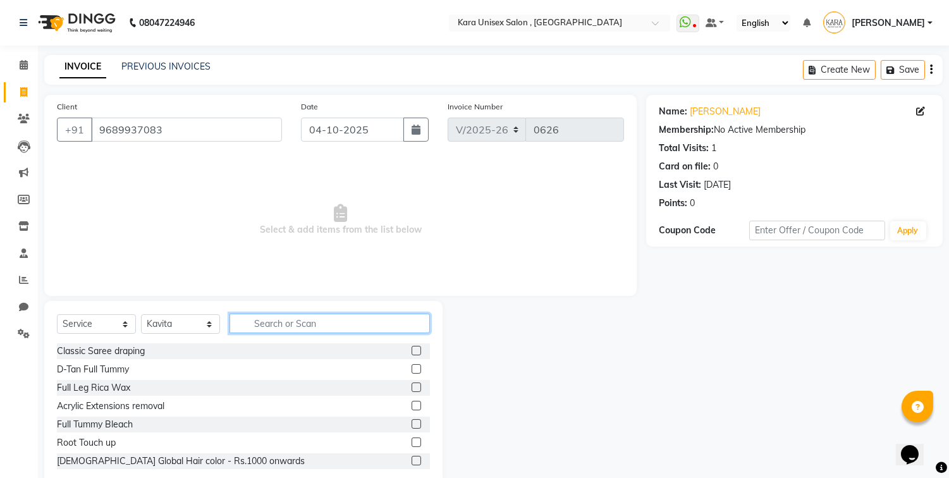
click at [298, 325] on input "text" at bounding box center [329, 323] width 200 height 20
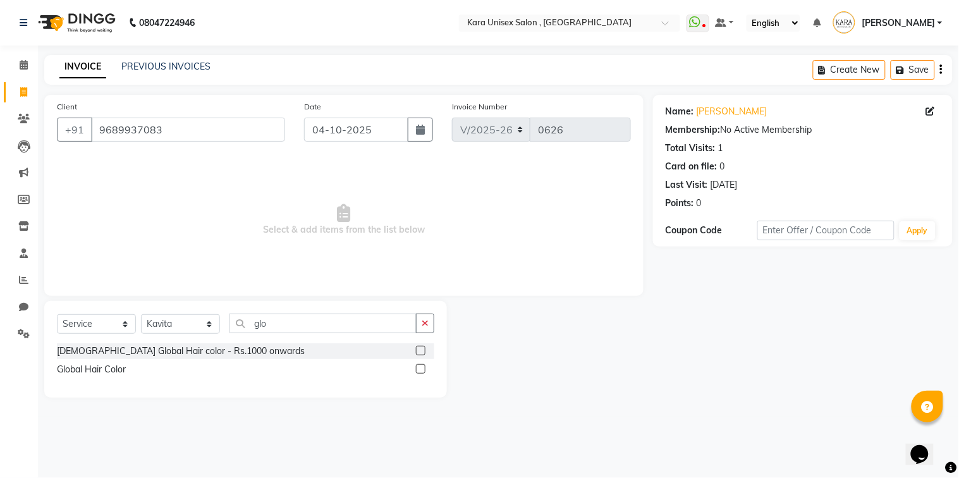
click at [418, 368] on label at bounding box center [420, 368] width 9 height 9
click at [418, 368] on input "checkbox" at bounding box center [420, 369] width 8 height 8
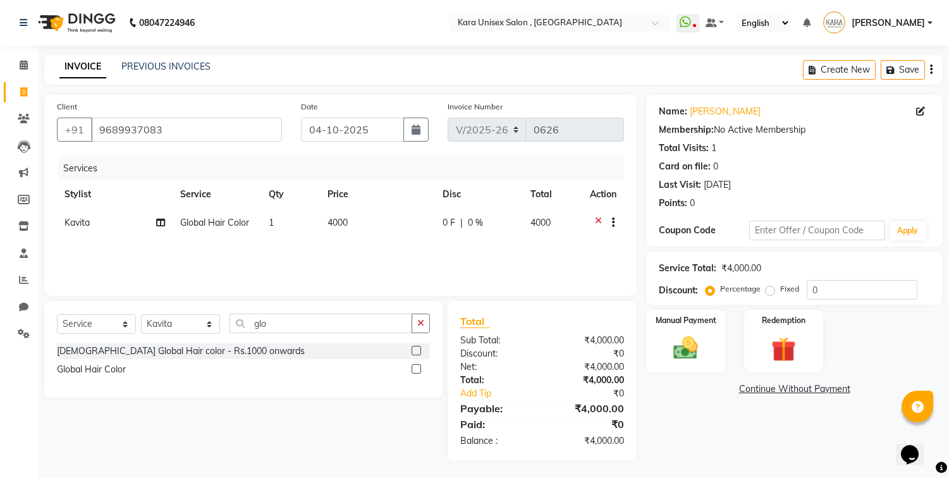
click at [335, 222] on span "4000" at bounding box center [337, 222] width 20 height 11
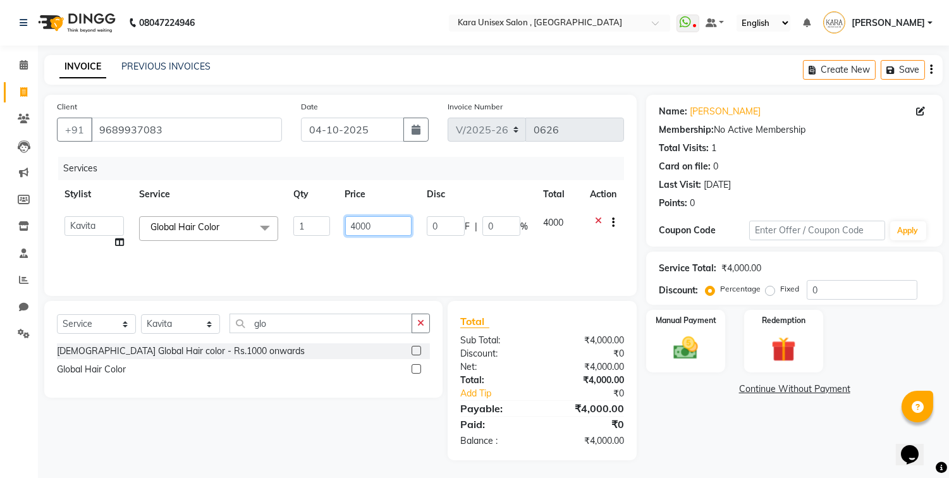
click at [356, 223] on input "4000" at bounding box center [378, 226] width 66 height 20
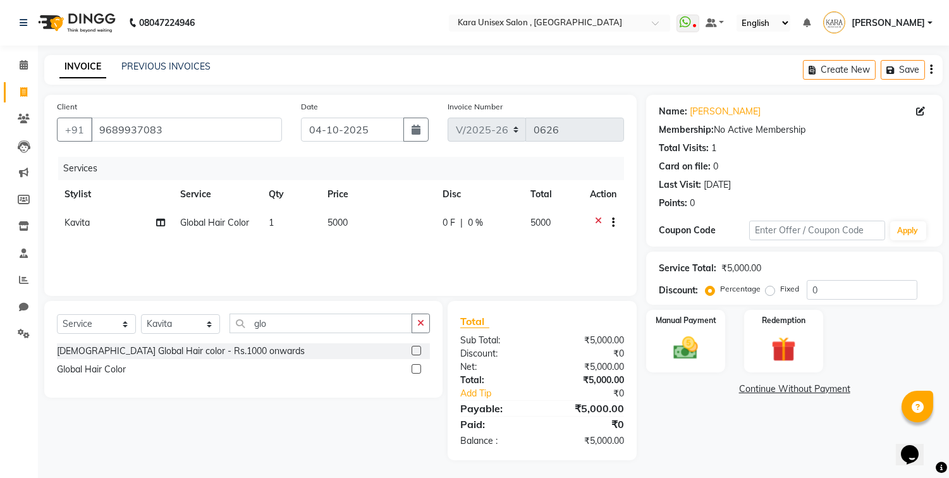
click at [121, 248] on div "Services Stylist Service Qty Price Disc Total Action Kavita Split Commission Gl…" at bounding box center [340, 220] width 567 height 126
click at [161, 224] on icon at bounding box center [160, 222] width 9 height 9
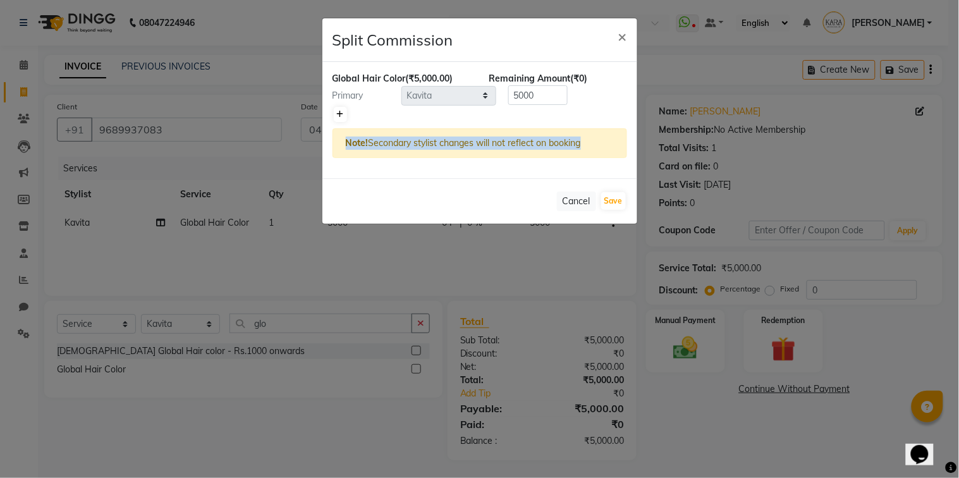
drag, startPoint x: 223, startPoint y: 186, endPoint x: 344, endPoint y: 112, distance: 142.4
click at [344, 112] on ngb-modal-window "Split Commission × Global Hair Color (₹5,000.00) Remaining Amount (₹0) Primary …" at bounding box center [479, 239] width 959 height 478
click at [339, 112] on icon at bounding box center [340, 115] width 7 height 8
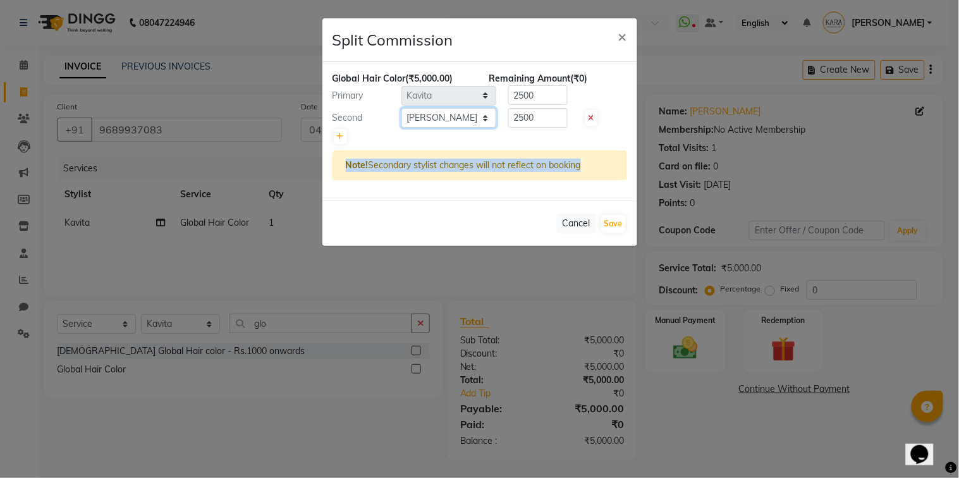
click at [401, 108] on select "Select Aditi Fand [PERSON_NAME] Guru [PERSON_NAME] Neha [PERSON_NAME] [PERSON_N…" at bounding box center [448, 118] width 95 height 20
click at [614, 222] on button "Save" at bounding box center [613, 224] width 25 height 18
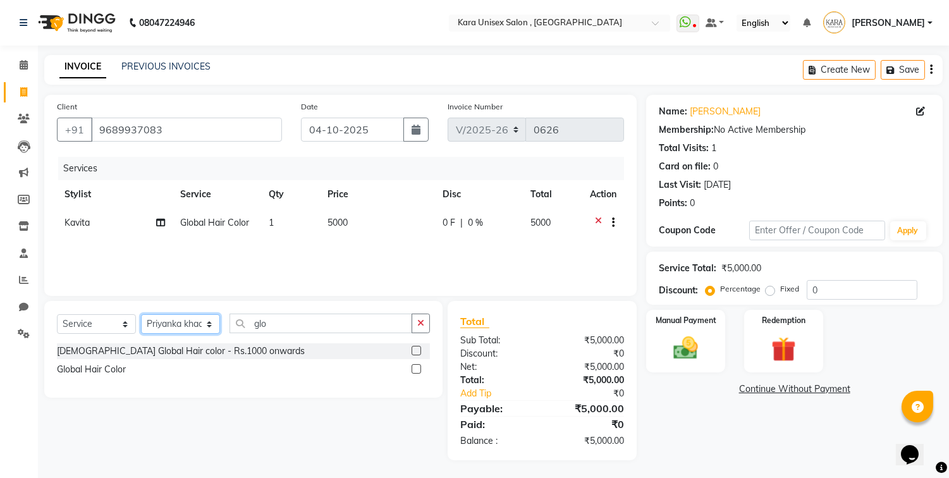
click at [141, 315] on select "Select Stylist Aditi Fand [PERSON_NAME] Guru [PERSON_NAME] Neha [PERSON_NAME] […" at bounding box center [180, 324] width 79 height 20
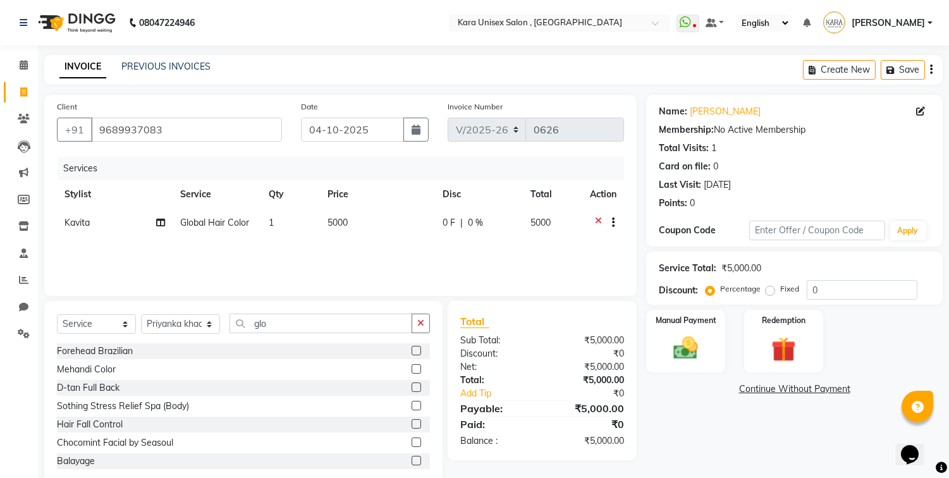
click at [291, 312] on div "Select Service Product Membership Package Voucher Prepaid Gift Card Select Styl…" at bounding box center [243, 394] width 398 height 186
click at [291, 317] on input "glo" at bounding box center [320, 323] width 183 height 20
click at [411, 385] on label at bounding box center [415, 386] width 9 height 9
click at [411, 385] on input "checkbox" at bounding box center [415, 388] width 8 height 8
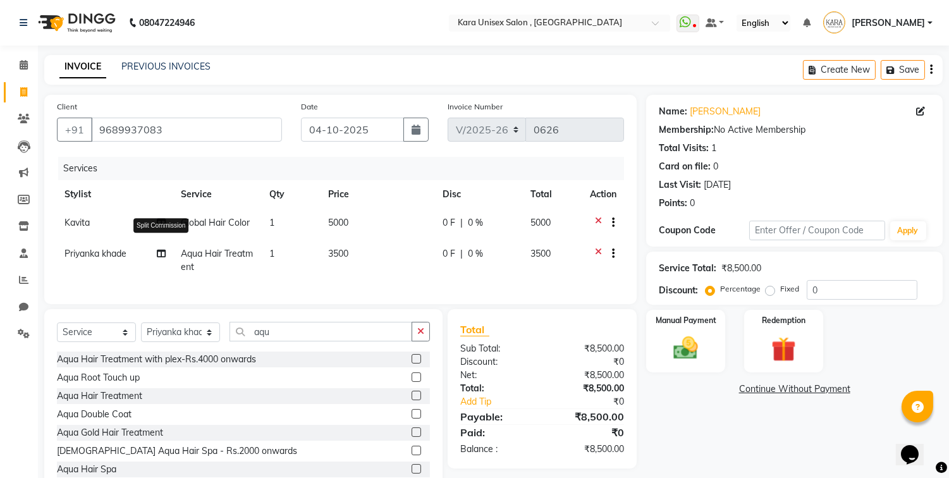
click at [159, 254] on icon at bounding box center [161, 253] width 9 height 9
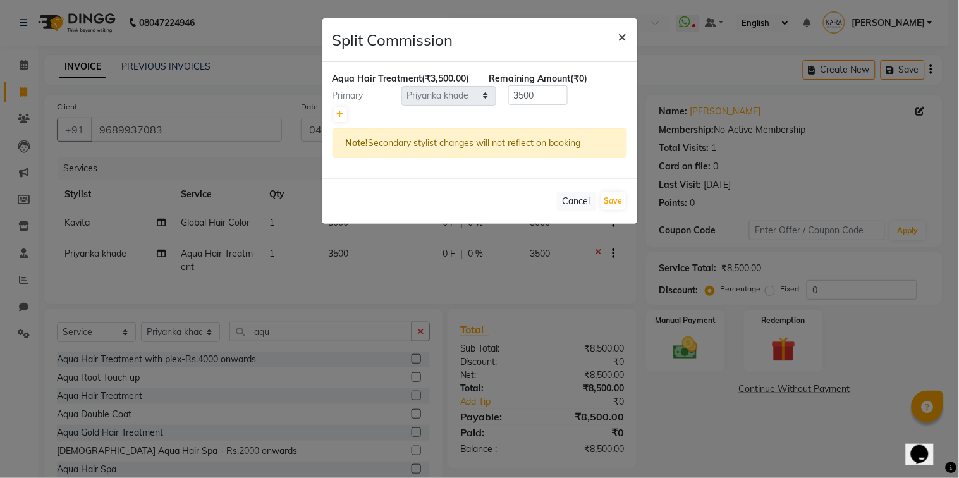
click at [618, 32] on span "×" at bounding box center [622, 36] width 9 height 19
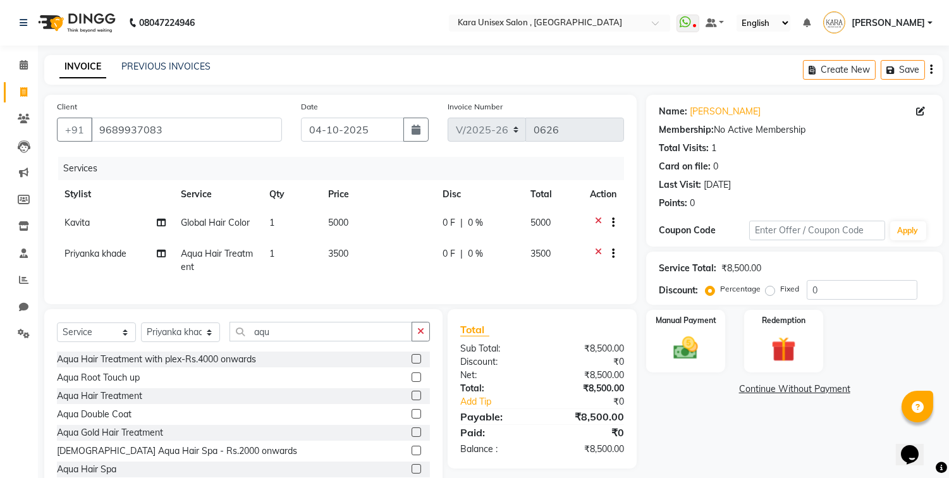
click at [338, 250] on span "3500" at bounding box center [338, 253] width 20 height 11
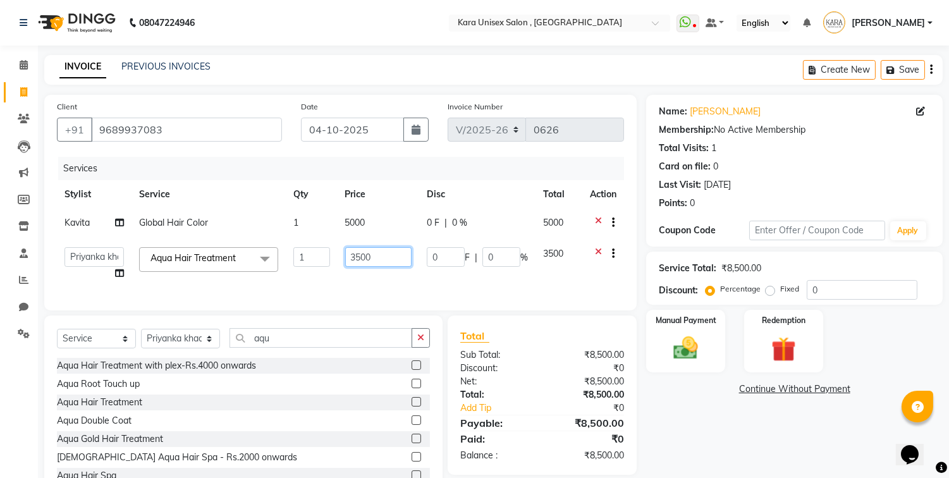
click at [356, 256] on input "3500" at bounding box center [378, 257] width 66 height 20
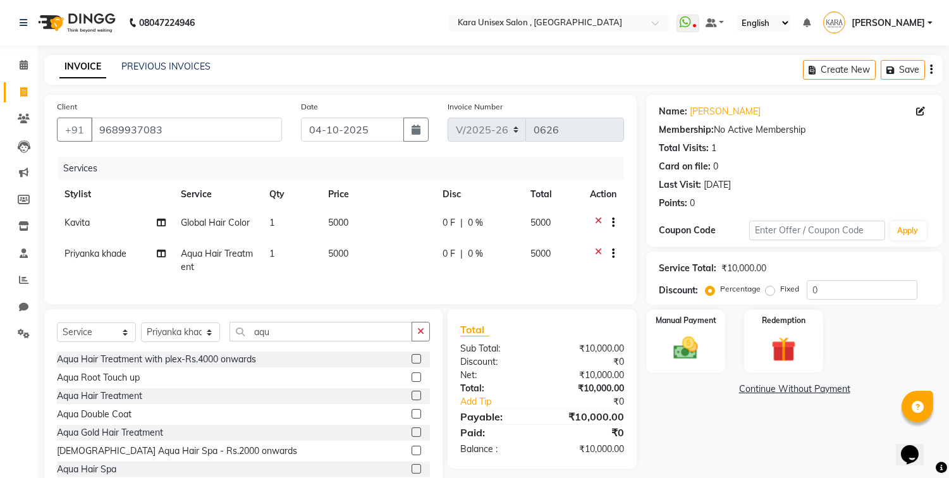
click at [122, 274] on td "Priyanka khade Split Commission" at bounding box center [115, 261] width 116 height 42
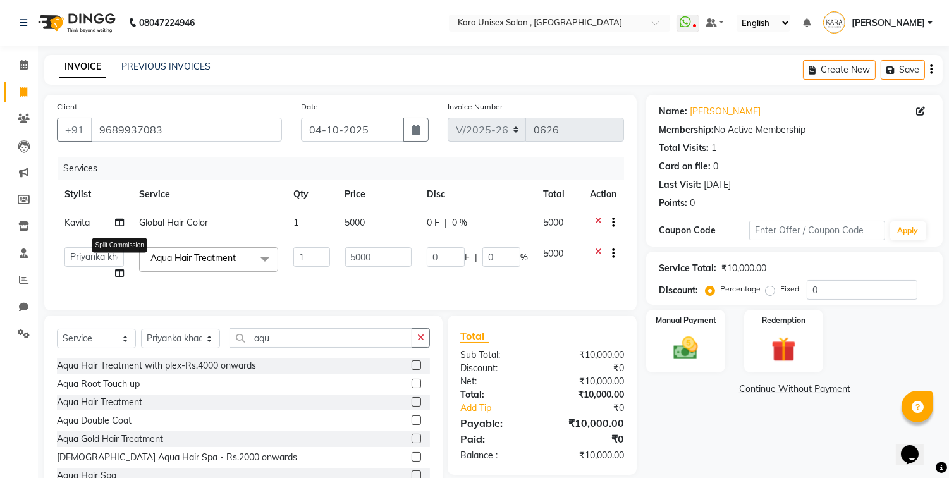
click at [115, 276] on icon at bounding box center [119, 273] width 9 height 9
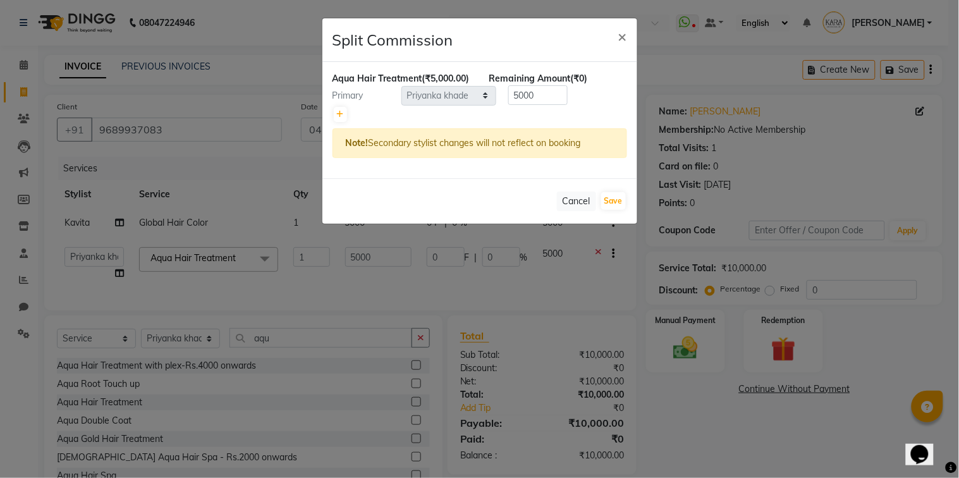
click at [338, 136] on div "Aqua Hair Treatment (₹5,000.00) Remaining Amount (₹0) Primary Select Aditi Fand…" at bounding box center [479, 120] width 315 height 116
click at [338, 122] on link at bounding box center [340, 114] width 13 height 15
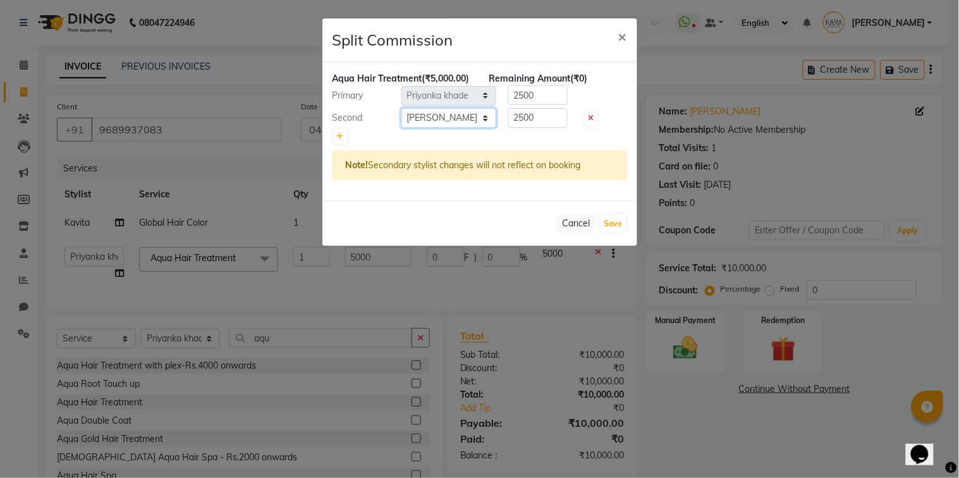
click at [401, 121] on select "Select Aditi Fand [PERSON_NAME] Guru [PERSON_NAME] Neha [PERSON_NAME] [PERSON_N…" at bounding box center [448, 118] width 95 height 20
click at [336, 144] on link at bounding box center [340, 136] width 13 height 15
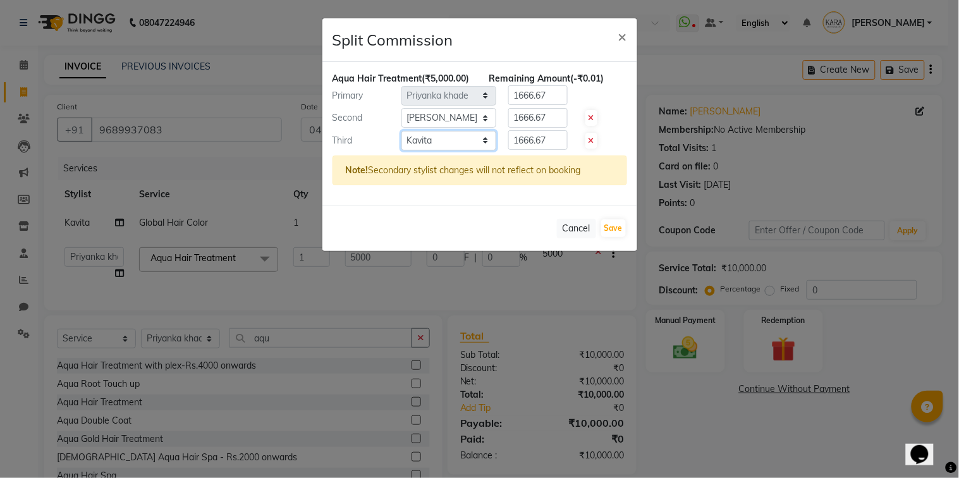
click at [401, 143] on select "Select Aditi Fand [PERSON_NAME] Guru [PERSON_NAME] Neha [PERSON_NAME] [PERSON_N…" at bounding box center [448, 141] width 95 height 20
click at [614, 237] on button "Save" at bounding box center [613, 228] width 25 height 18
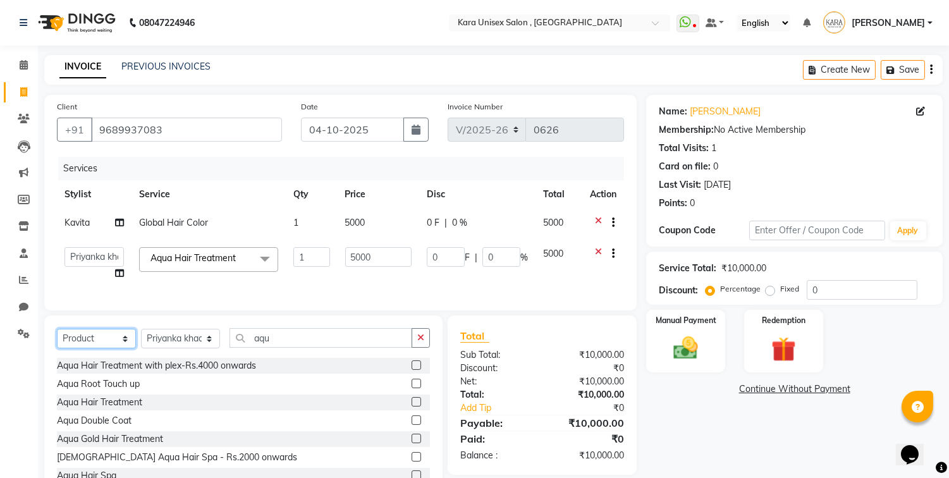
click at [57, 339] on select "Select Service Product Membership Package Voucher Prepaid Gift Card" at bounding box center [96, 339] width 79 height 20
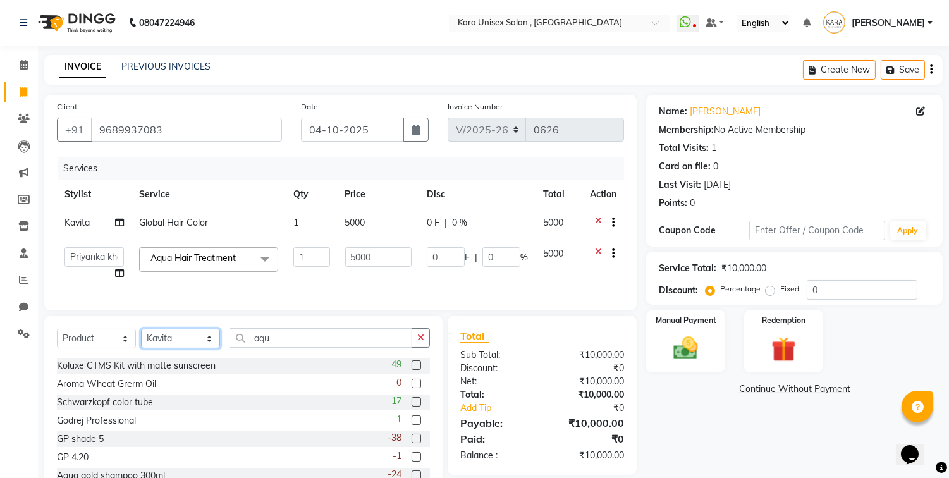
click at [141, 339] on select "Select Stylist Aditi Fand [PERSON_NAME] Guru [PERSON_NAME] Neha [PERSON_NAME] […" at bounding box center [180, 339] width 79 height 20
click at [288, 346] on input "aqu" at bounding box center [320, 338] width 183 height 20
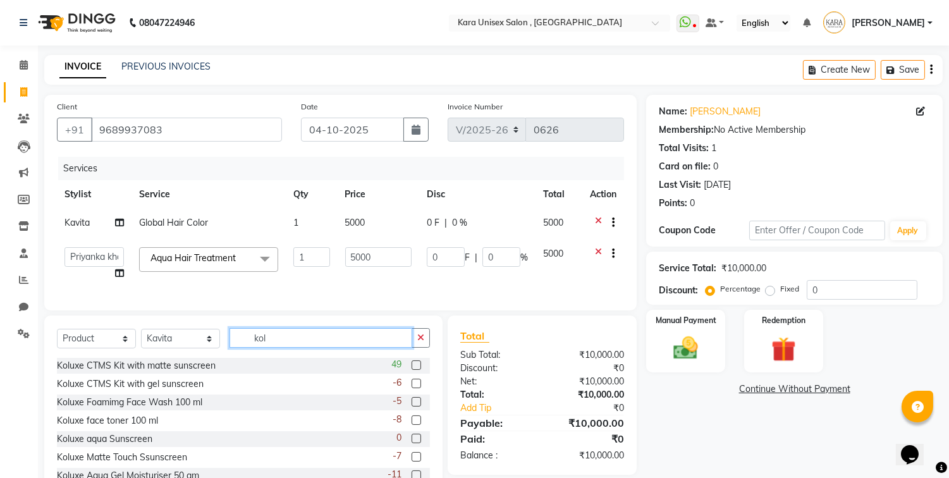
scroll to position [53, 0]
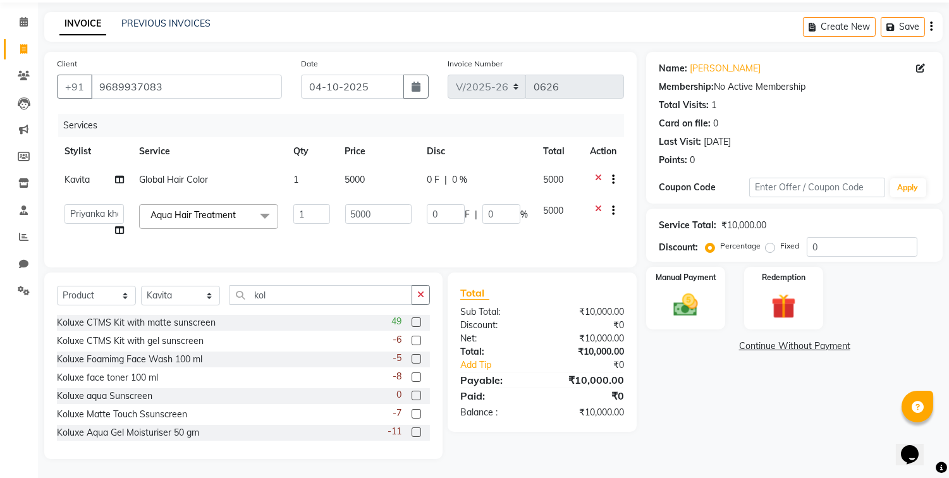
click at [405, 426] on div "-11" at bounding box center [408, 433] width 42 height 16
click at [411, 432] on label at bounding box center [415, 431] width 9 height 9
click at [411, 432] on input "checkbox" at bounding box center [415, 432] width 8 height 8
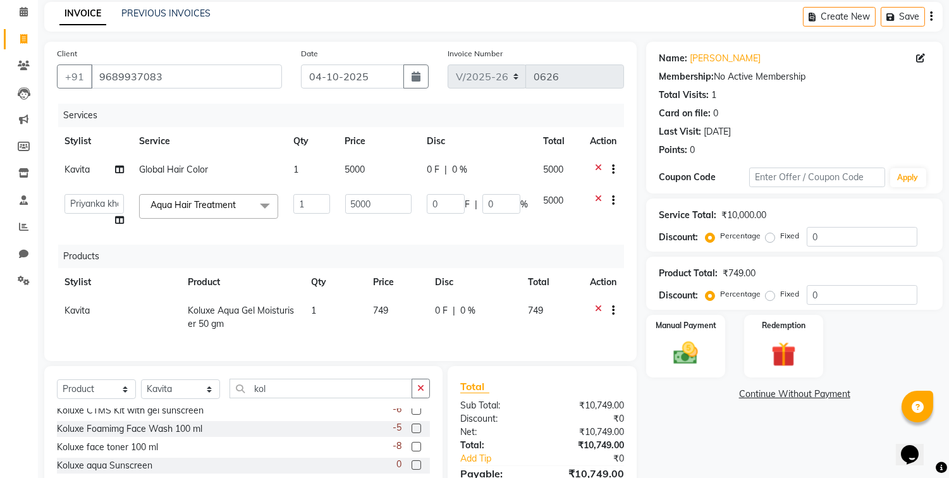
scroll to position [39, 0]
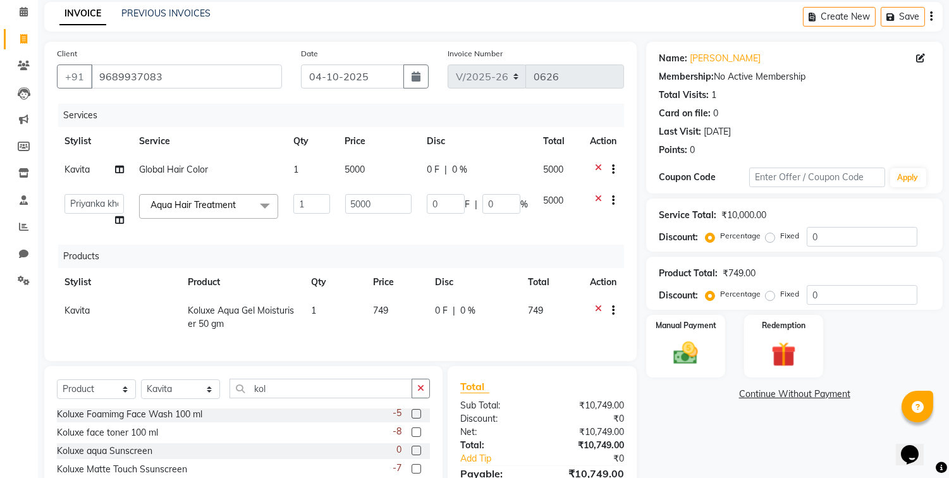
click at [473, 412] on div "Sub Total:" at bounding box center [497, 405] width 92 height 13
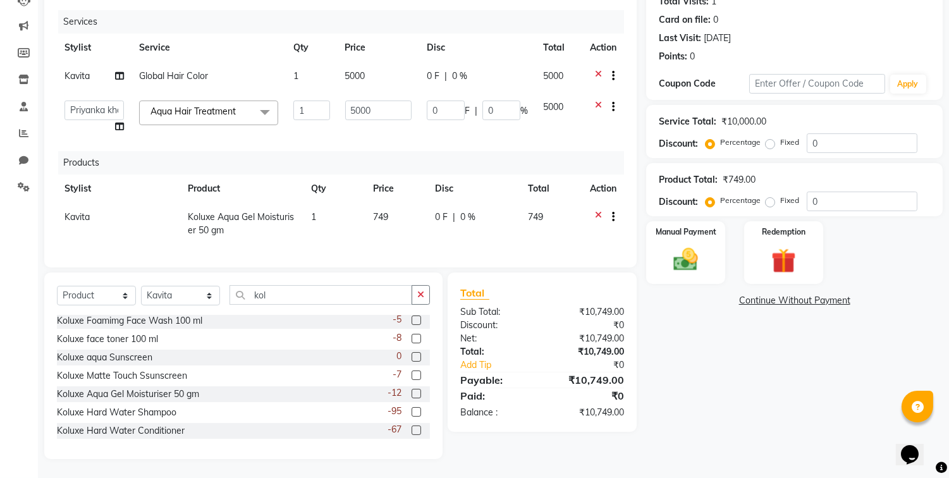
click at [411, 409] on label at bounding box center [415, 411] width 9 height 9
click at [411, 409] on input "checkbox" at bounding box center [415, 412] width 8 height 8
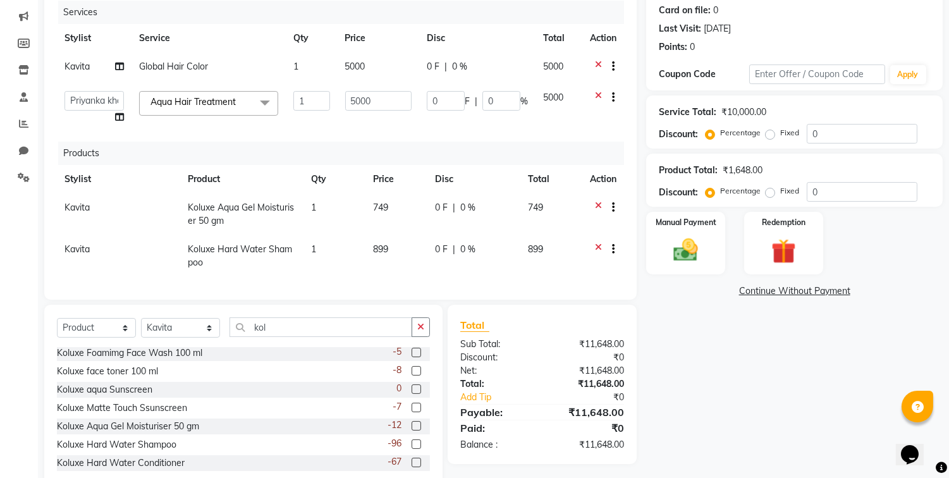
scroll to position [38, 0]
click at [411, 468] on label at bounding box center [415, 462] width 9 height 9
click at [411, 468] on input "checkbox" at bounding box center [415, 463] width 8 height 8
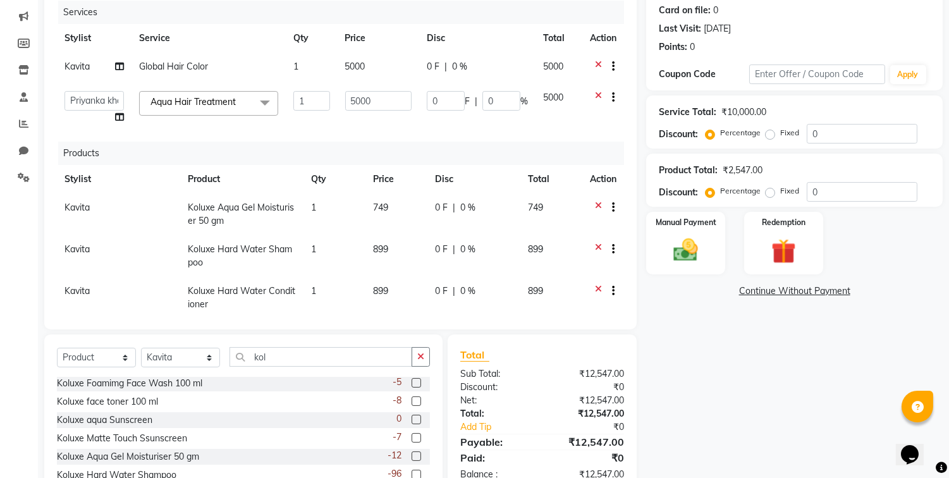
click at [431, 423] on div "Select Service Product Membership Package Voucher Prepaid Gift Card Select Styl…" at bounding box center [243, 427] width 398 height 186
click at [538, 209] on td "749" at bounding box center [551, 214] width 62 height 42
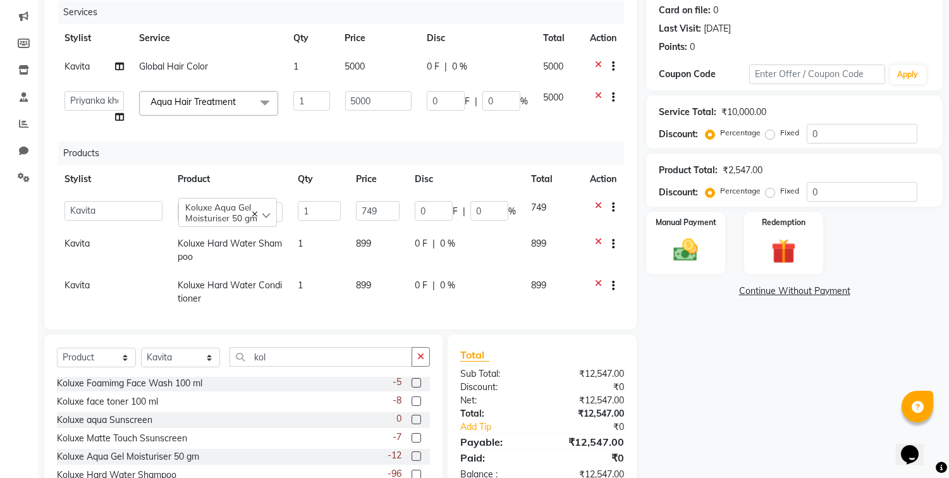
click at [538, 209] on td "749" at bounding box center [552, 211] width 59 height 36
click at [386, 210] on input "749" at bounding box center [378, 211] width 44 height 20
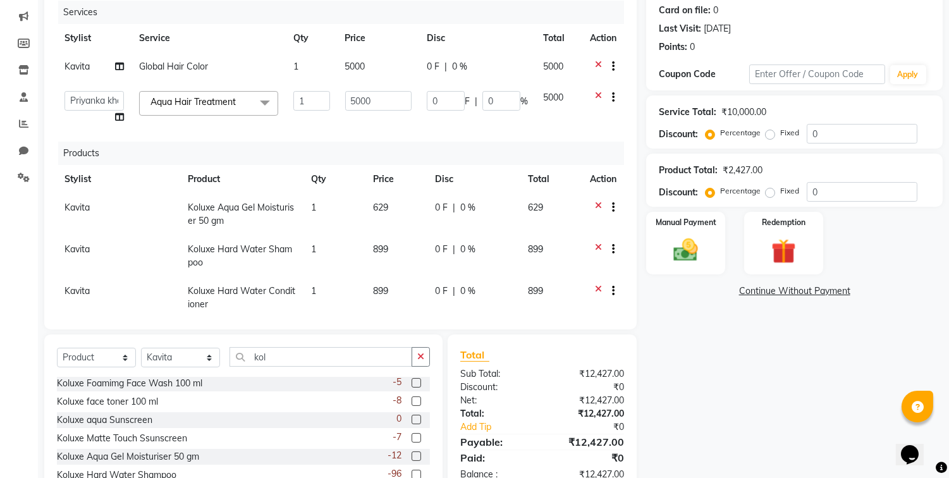
click at [370, 235] on td "899" at bounding box center [396, 256] width 62 height 42
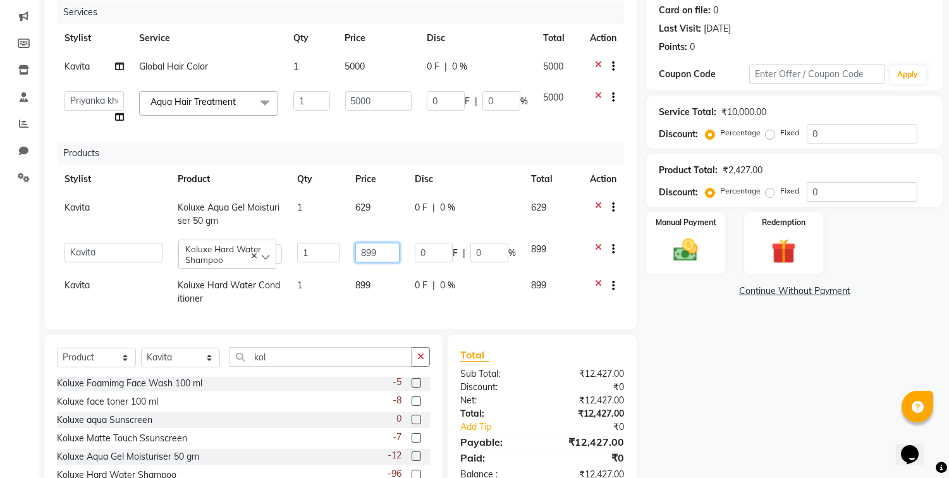
click at [369, 251] on input "899" at bounding box center [377, 253] width 44 height 20
click at [372, 276] on td "899" at bounding box center [377, 292] width 59 height 42
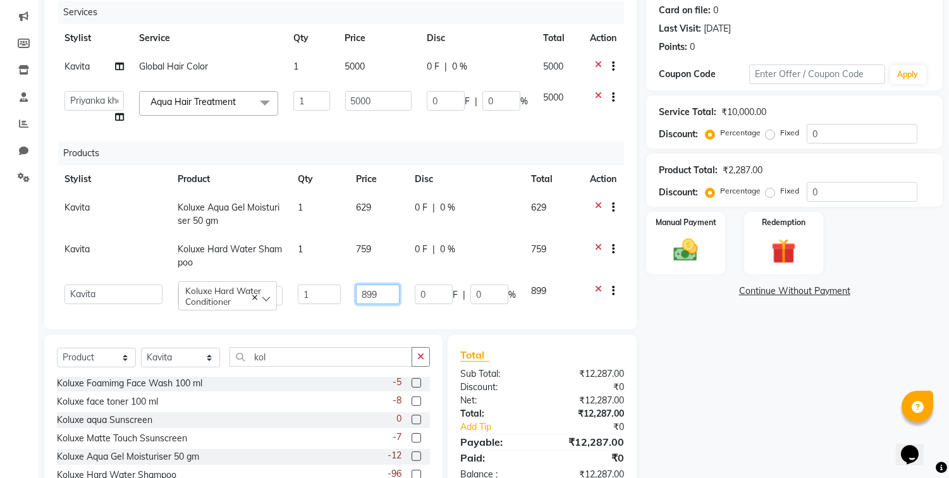
click at [382, 298] on input "899" at bounding box center [378, 294] width 44 height 20
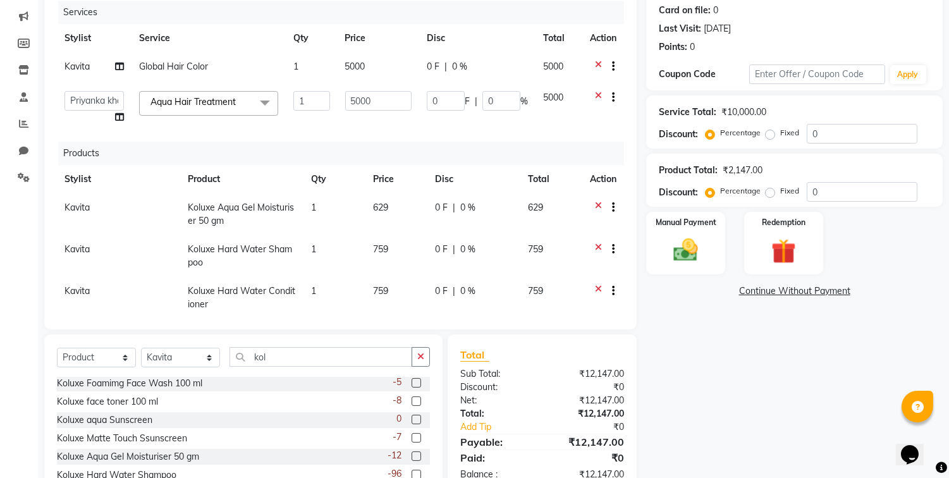
click at [727, 351] on div "Name: [PERSON_NAME] Membership: No Active Membership Total Visits: 1 Card on fi…" at bounding box center [799, 230] width 306 height 582
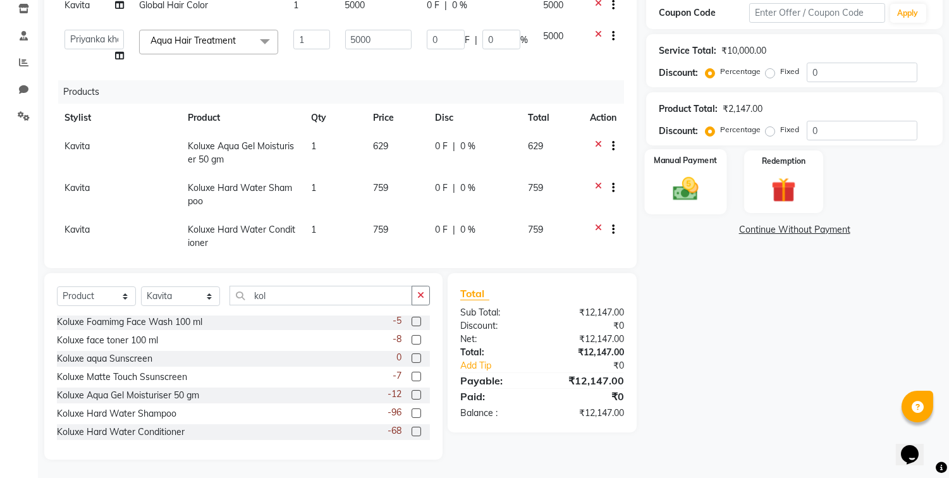
click at [695, 181] on img at bounding box center [686, 189] width 42 height 30
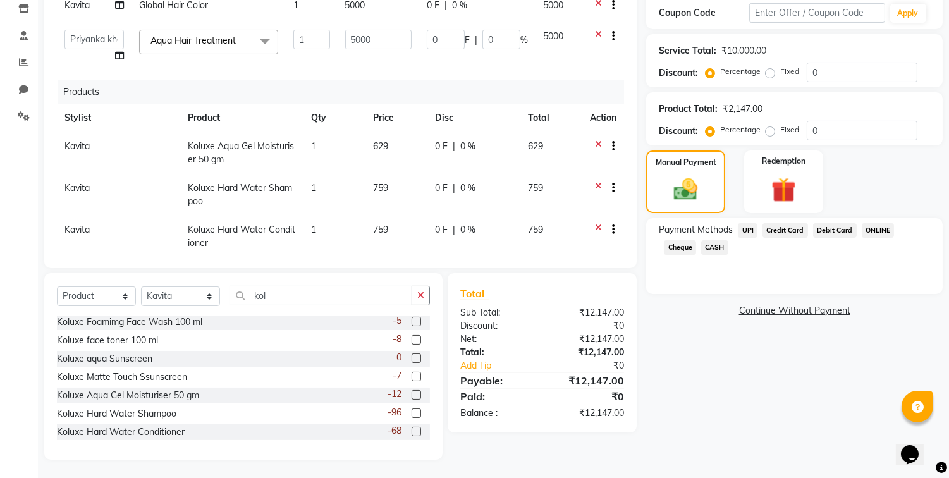
click at [750, 226] on span "UPI" at bounding box center [747, 230] width 20 height 15
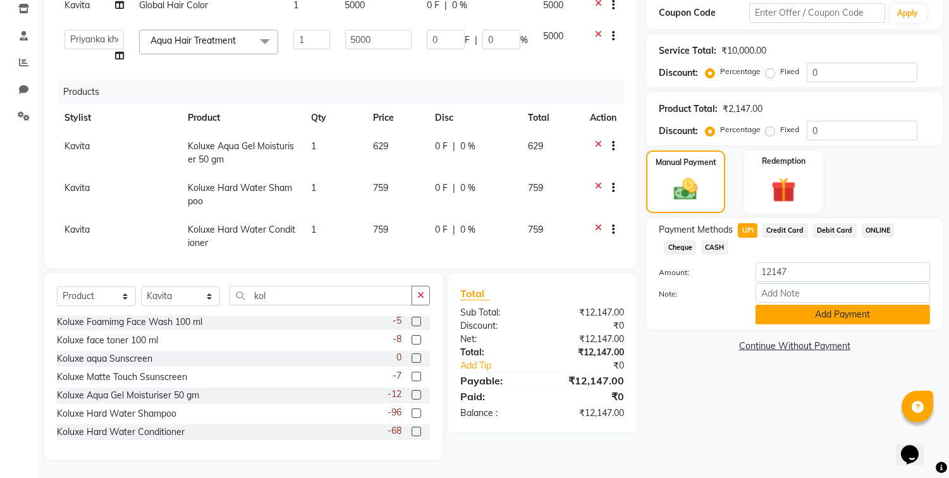
click at [787, 317] on button "Add Payment" at bounding box center [842, 315] width 174 height 20
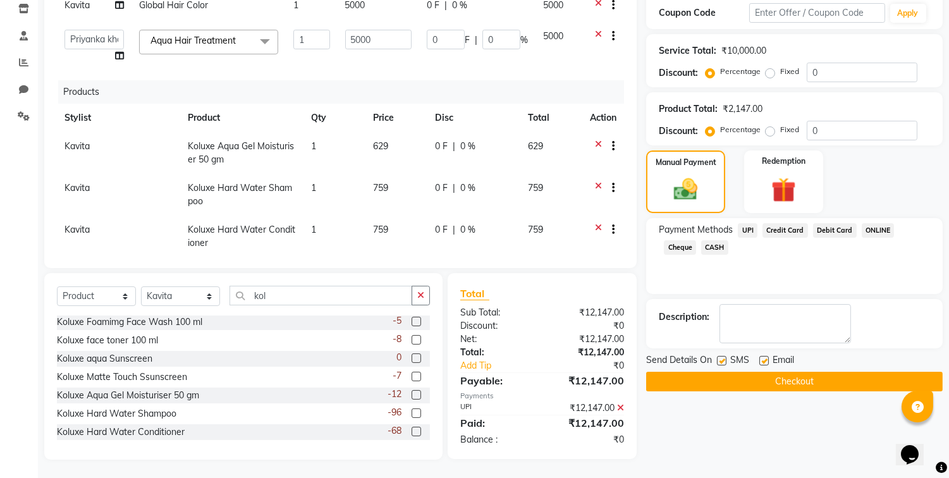
click at [798, 382] on button "Checkout" at bounding box center [794, 382] width 296 height 20
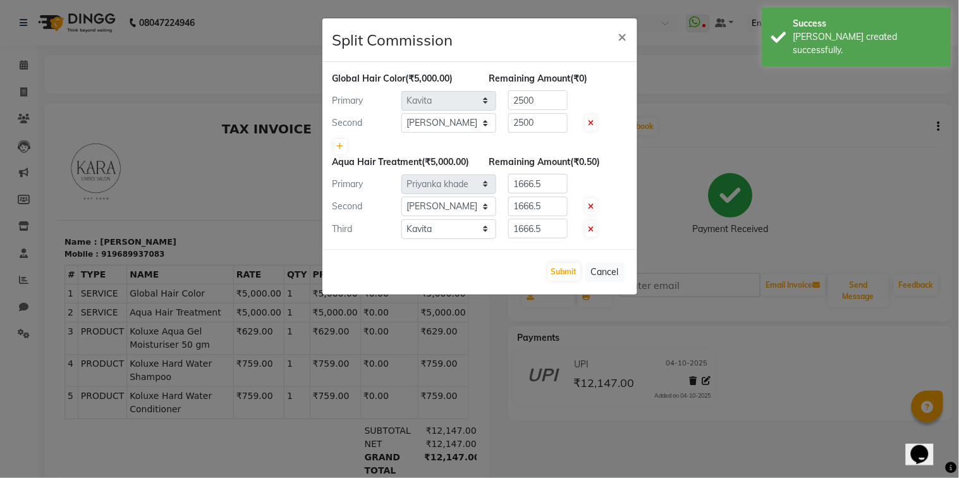
click at [798, 382] on ngb-modal-window "Split Commission × Global Hair Color (₹5,000.00) Remaining Amount (₹0) Primary …" at bounding box center [479, 239] width 959 height 478
click at [556, 281] on button "Submit" at bounding box center [564, 272] width 32 height 18
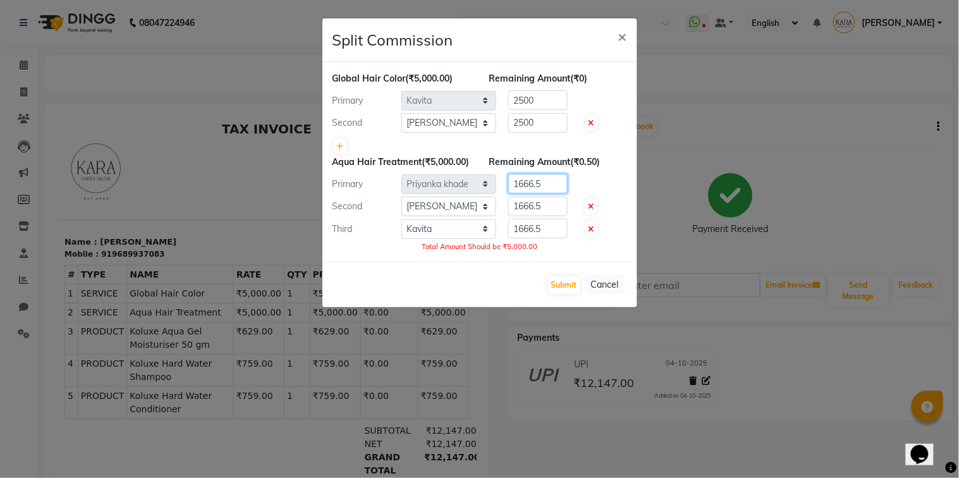
click at [553, 193] on input "1666.5" at bounding box center [537, 184] width 59 height 20
click at [552, 216] on input "1666.5" at bounding box center [537, 207] width 59 height 20
click at [552, 238] on input "1666.5" at bounding box center [537, 229] width 59 height 20
click at [548, 193] on input "1666.6" at bounding box center [537, 184] width 59 height 20
click at [547, 216] on input "1666.6" at bounding box center [537, 207] width 59 height 20
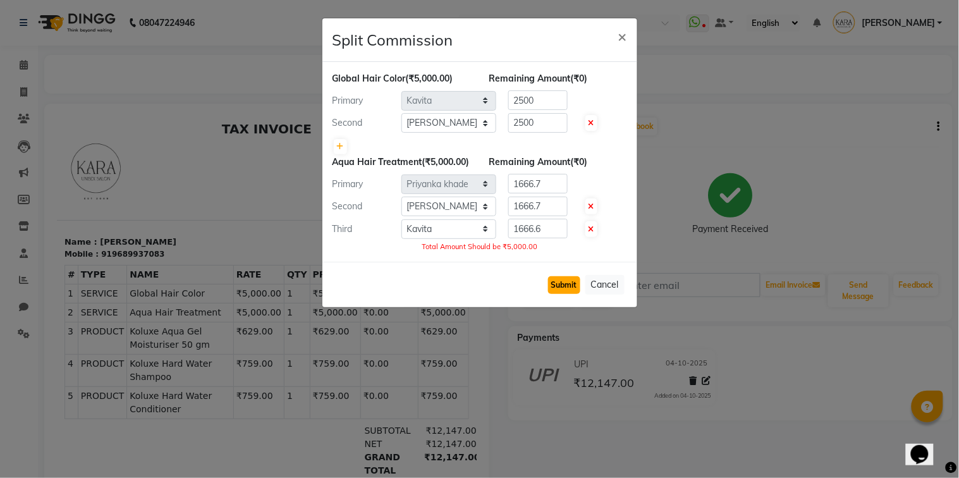
click at [561, 293] on button "Submit" at bounding box center [564, 285] width 32 height 18
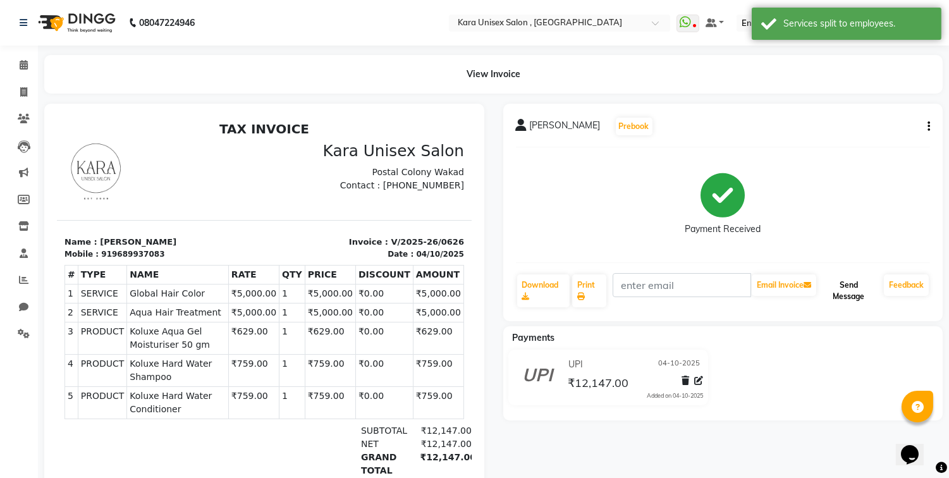
click at [843, 288] on button "Send Message" at bounding box center [848, 290] width 60 height 33
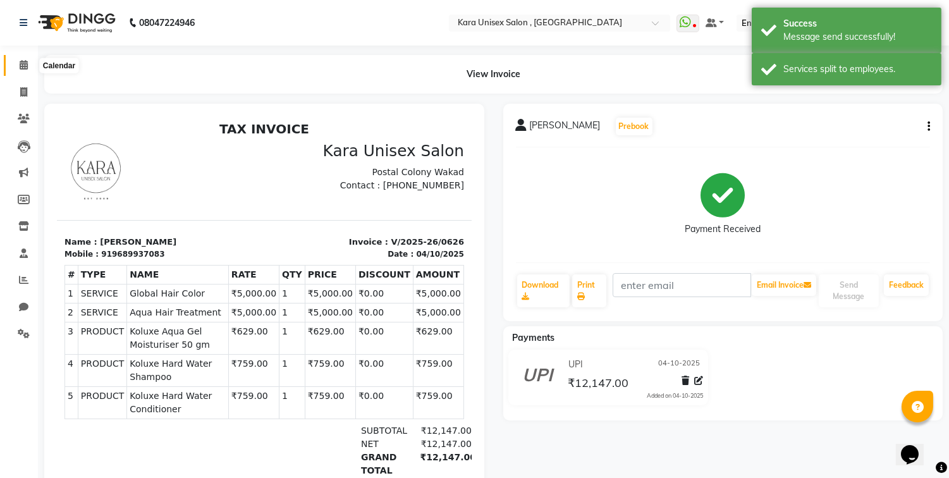
click at [21, 59] on span at bounding box center [24, 65] width 22 height 15
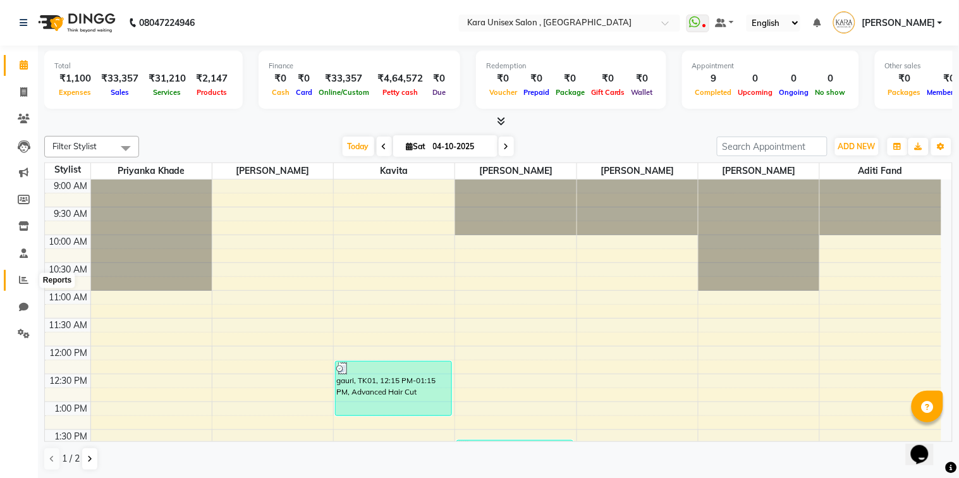
click at [28, 286] on span at bounding box center [24, 280] width 22 height 15
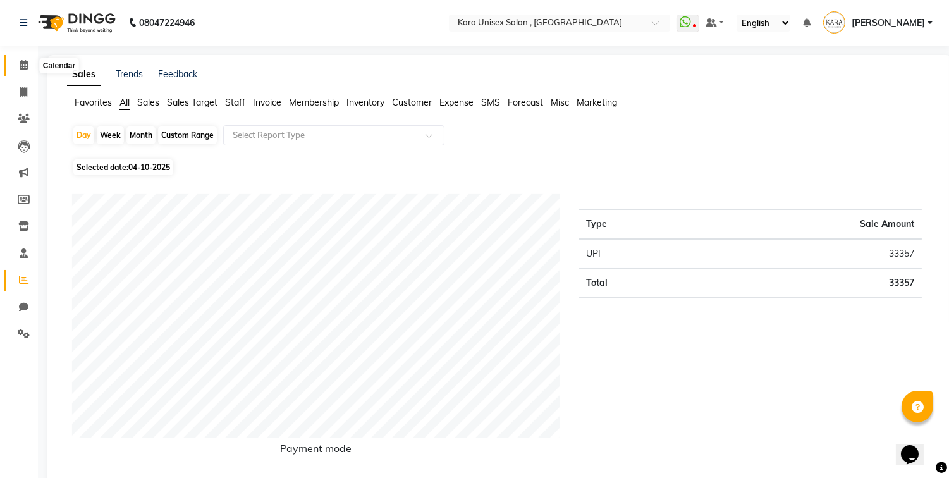
click at [26, 68] on icon at bounding box center [24, 64] width 8 height 9
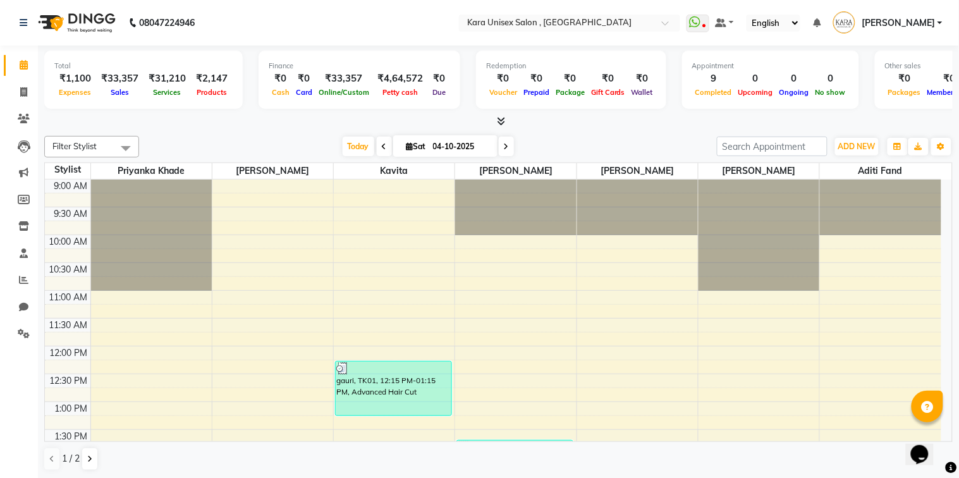
drag, startPoint x: 224, startPoint y: 62, endPoint x: 468, endPoint y: 118, distance: 249.6
click at [468, 118] on div "Total ₹1,100 Expenses ₹33,357 Sales ₹31,210 Services ₹2,147 Products Finance ₹0…" at bounding box center [498, 86] width 908 height 83
click at [500, 124] on icon at bounding box center [501, 120] width 8 height 9
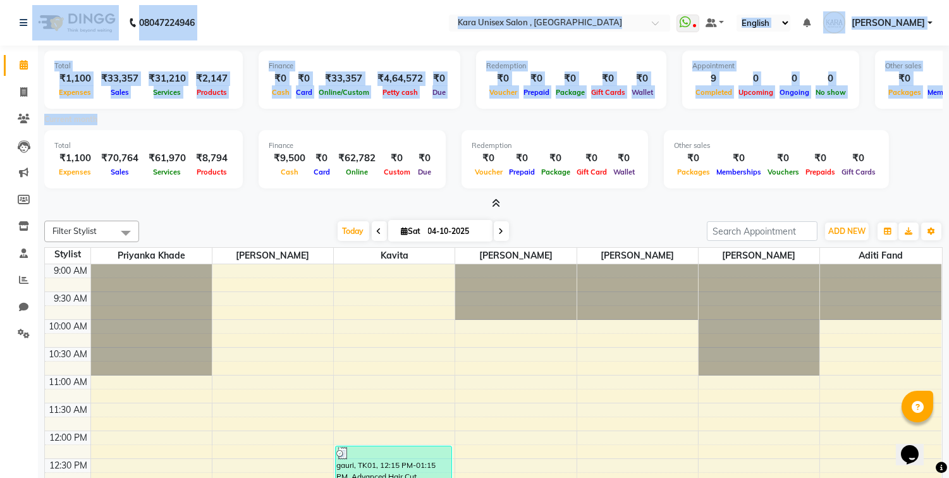
drag, startPoint x: 500, startPoint y: 124, endPoint x: 757, endPoint y: -44, distance: 306.4
click at [757, 0] on html "08047224946 Select Location × Kara Unisex Salon , Wakad WhatsApp Status ✕ Statu…" at bounding box center [474, 239] width 949 height 478
